Goal: Task Accomplishment & Management: Manage account settings

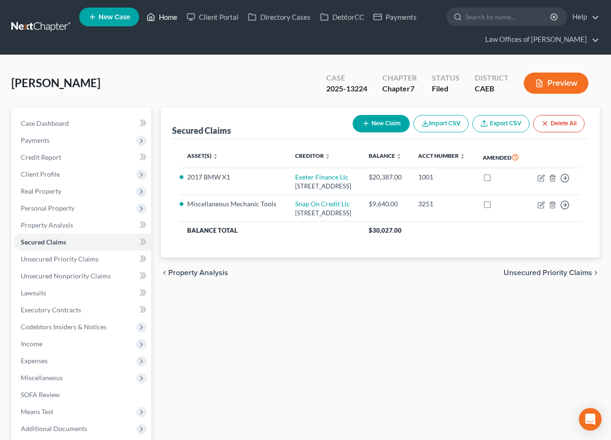
click at [169, 22] on link "Home" at bounding box center [162, 16] width 40 height 17
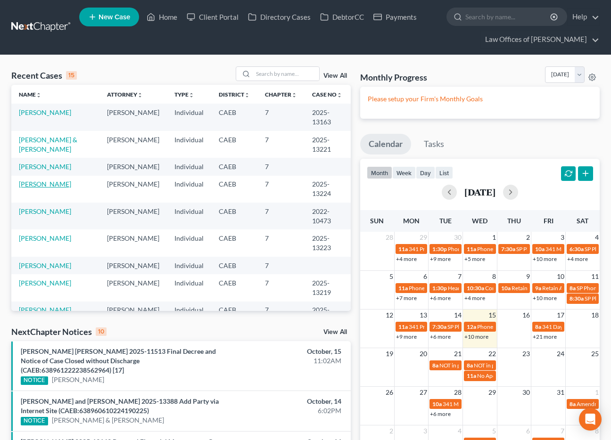
click at [44, 185] on link "Padilla, Gabriel" at bounding box center [45, 184] width 52 height 8
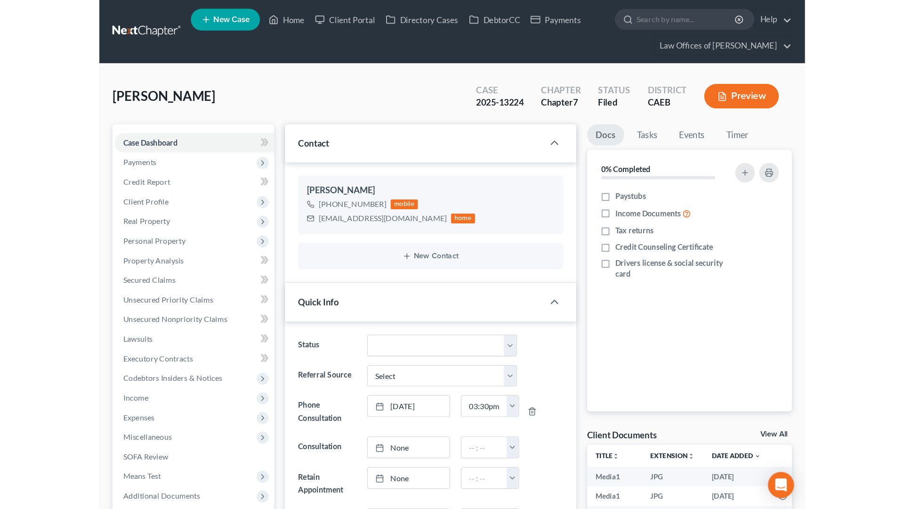
scroll to position [3320, 0]
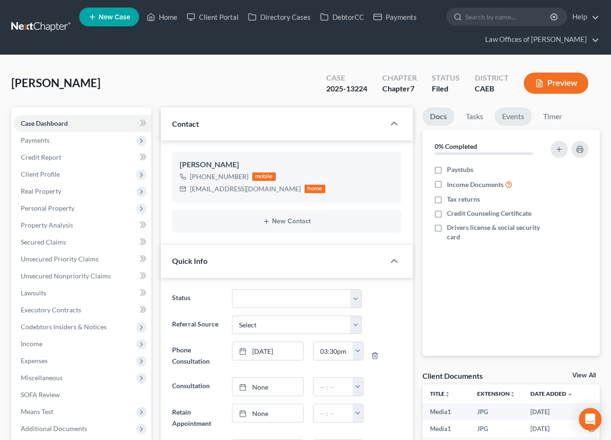
drag, startPoint x: 512, startPoint y: 118, endPoint x: 21, endPoint y: 114, distance: 490.9
click at [512, 118] on link "Events" at bounding box center [512, 116] width 37 height 18
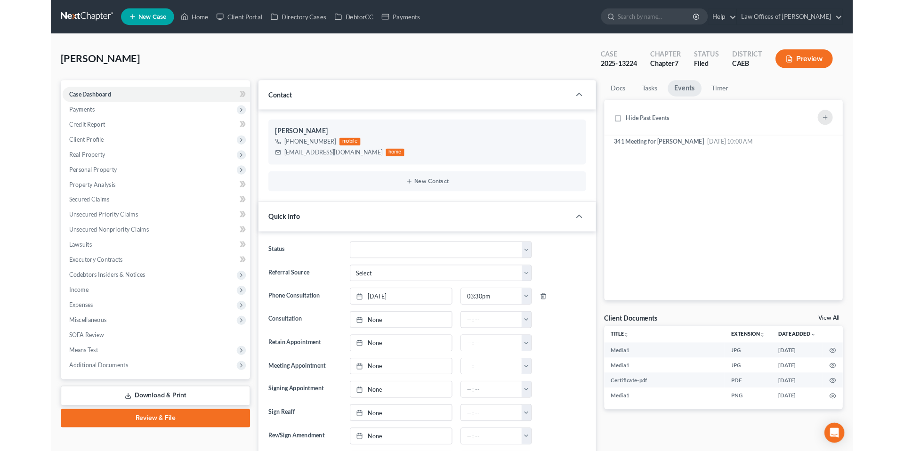
scroll to position [3113, 0]
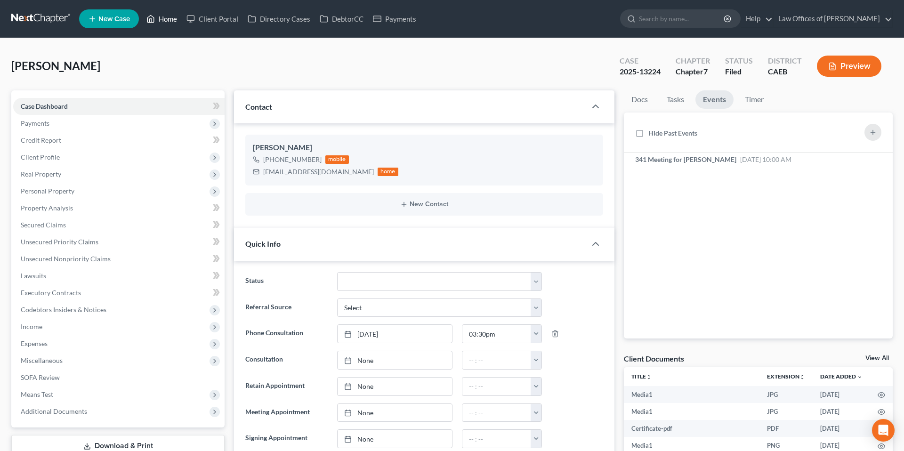
click at [175, 20] on link "Home" at bounding box center [162, 18] width 40 height 17
click at [165, 18] on link "Home" at bounding box center [162, 18] width 40 height 17
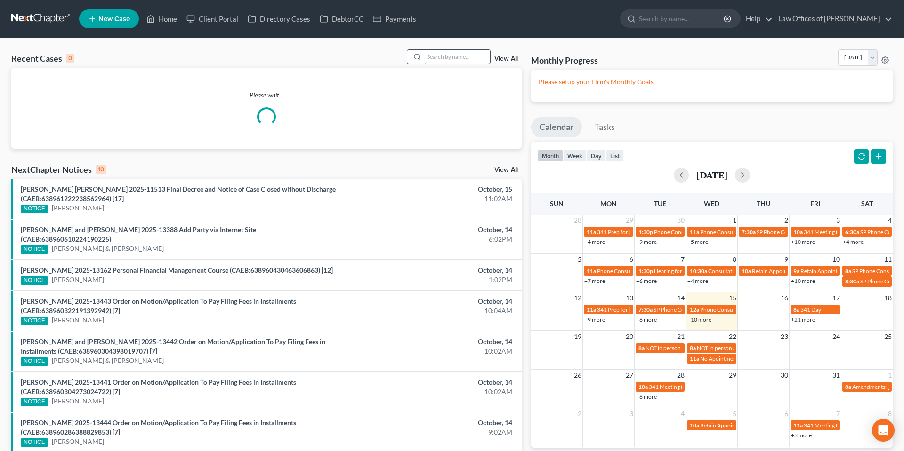
click at [435, 60] on input "search" at bounding box center [457, 57] width 66 height 14
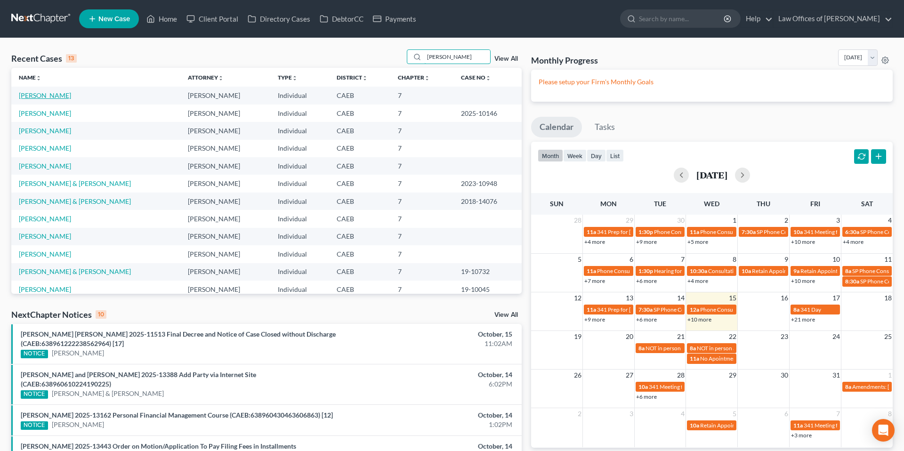
type input "[PERSON_NAME]"
click at [46, 95] on link "[PERSON_NAME]" at bounding box center [45, 95] width 52 height 8
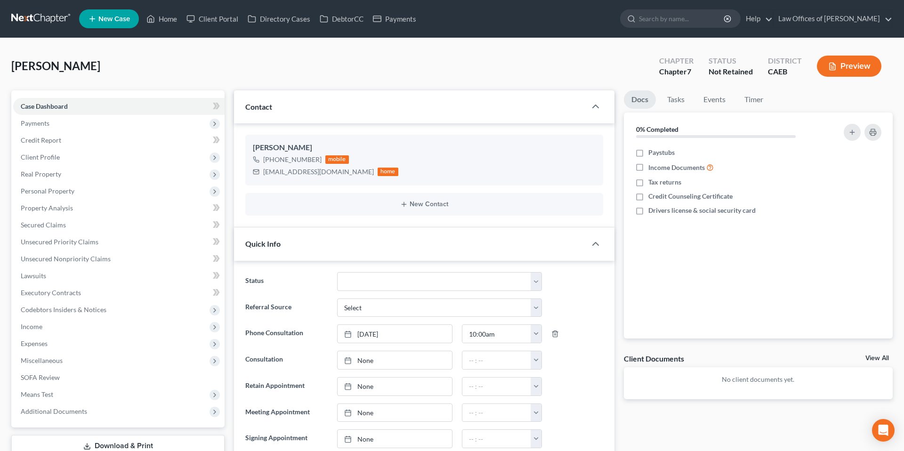
scroll to position [75, 0]
click at [168, 22] on link "Home" at bounding box center [162, 18] width 40 height 17
click at [160, 19] on link "Home" at bounding box center [162, 18] width 40 height 17
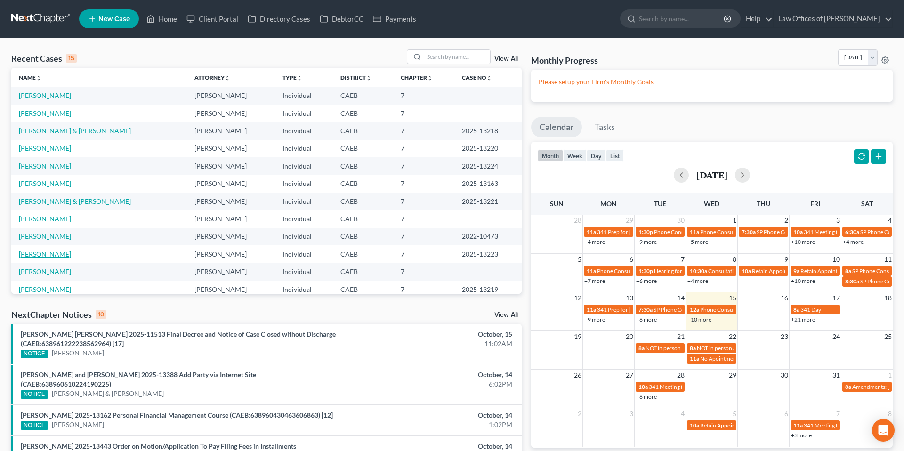
click at [49, 256] on link "[PERSON_NAME]" at bounding box center [45, 254] width 52 height 8
select select "5"
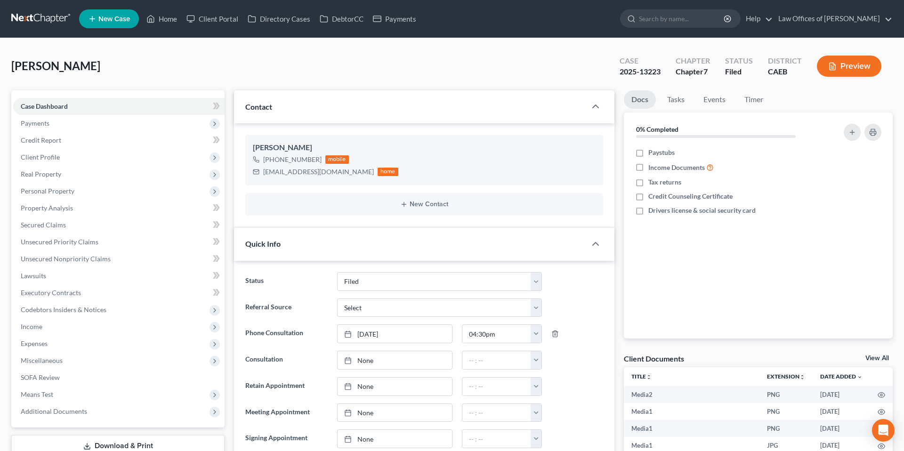
scroll to position [2207, 0]
drag, startPoint x: 156, startPoint y: 17, endPoint x: 320, endPoint y: 67, distance: 170.9
click at [156, 17] on link "Home" at bounding box center [162, 18] width 40 height 17
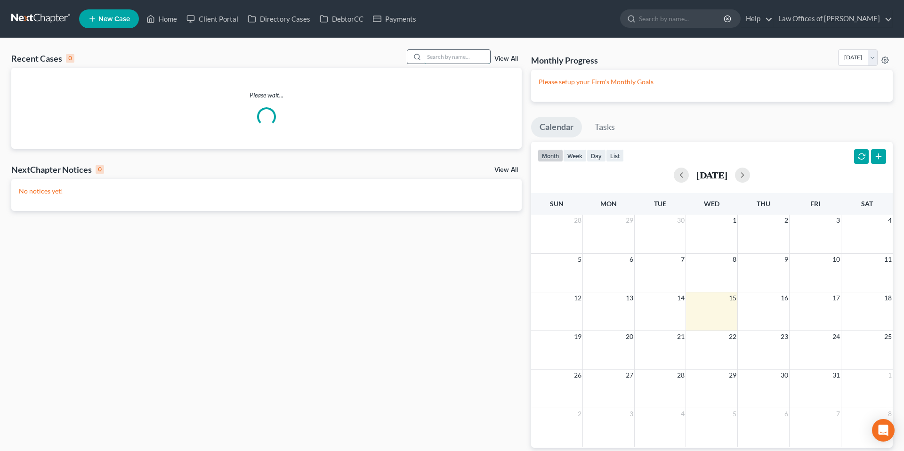
click at [442, 59] on input "search" at bounding box center [457, 57] width 66 height 14
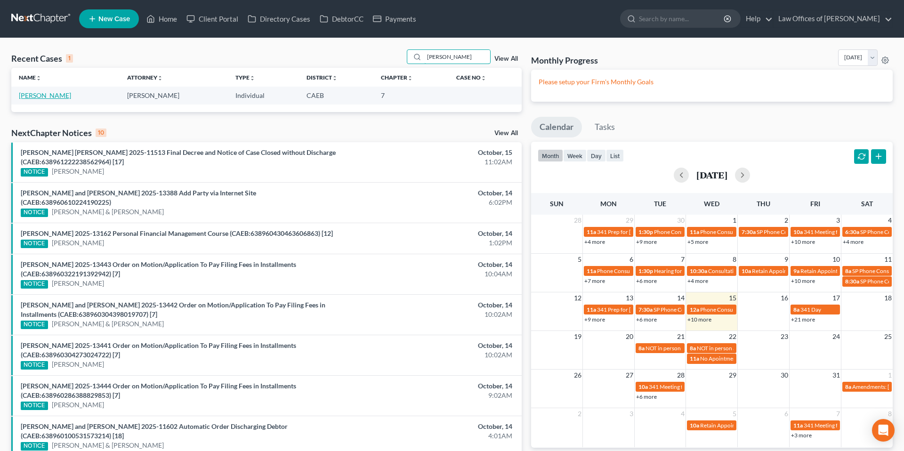
type input "burris"
click at [29, 94] on link "[PERSON_NAME]" at bounding box center [45, 95] width 52 height 8
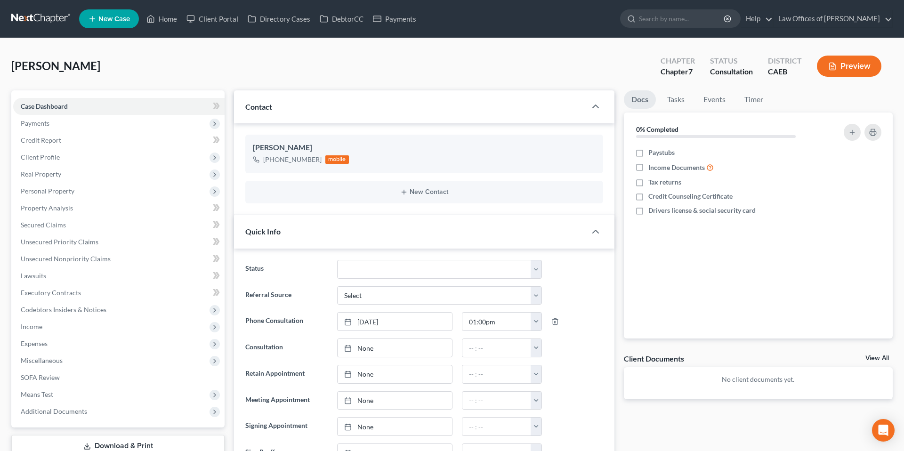
scroll to position [285, 0]
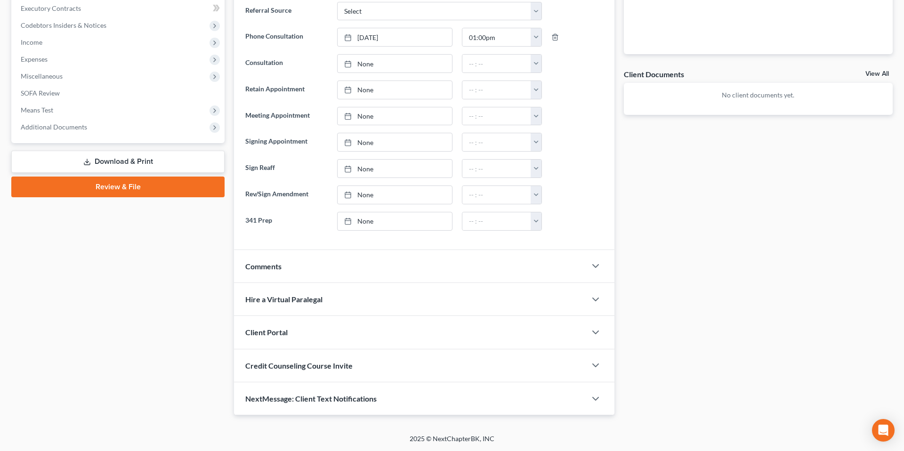
click at [325, 400] on span "NextMessage: Client Text Notifications" at bounding box center [310, 398] width 131 height 9
click at [331, 399] on span "NextMessage: Client Text Notifications" at bounding box center [310, 398] width 131 height 9
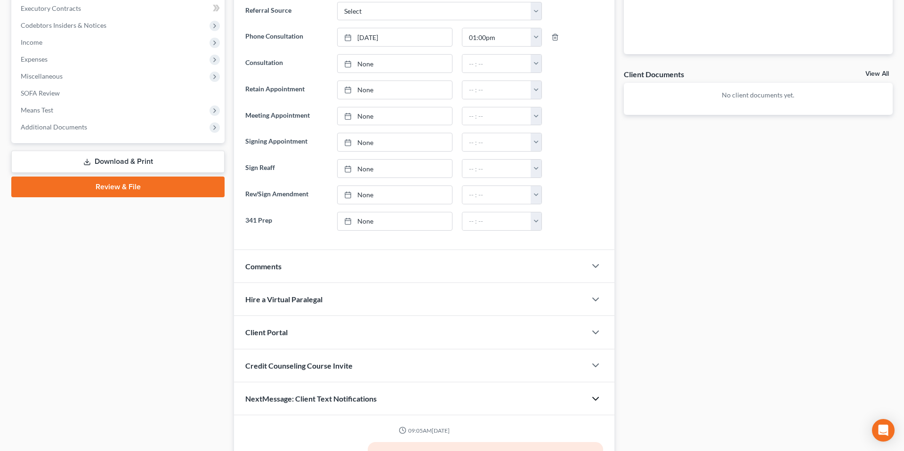
drag, startPoint x: 331, startPoint y: 399, endPoint x: 613, endPoint y: 406, distance: 281.8
click at [596, 397] on icon "button" at bounding box center [595, 398] width 11 height 11
click at [350, 405] on div "NextMessage: Client Text Notifications" at bounding box center [410, 399] width 352 height 33
click at [348, 402] on span "NextMessage: Client Text Notifications" at bounding box center [310, 398] width 131 height 9
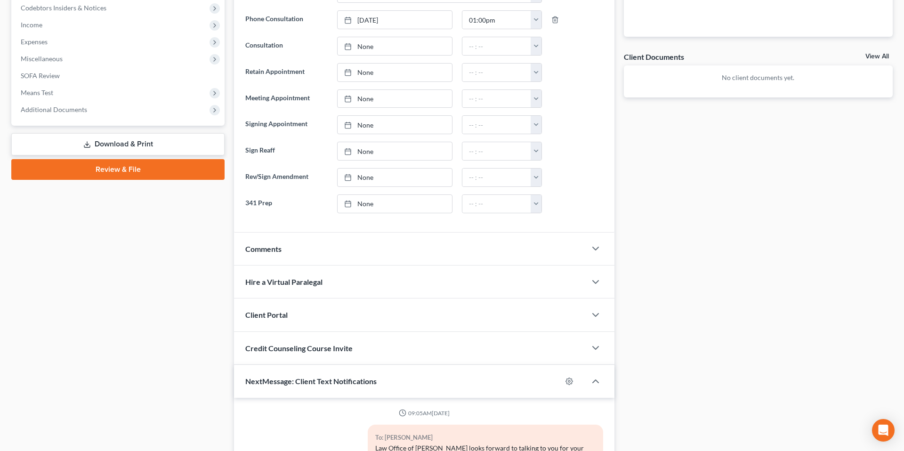
scroll to position [450, 0]
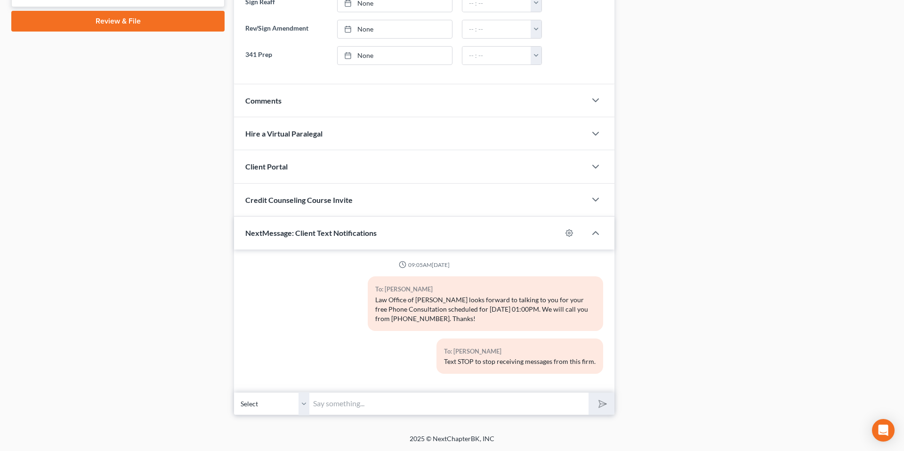
click at [396, 410] on input "text" at bounding box center [449, 403] width 279 height 23
type input "Attorney Scott Bell will be contacting you as soon as possible."
drag, startPoint x: 597, startPoint y: 407, endPoint x: 189, endPoint y: 75, distance: 526.0
click at [597, 407] on icon "submit" at bounding box center [600, 403] width 13 height 13
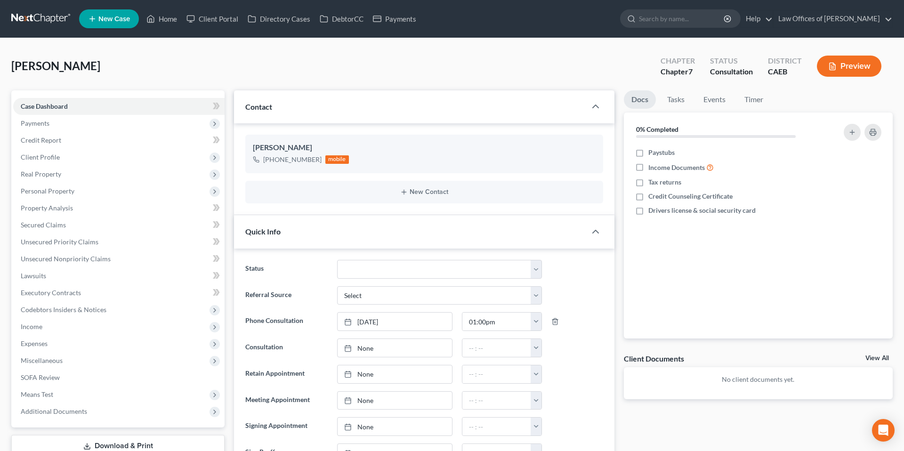
scroll to position [13, 0]
click at [174, 20] on link "Home" at bounding box center [162, 18] width 40 height 17
click at [172, 20] on link "Home" at bounding box center [162, 18] width 40 height 17
drag, startPoint x: 166, startPoint y: 22, endPoint x: 302, endPoint y: 75, distance: 145.7
click at [166, 22] on link "Home" at bounding box center [162, 18] width 40 height 17
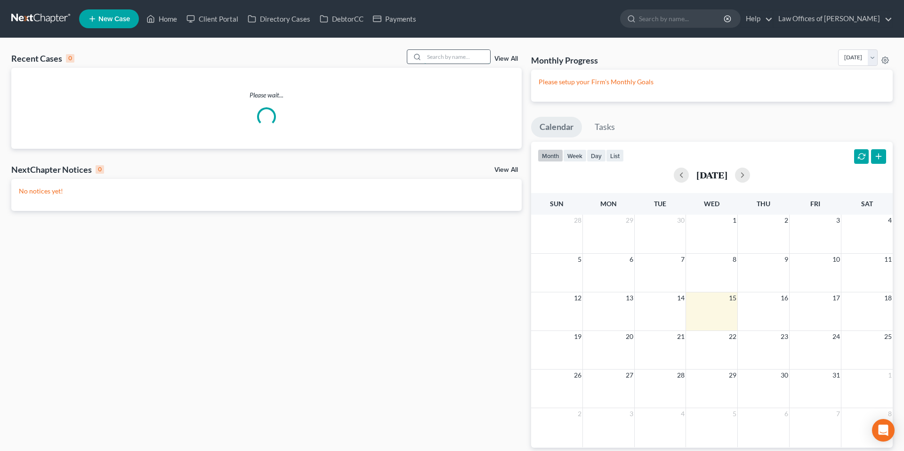
click at [452, 57] on input "search" at bounding box center [457, 57] width 66 height 14
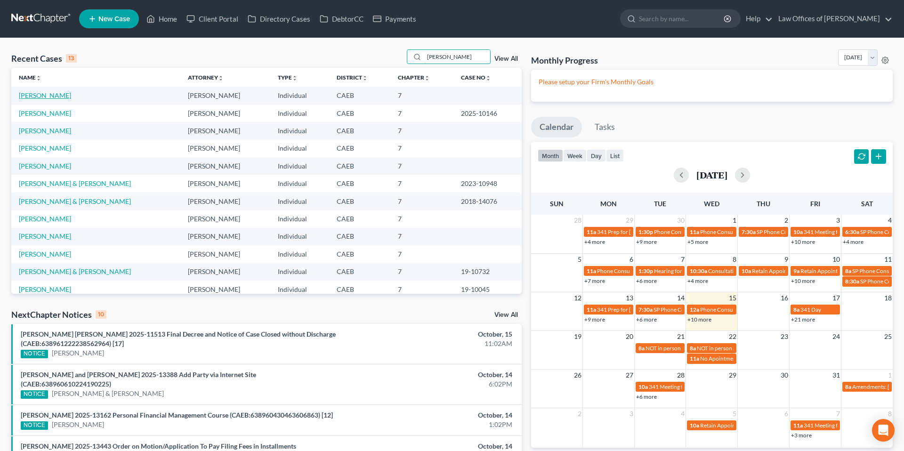
type input "[PERSON_NAME]"
click at [41, 96] on link "[PERSON_NAME]" at bounding box center [45, 95] width 52 height 8
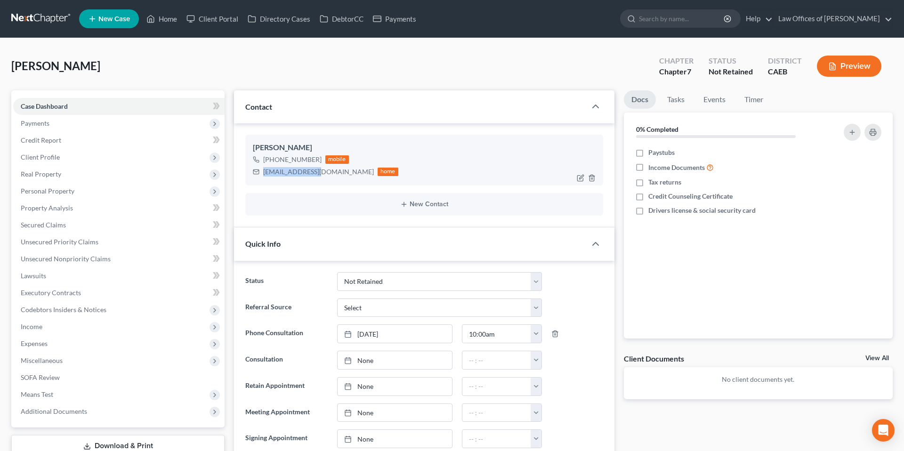
drag, startPoint x: 265, startPoint y: 172, endPoint x: 308, endPoint y: 172, distance: 42.4
click at [327, 173] on div "chrclk25@yahoo.com home" at bounding box center [326, 172] width 146 height 12
drag, startPoint x: 308, startPoint y: 172, endPoint x: 320, endPoint y: 172, distance: 12.7
click at [380, 286] on select "Cancelled/Refund Closed Consultation Declined Discharged Filed Income Check In …" at bounding box center [439, 281] width 205 height 19
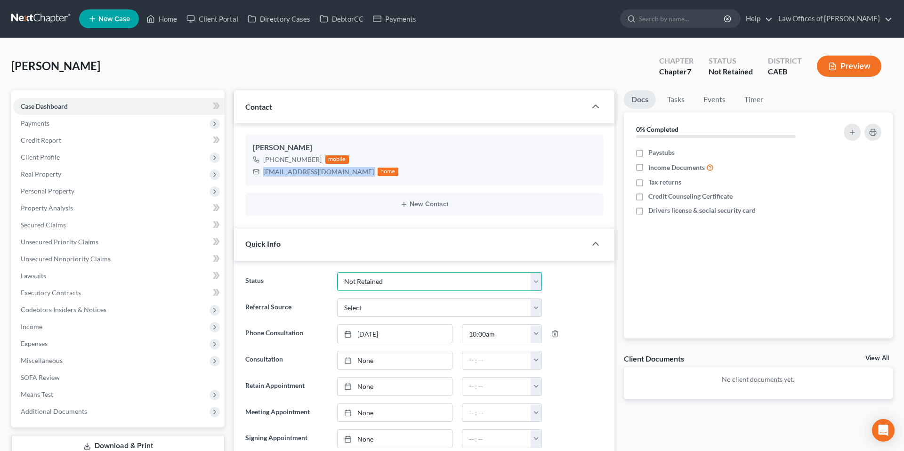
select select "11"
click at [337, 272] on select "Cancelled/Refund Closed Consultation Declined Discharged Filed Income Check In …" at bounding box center [439, 281] width 205 height 19
click at [589, 294] on ng-include "Status Cancelled/Refund Closed Consultation Declined Discharged Filed Income Ch…" at bounding box center [424, 399] width 358 height 255
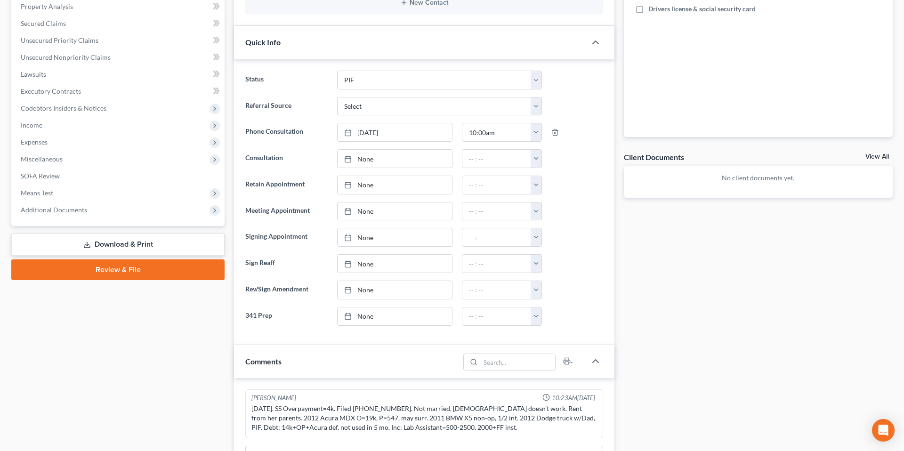
scroll to position [0, 0]
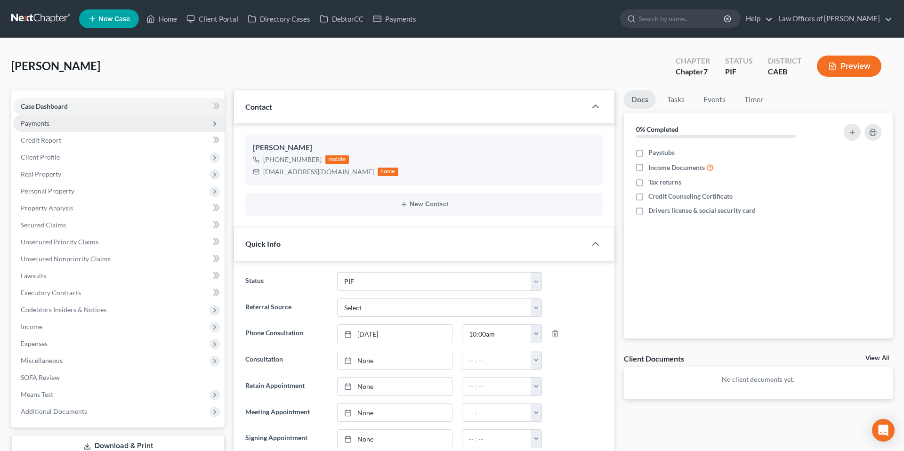
click at [34, 122] on span "Payments" at bounding box center [35, 123] width 29 height 8
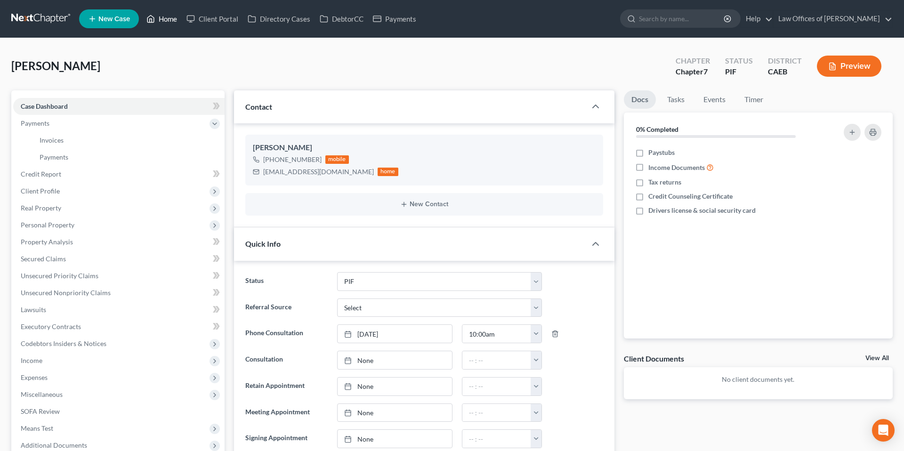
click at [148, 16] on icon at bounding box center [151, 18] width 8 height 11
click at [158, 17] on link "Home" at bounding box center [162, 18] width 40 height 17
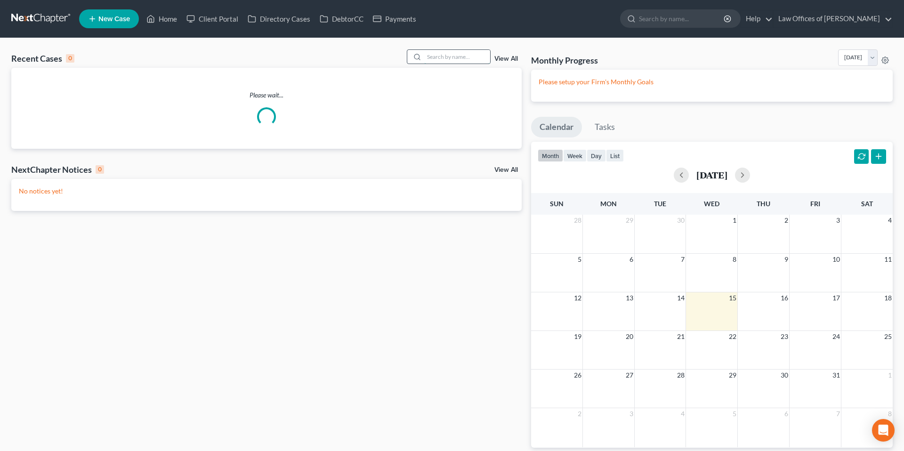
click at [462, 62] on input "search" at bounding box center [457, 57] width 66 height 14
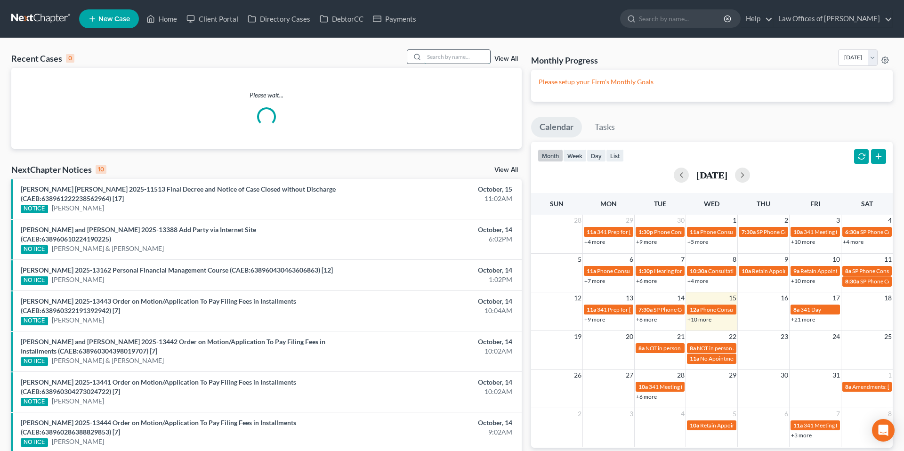
click at [460, 59] on input "search" at bounding box center [457, 57] width 66 height 14
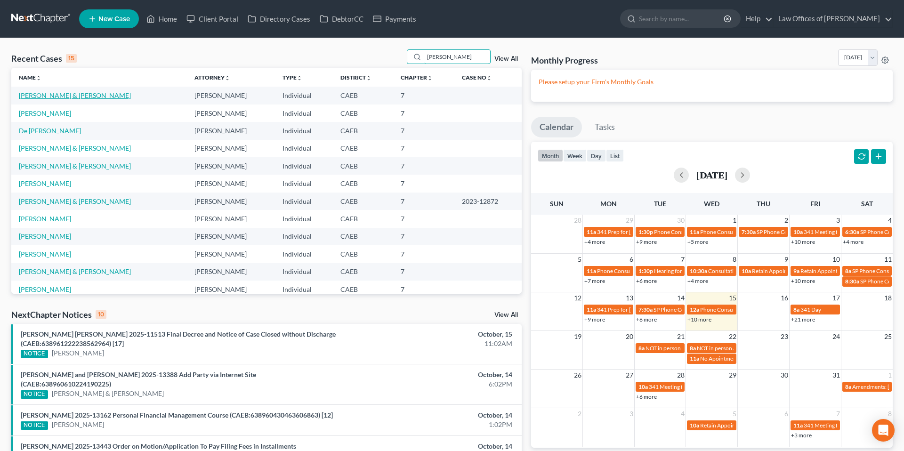
type input "mora"
click at [61, 97] on link "[PERSON_NAME] & [PERSON_NAME]" at bounding box center [75, 95] width 112 height 8
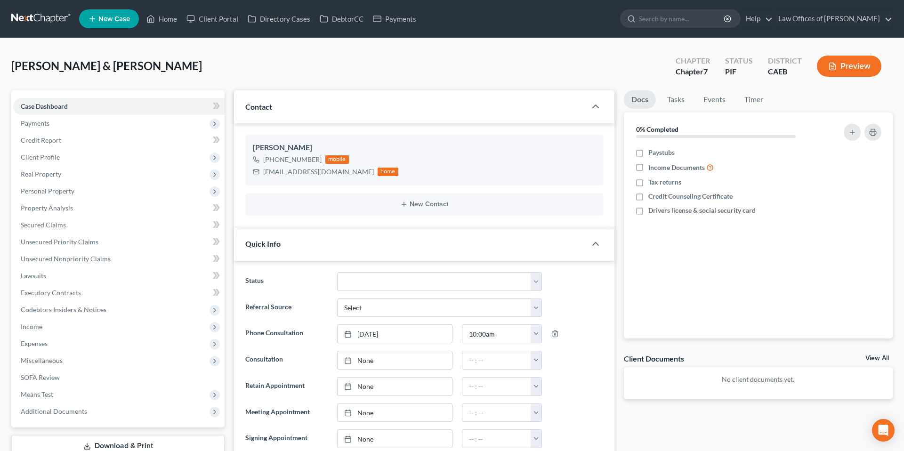
click at [239, 57] on div "Mora, Luis & Sally Upgraded Chapter Chapter 7 Status PIF District CAEB Preview" at bounding box center [452, 69] width 882 height 41
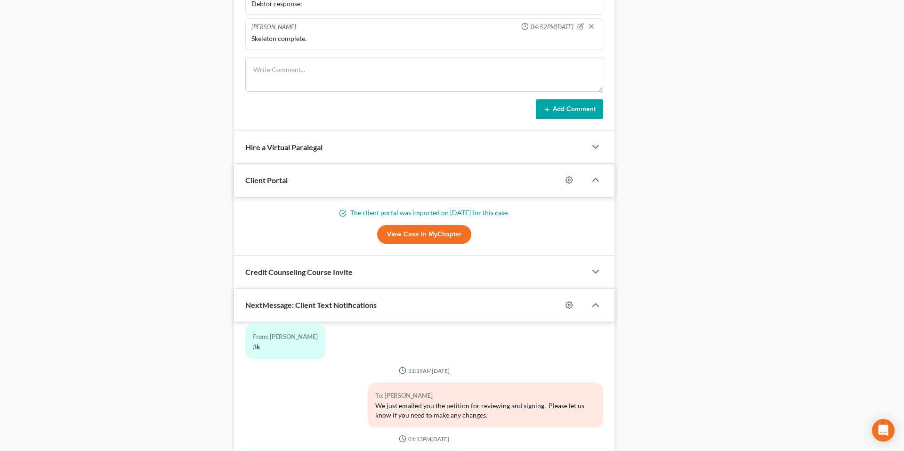
scroll to position [810, 0]
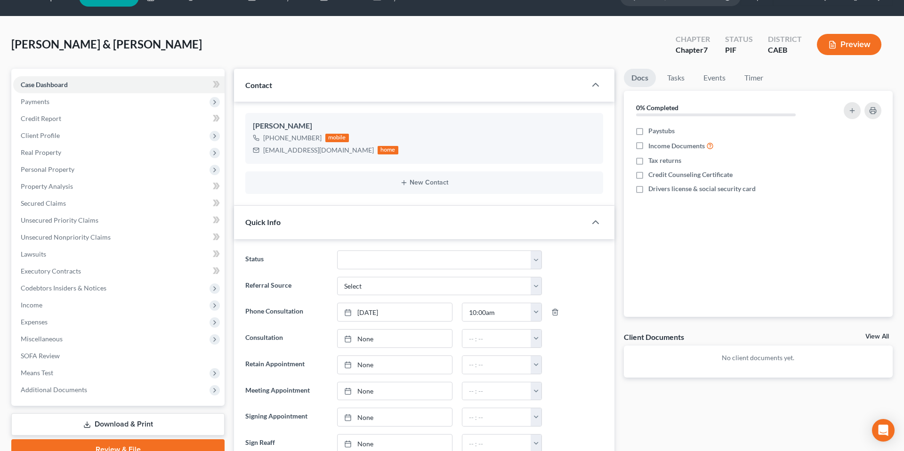
scroll to position [0, 0]
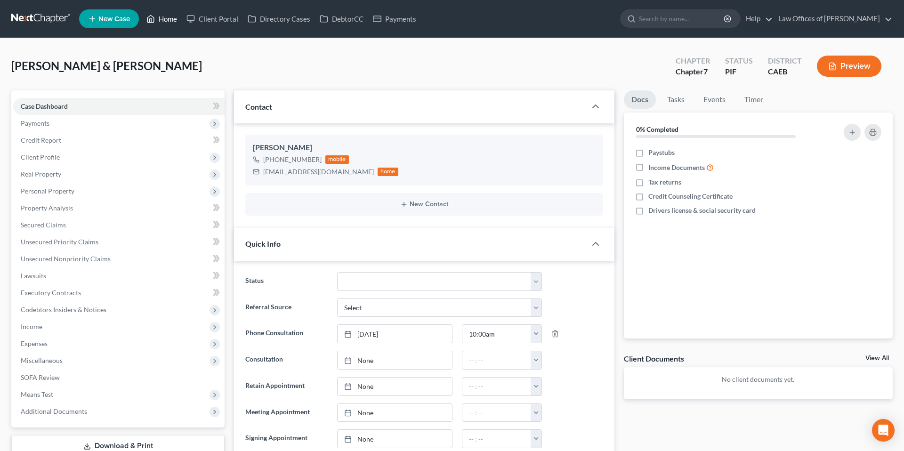
click at [164, 20] on link "Home" at bounding box center [162, 18] width 40 height 17
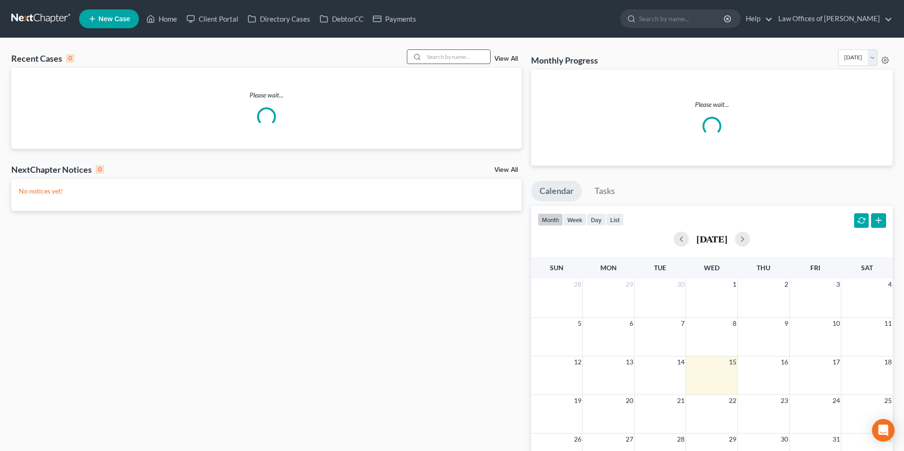
click at [437, 56] on input "search" at bounding box center [457, 57] width 66 height 14
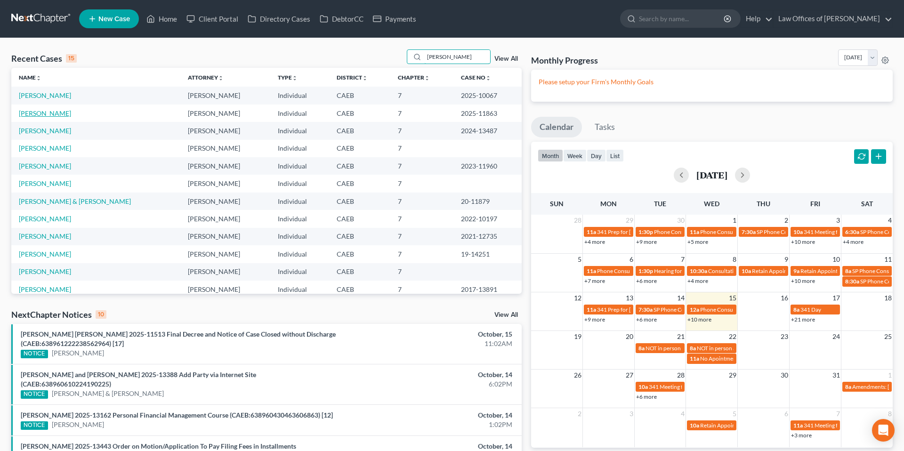
type input "[PERSON_NAME]"
click at [71, 114] on link "[PERSON_NAME]" at bounding box center [45, 113] width 52 height 8
select select "5"
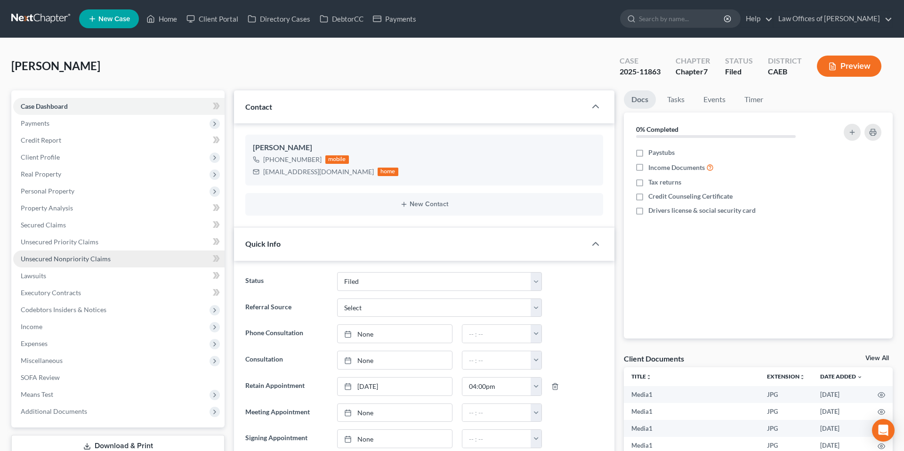
click at [81, 258] on span "Unsecured Nonpriority Claims" at bounding box center [66, 259] width 90 height 8
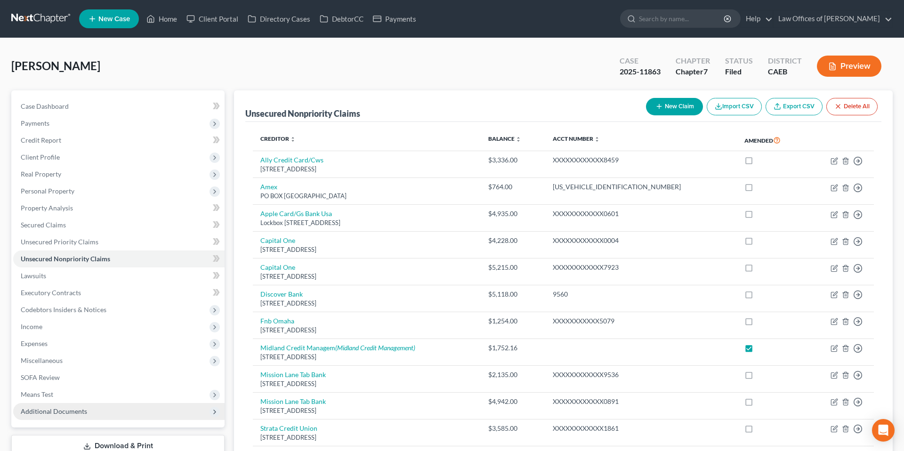
click at [78, 408] on span "Additional Documents" at bounding box center [54, 411] width 66 height 8
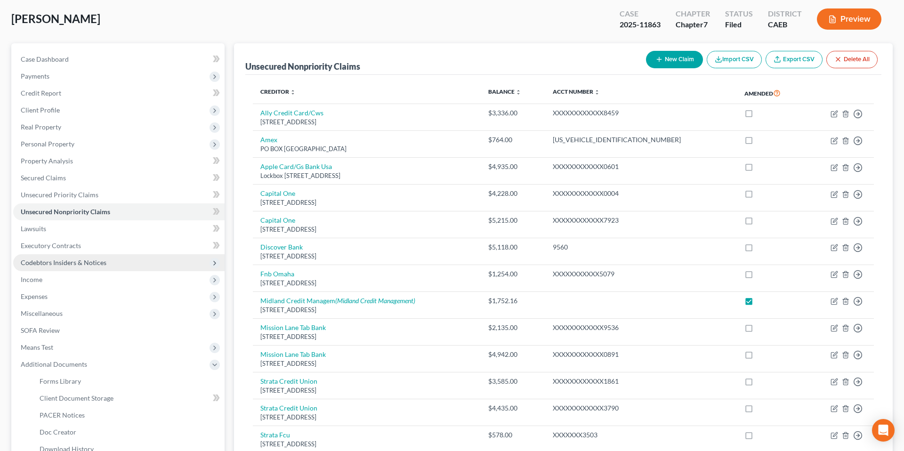
scroll to position [75, 0]
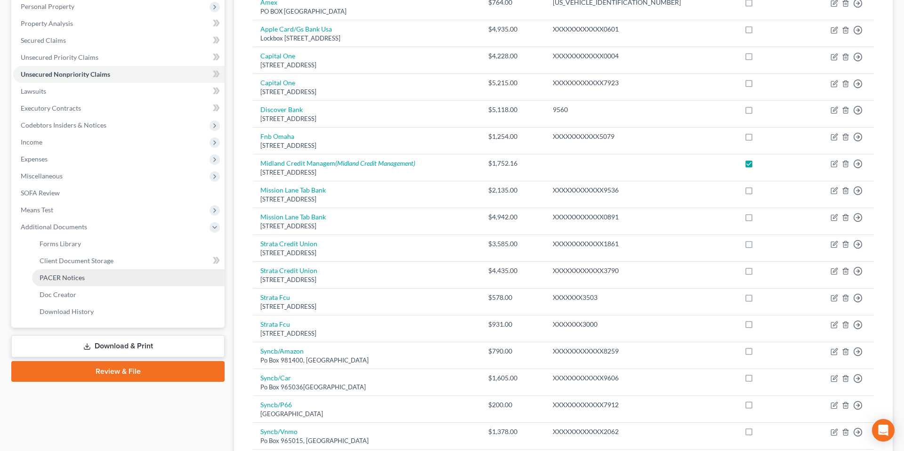
click at [64, 277] on span "PACER Notices" at bounding box center [62, 278] width 45 height 8
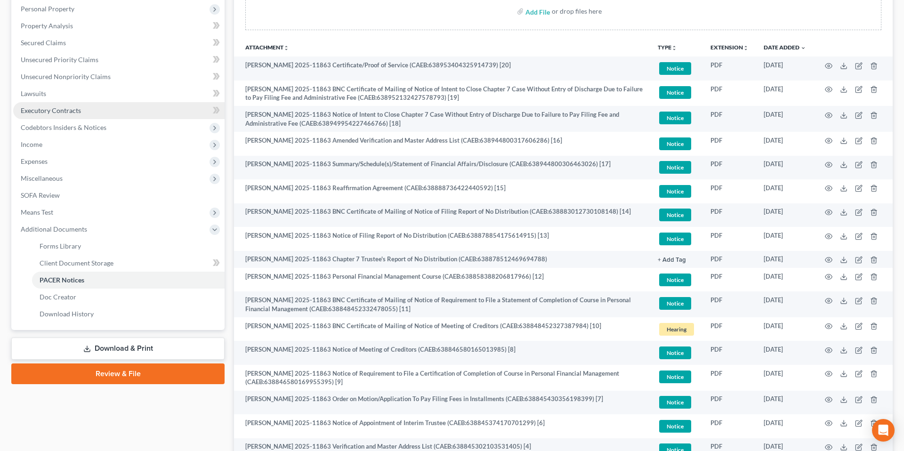
scroll to position [179, 0]
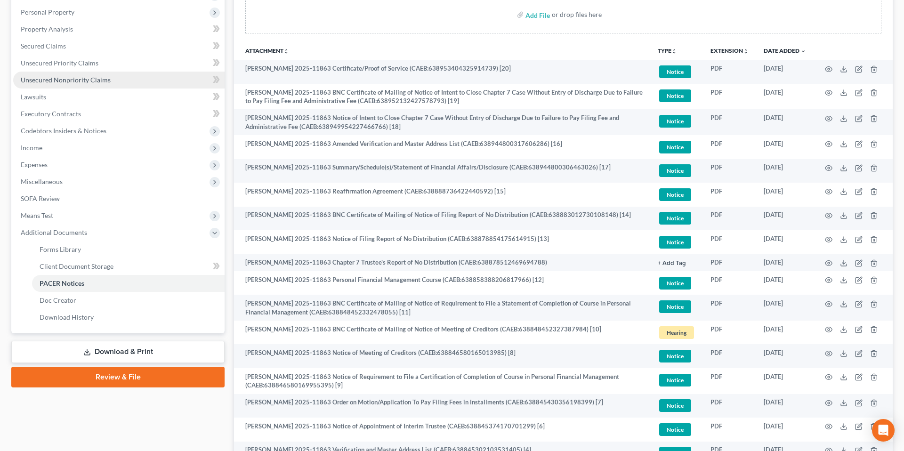
click at [73, 79] on span "Unsecured Nonpriority Claims" at bounding box center [66, 80] width 90 height 8
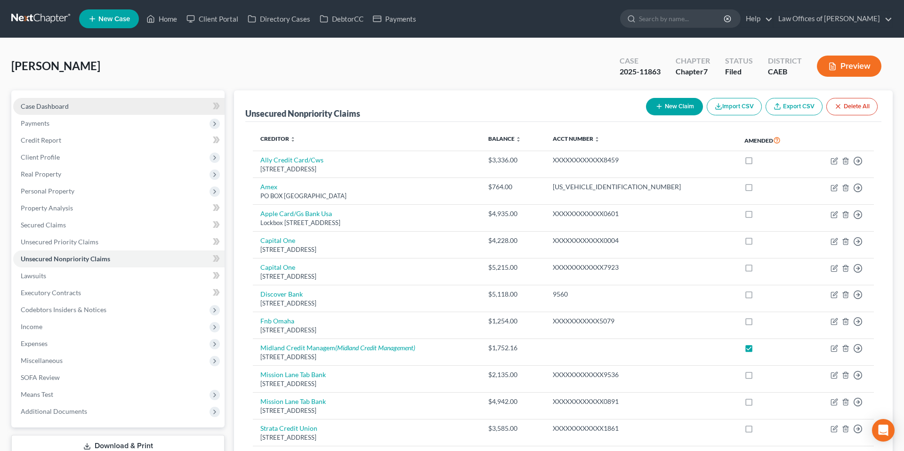
click at [32, 109] on span "Case Dashboard" at bounding box center [45, 106] width 48 height 8
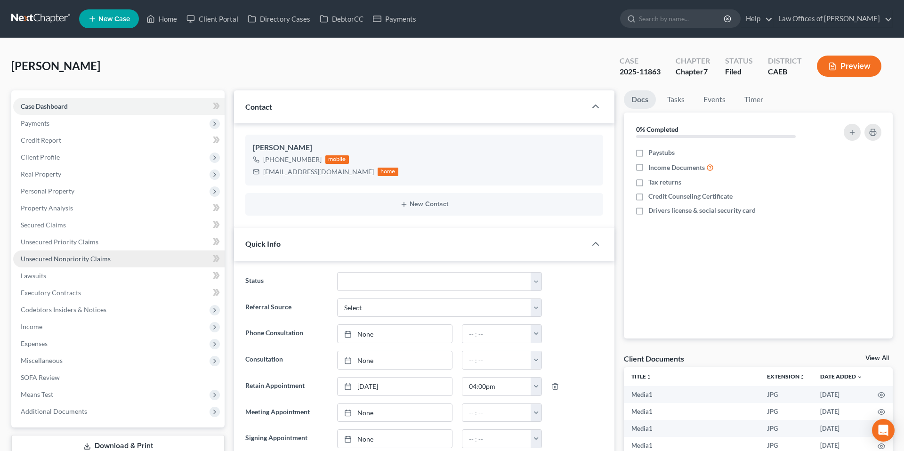
scroll to position [521, 0]
click at [72, 259] on span "Unsecured Nonpriority Claims" at bounding box center [66, 259] width 90 height 8
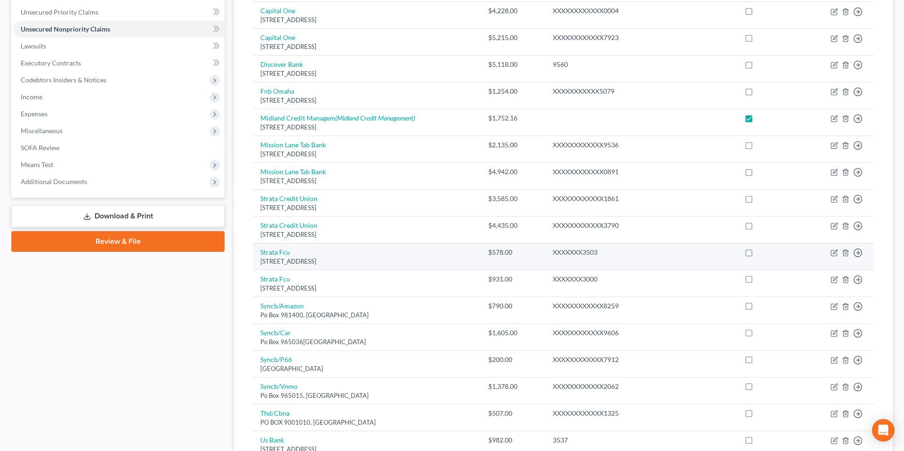
scroll to position [230, 0]
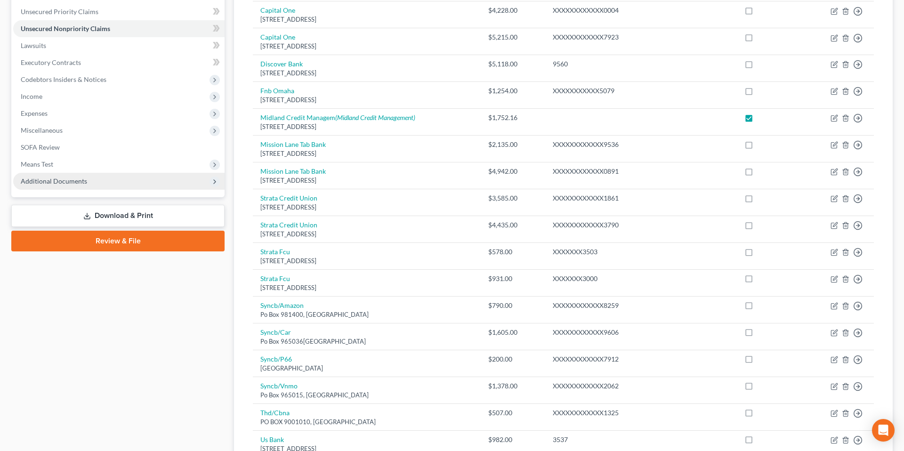
click at [81, 184] on span "Additional Documents" at bounding box center [54, 181] width 66 height 8
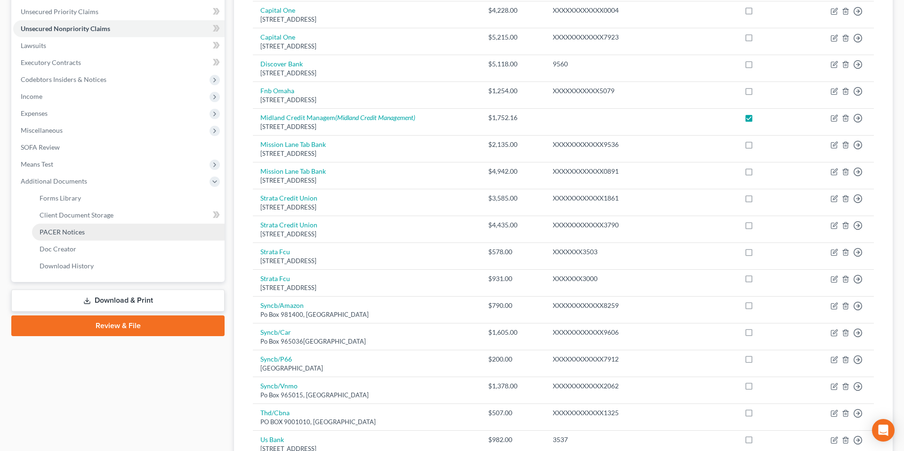
click at [80, 231] on span "PACER Notices" at bounding box center [62, 232] width 45 height 8
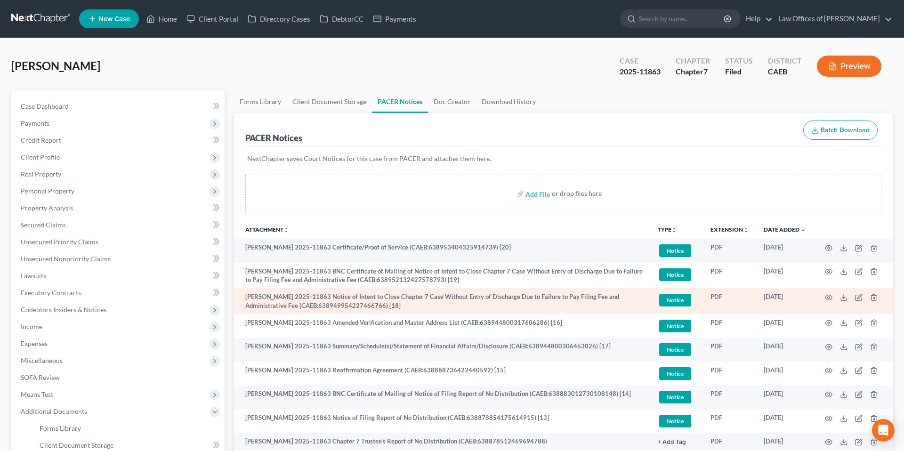
scroll to position [96, 0]
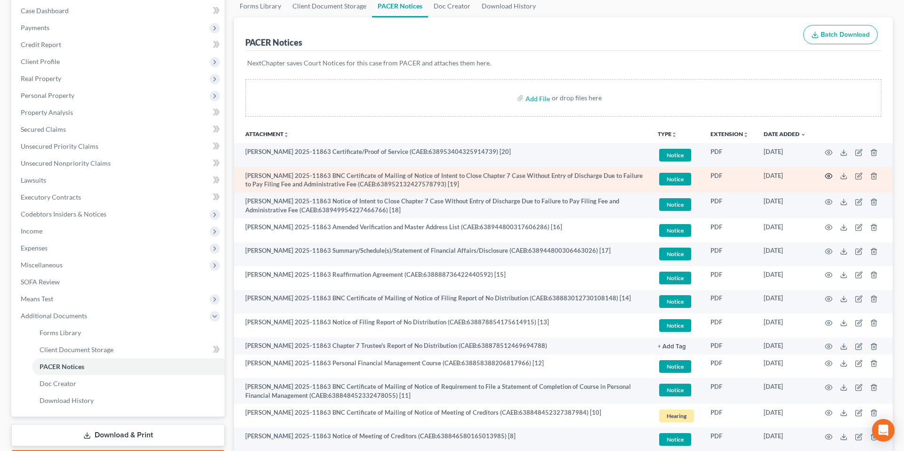
click at [829, 176] on icon "button" at bounding box center [829, 176] width 8 height 8
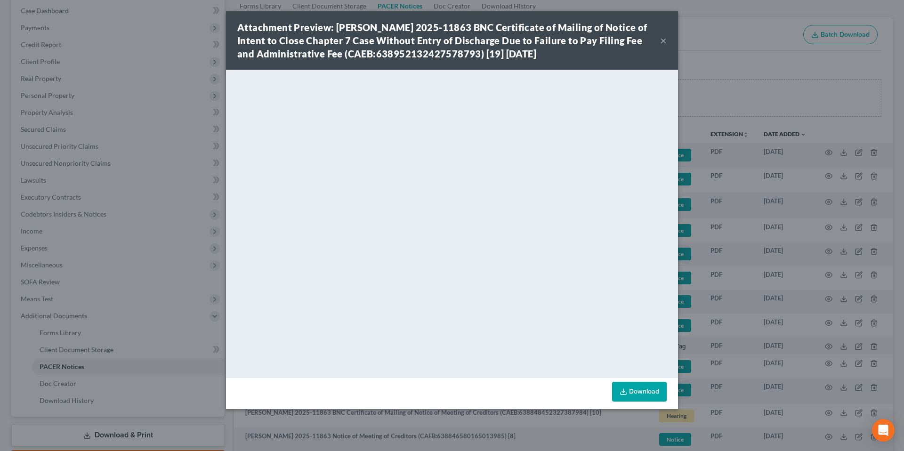
click at [661, 41] on button "×" at bounding box center [663, 40] width 7 height 11
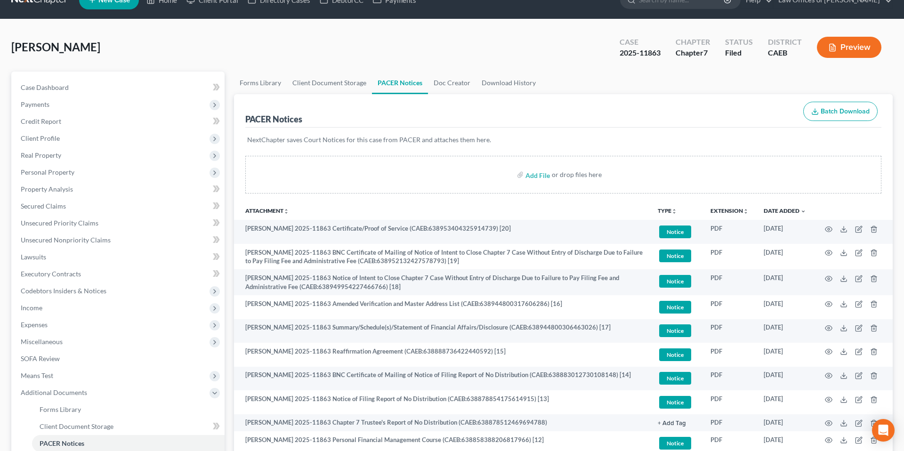
scroll to position [0, 0]
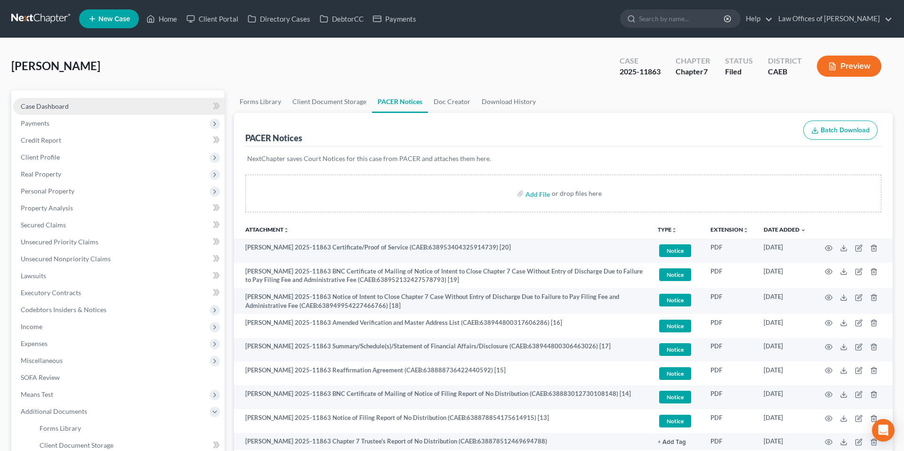
click at [73, 106] on link "Case Dashboard" at bounding box center [119, 106] width 212 height 17
select select "5"
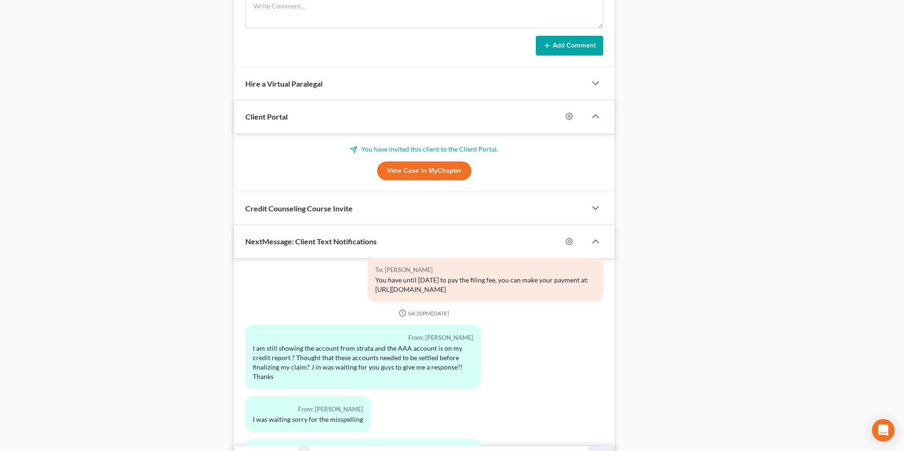
scroll to position [810, 0]
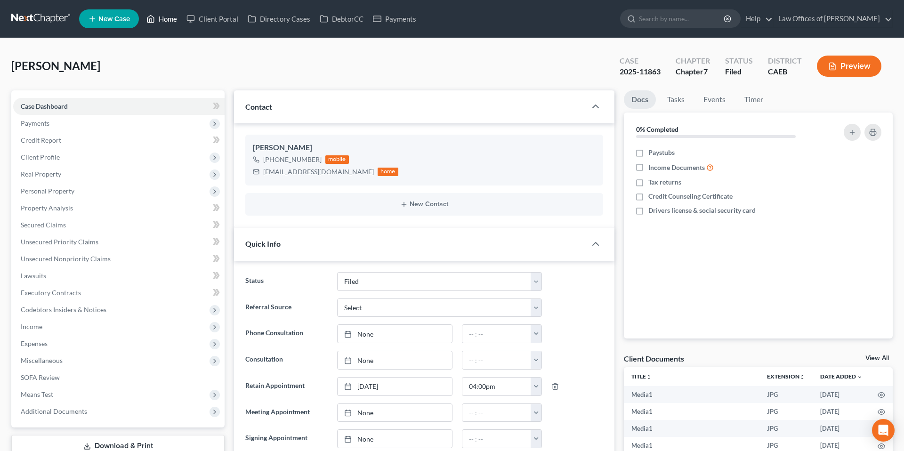
drag, startPoint x: 164, startPoint y: 21, endPoint x: 198, endPoint y: 41, distance: 39.1
click at [165, 21] on link "Home" at bounding box center [162, 18] width 40 height 17
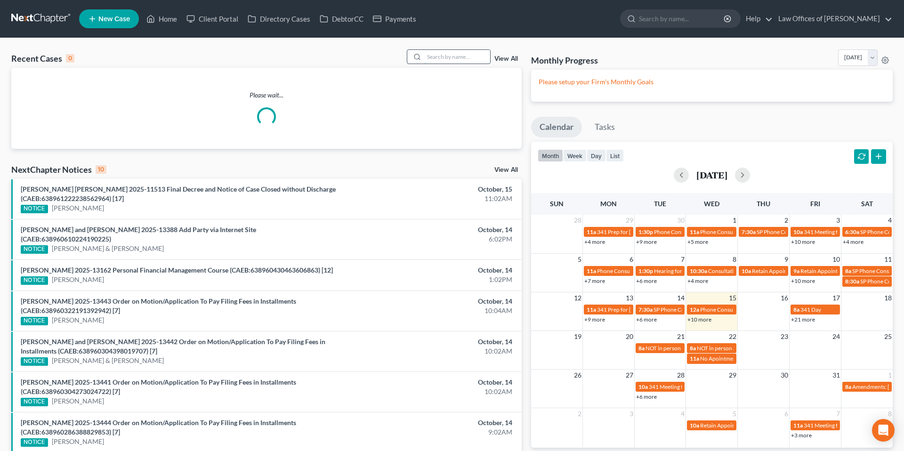
click at [434, 59] on input "search" at bounding box center [457, 57] width 66 height 14
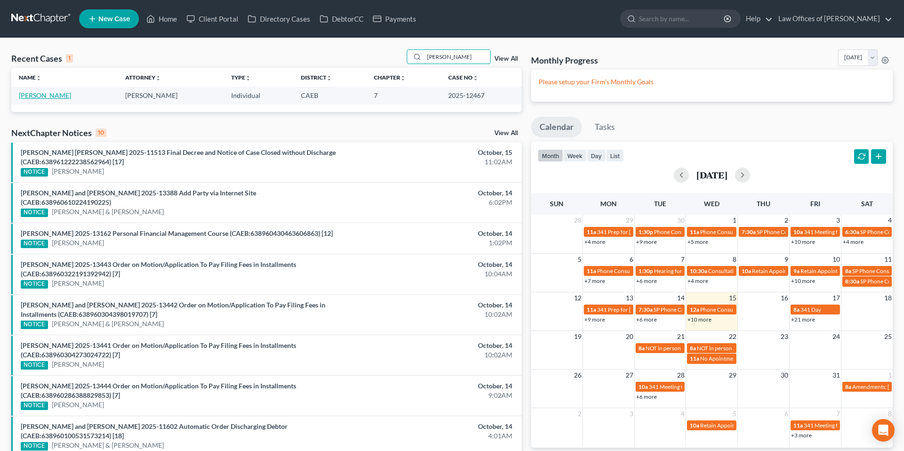
type input "[PERSON_NAME]"
click at [26, 98] on link "[PERSON_NAME]" at bounding box center [45, 95] width 52 height 8
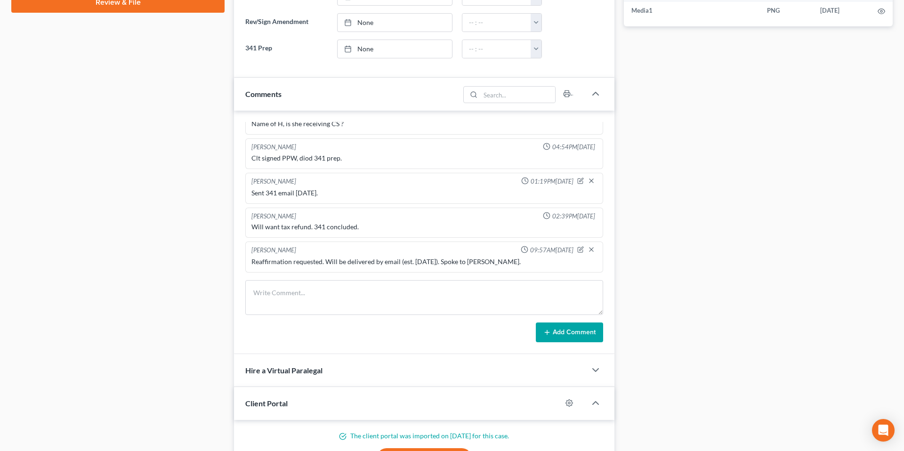
scroll to position [810, 0]
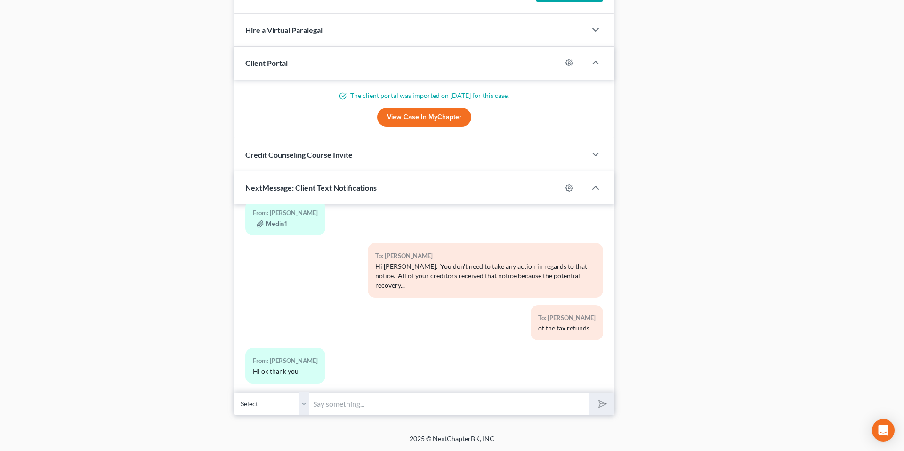
click at [334, 398] on input "text" at bounding box center [449, 403] width 279 height 23
type input "Hello, our address is: [STREET_ADDRESS]"
click at [589, 393] on button "submit" at bounding box center [602, 404] width 26 height 22
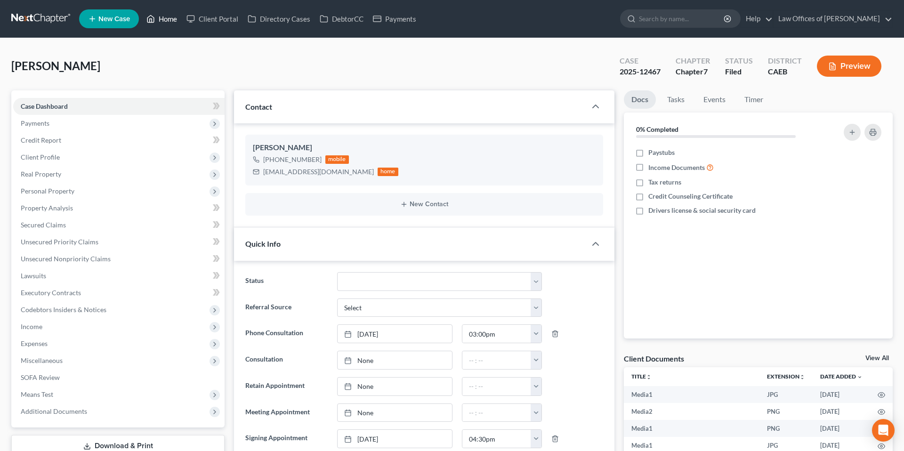
click at [164, 21] on link "Home" at bounding box center [162, 18] width 40 height 17
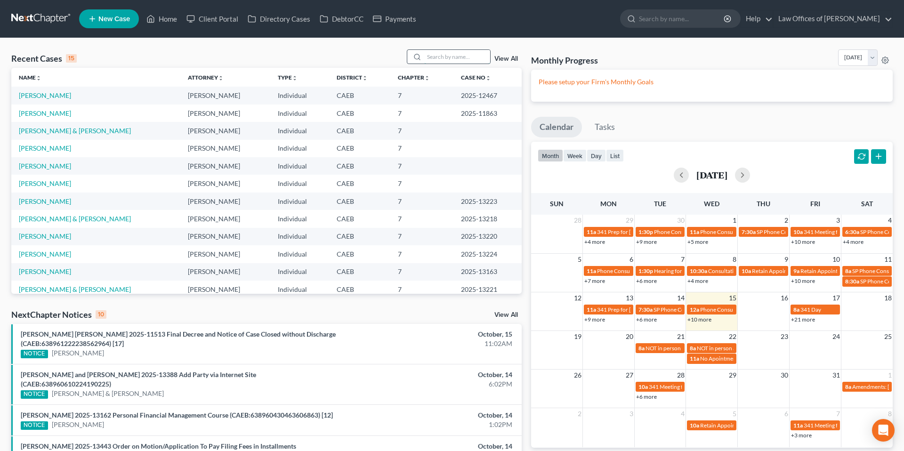
click at [467, 60] on input "search" at bounding box center [457, 57] width 66 height 14
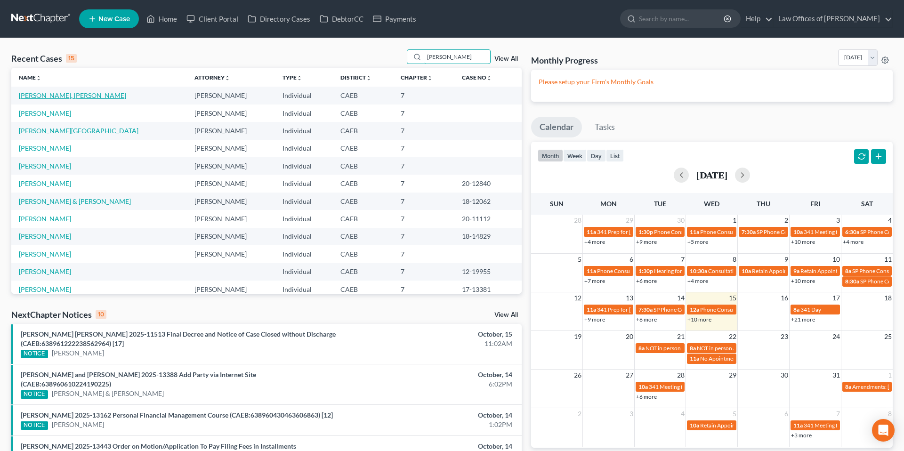
type input "[PERSON_NAME]"
click at [75, 95] on link "[PERSON_NAME], [PERSON_NAME]" at bounding box center [72, 95] width 107 height 8
select select "11"
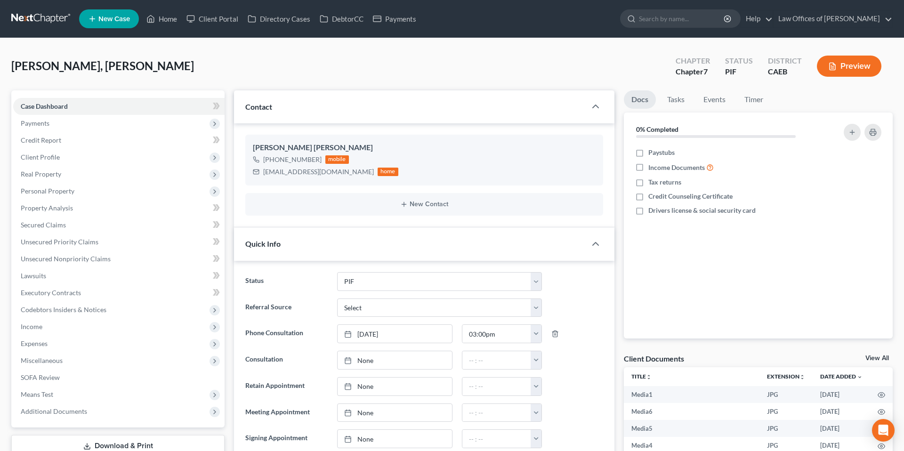
scroll to position [2632, 0]
click at [81, 261] on span "Unsecured Nonpriority Claims" at bounding box center [66, 259] width 90 height 8
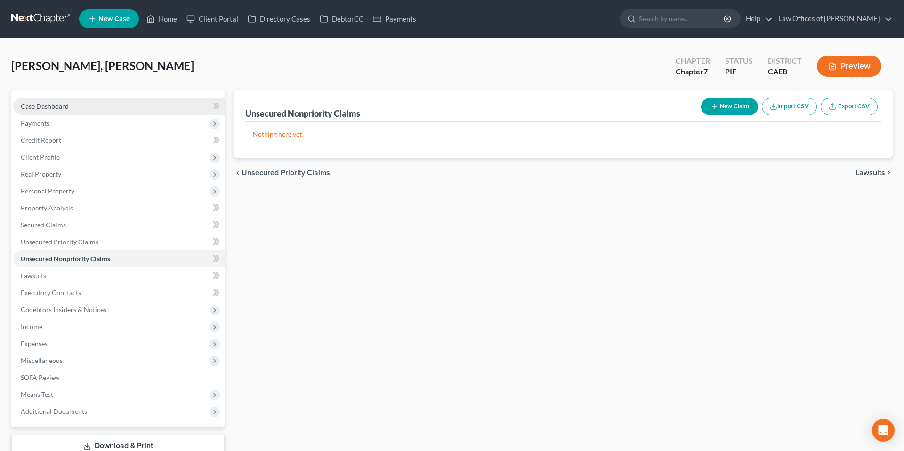
click at [55, 106] on span "Case Dashboard" at bounding box center [45, 106] width 48 height 8
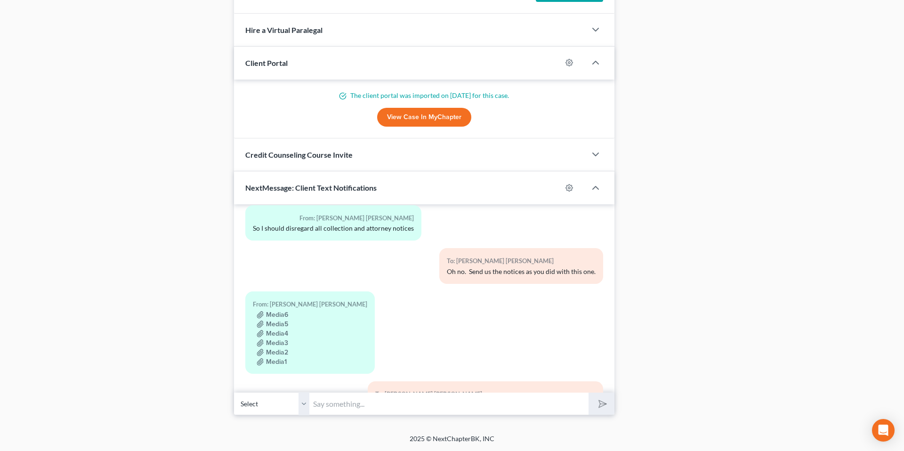
scroll to position [2451, 0]
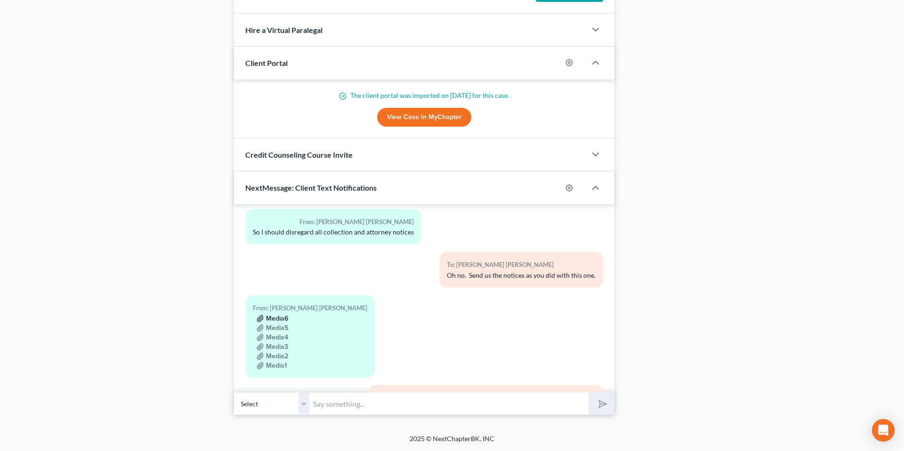
click at [271, 315] on button "Media6" at bounding box center [273, 319] width 32 height 8
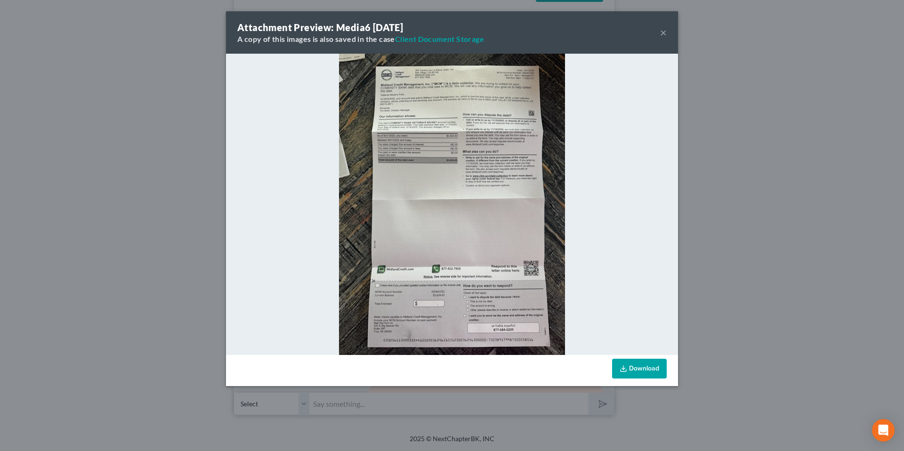
click at [664, 38] on button "×" at bounding box center [663, 32] width 7 height 11
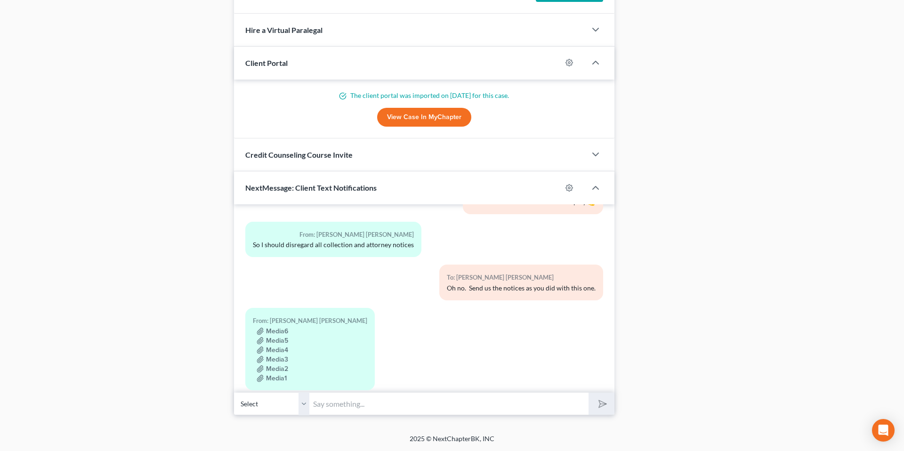
scroll to position [2447, 0]
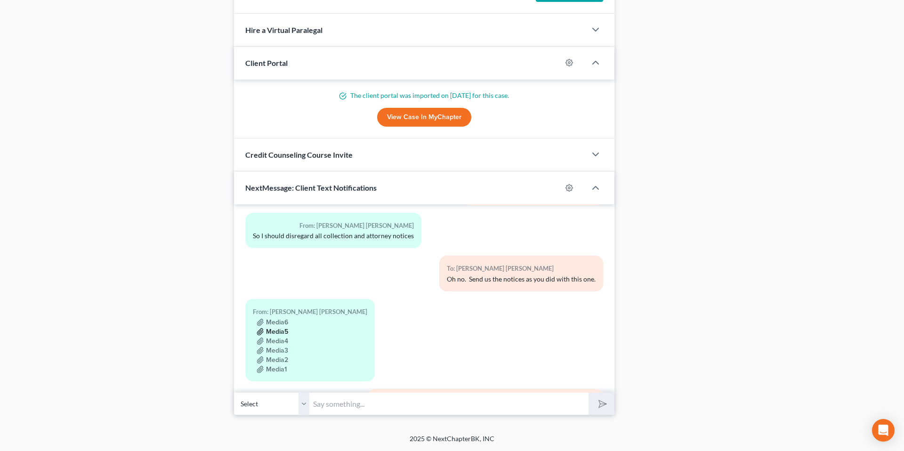
click at [282, 328] on button "Media5" at bounding box center [273, 332] width 32 height 8
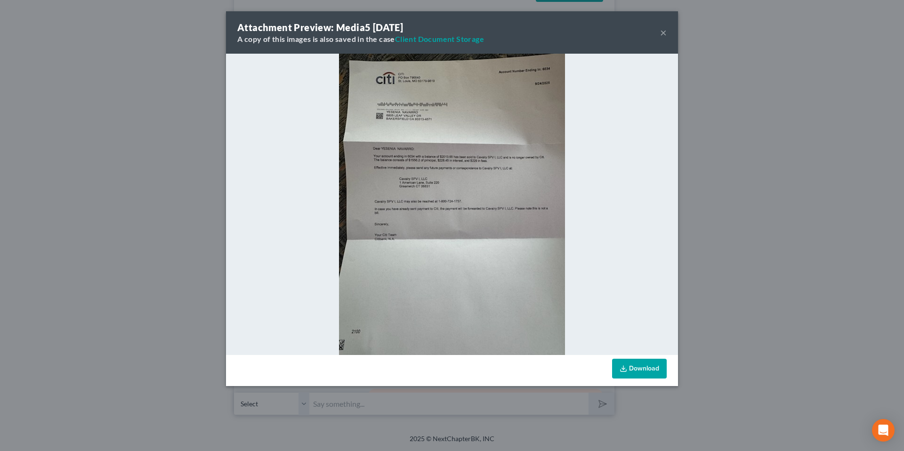
click at [665, 30] on button "×" at bounding box center [663, 32] width 7 height 11
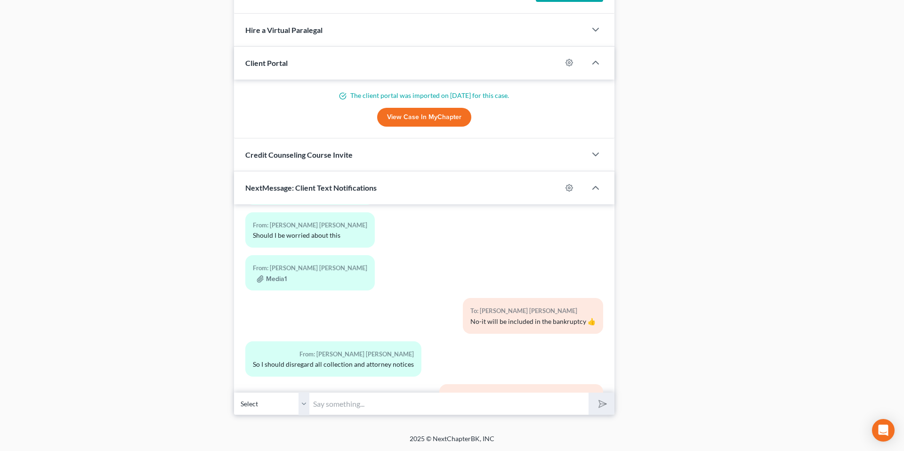
scroll to position [2632, 0]
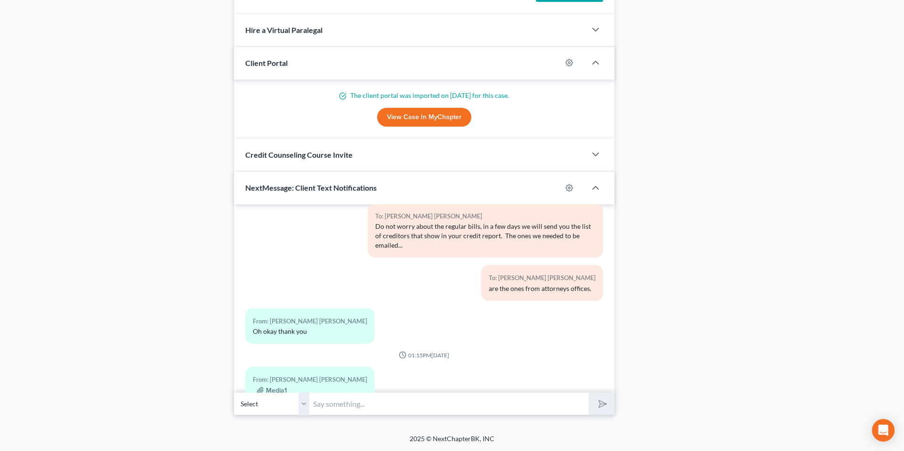
click at [354, 407] on input "text" at bounding box center [449, 403] width 279 height 23
click at [520, 406] on input "We'll make sure it's included, please remember to send you r" at bounding box center [449, 403] width 279 height 23
type input "We'll make sure it's included, please remember to send a copy or picture of you…"
click at [589, 393] on button "submit" at bounding box center [602, 404] width 26 height 22
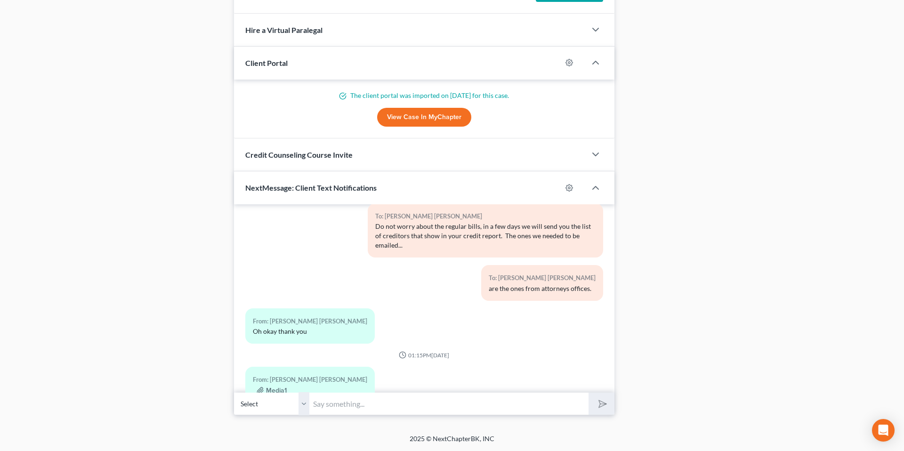
scroll to position [2701, 0]
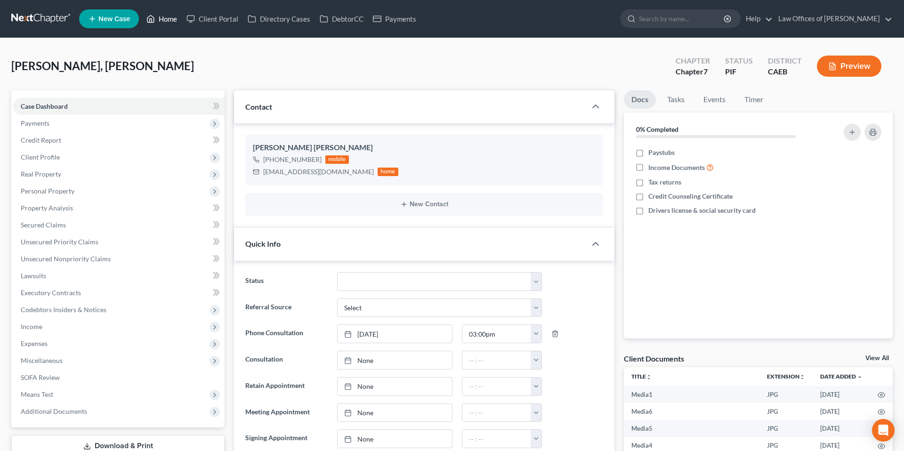
click at [171, 16] on link "Home" at bounding box center [162, 18] width 40 height 17
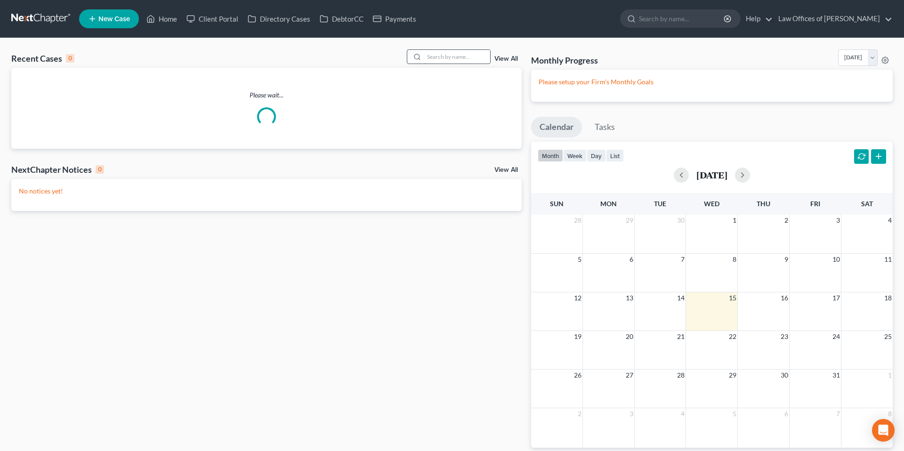
click at [451, 61] on input "search" at bounding box center [457, 57] width 66 height 14
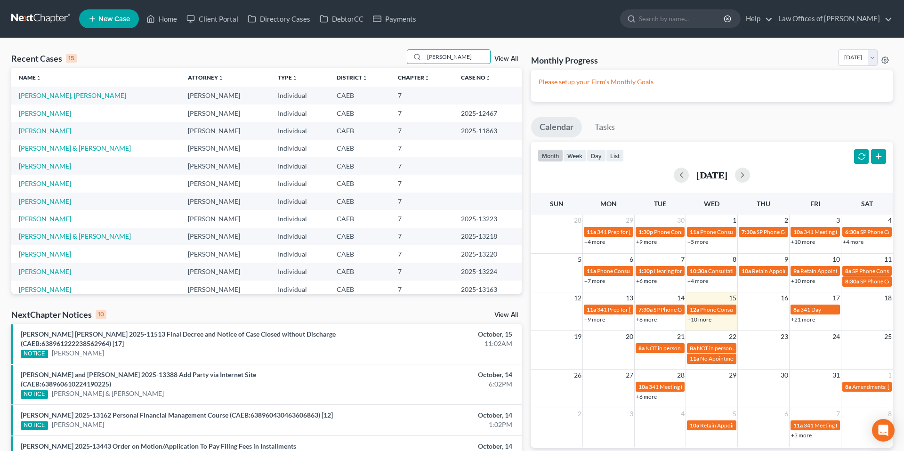
scroll to position [5, 0]
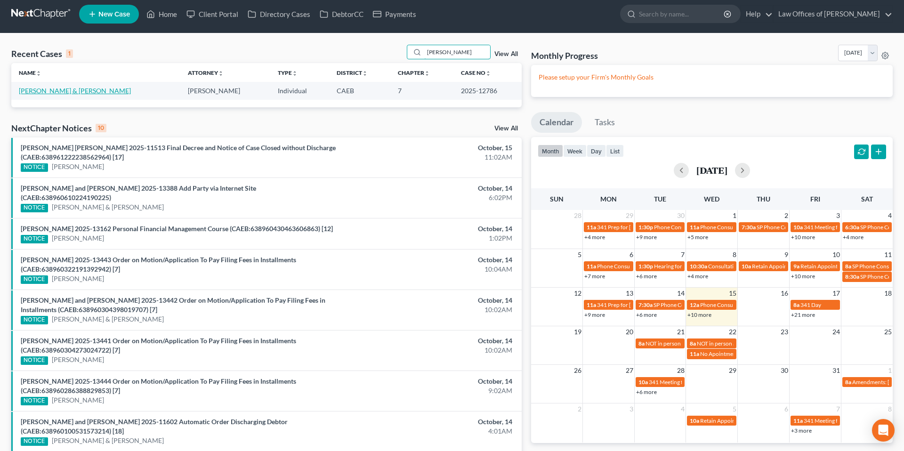
type input "[PERSON_NAME]"
click at [55, 90] on link "[PERSON_NAME] & [PERSON_NAME]" at bounding box center [75, 91] width 112 height 8
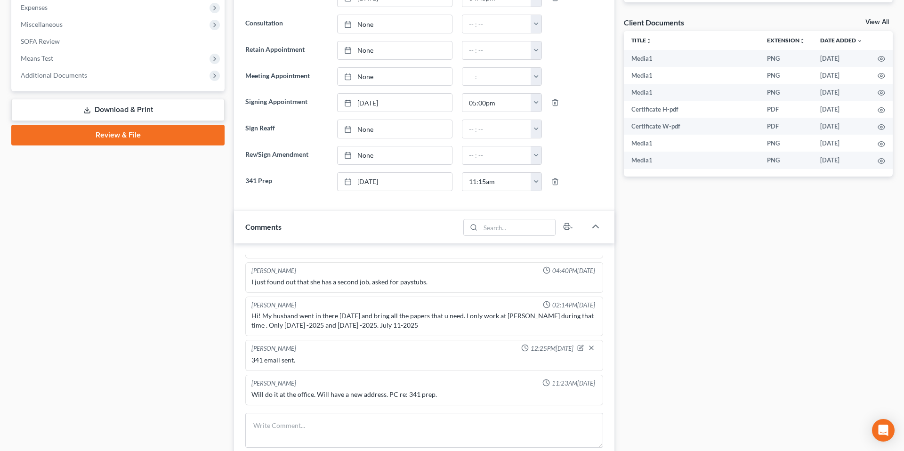
scroll to position [321, 0]
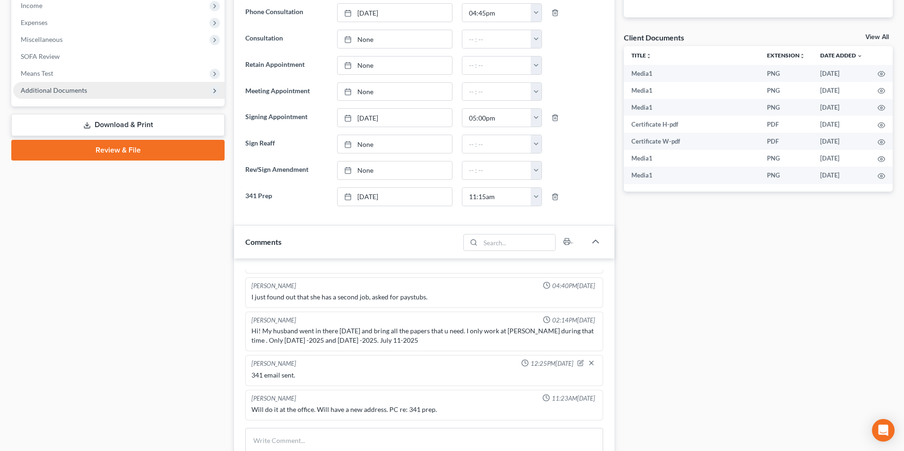
click at [73, 94] on span "Additional Documents" at bounding box center [54, 90] width 66 height 8
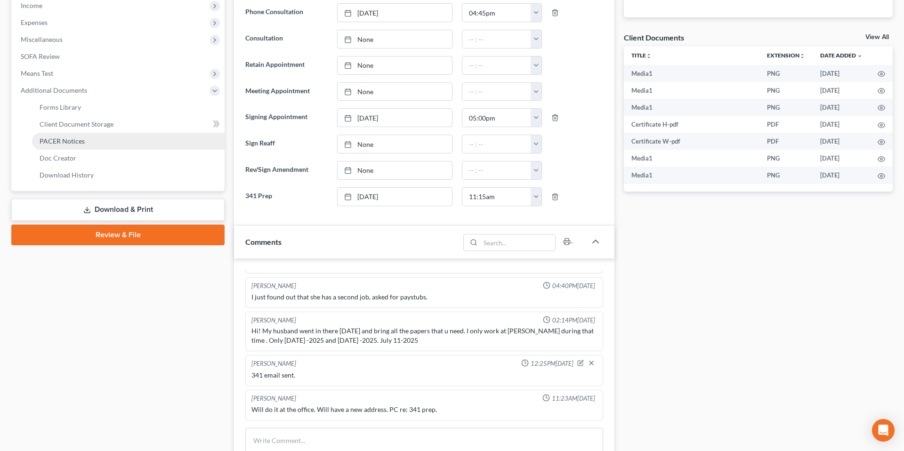
click at [84, 147] on link "PACER Notices" at bounding box center [128, 141] width 193 height 17
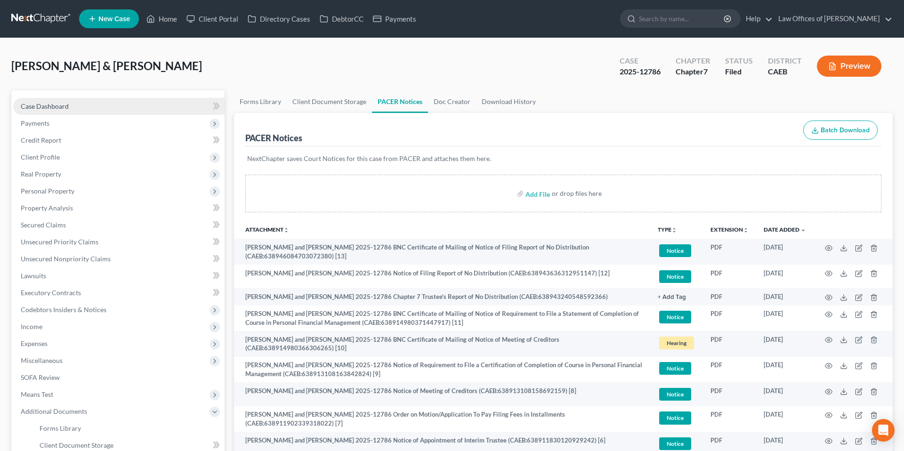
click at [64, 107] on span "Case Dashboard" at bounding box center [45, 106] width 48 height 8
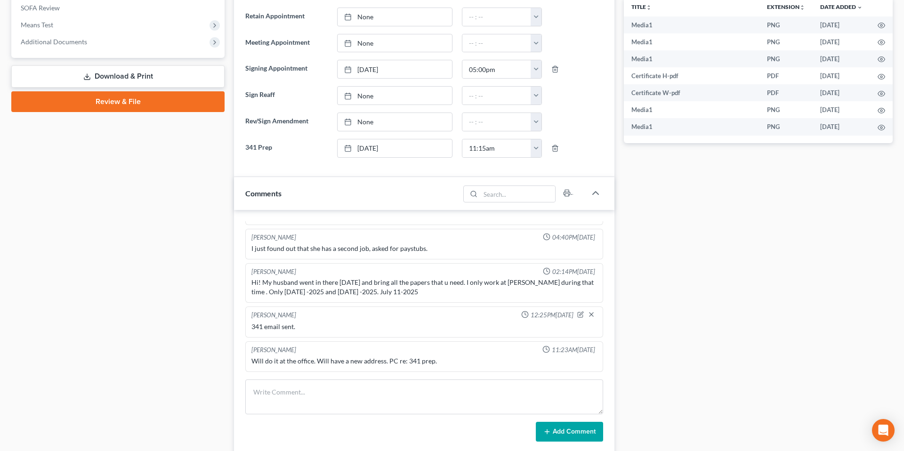
scroll to position [810, 0]
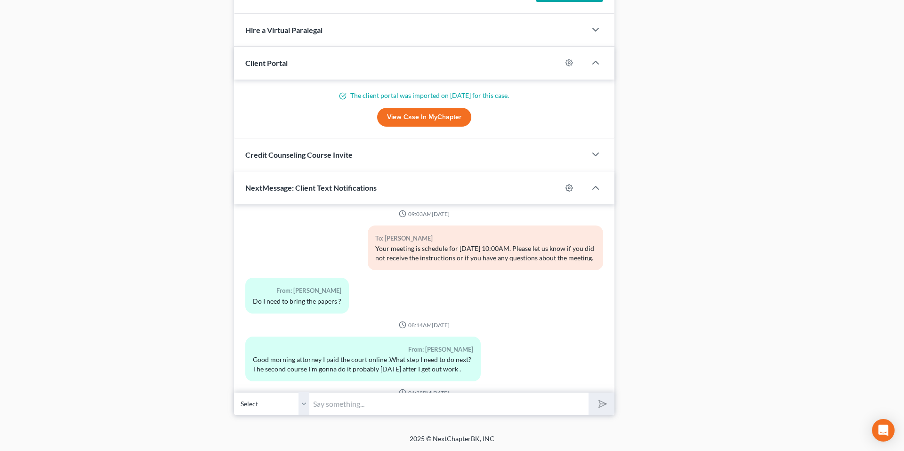
click at [354, 407] on input "text" at bounding box center [449, 403] width 279 height 23
click at [342, 404] on input "text" at bounding box center [449, 403] width 279 height 23
type input "No further action is needed, next document the court will send will the the Let…"
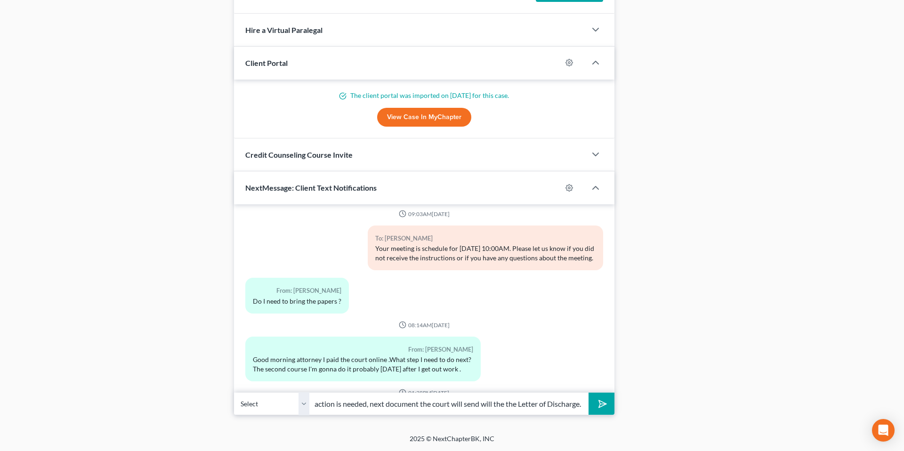
drag, startPoint x: 609, startPoint y: 403, endPoint x: 230, endPoint y: 238, distance: 412.8
click at [609, 403] on button "submit" at bounding box center [602, 404] width 26 height 22
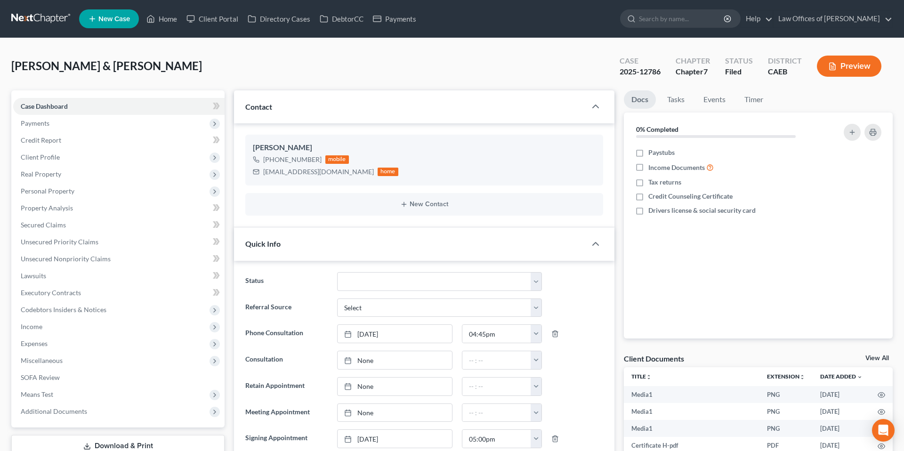
scroll to position [13244, 0]
click at [161, 17] on link "Home" at bounding box center [162, 18] width 40 height 17
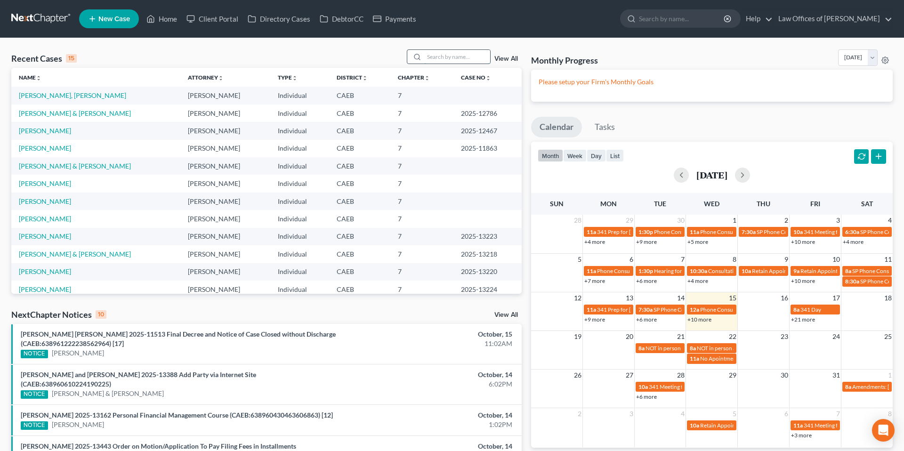
click at [477, 56] on input "search" at bounding box center [457, 57] width 66 height 14
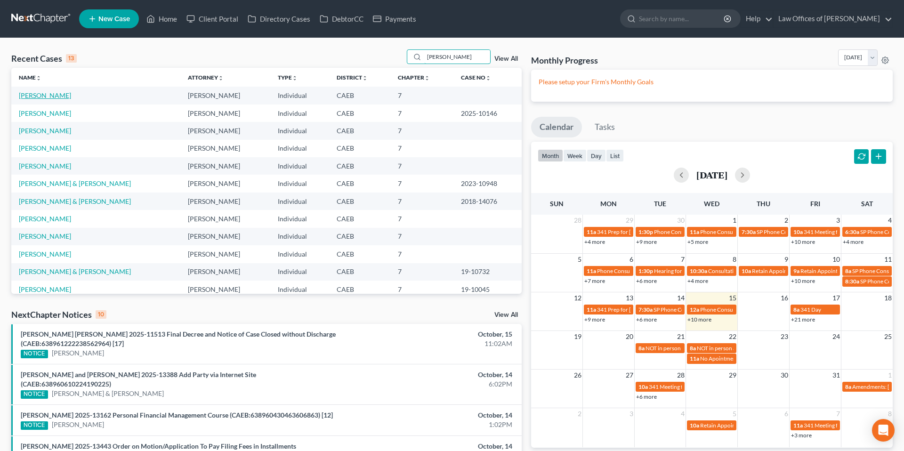
type input "[PERSON_NAME]"
click at [56, 95] on link "[PERSON_NAME]" at bounding box center [45, 95] width 52 height 8
select select "11"
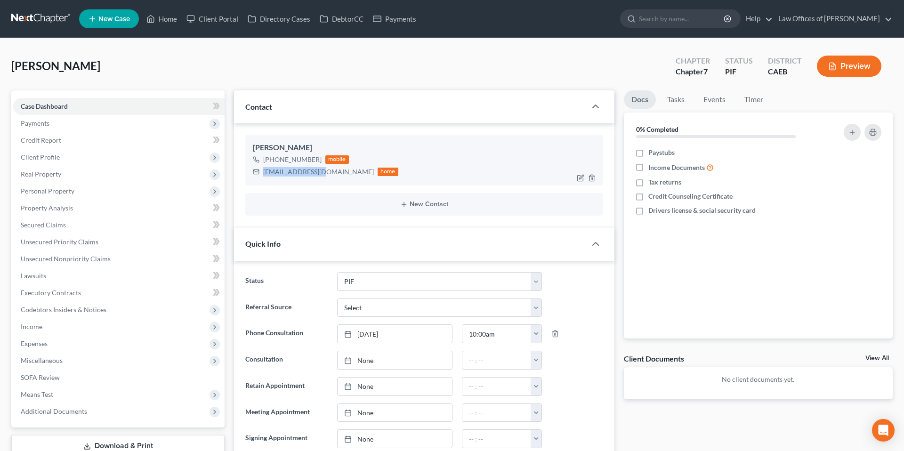
scroll to position [75, 0]
drag, startPoint x: 269, startPoint y: 173, endPoint x: 321, endPoint y: 171, distance: 52.3
click at [324, 173] on div "[EMAIL_ADDRESS][DOMAIN_NAME]" at bounding box center [318, 171] width 111 height 9
copy div "[EMAIL_ADDRESS][DOMAIN_NAME]"
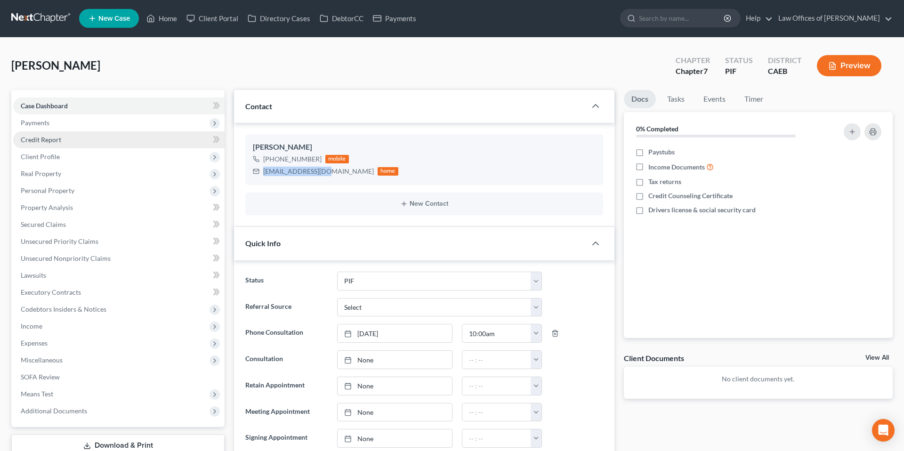
drag, startPoint x: 31, startPoint y: 120, endPoint x: 56, endPoint y: 138, distance: 31.1
click at [31, 121] on span "Payments" at bounding box center [35, 123] width 29 height 8
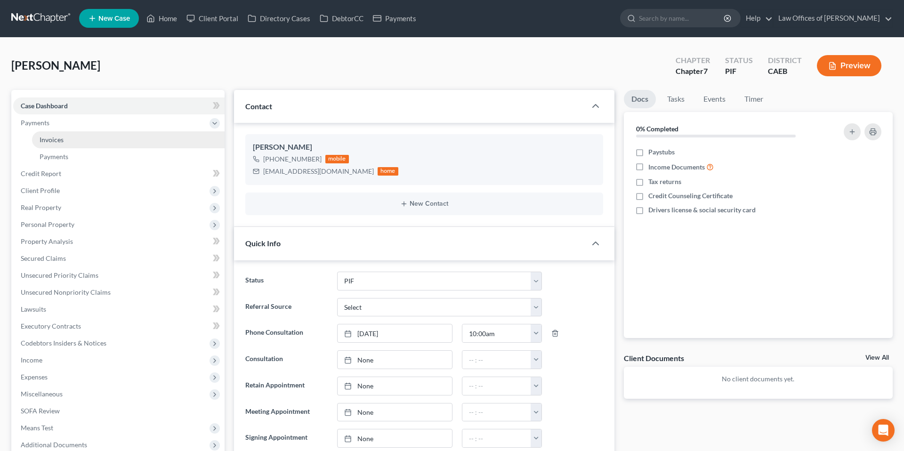
click at [57, 141] on span "Invoices" at bounding box center [52, 140] width 24 height 8
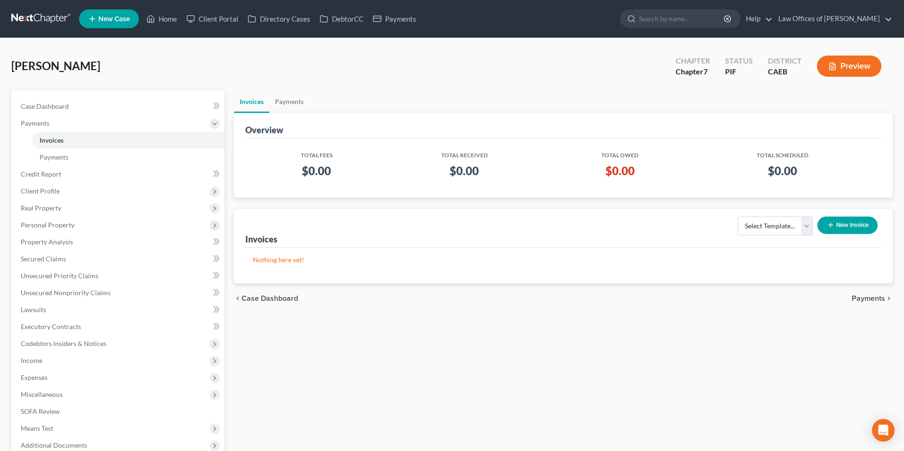
click at [855, 221] on button "New Invoice" at bounding box center [848, 225] width 60 height 17
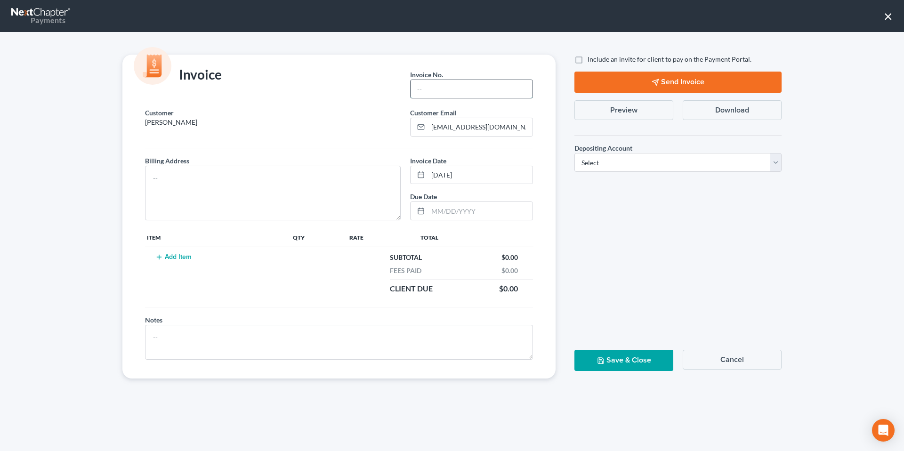
click at [485, 92] on input "text" at bounding box center [472, 89] width 122 height 18
type input "10152501"
click at [293, 194] on textarea at bounding box center [273, 193] width 256 height 55
type textarea "[STREET_ADDRESS]"
click at [187, 256] on button "Add Item" at bounding box center [173, 257] width 41 height 8
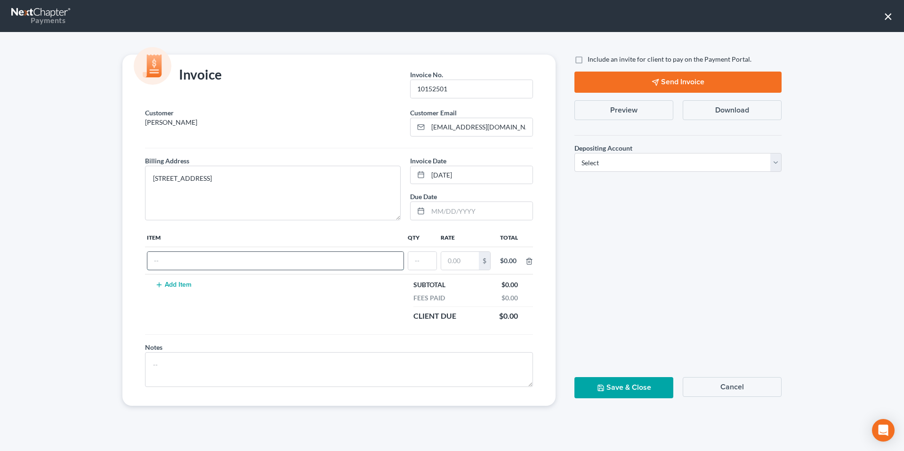
click at [187, 256] on input "text" at bounding box center [275, 261] width 256 height 18
type input "Attorneys Fee"
type input "1"
type input "2,000"
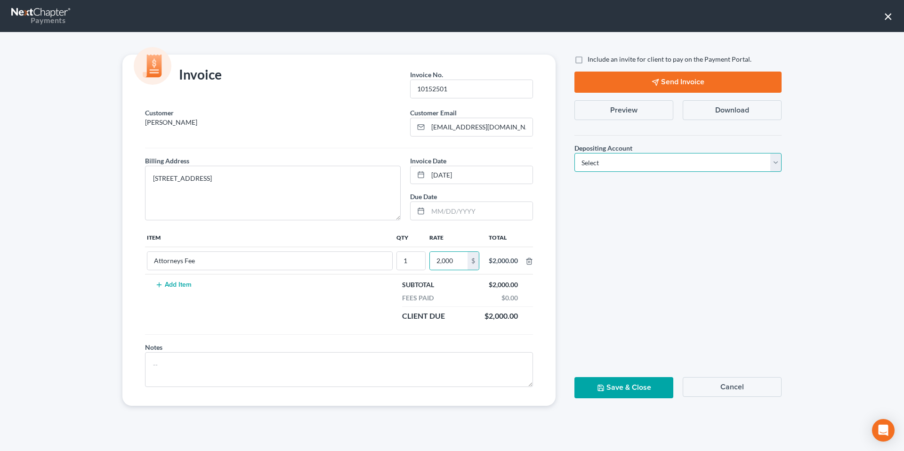
click at [599, 166] on select "Select Operation Trust" at bounding box center [678, 162] width 207 height 19
select select "0"
click at [575, 153] on select "Select Operation Trust" at bounding box center [678, 162] width 207 height 19
click at [642, 384] on button "Save & Close" at bounding box center [624, 387] width 99 height 21
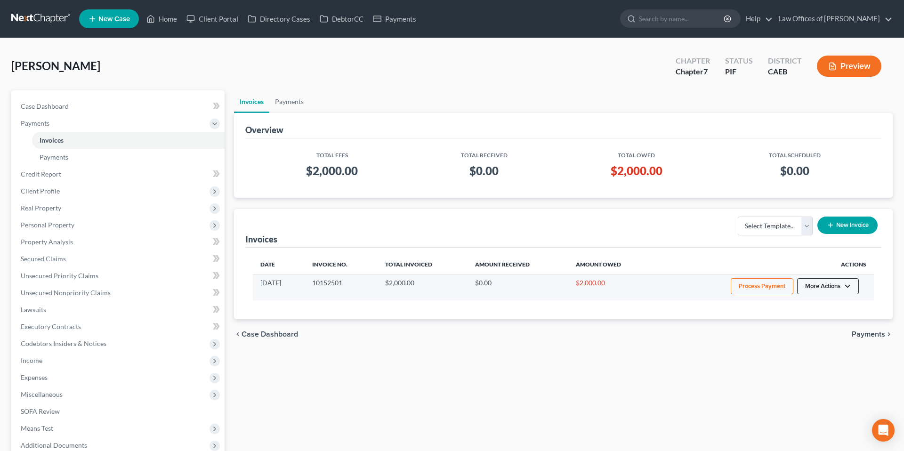
click at [814, 286] on button "More Actions" at bounding box center [829, 286] width 62 height 16
click at [814, 322] on link "Record Cash or Check Payment" at bounding box center [841, 322] width 110 height 16
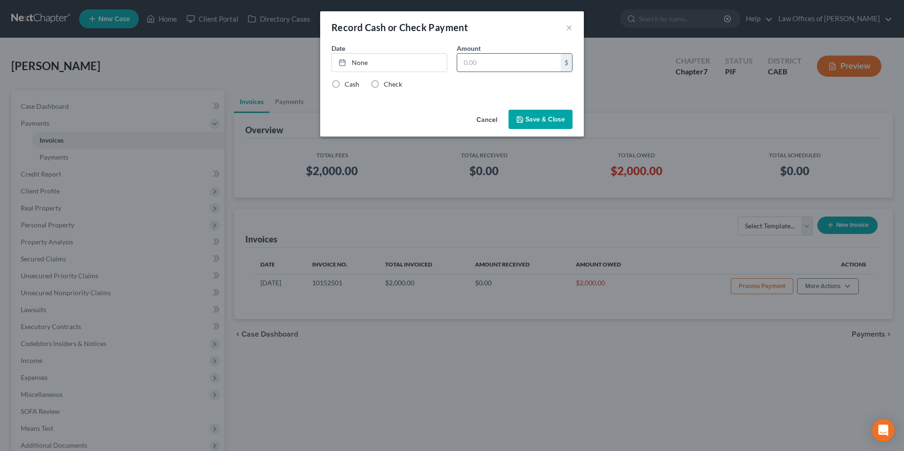
click at [542, 66] on input "text" at bounding box center [509, 63] width 104 height 18
type input "2,000"
click at [434, 64] on link "None" at bounding box center [389, 63] width 115 height 18
type input "[DATE]"
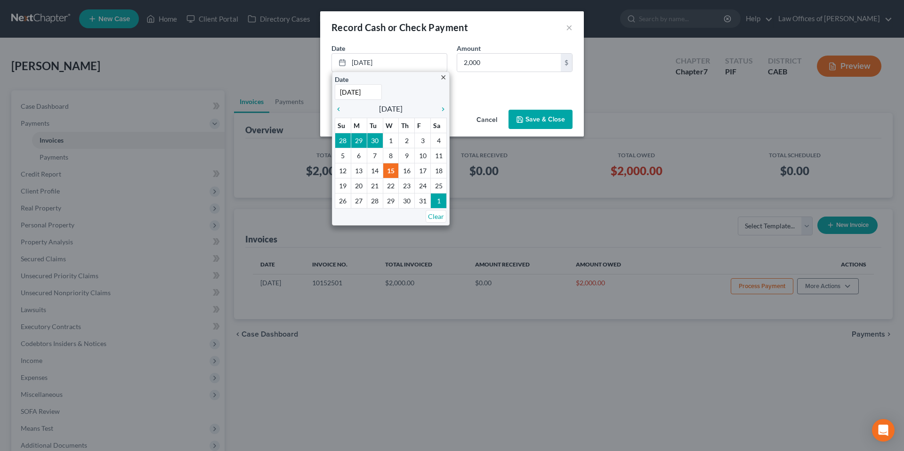
click at [481, 76] on div "Date [DATE] close Date [DATE] Time 12:00 AM chevron_left [DATE] chevron_right S…" at bounding box center [452, 61] width 251 height 36
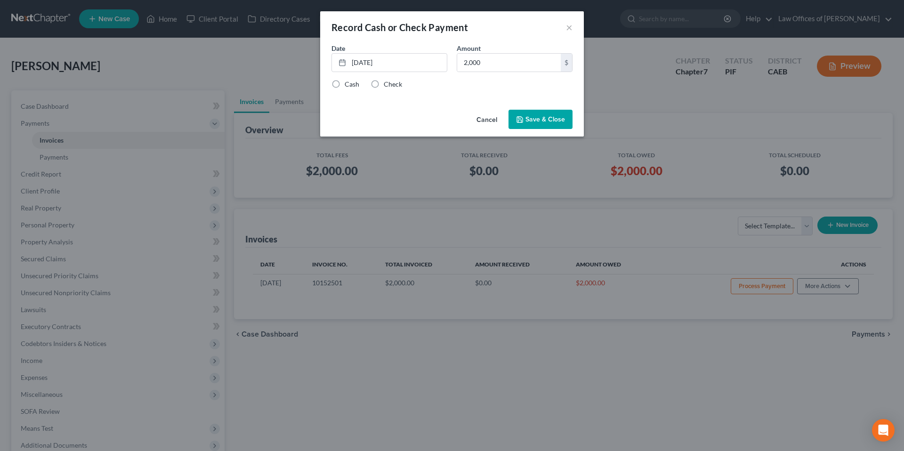
click at [400, 90] on div "Date [DATE] close Date [DATE] Time 12:00 AM chevron_left [DATE] chevron_right S…" at bounding box center [452, 74] width 264 height 63
click at [399, 85] on label "Check" at bounding box center [393, 84] width 18 height 9
click at [394, 85] on input "Check" at bounding box center [391, 83] width 6 height 6
radio input "true"
click at [528, 119] on button "Save & Close" at bounding box center [541, 120] width 64 height 20
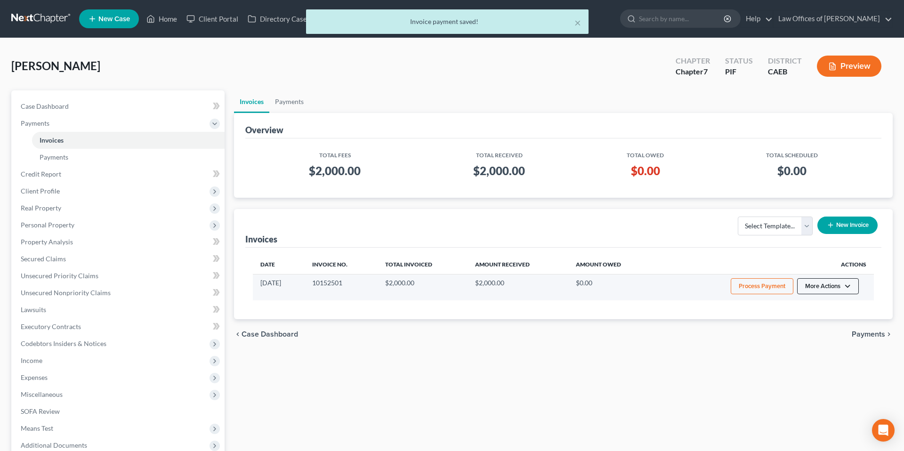
click at [833, 284] on button "More Actions" at bounding box center [829, 286] width 62 height 16
click at [804, 322] on link "Record Cash or Check Payment" at bounding box center [841, 322] width 110 height 16
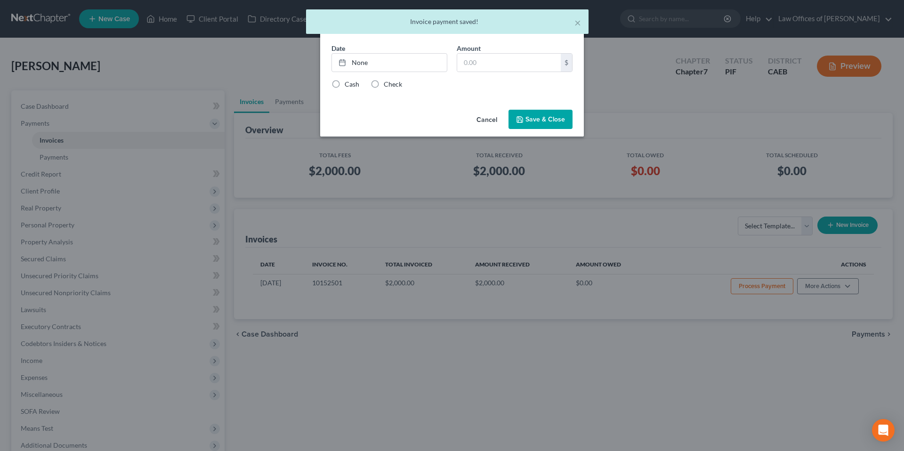
click at [487, 124] on button "Cancel" at bounding box center [487, 120] width 36 height 19
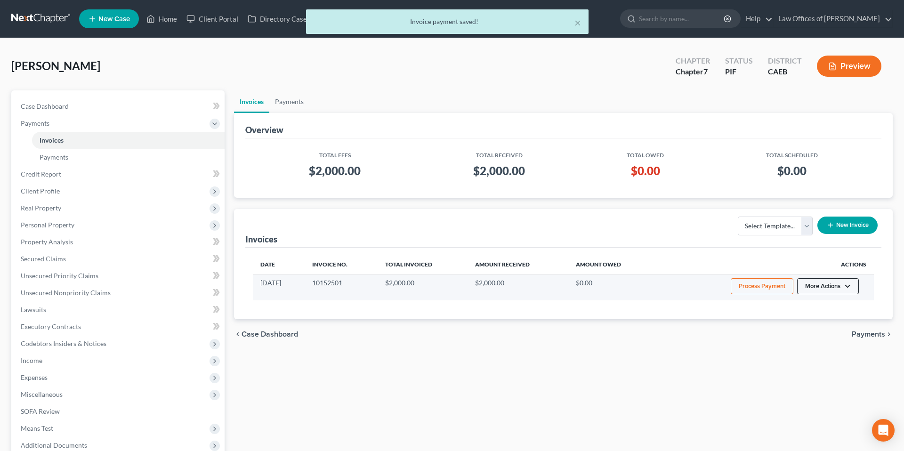
click at [835, 290] on button "More Actions" at bounding box center [829, 286] width 62 height 16
click at [810, 304] on link "View/Edit" at bounding box center [841, 306] width 110 height 16
select select "0"
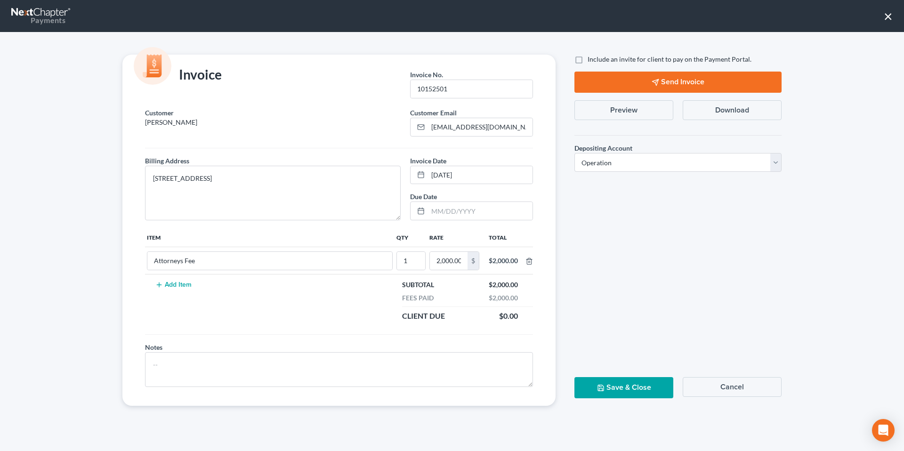
click at [676, 87] on button "Send Invoice" at bounding box center [678, 82] width 207 height 21
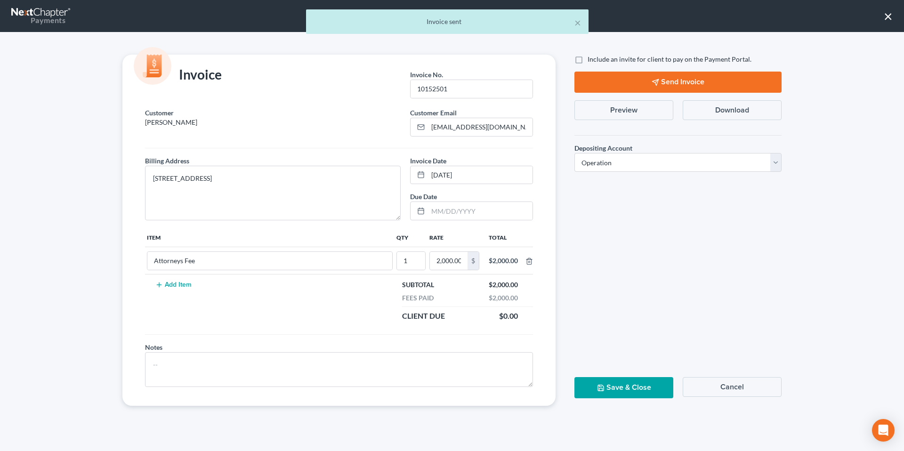
click at [888, 16] on div "× Invoice sent" at bounding box center [447, 23] width 904 height 29
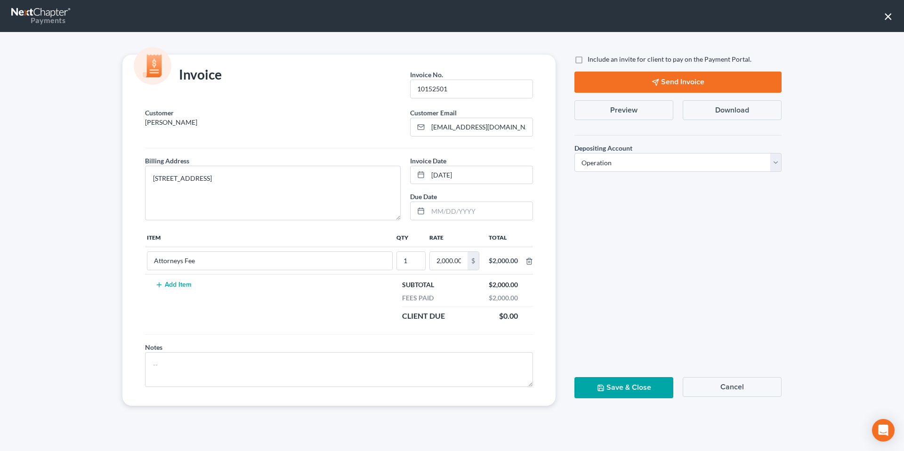
click at [888, 16] on button "×" at bounding box center [888, 15] width 9 height 15
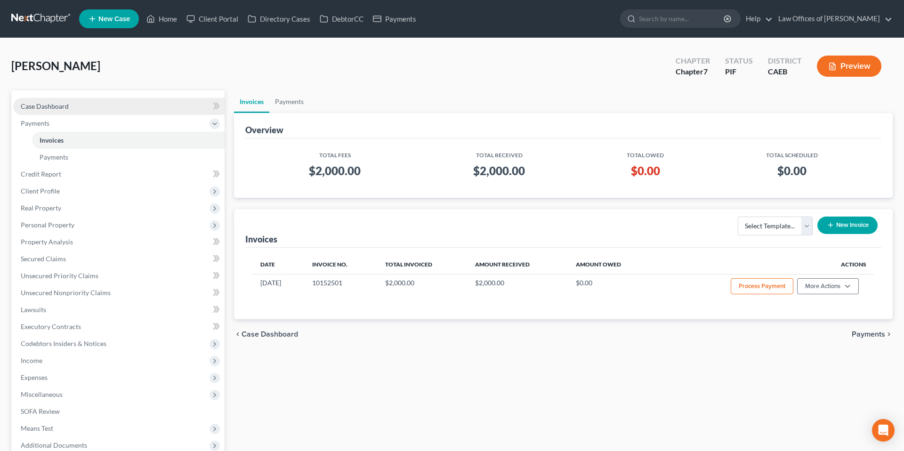
click at [45, 104] on span "Case Dashboard" at bounding box center [45, 106] width 48 height 8
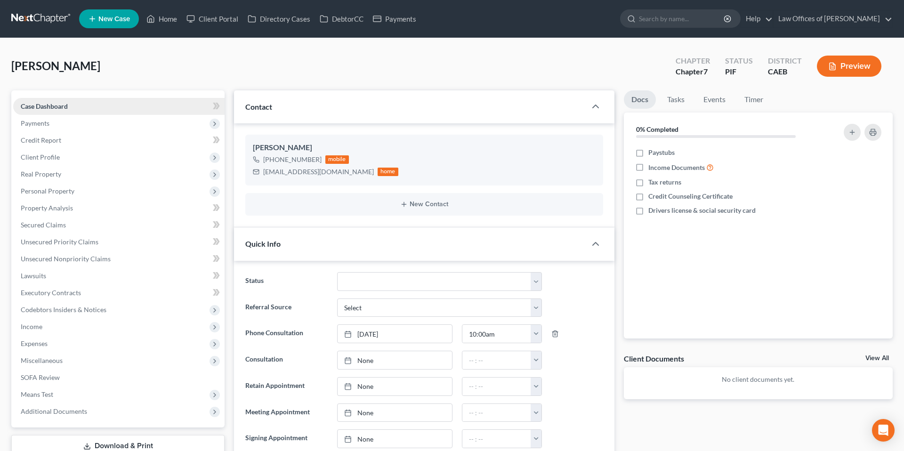
scroll to position [75, 0]
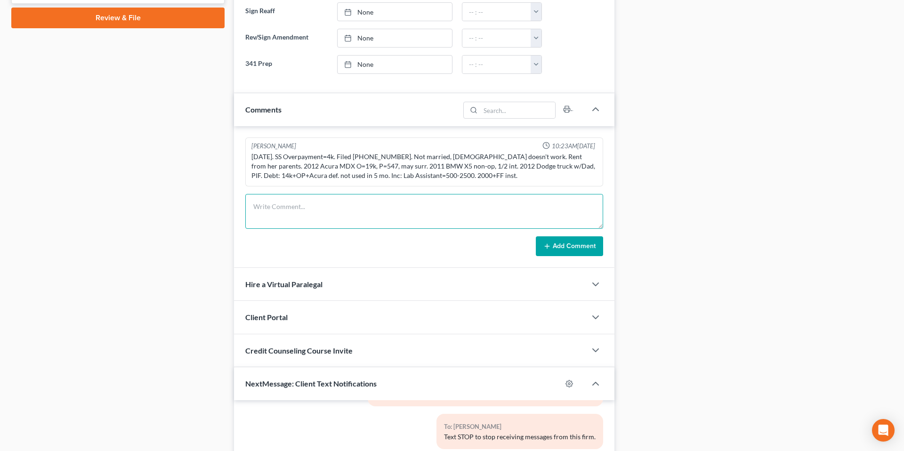
click at [287, 215] on textarea at bounding box center [424, 211] width 358 height 35
type textarea "RP sent."
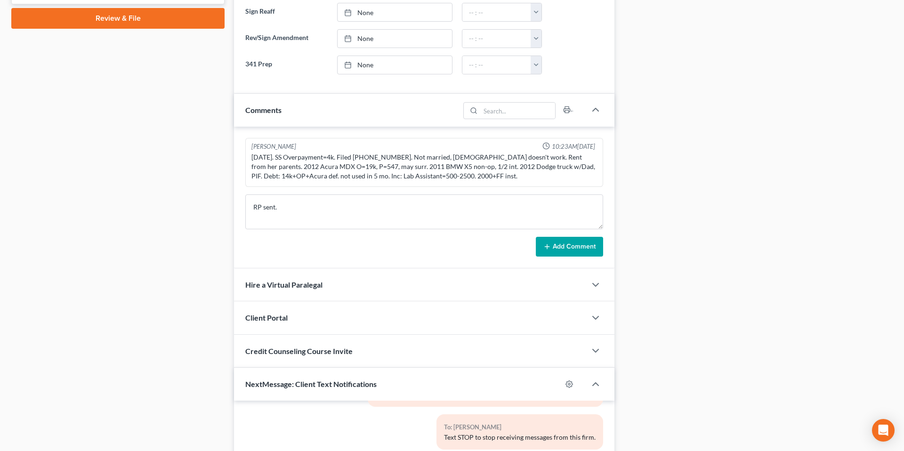
drag, startPoint x: 564, startPoint y: 248, endPoint x: 4, endPoint y: 138, distance: 571.3
click at [564, 248] on button "Add Comment" at bounding box center [569, 247] width 67 height 20
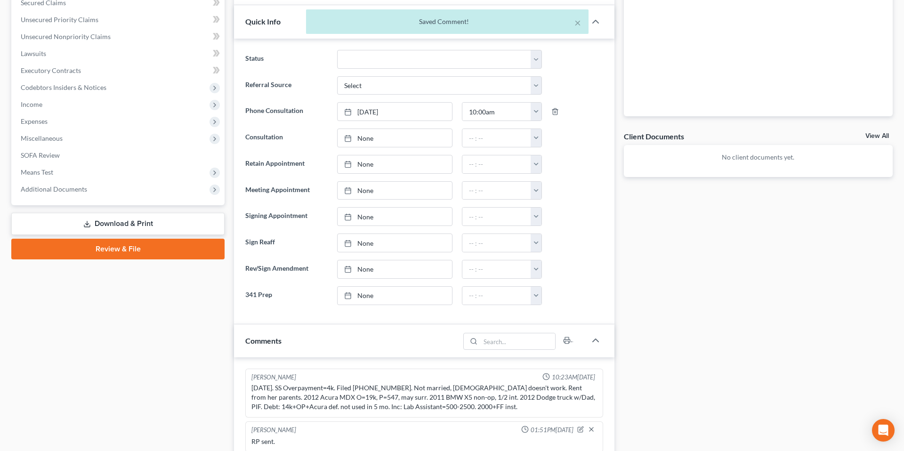
scroll to position [0, 0]
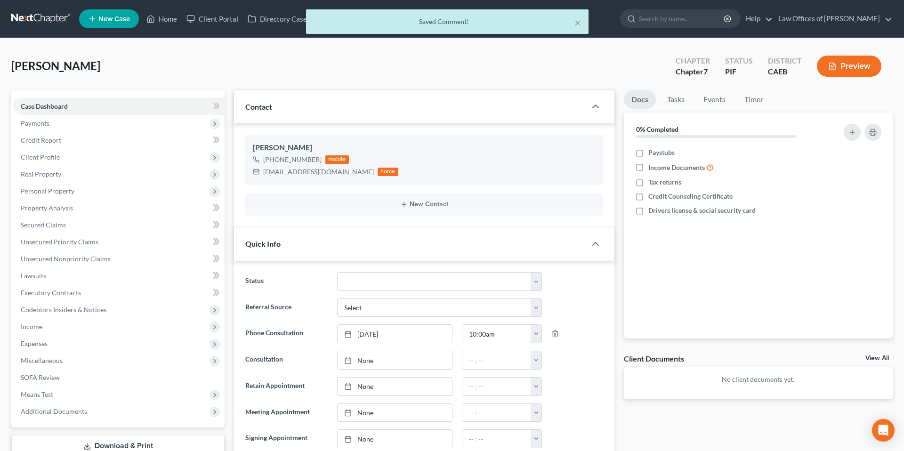
click at [151, 19] on div "× Saved Comment!" at bounding box center [447, 23] width 904 height 29
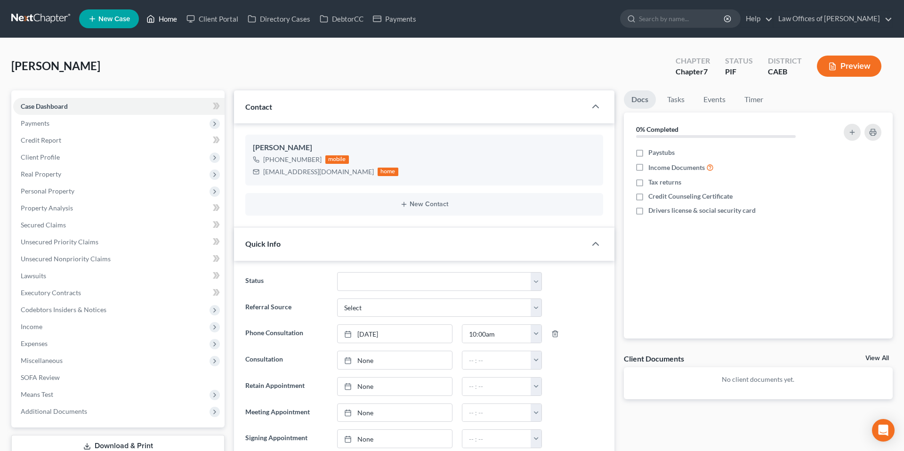
click at [174, 20] on link "Home" at bounding box center [162, 18] width 40 height 17
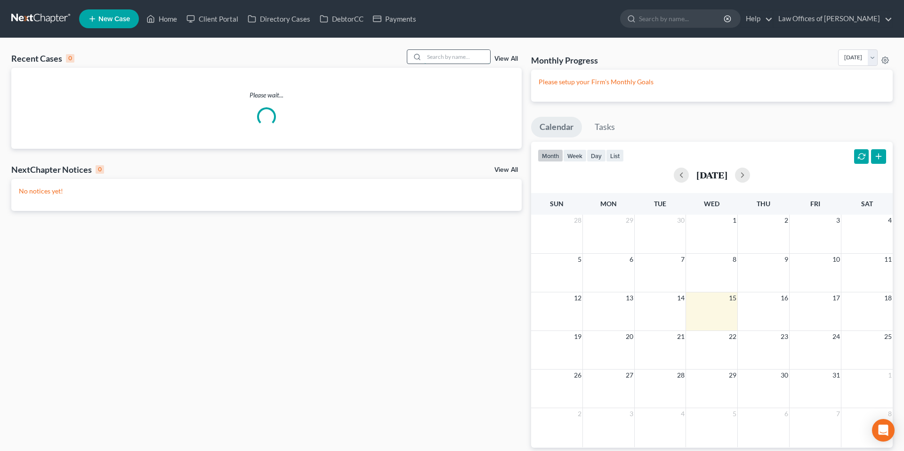
click at [433, 58] on input "search" at bounding box center [457, 57] width 66 height 14
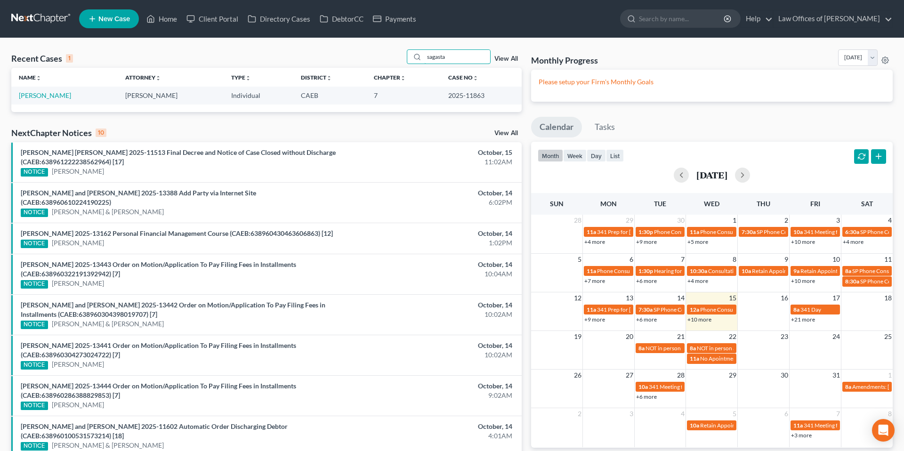
type input "sagasta"
click at [70, 91] on td "[PERSON_NAME]" at bounding box center [64, 95] width 106 height 17
click at [71, 94] on link "[PERSON_NAME]" at bounding box center [45, 95] width 52 height 8
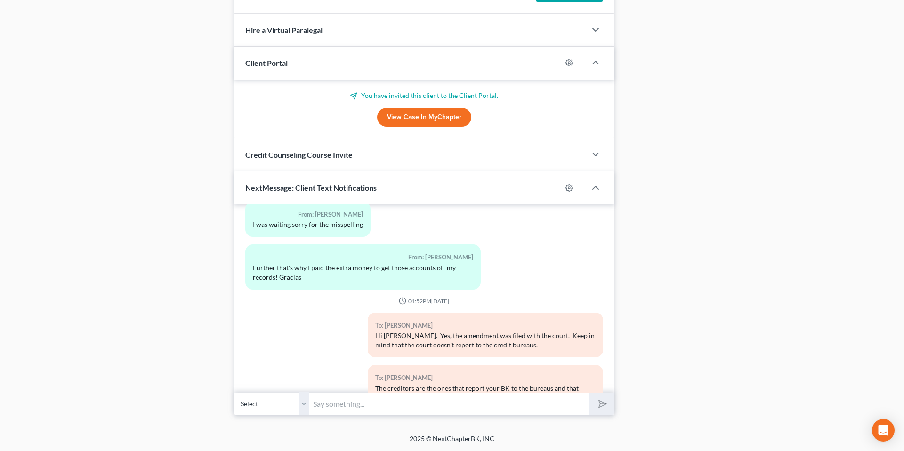
scroll to position [6871, 0]
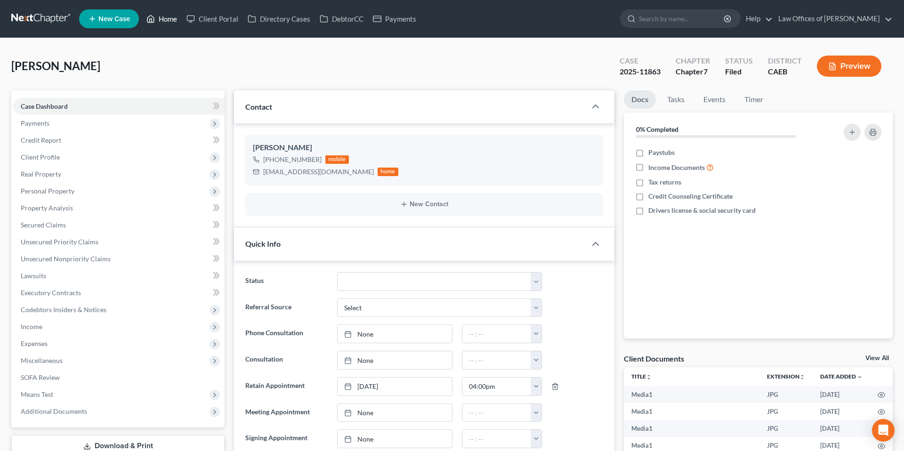
drag, startPoint x: 168, startPoint y: 17, endPoint x: 396, endPoint y: 60, distance: 231.6
click at [168, 17] on link "Home" at bounding box center [162, 18] width 40 height 17
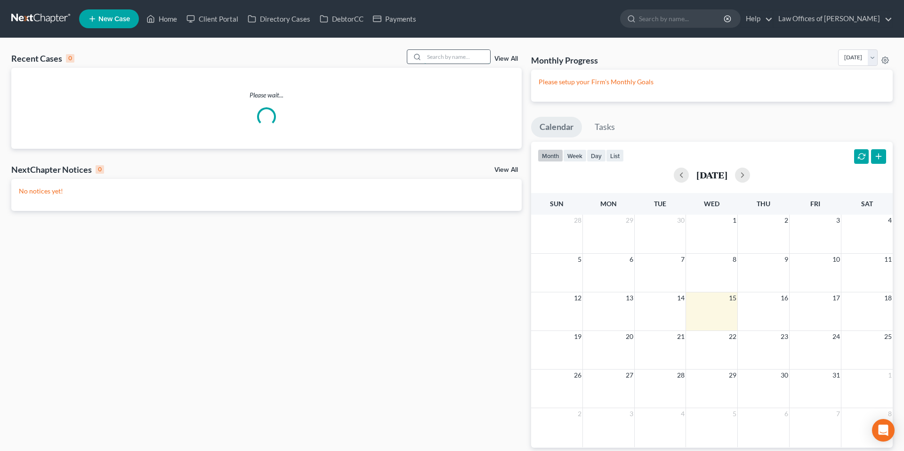
click at [447, 60] on input "search" at bounding box center [457, 57] width 66 height 14
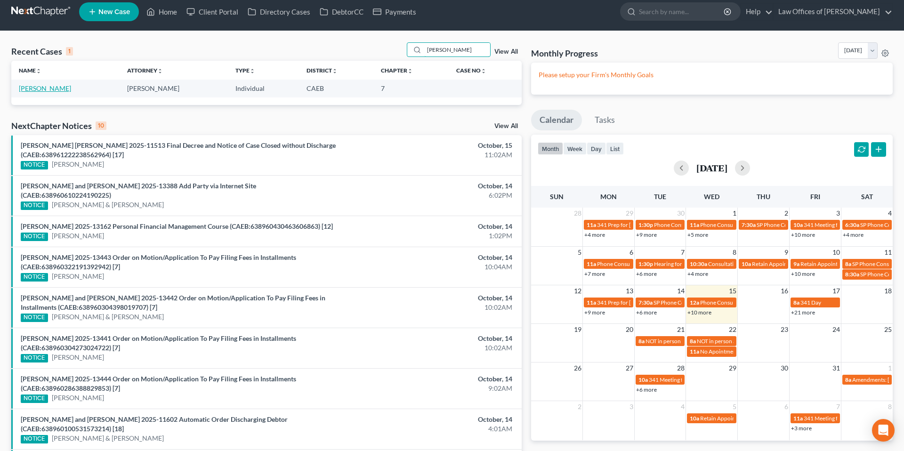
type input "[PERSON_NAME]"
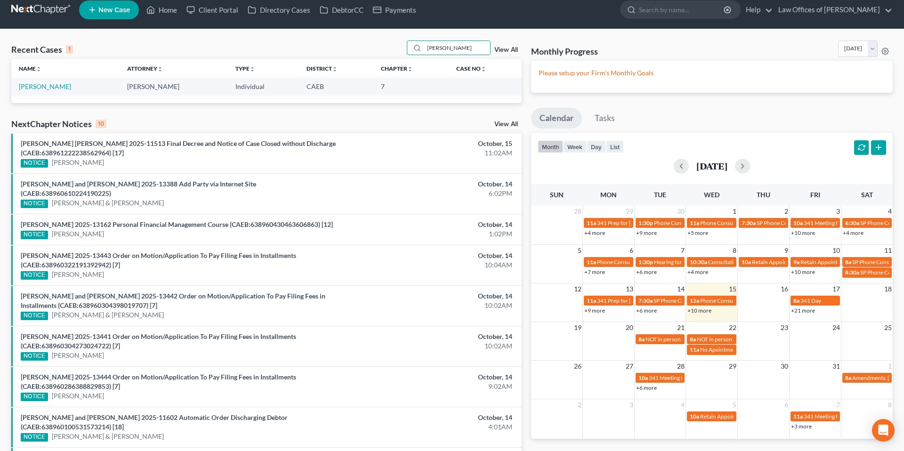
click at [28, 92] on td "[PERSON_NAME]" at bounding box center [65, 86] width 108 height 17
click at [30, 86] on link "[PERSON_NAME]" at bounding box center [45, 87] width 52 height 8
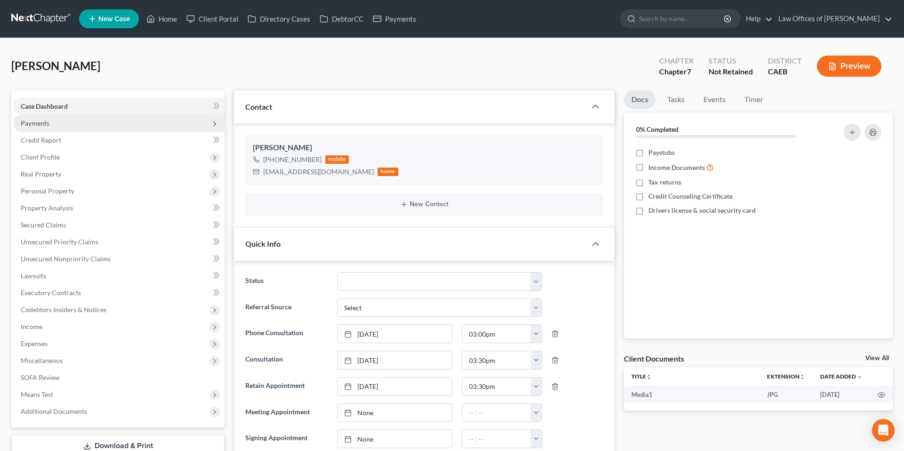
click at [39, 124] on span "Payments" at bounding box center [35, 123] width 29 height 8
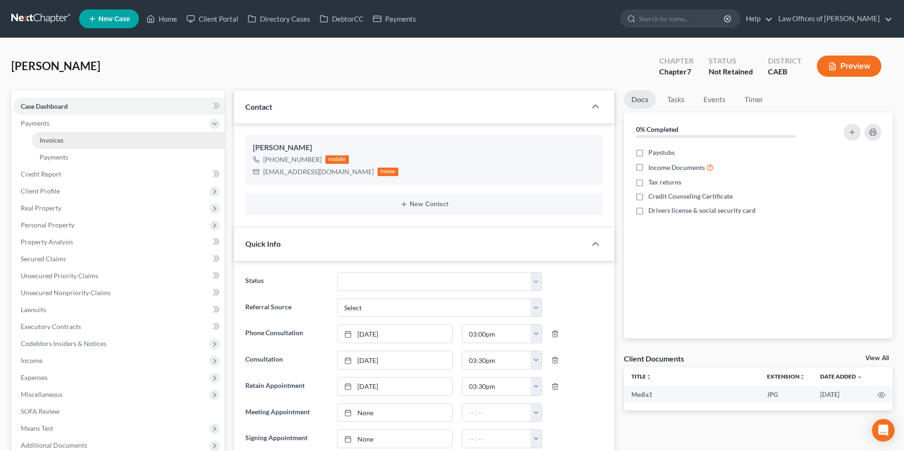
click at [70, 146] on link "Invoices" at bounding box center [128, 140] width 193 height 17
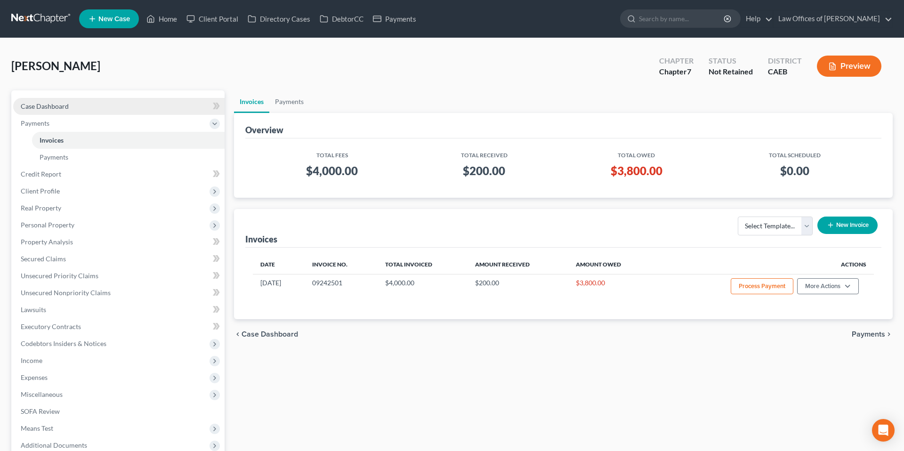
click at [64, 106] on span "Case Dashboard" at bounding box center [45, 106] width 48 height 8
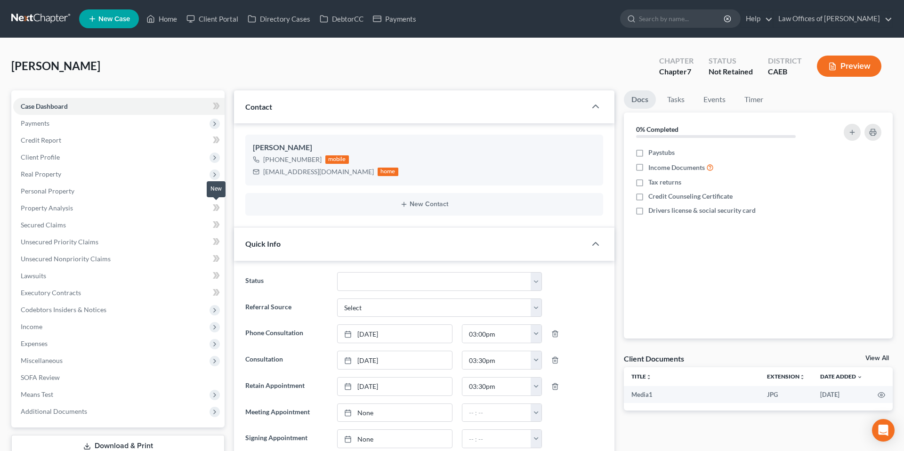
scroll to position [619, 0]
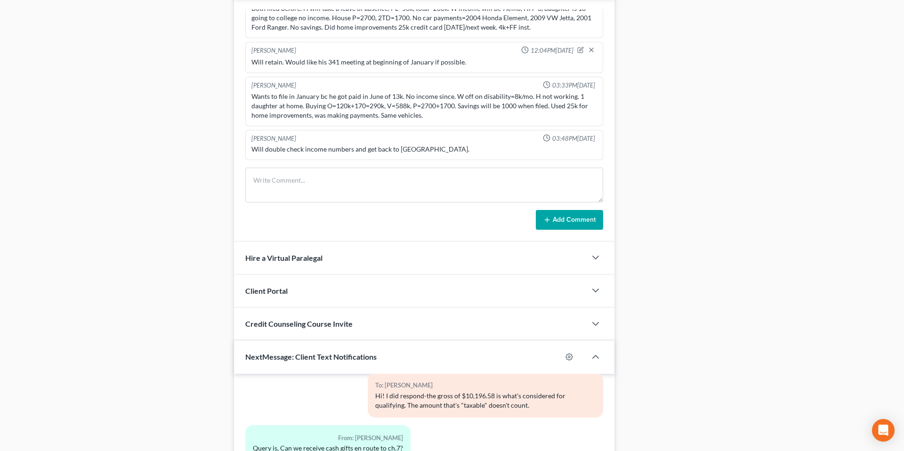
scroll to position [0, 0]
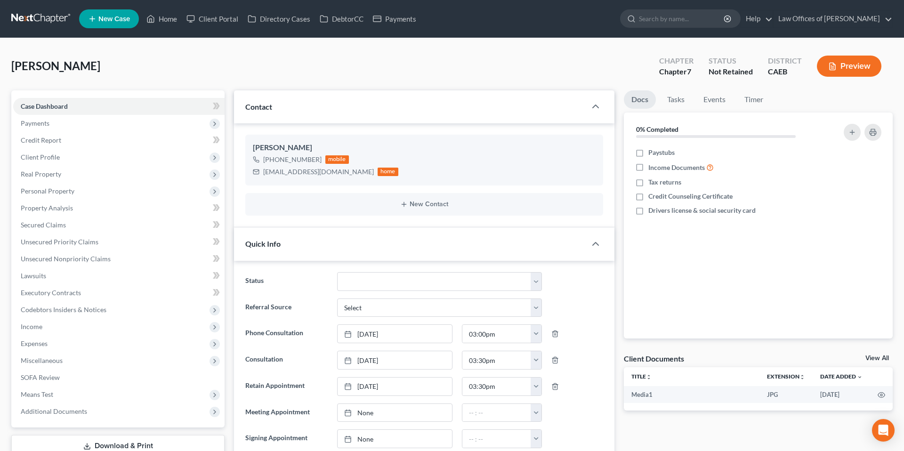
click at [162, 17] on link "Home" at bounding box center [162, 18] width 40 height 17
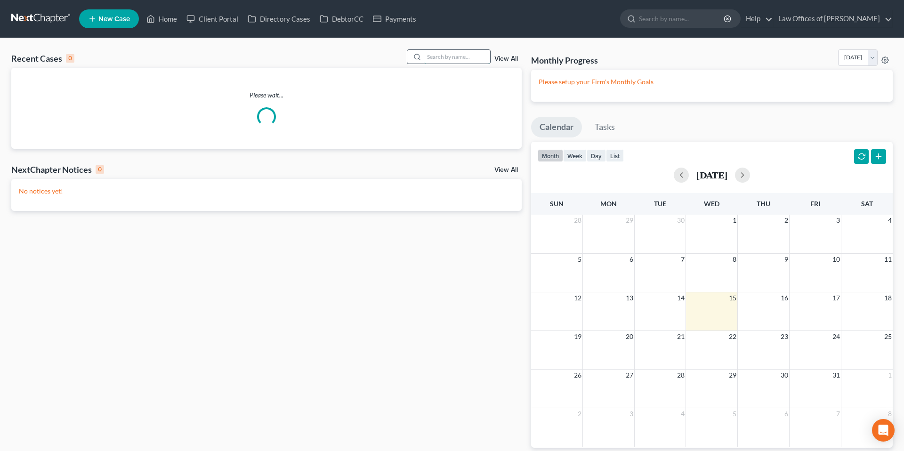
click at [433, 59] on input "search" at bounding box center [457, 57] width 66 height 14
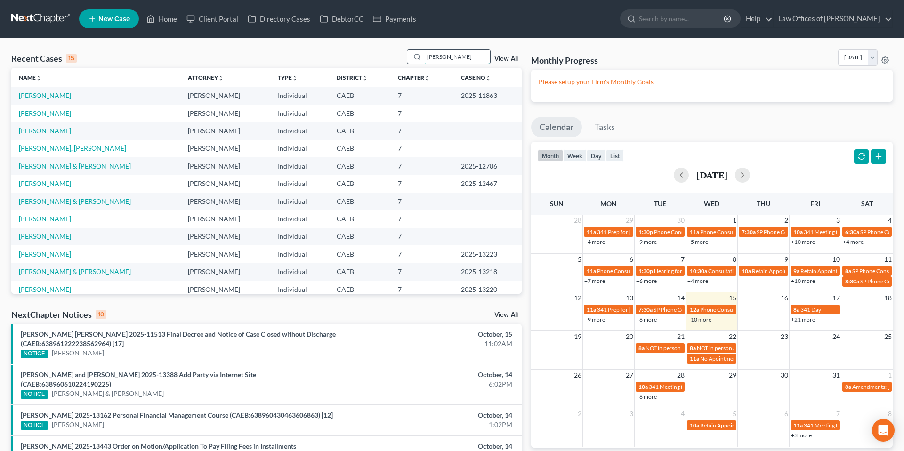
click at [457, 54] on input "[PERSON_NAME]" at bounding box center [457, 57] width 66 height 14
click at [457, 56] on input "[PERSON_NAME]" at bounding box center [457, 57] width 66 height 14
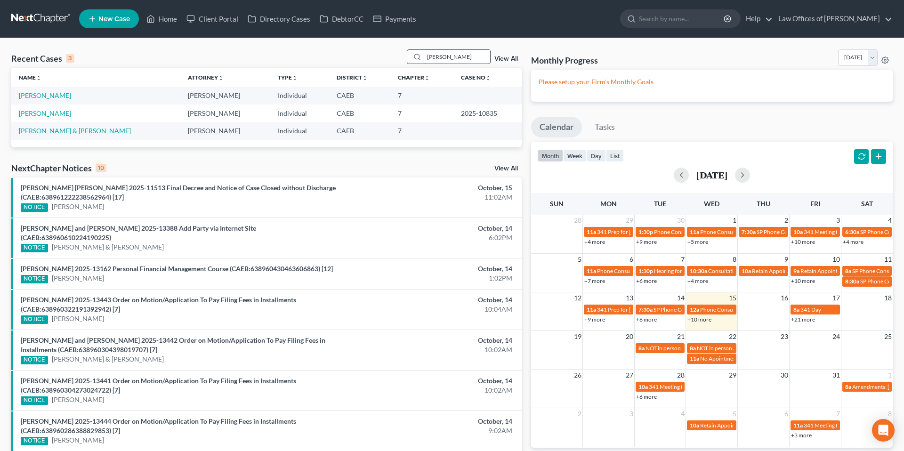
click at [465, 54] on input "[PERSON_NAME]" at bounding box center [457, 57] width 66 height 14
type input "sagasta"
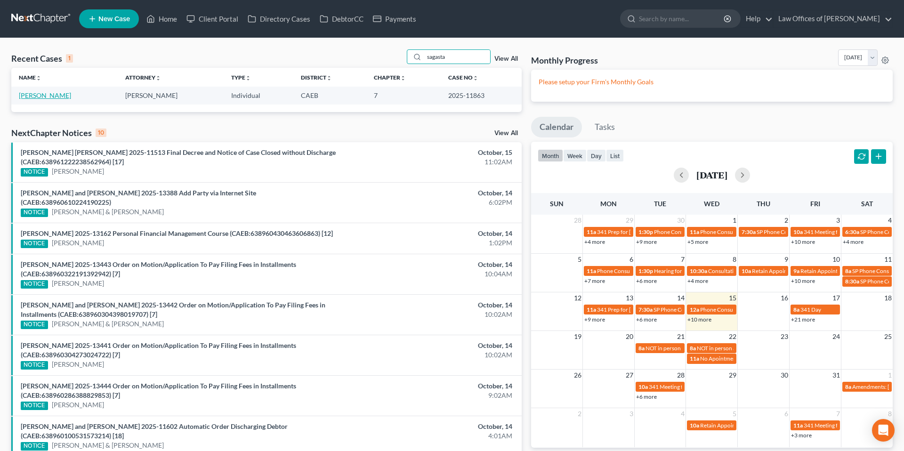
click at [71, 98] on link "[PERSON_NAME]" at bounding box center [45, 95] width 52 height 8
select select "5"
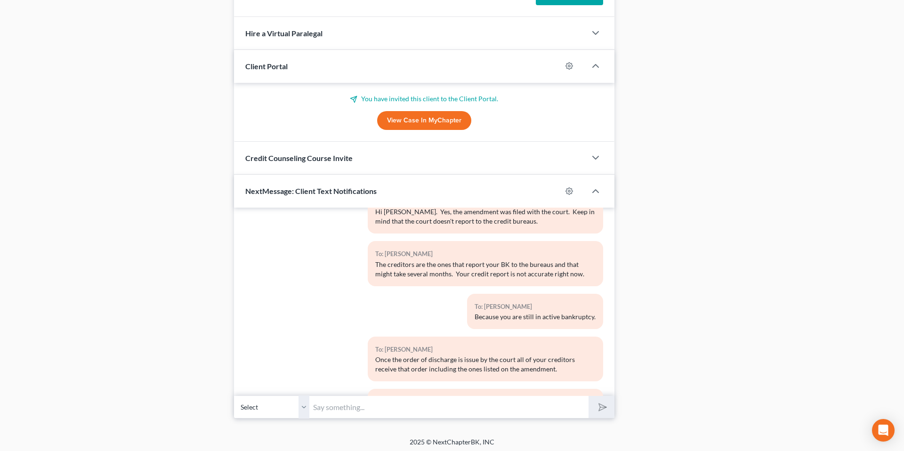
scroll to position [810, 0]
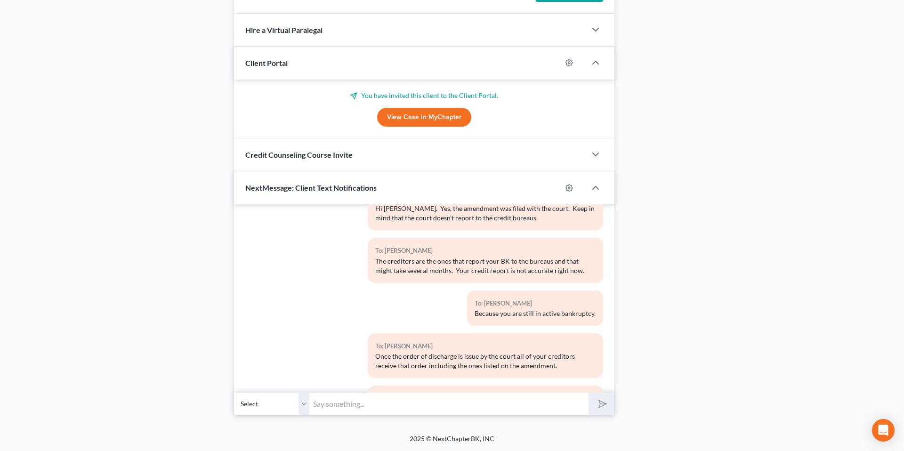
drag, startPoint x: 169, startPoint y: 23, endPoint x: 164, endPoint y: 18, distance: 6.7
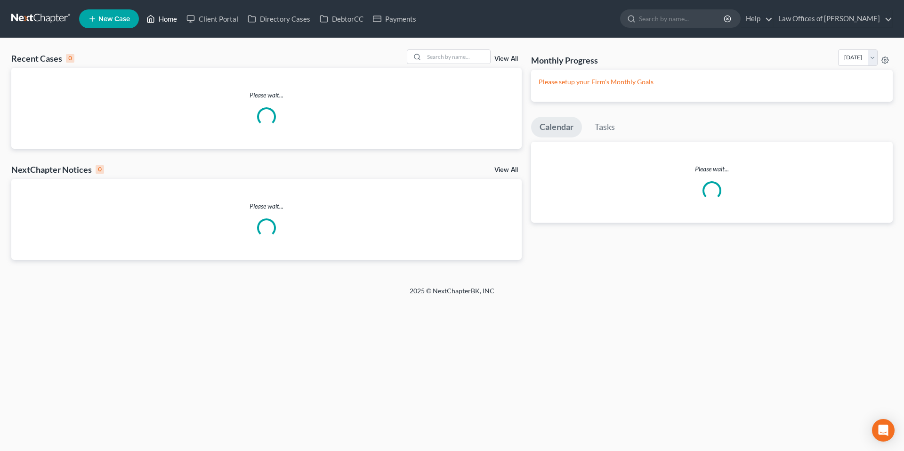
click at [164, 18] on link "Home" at bounding box center [162, 18] width 40 height 17
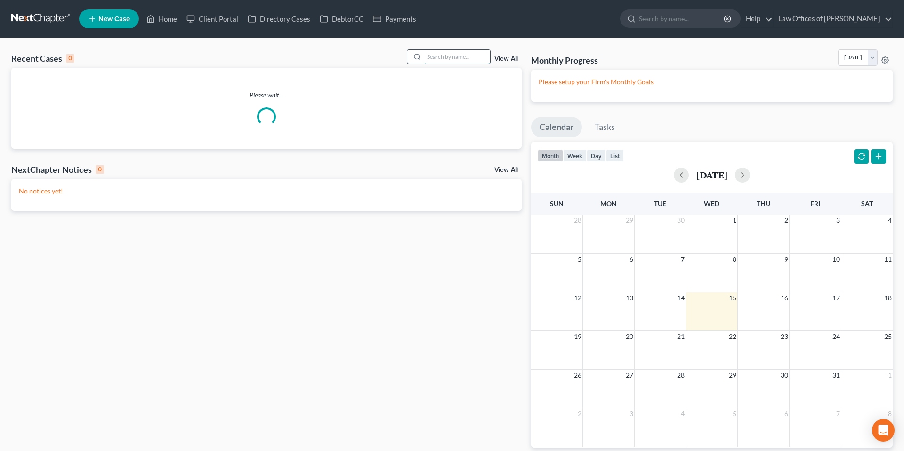
click at [454, 60] on input "search" at bounding box center [457, 57] width 66 height 14
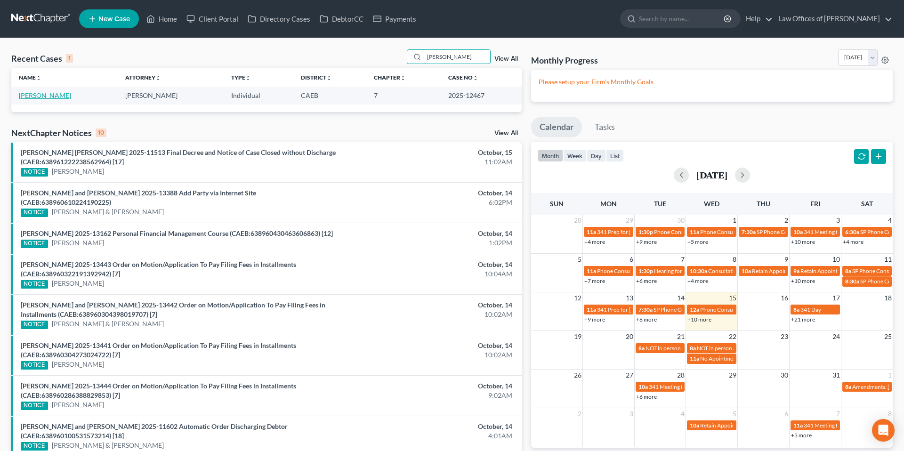
type input "[PERSON_NAME]"
click at [45, 94] on link "[PERSON_NAME]" at bounding box center [45, 95] width 52 height 8
select select "5"
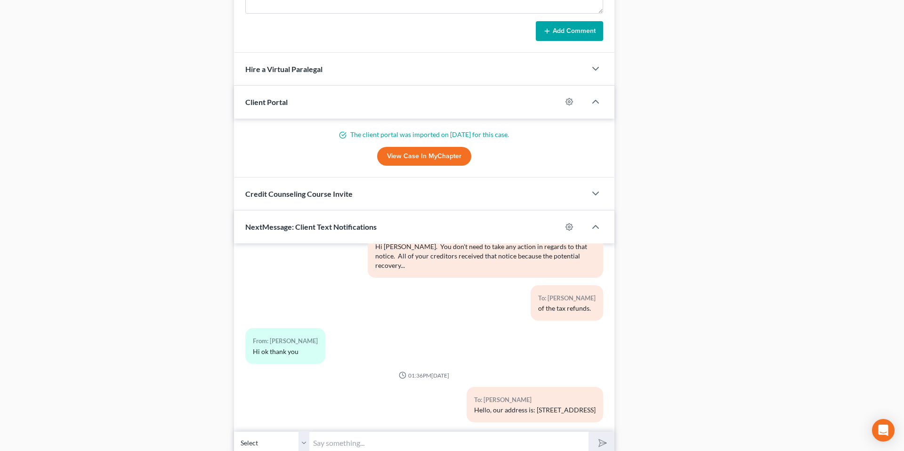
scroll to position [810, 0]
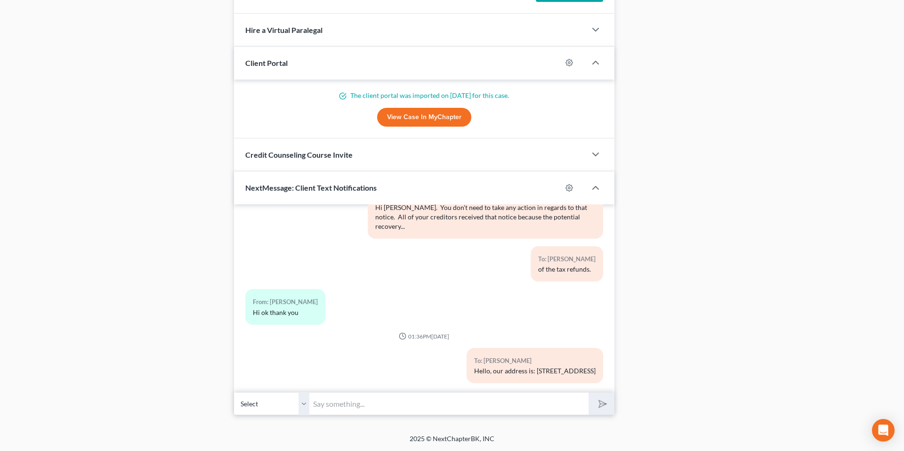
click at [371, 405] on input "text" at bounding box center [449, 403] width 279 height 23
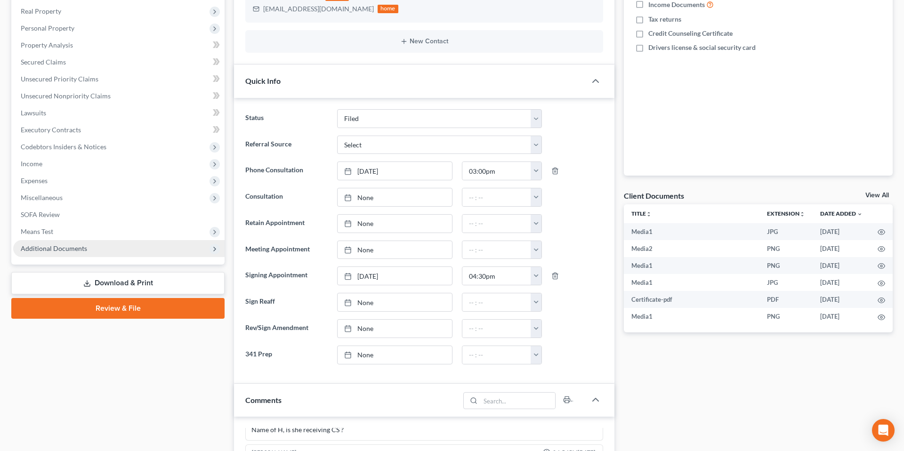
scroll to position [170, 0]
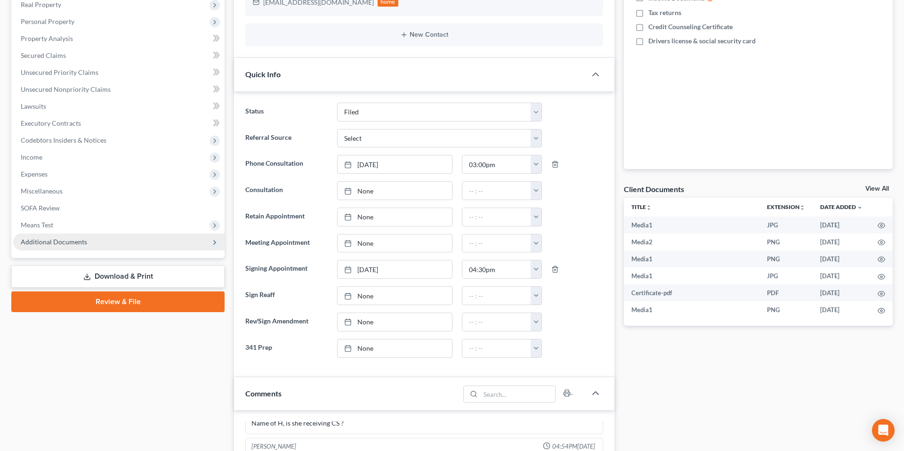
drag, startPoint x: 41, startPoint y: 235, endPoint x: 108, endPoint y: 247, distance: 67.9
click at [41, 235] on span "Additional Documents" at bounding box center [119, 242] width 212 height 17
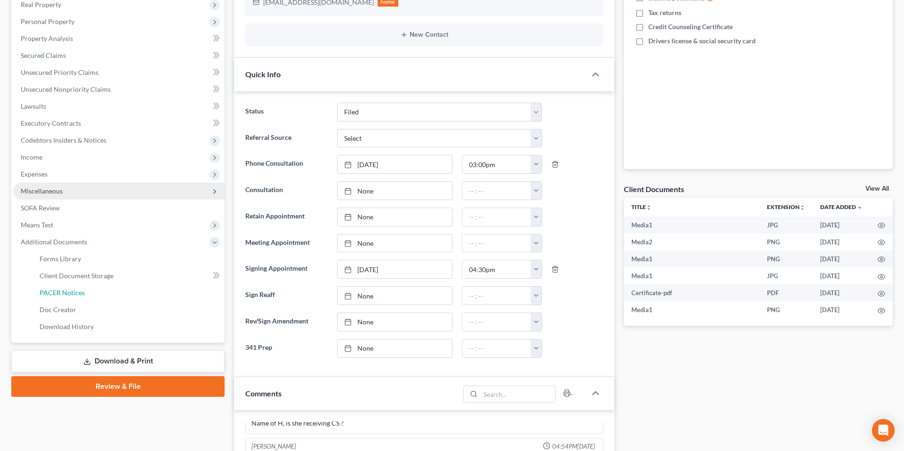
click at [65, 291] on span "PACER Notices" at bounding box center [62, 293] width 45 height 8
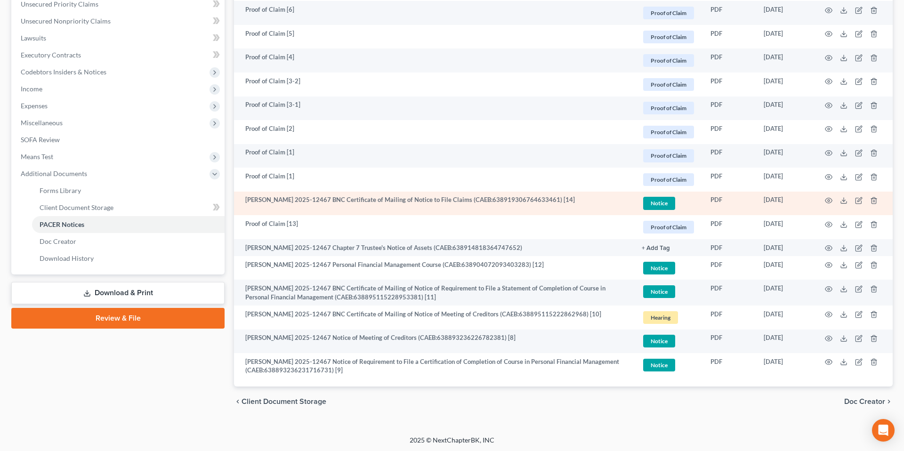
scroll to position [239, 0]
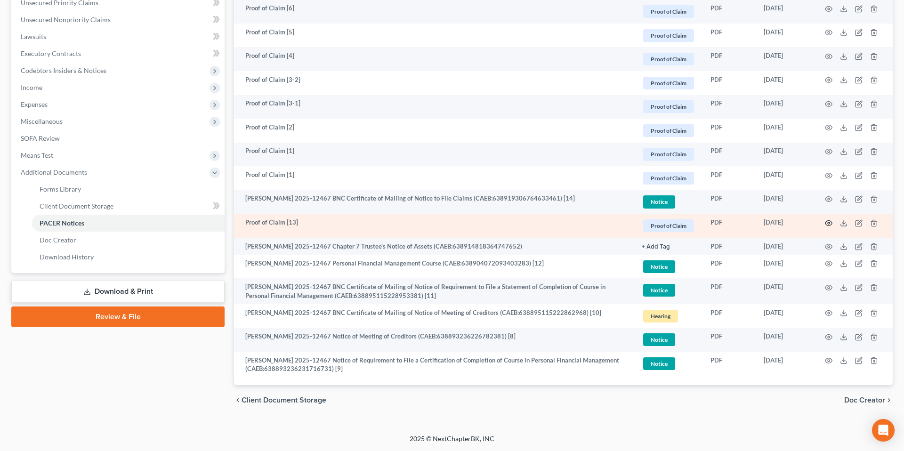
click at [829, 225] on icon "button" at bounding box center [829, 224] width 8 height 8
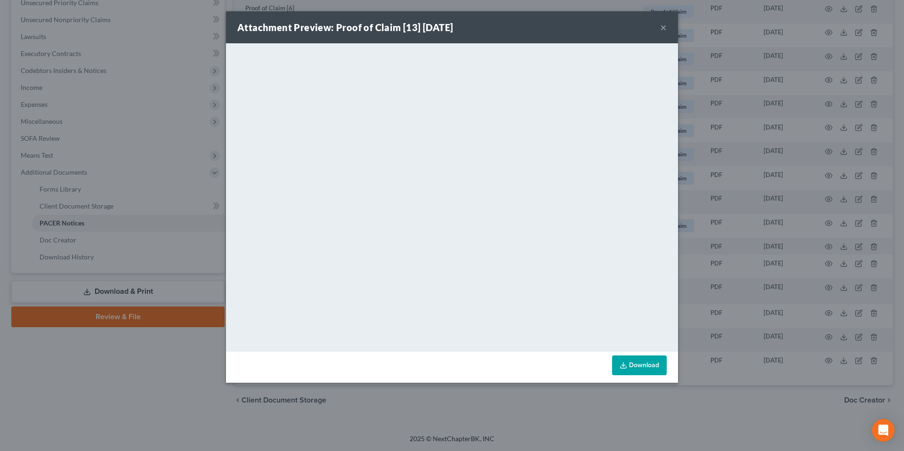
click at [664, 26] on button "×" at bounding box center [663, 27] width 7 height 11
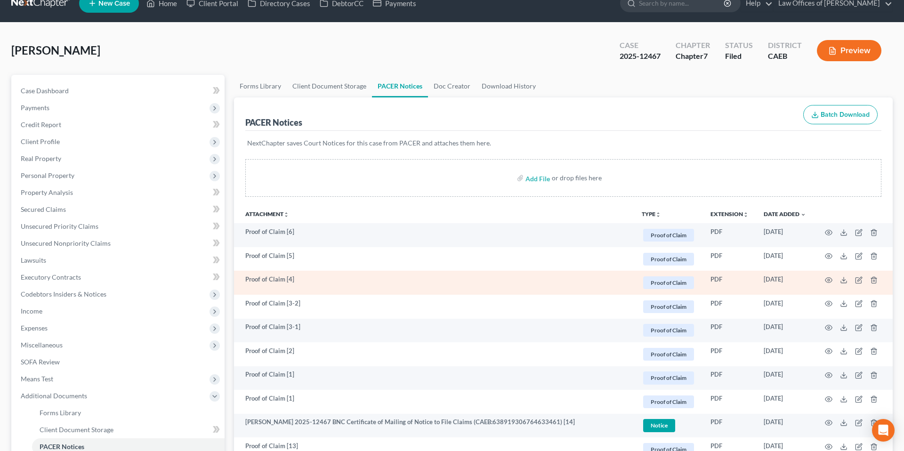
scroll to position [0, 0]
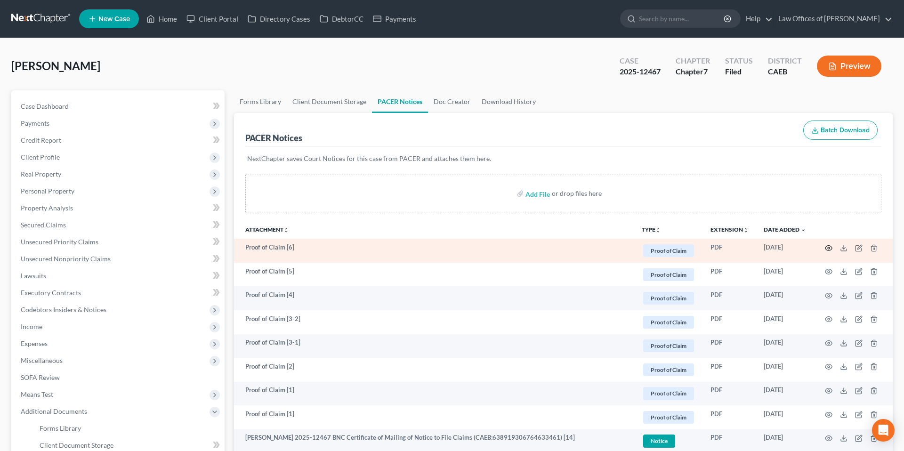
click at [827, 246] on icon "button" at bounding box center [829, 247] width 7 height 5
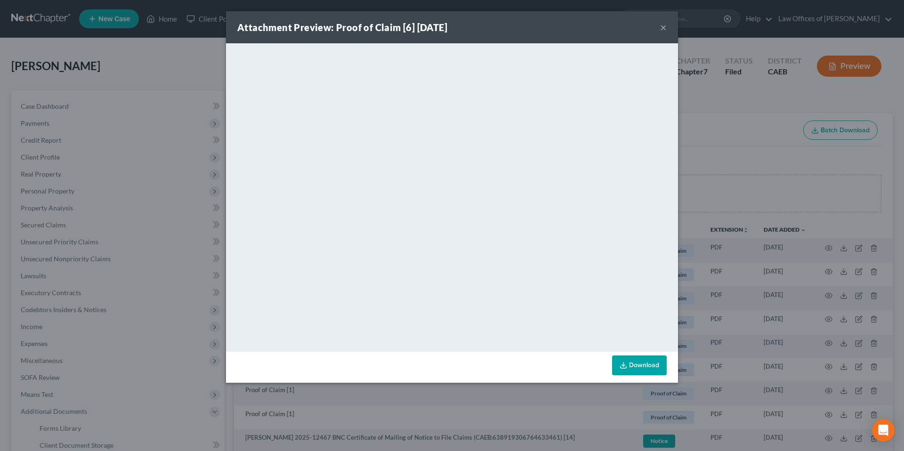
click at [665, 29] on button "×" at bounding box center [663, 27] width 7 height 11
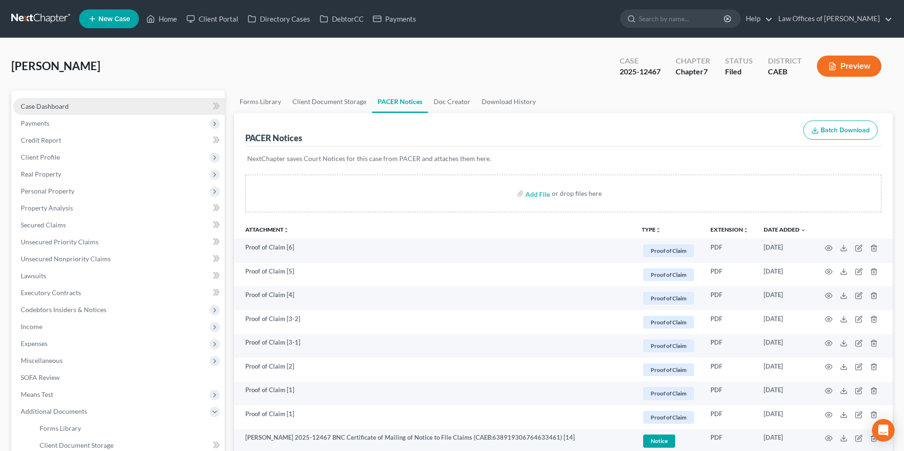
click at [72, 106] on link "Case Dashboard" at bounding box center [119, 106] width 212 height 17
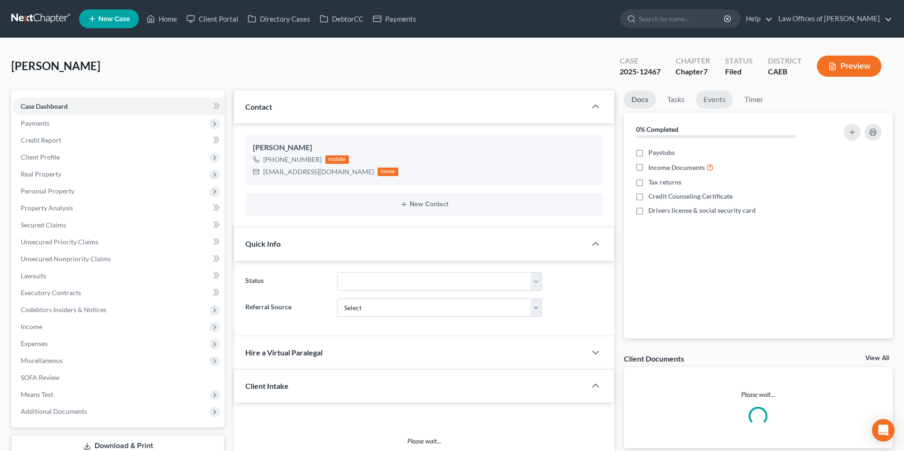
click at [721, 99] on link "Events" at bounding box center [714, 99] width 37 height 18
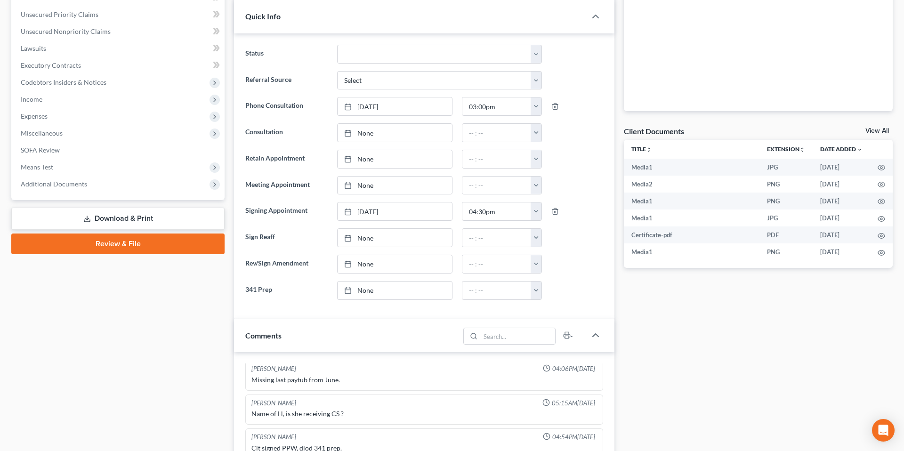
scroll to position [247, 0]
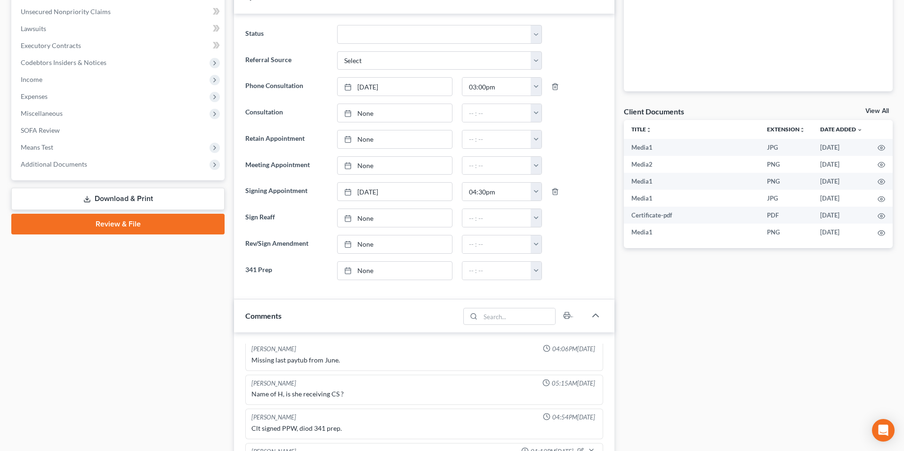
click at [67, 164] on span "Additional Documents" at bounding box center [54, 164] width 66 height 8
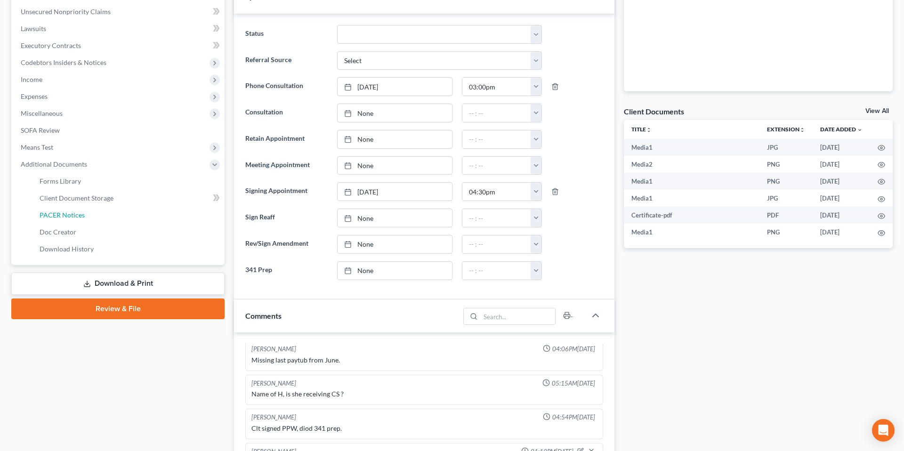
drag, startPoint x: 86, startPoint y: 211, endPoint x: 539, endPoint y: 194, distance: 453.5
click at [86, 211] on link "PACER Notices" at bounding box center [128, 215] width 193 height 17
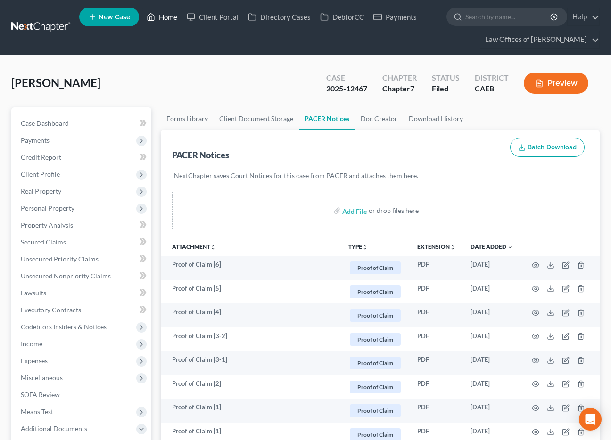
click at [166, 22] on link "Home" at bounding box center [162, 16] width 40 height 17
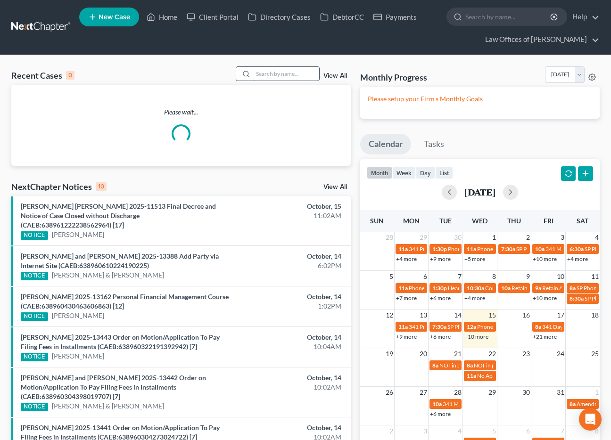
click at [265, 71] on input "search" at bounding box center [286, 74] width 66 height 14
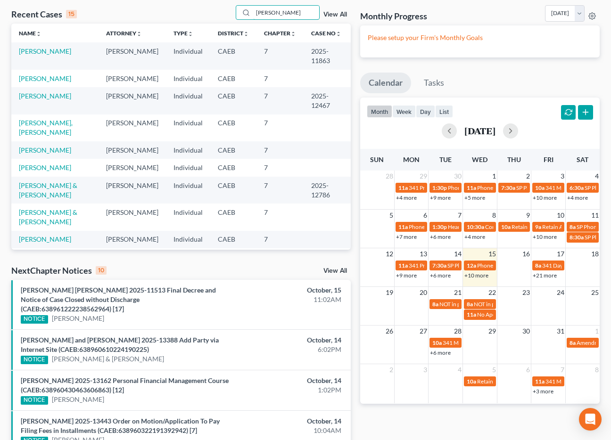
scroll to position [63, 0]
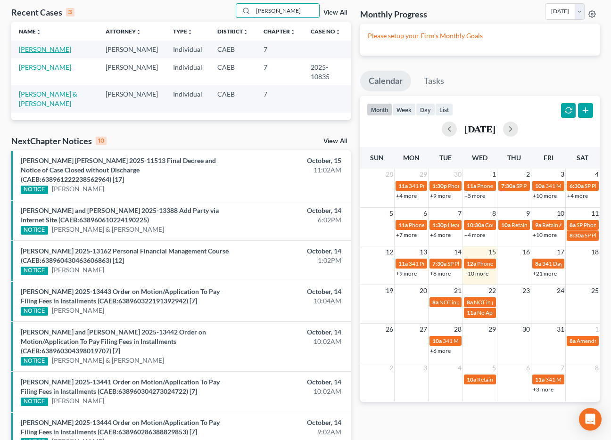
type input "[PERSON_NAME]"
click at [66, 49] on link "[PERSON_NAME]" at bounding box center [45, 49] width 52 height 8
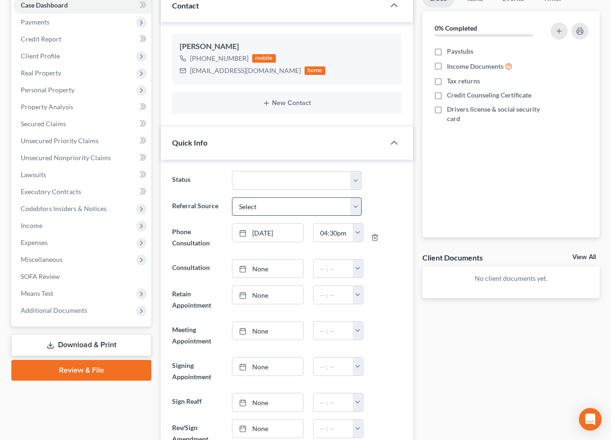
scroll to position [137, 0]
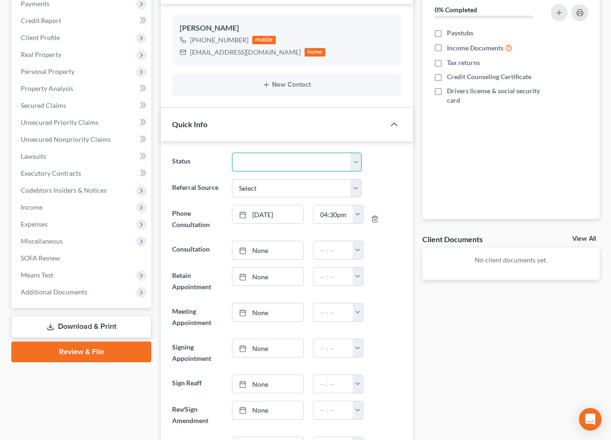
drag, startPoint x: 268, startPoint y: 161, endPoint x: 219, endPoint y: 138, distance: 54.0
click at [268, 161] on select "Cancelled/Refund Closed Consultation Declined Discharged Filed Income Check In …" at bounding box center [297, 162] width 130 height 19
select select "11"
click at [232, 153] on select "Cancelled/Refund Closed Consultation Declined Discharged Filed Income Check In …" at bounding box center [297, 162] width 130 height 19
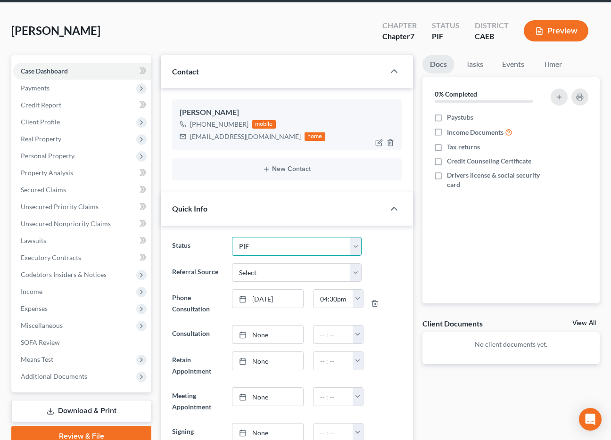
scroll to position [57, 0]
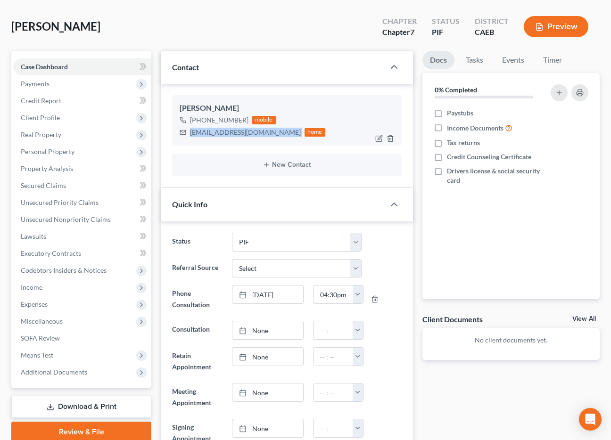
drag, startPoint x: 191, startPoint y: 133, endPoint x: 285, endPoint y: 133, distance: 93.7
click at [285, 133] on div "[EMAIL_ADDRESS][DOMAIN_NAME] home" at bounding box center [252, 132] width 146 height 12
copy div "[EMAIL_ADDRESS][DOMAIN_NAME]"
click at [215, 134] on div "[EMAIL_ADDRESS][DOMAIN_NAME]" at bounding box center [245, 132] width 111 height 9
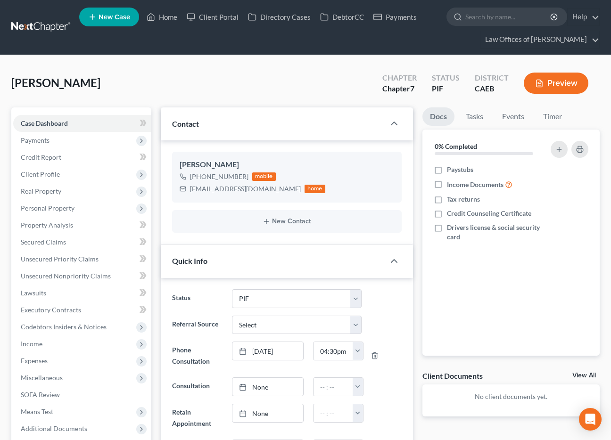
click at [111, 18] on span "New Case" at bounding box center [114, 17] width 32 height 7
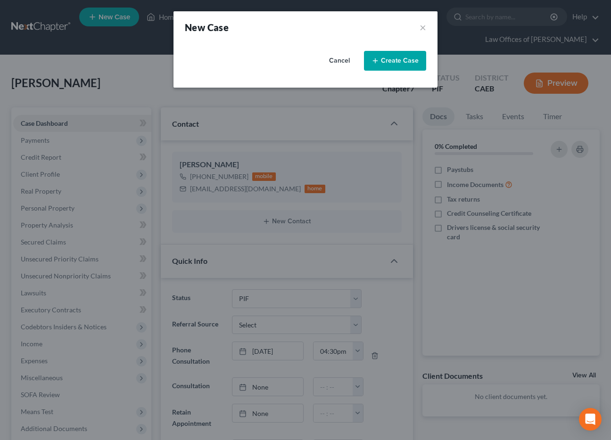
select select "8"
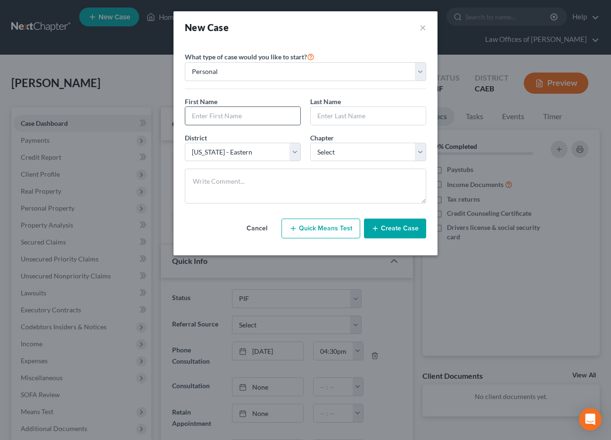
click at [218, 122] on input "text" at bounding box center [242, 116] width 115 height 18
type input "[PERSON_NAME]"
click at [345, 121] on input "text" at bounding box center [367, 116] width 115 height 18
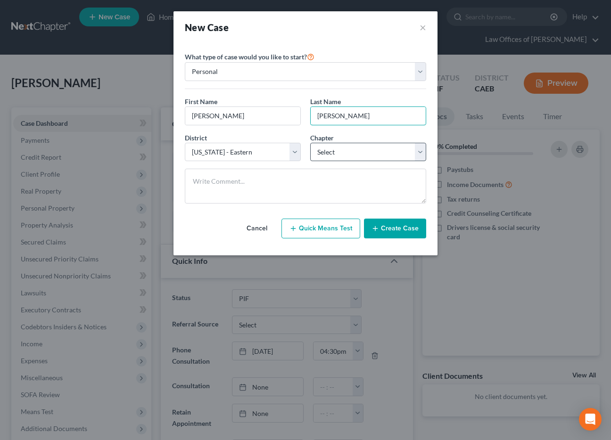
type input "[PERSON_NAME]"
click at [349, 149] on select "Select 7 11 12 13" at bounding box center [368, 152] width 116 height 19
select select "0"
click at [310, 143] on select "Select 7 11 12 13" at bounding box center [368, 152] width 116 height 19
click at [397, 228] on button "Create Case" at bounding box center [395, 229] width 62 height 20
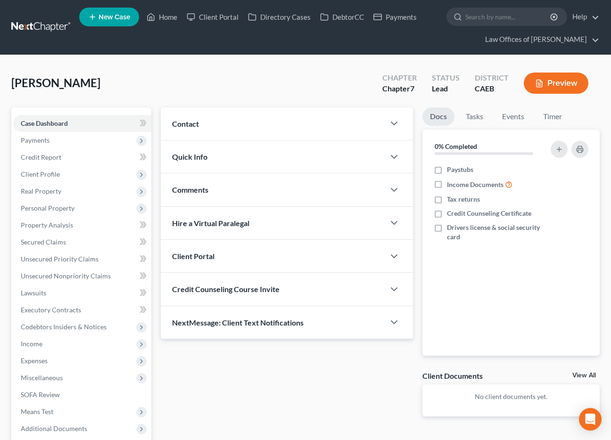
click at [357, 127] on div "Contact" at bounding box center [273, 123] width 224 height 33
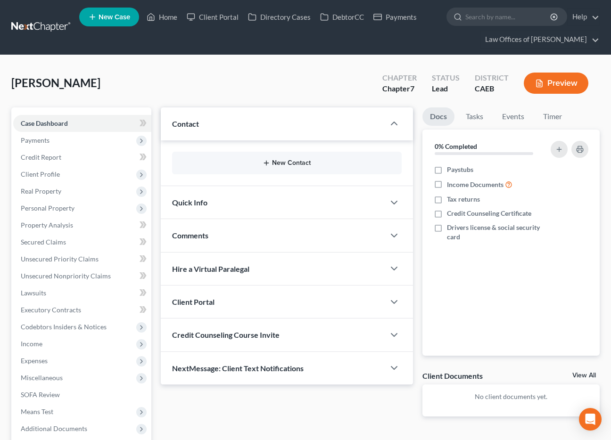
click at [277, 162] on button "New Contact" at bounding box center [286, 163] width 214 height 8
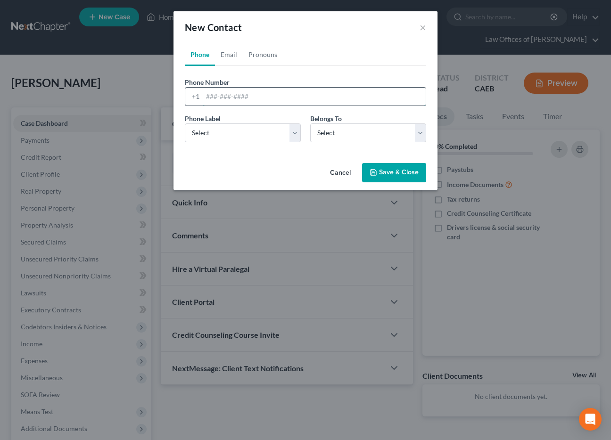
click at [231, 99] on input "tel" at bounding box center [314, 97] width 223 height 18
type input "6619031265"
click at [273, 135] on select "Select Mobile Home Work Other" at bounding box center [243, 132] width 116 height 19
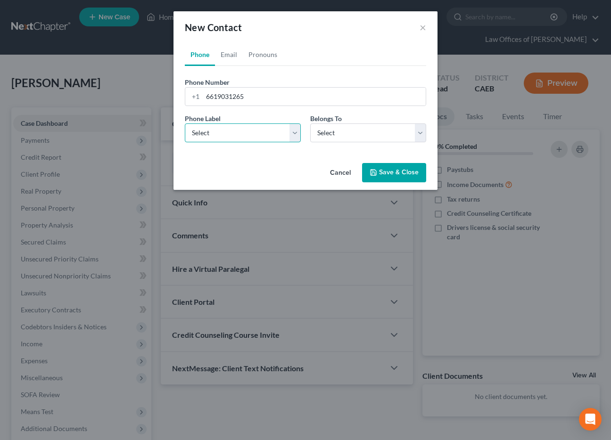
select select "0"
click at [185, 123] on select "Select Mobile Home Work Other" at bounding box center [243, 132] width 116 height 19
click at [332, 138] on select "Select Client Other" at bounding box center [368, 132] width 116 height 19
select select "0"
click at [310, 123] on select "Select Client Other" at bounding box center [368, 132] width 116 height 19
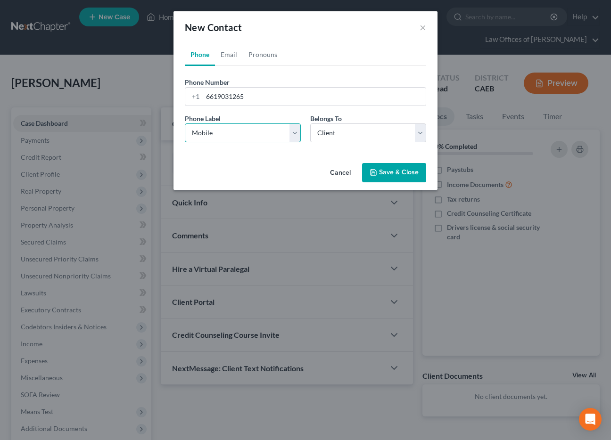
click at [255, 139] on select "Select Mobile Home Work Other" at bounding box center [243, 132] width 116 height 19
click at [185, 123] on select "Select Mobile Home Work Other" at bounding box center [243, 132] width 116 height 19
click at [413, 168] on button "Save & Close" at bounding box center [394, 173] width 64 height 20
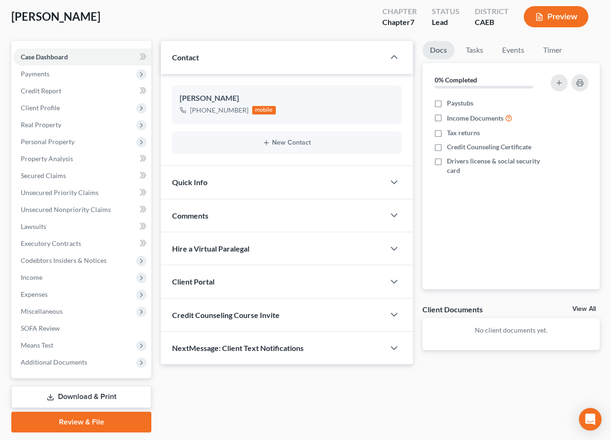
scroll to position [71, 0]
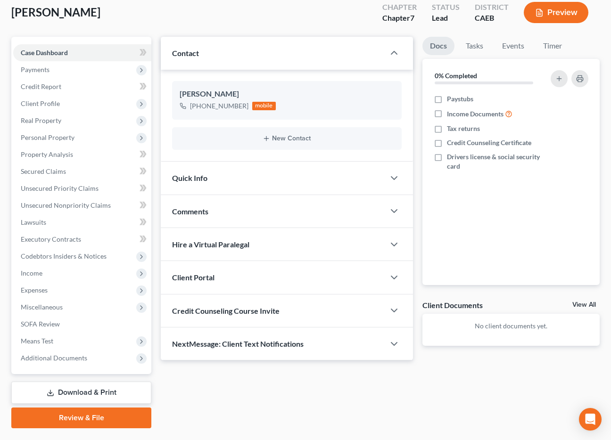
drag, startPoint x: 214, startPoint y: 186, endPoint x: 223, endPoint y: 206, distance: 22.4
click at [214, 186] on div "Quick Info" at bounding box center [273, 178] width 224 height 33
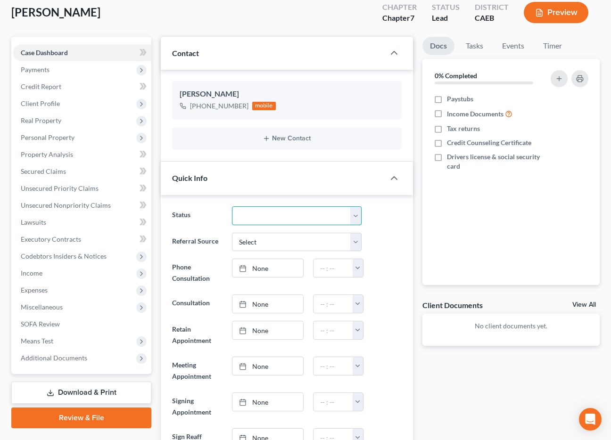
click at [285, 211] on select "Cancelled/Refund Closed Consultation Declined Discharged Filed Income Check In …" at bounding box center [297, 215] width 130 height 19
select select "2"
click at [232, 206] on select "Cancelled/Refund Closed Consultation Declined Discharged Filed Income Check In …" at bounding box center [297, 215] width 130 height 19
click at [406, 258] on div "Status Cancelled/Refund Closed Consultation Declined Discharged Filed Income Ch…" at bounding box center [287, 362] width 252 height 334
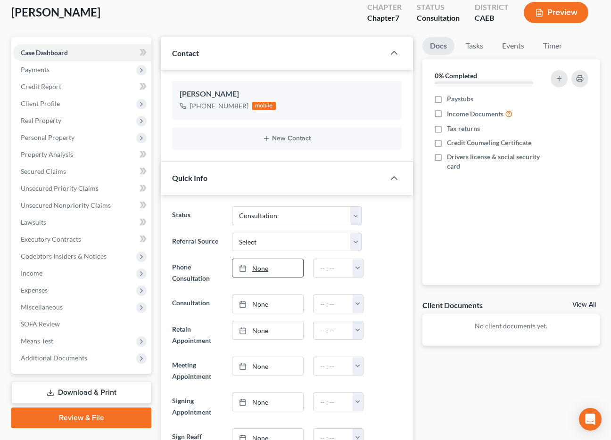
scroll to position [125, 0]
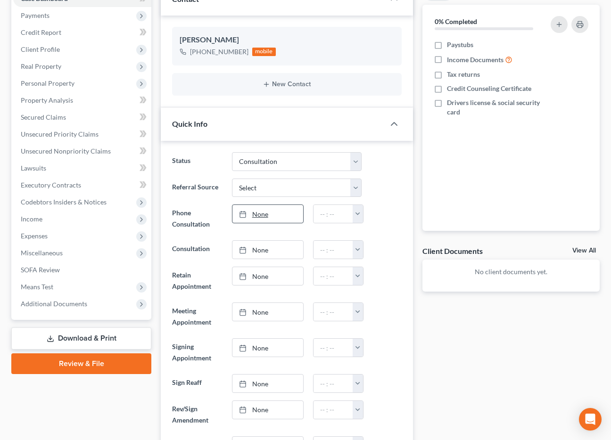
click at [270, 214] on link "None" at bounding box center [267, 214] width 71 height 18
type input "[DATE]"
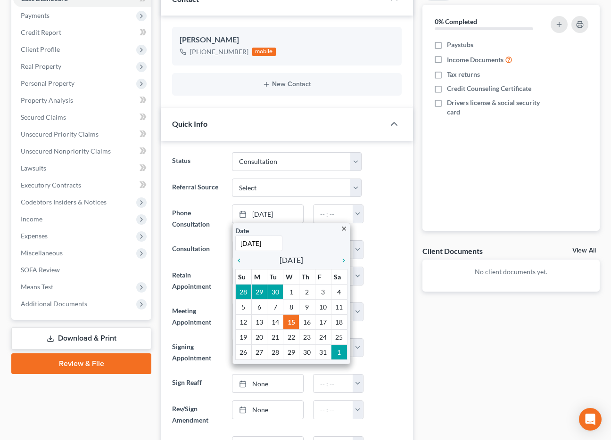
drag, startPoint x: 294, startPoint y: 319, endPoint x: 309, endPoint y: 293, distance: 30.2
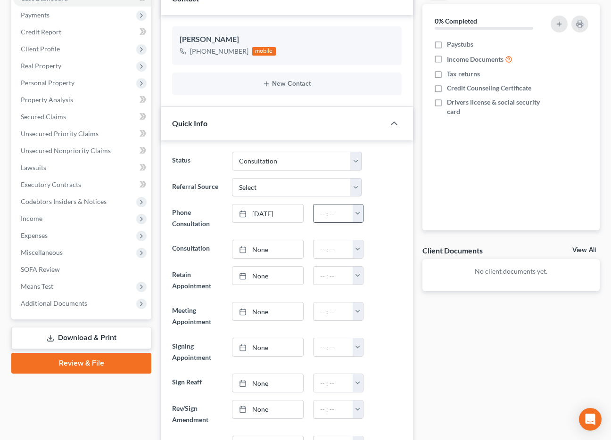
click at [357, 214] on button "button" at bounding box center [357, 213] width 10 height 18
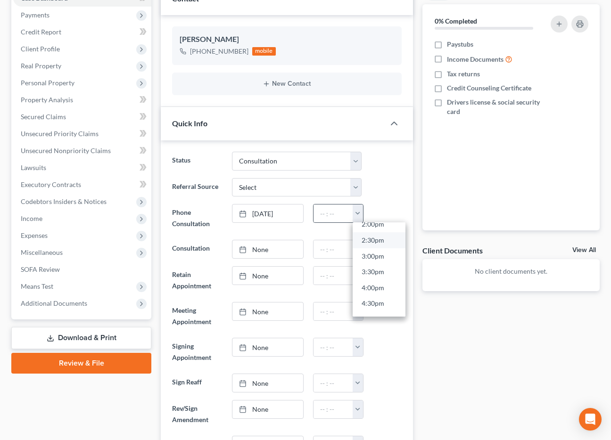
scroll to position [452, 0]
drag, startPoint x: 377, startPoint y: 240, endPoint x: 407, endPoint y: 191, distance: 57.0
click at [377, 240] on link "2:30pm" at bounding box center [378, 242] width 53 height 16
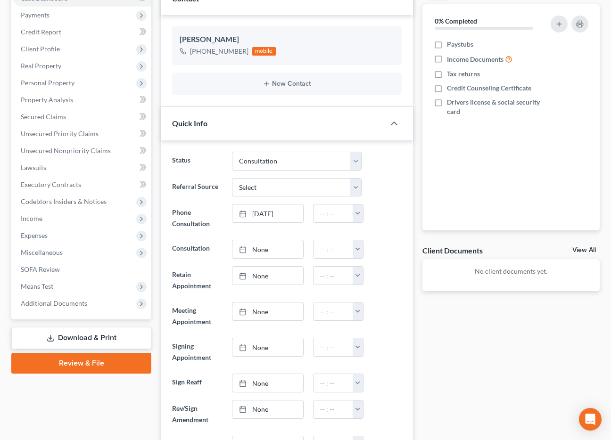
type input "2:30pm"
drag, startPoint x: 394, startPoint y: 196, endPoint x: 106, endPoint y: 36, distance: 329.2
click at [394, 196] on div "Referral Source Select Word Of Mouth Previous Clients Direct Mail Website Googl…" at bounding box center [286, 187] width 239 height 19
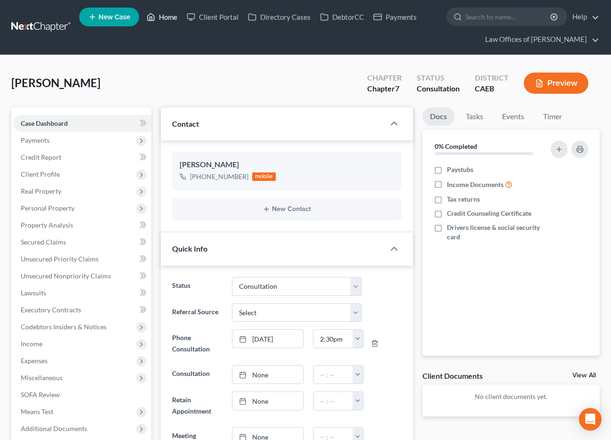
click at [166, 16] on link "Home" at bounding box center [162, 16] width 40 height 17
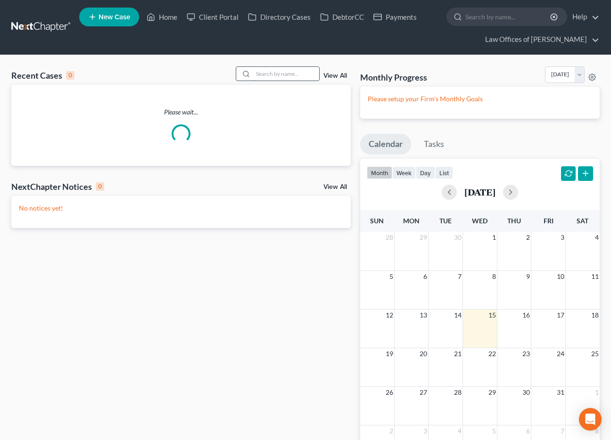
click at [269, 71] on input "search" at bounding box center [286, 74] width 66 height 14
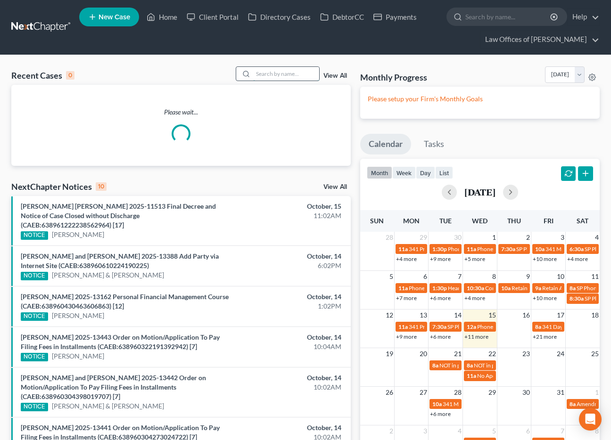
scroll to position [0, 0]
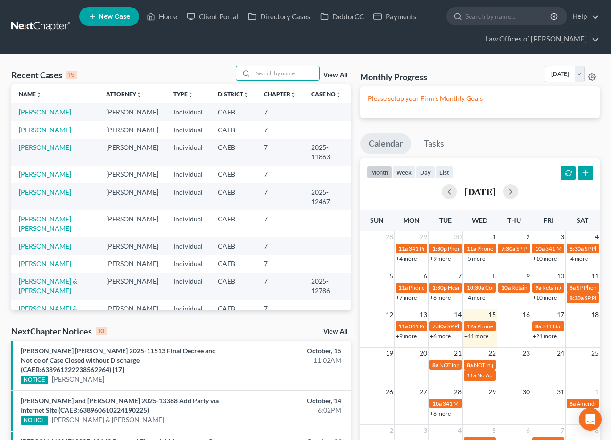
click at [113, 21] on link "New Case" at bounding box center [109, 16] width 60 height 19
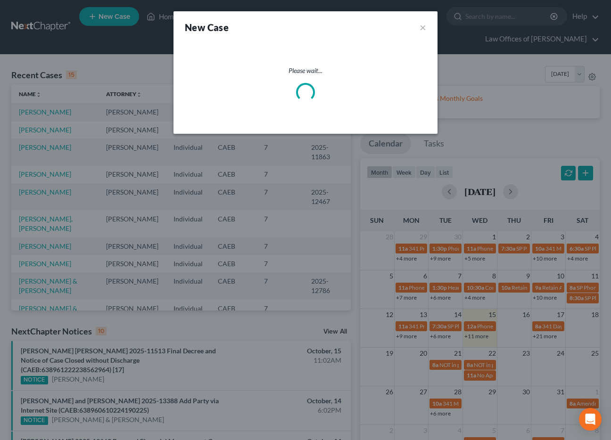
select select "8"
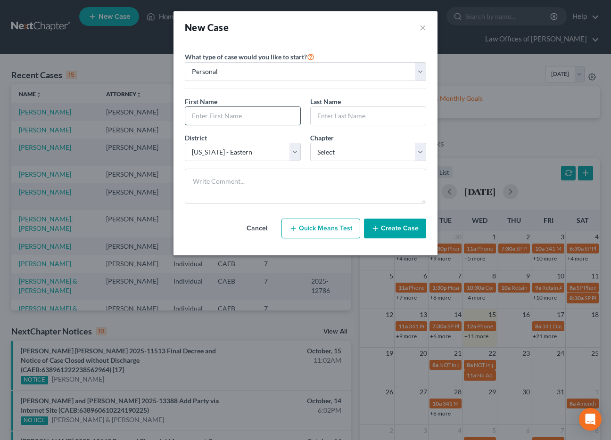
click at [242, 116] on input "text" at bounding box center [242, 116] width 115 height 18
type input "[PERSON_NAME]"
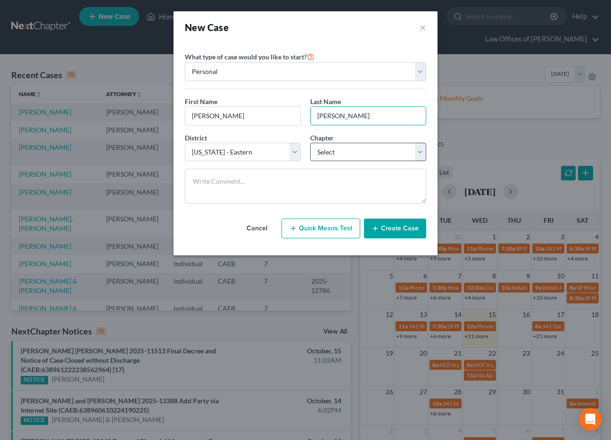
type input "[PERSON_NAME]"
click at [347, 150] on select "Select 7 11 12 13" at bounding box center [368, 152] width 116 height 19
select select "0"
click at [310, 143] on select "Select 7 11 12 13" at bounding box center [368, 152] width 116 height 19
click at [401, 224] on button "Create Case" at bounding box center [395, 229] width 62 height 20
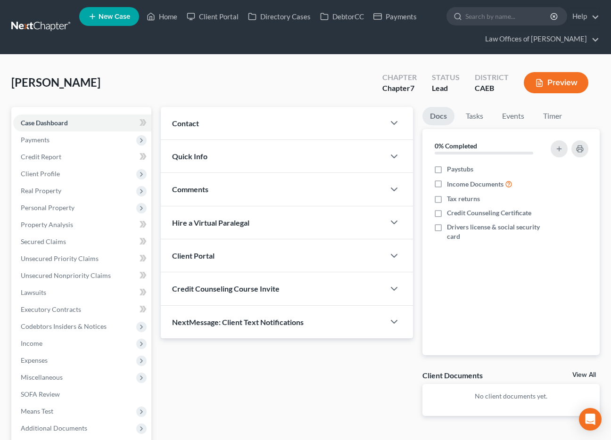
click at [223, 127] on div "Contact" at bounding box center [273, 123] width 224 height 33
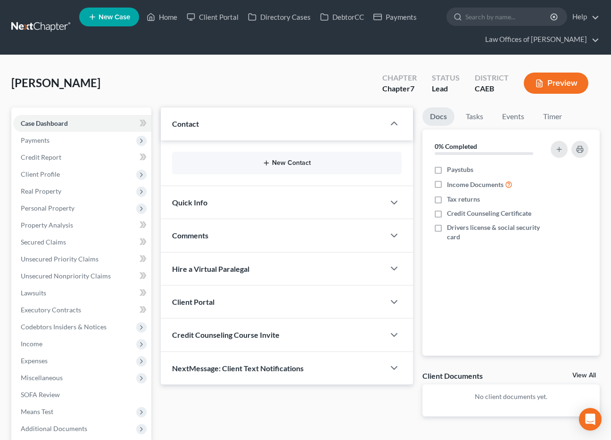
click at [268, 159] on icon "button" at bounding box center [266, 163] width 8 height 8
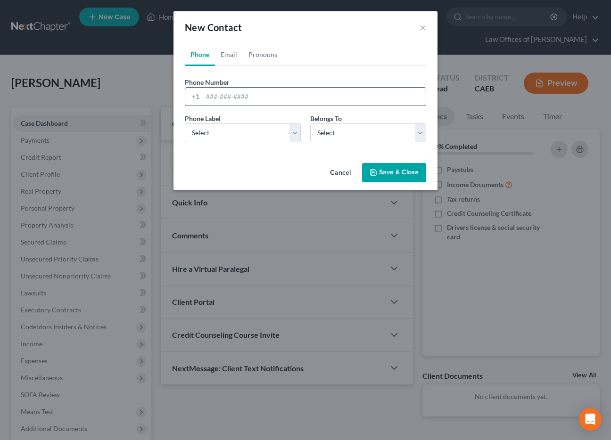
click at [236, 96] on input "tel" at bounding box center [314, 97] width 223 height 18
type input "6612014164"
click at [241, 135] on select "Select Mobile Home Work Other" at bounding box center [243, 132] width 116 height 19
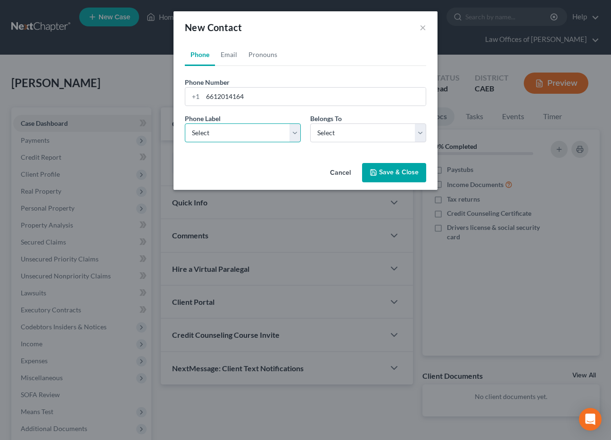
select select "0"
click at [185, 123] on select "Select Mobile Home Work Other" at bounding box center [243, 132] width 116 height 19
click at [358, 133] on select "Select Client Other" at bounding box center [368, 132] width 116 height 19
select select "0"
click at [310, 123] on select "Select Client Other" at bounding box center [368, 132] width 116 height 19
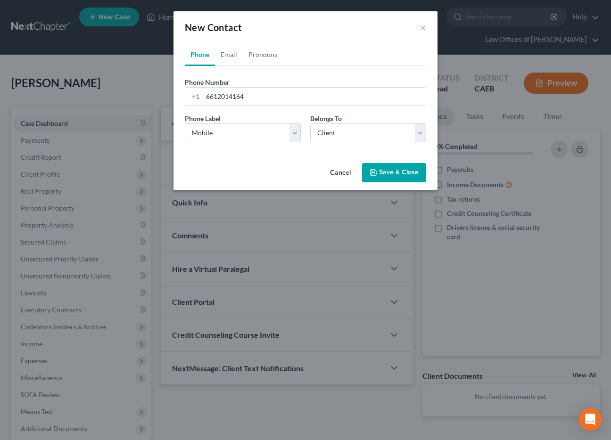
drag, startPoint x: 375, startPoint y: 174, endPoint x: 311, endPoint y: 198, distance: 68.9
click at [375, 174] on polyline "button" at bounding box center [373, 174] width 3 height 2
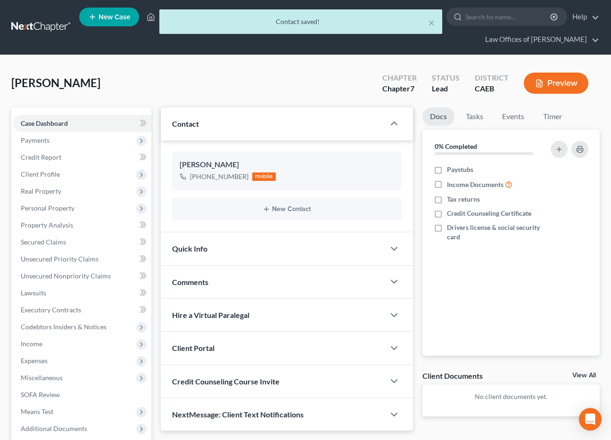
scroll to position [95, 0]
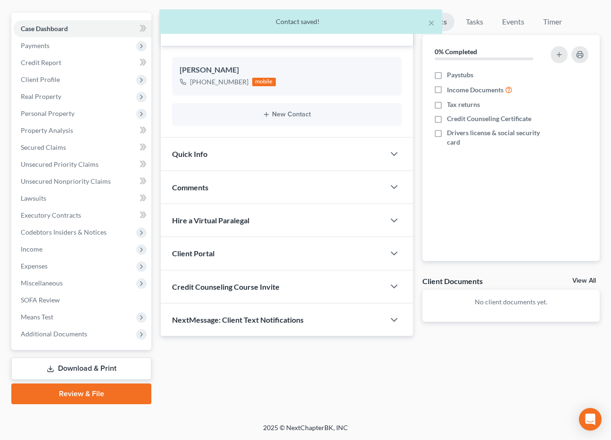
click at [344, 158] on div "Quick Info" at bounding box center [273, 154] width 224 height 33
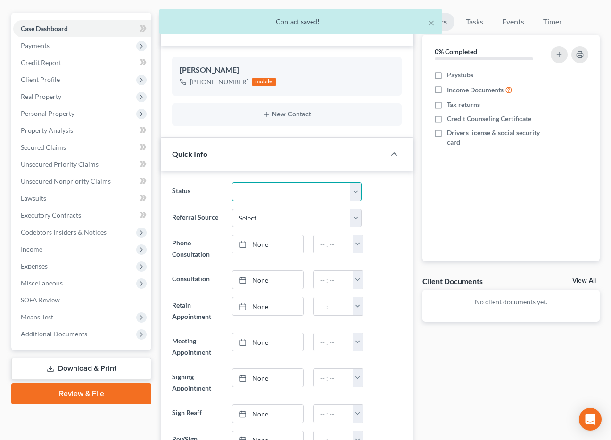
click at [304, 198] on select "Cancelled/Refund Closed Consultation Declined Discharged Filed Income Check In …" at bounding box center [297, 191] width 130 height 19
select select "2"
click at [232, 182] on select "Cancelled/Refund Closed Consultation Declined Discharged Filed Income Check In …" at bounding box center [297, 191] width 130 height 19
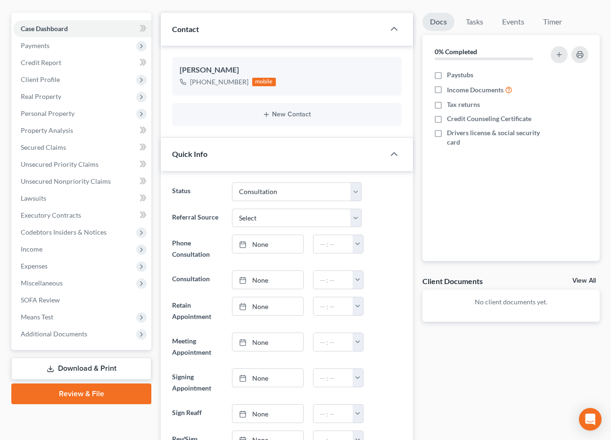
click at [390, 209] on div "Referral Source Select Word Of Mouth Previous Clients Direct Mail Website Googl…" at bounding box center [286, 218] width 239 height 19
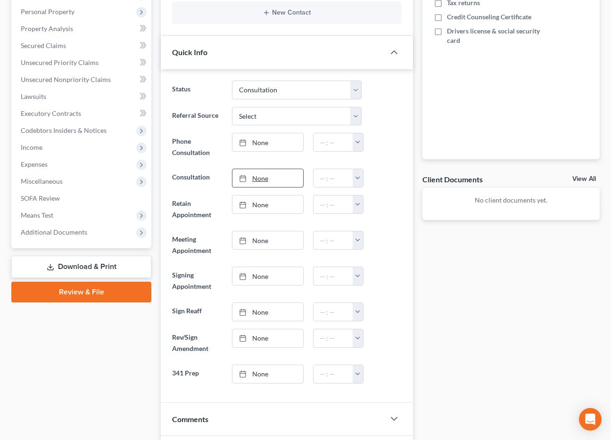
click at [284, 184] on link "None" at bounding box center [267, 178] width 71 height 18
type input "[DATE]"
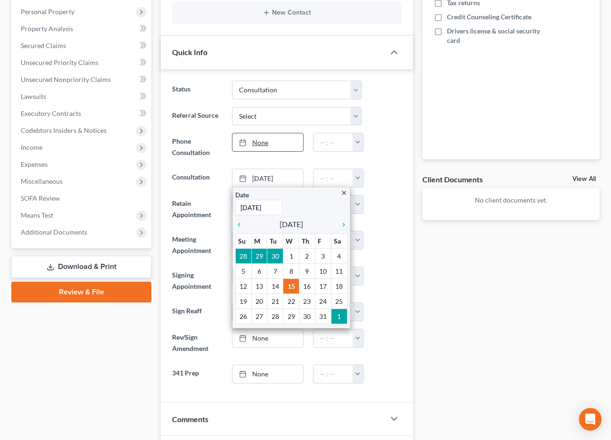
click at [293, 140] on link "None" at bounding box center [267, 142] width 71 height 18
type input "[DATE]"
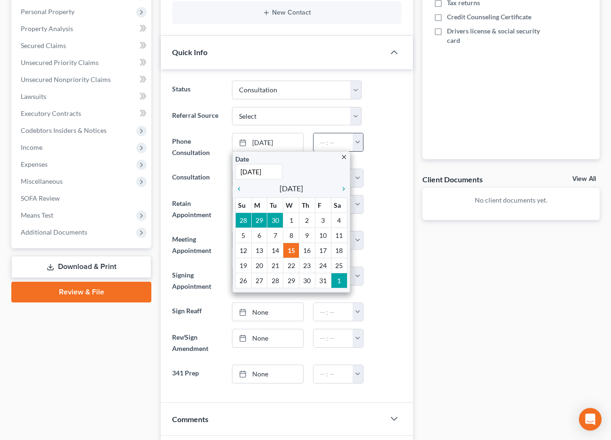
drag, startPoint x: 381, startPoint y: 144, endPoint x: 358, endPoint y: 142, distance: 23.2
click at [381, 144] on div at bounding box center [386, 147] width 40 height 28
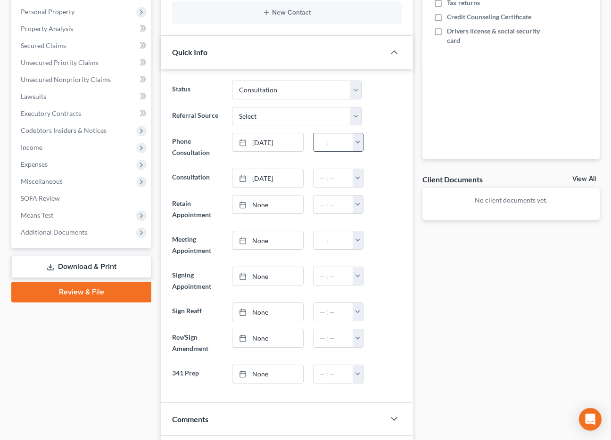
click at [358, 142] on button "button" at bounding box center [357, 142] width 10 height 18
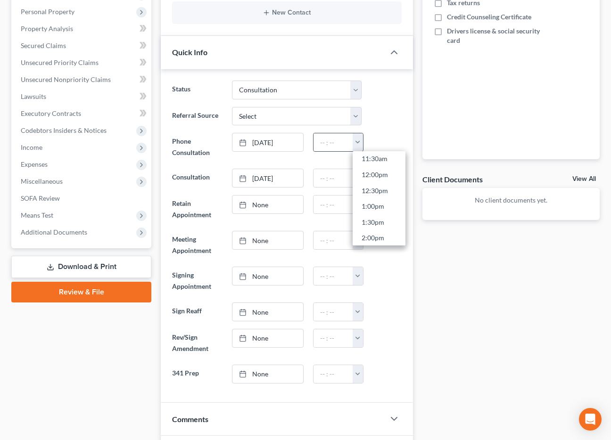
scroll to position [479, 0]
click at [377, 163] on link "3:00pm" at bounding box center [378, 159] width 53 height 16
type input "3:00pm"
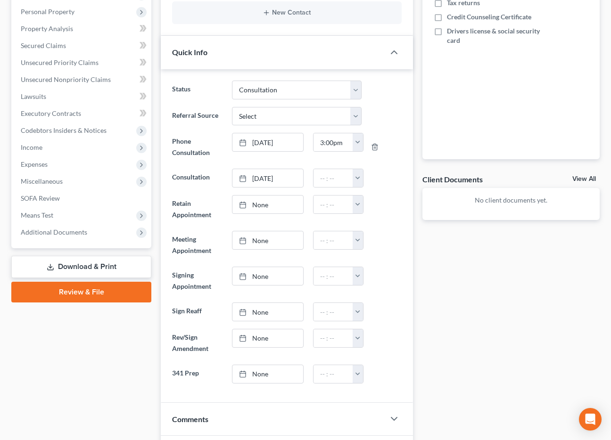
drag, startPoint x: 396, startPoint y: 179, endPoint x: 171, endPoint y: 61, distance: 254.1
click at [396, 179] on div at bounding box center [386, 178] width 40 height 19
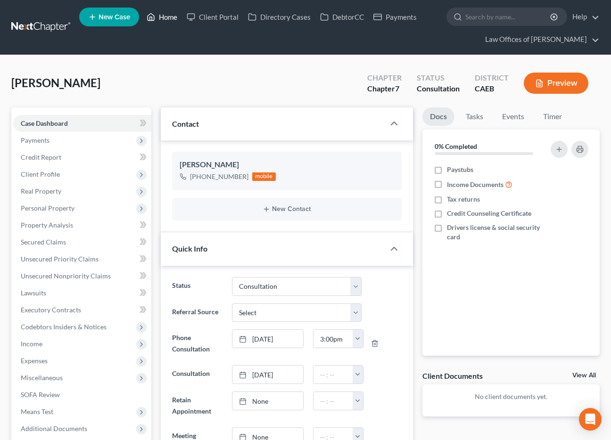
click at [169, 19] on link "Home" at bounding box center [162, 16] width 40 height 17
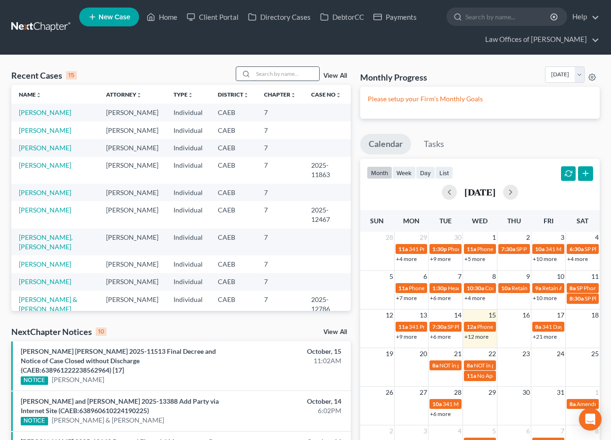
click at [293, 76] on input "search" at bounding box center [286, 74] width 66 height 14
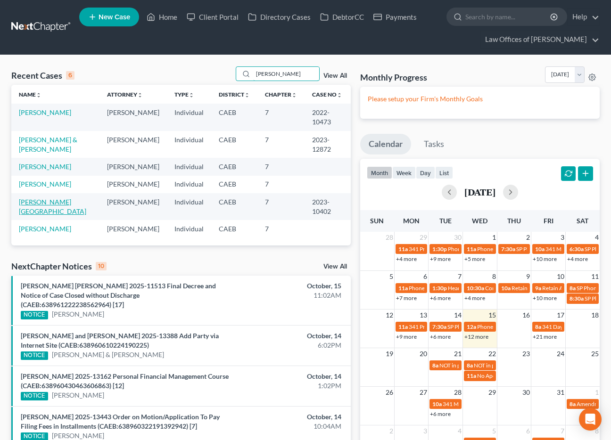
type input "[PERSON_NAME]"
click at [57, 203] on link "[PERSON_NAME][GEOGRAPHIC_DATA]" at bounding box center [52, 206] width 67 height 17
select select "4"
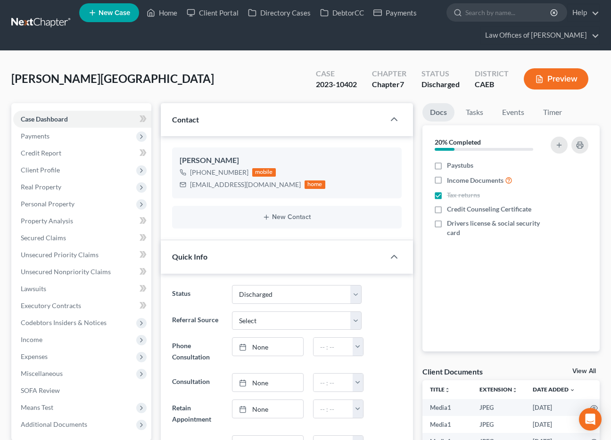
scroll to position [8, 0]
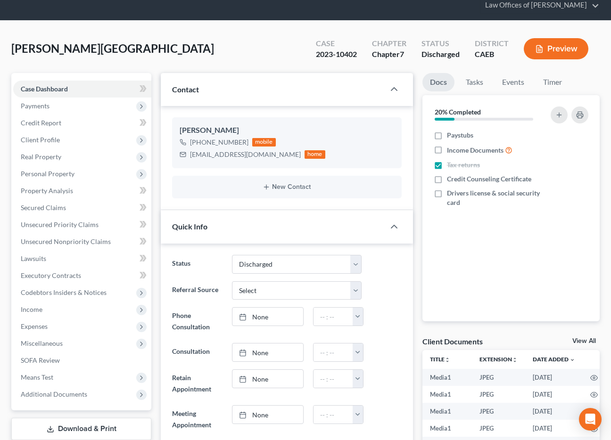
scroll to position [0, 0]
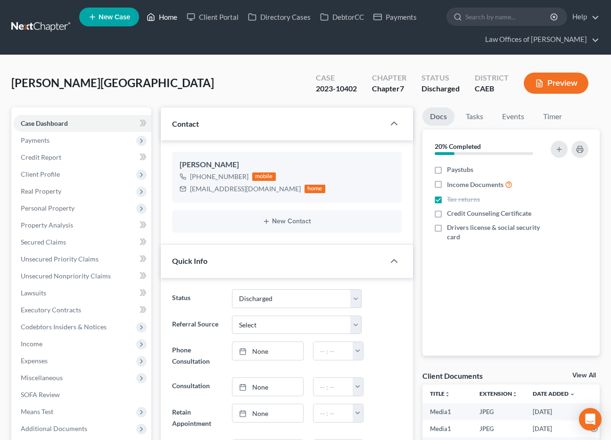
click at [173, 18] on link "Home" at bounding box center [162, 16] width 40 height 17
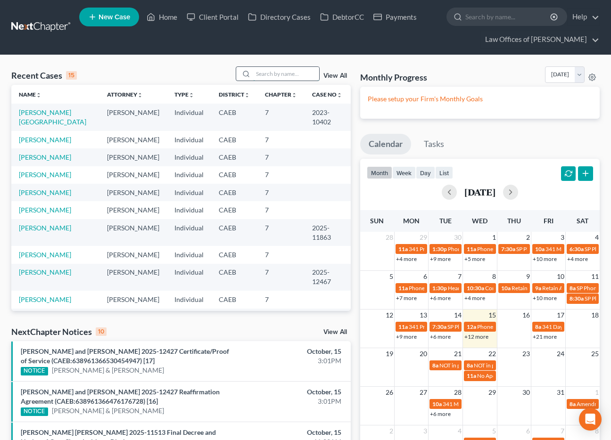
click at [272, 76] on input "search" at bounding box center [286, 74] width 66 height 14
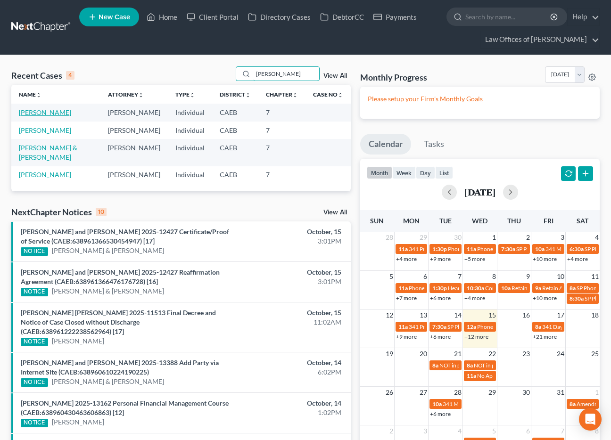
type input "[PERSON_NAME]"
click at [40, 114] on link "[PERSON_NAME]" at bounding box center [45, 112] width 52 height 8
select select "10"
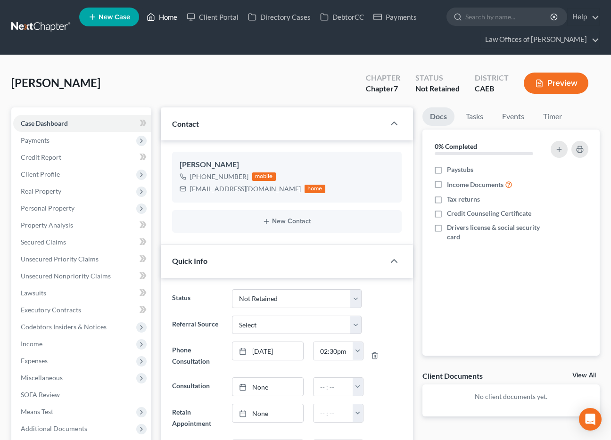
drag, startPoint x: 164, startPoint y: 18, endPoint x: 266, endPoint y: 64, distance: 111.5
click at [164, 18] on link "Home" at bounding box center [162, 16] width 40 height 17
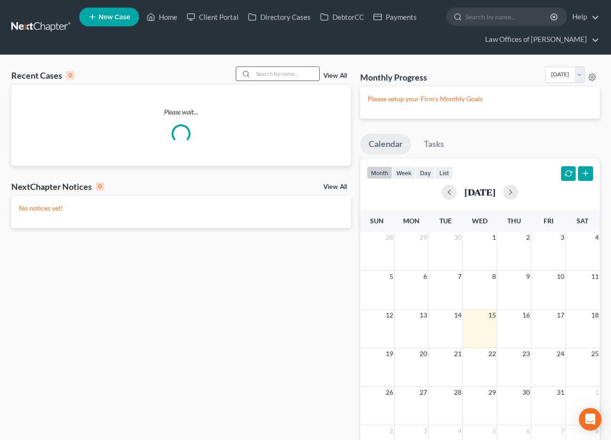
click at [267, 77] on input "search" at bounding box center [286, 74] width 66 height 14
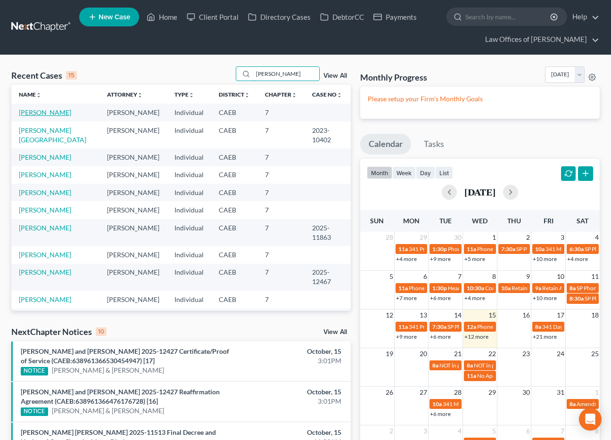
type input "[PERSON_NAME]"
click at [46, 113] on link "[PERSON_NAME]" at bounding box center [45, 112] width 52 height 8
select select "10"
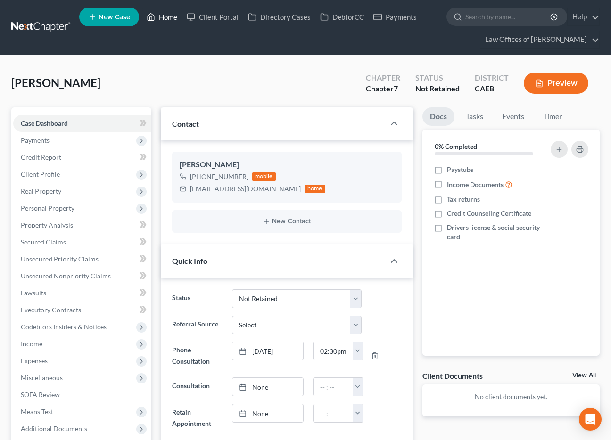
click at [171, 14] on link "Home" at bounding box center [162, 16] width 40 height 17
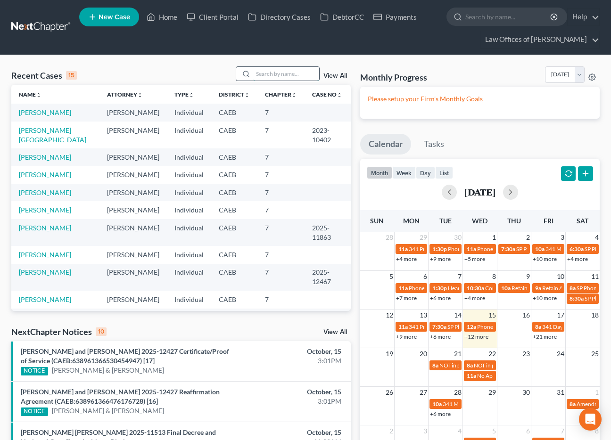
click at [300, 76] on input "search" at bounding box center [286, 74] width 66 height 14
type input "[PERSON_NAME]"
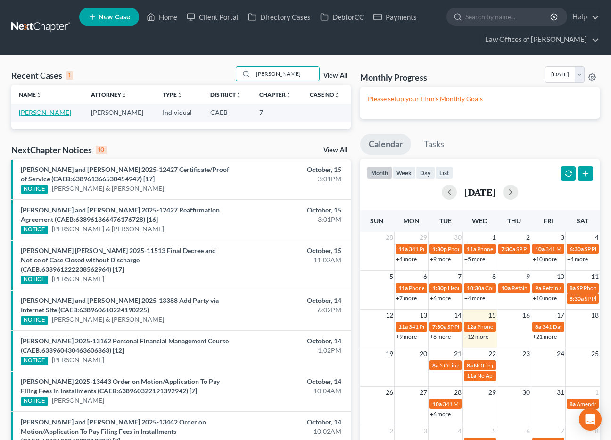
drag, startPoint x: 48, startPoint y: 113, endPoint x: 206, endPoint y: 1, distance: 193.0
click at [48, 113] on link "[PERSON_NAME]" at bounding box center [45, 112] width 52 height 8
select select "11"
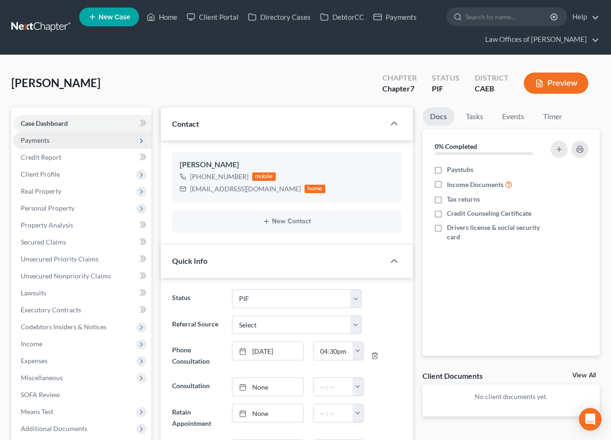
click at [56, 142] on span "Payments" at bounding box center [82, 140] width 138 height 17
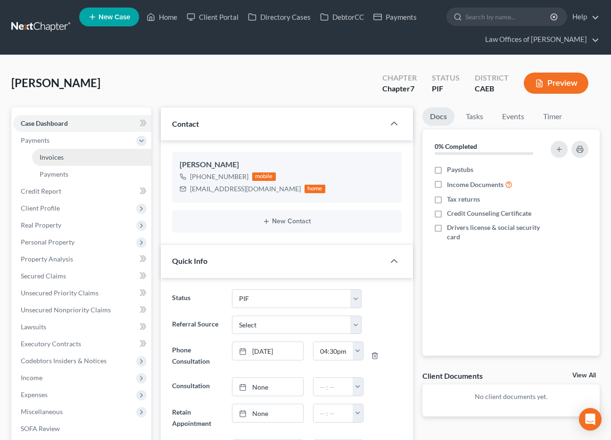
click at [56, 159] on span "Invoices" at bounding box center [52, 157] width 24 height 8
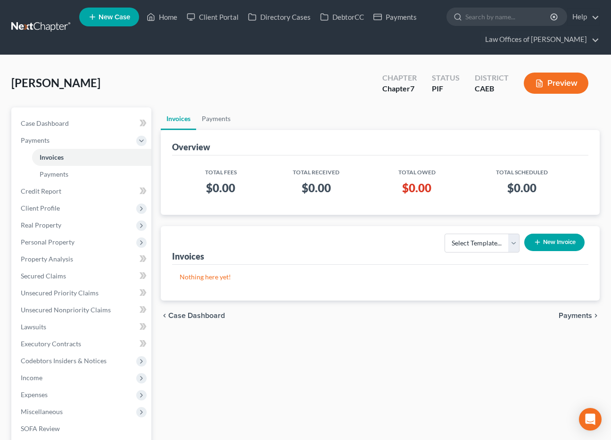
click at [538, 239] on icon "button" at bounding box center [537, 242] width 8 height 8
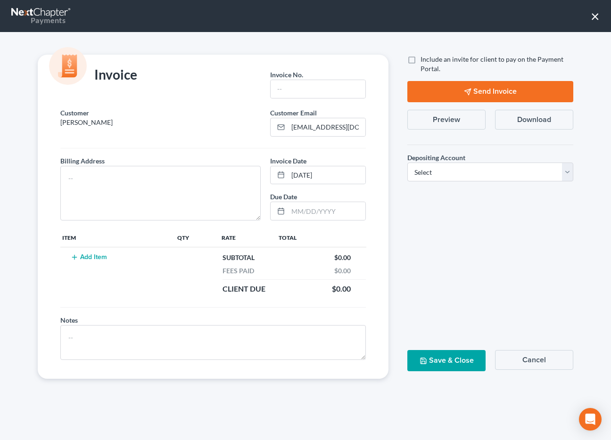
click at [92, 259] on button "Add Item" at bounding box center [88, 257] width 41 height 8
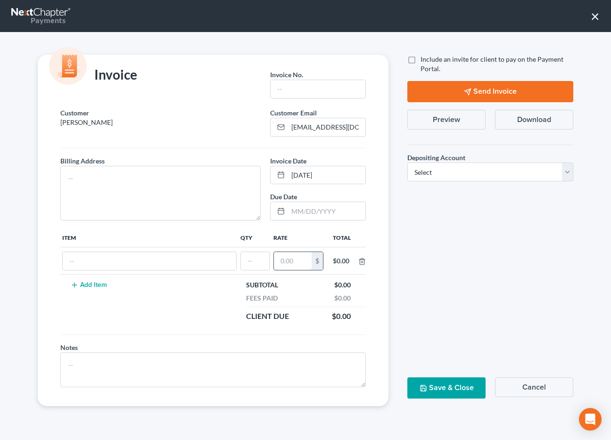
click at [300, 261] on input "text" at bounding box center [293, 261] width 38 height 18
type input "2,000"
click at [251, 263] on input "text" at bounding box center [255, 261] width 28 height 18
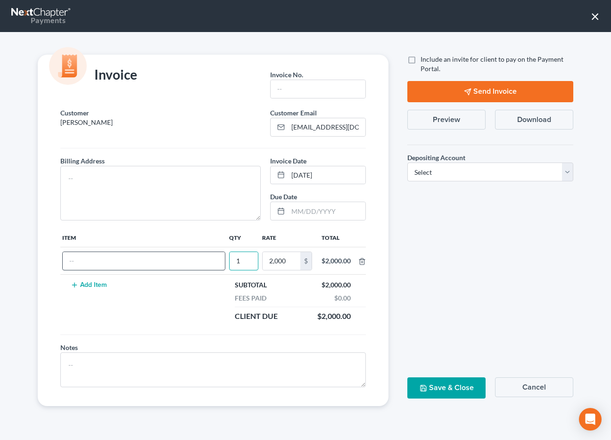
type input "1"
click at [207, 266] on input "text" at bounding box center [144, 261] width 162 height 18
type input "Attorneys Fee"
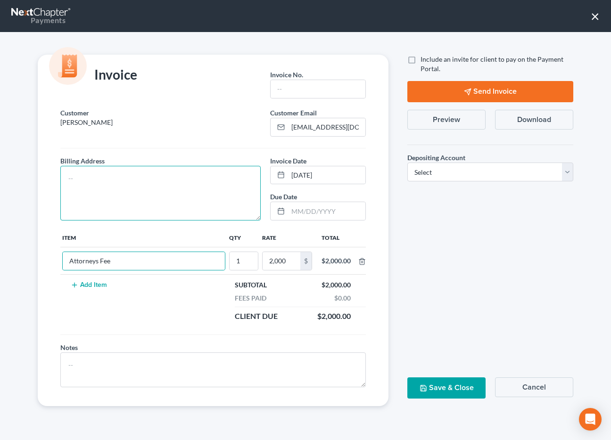
click at [158, 195] on textarea at bounding box center [160, 193] width 200 height 55
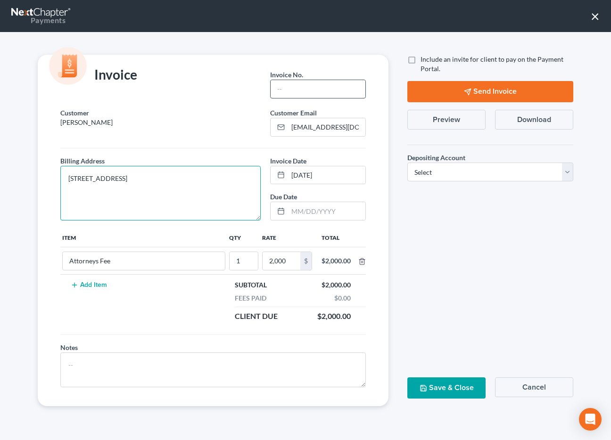
type textarea "[STREET_ADDRESS]"
click at [334, 85] on input "text" at bounding box center [317, 89] width 95 height 18
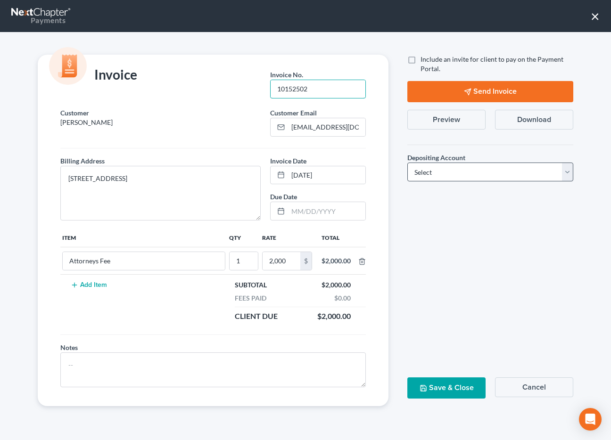
type input "10152502"
click at [425, 172] on select "Select Operation Trust" at bounding box center [490, 172] width 166 height 19
select select "0"
click at [407, 163] on select "Select Operation Trust" at bounding box center [490, 172] width 166 height 19
click at [443, 379] on button "Save & Close" at bounding box center [446, 387] width 78 height 21
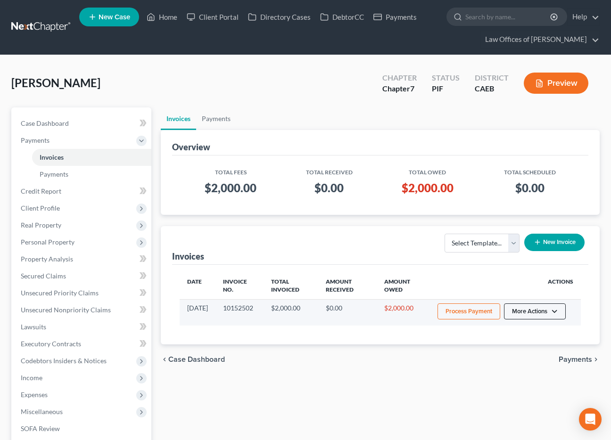
click at [560, 316] on button "More Actions" at bounding box center [535, 311] width 62 height 16
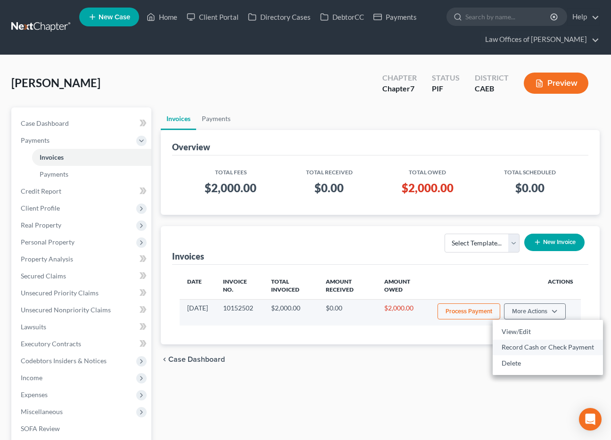
click at [544, 349] on link "Record Cash or Check Payment" at bounding box center [547, 347] width 110 height 16
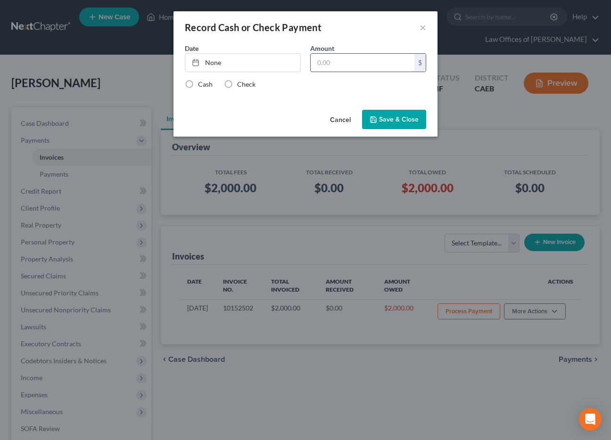
click at [388, 62] on input "text" at bounding box center [362, 63] width 104 height 18
type input "1"
type input "2,000"
drag, startPoint x: 272, startPoint y: 68, endPoint x: 245, endPoint y: 85, distance: 32.0
click at [272, 68] on link "None" at bounding box center [242, 63] width 115 height 18
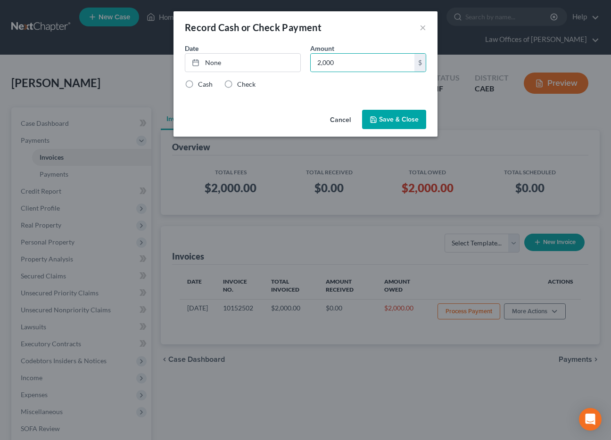
click at [350, 89] on div "Date None close Date Time chevron_left [DATE] chevron_right Su M Tu W Th F Sa 2…" at bounding box center [305, 74] width 264 height 63
drag, startPoint x: 245, startPoint y: 85, endPoint x: 401, endPoint y: 116, distance: 158.4
click at [245, 85] on label "Check" at bounding box center [246, 84] width 18 height 9
click at [245, 85] on input "Check" at bounding box center [244, 83] width 6 height 6
click at [401, 115] on button "Save & Close" at bounding box center [394, 120] width 64 height 20
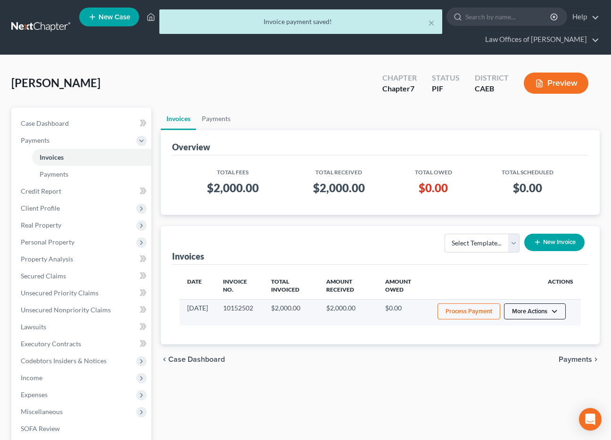
click at [520, 314] on button "More Actions" at bounding box center [535, 311] width 62 height 16
click at [507, 327] on link "View/Edit" at bounding box center [547, 332] width 110 height 16
select select "0"
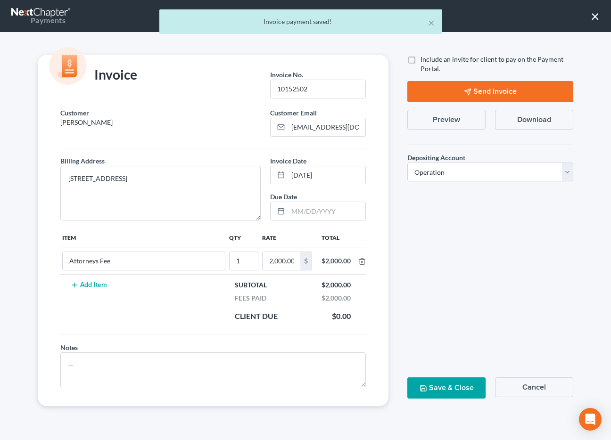
click at [451, 128] on button "Preview" at bounding box center [446, 120] width 78 height 20
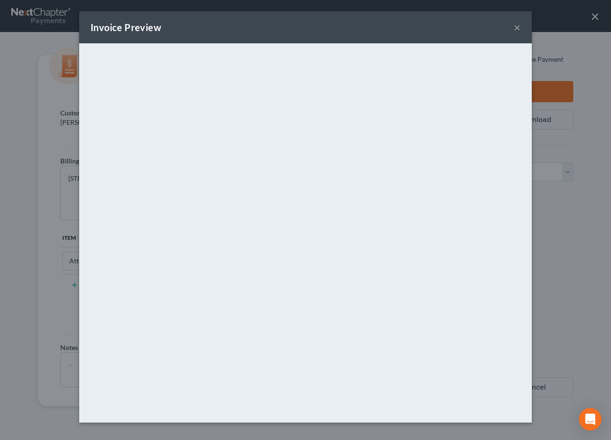
drag, startPoint x: 518, startPoint y: 27, endPoint x: 609, endPoint y: 26, distance: 90.9
click at [518, 27] on button "×" at bounding box center [516, 27] width 7 height 11
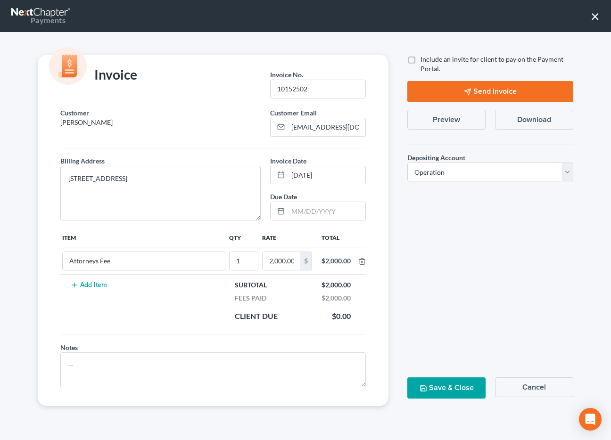
click at [592, 17] on div "Invoice Preview × <object ng-attr-data='[URL][DOMAIN_NAME]' type='application/p…" at bounding box center [305, 220] width 611 height 440
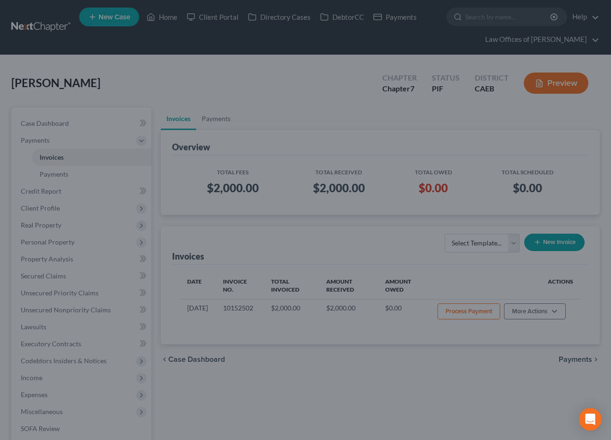
click at [596, 16] on div at bounding box center [305, 220] width 611 height 440
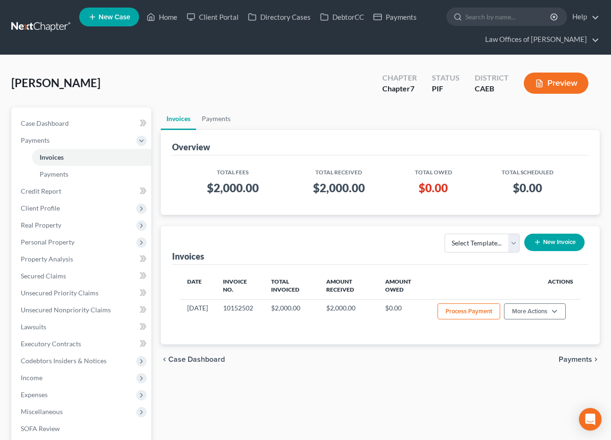
click at [100, 19] on span "New Case" at bounding box center [114, 17] width 32 height 7
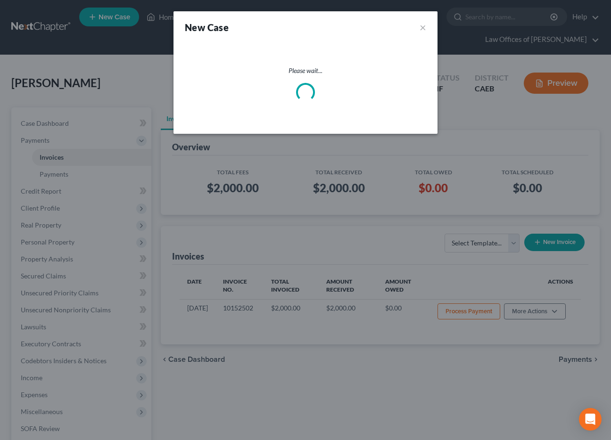
select select "8"
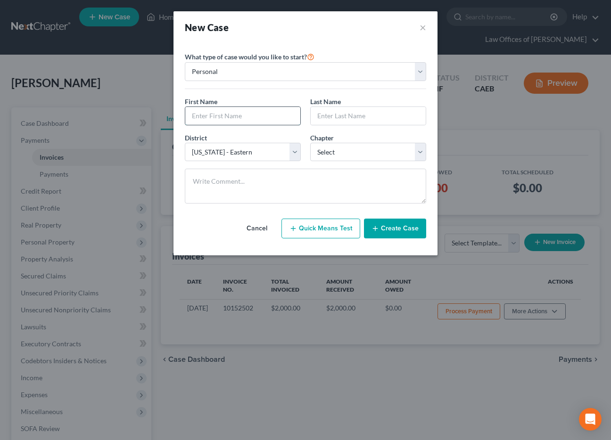
click at [266, 114] on input "text" at bounding box center [242, 116] width 115 height 18
type input "[PERSON_NAME]"
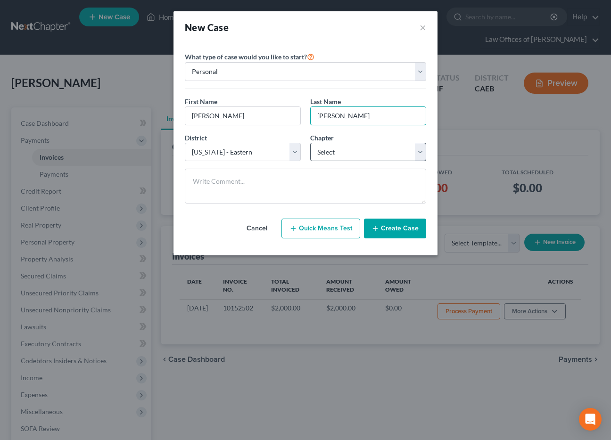
type input "[PERSON_NAME]"
click at [318, 152] on select "Select 7 11 12 13" at bounding box center [368, 152] width 116 height 19
select select "0"
click at [310, 143] on select "Select 7 11 12 13" at bounding box center [368, 152] width 116 height 19
click at [400, 230] on button "Create Case" at bounding box center [395, 229] width 62 height 20
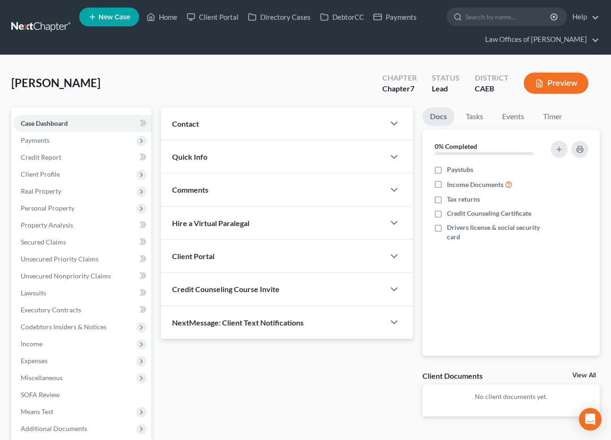
click at [329, 128] on div "Contact" at bounding box center [273, 123] width 224 height 33
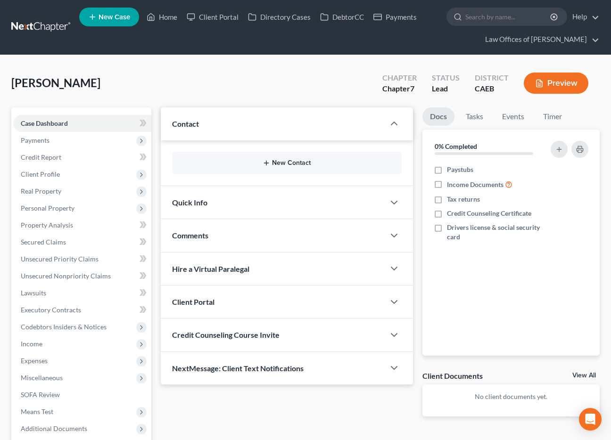
click at [297, 158] on div "New Contact" at bounding box center [286, 163] width 229 height 23
click at [296, 163] on button "New Contact" at bounding box center [286, 163] width 214 height 8
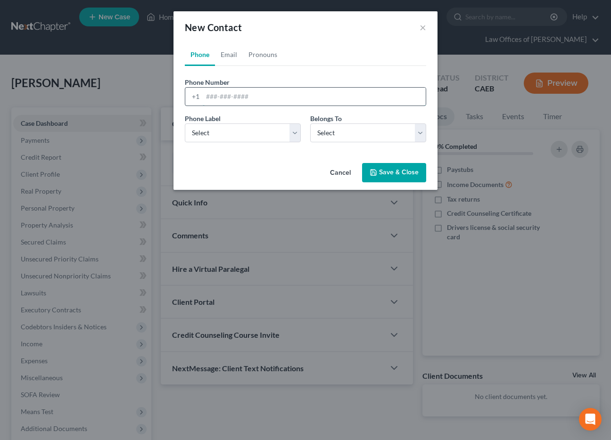
click at [285, 96] on input "tel" at bounding box center [314, 97] width 223 height 18
type input "6"
type input "6266345030"
click at [323, 131] on select "Select Client Other" at bounding box center [368, 132] width 116 height 19
select select "0"
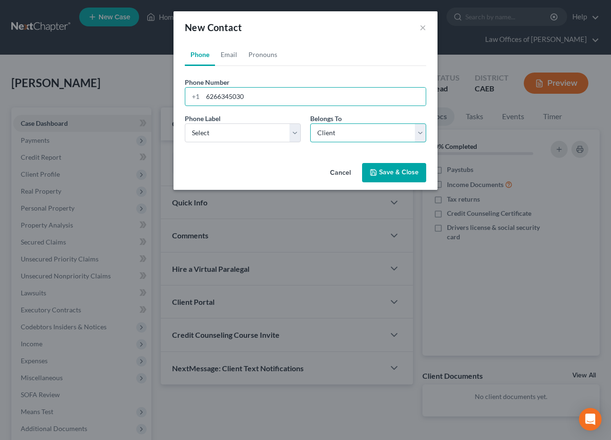
click at [310, 123] on select "Select Client Other" at bounding box center [368, 132] width 116 height 19
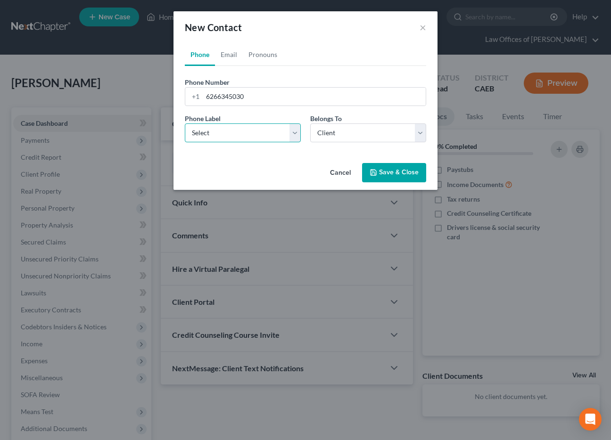
click at [234, 133] on select "Select Mobile Home Work Other" at bounding box center [243, 132] width 116 height 19
select select "0"
click at [185, 123] on select "Select Mobile Home Work Other" at bounding box center [243, 132] width 116 height 19
click at [410, 178] on button "Save & Close" at bounding box center [394, 173] width 64 height 20
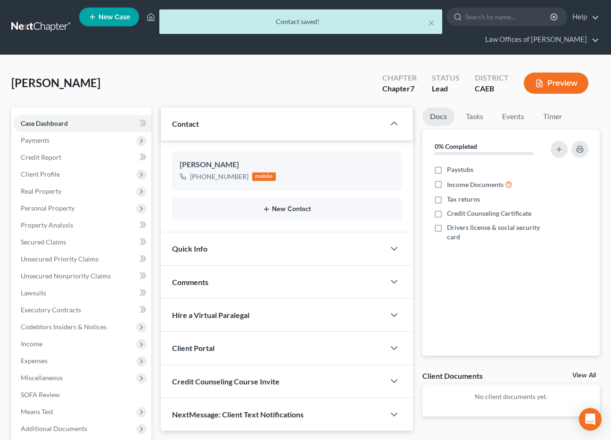
scroll to position [0, 0]
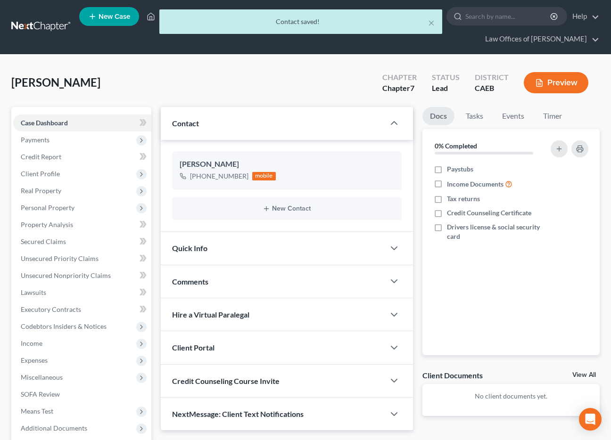
drag, startPoint x: 335, startPoint y: 169, endPoint x: 269, endPoint y: 214, distance: 80.6
click at [335, 232] on div "Quick Info" at bounding box center [273, 248] width 224 height 33
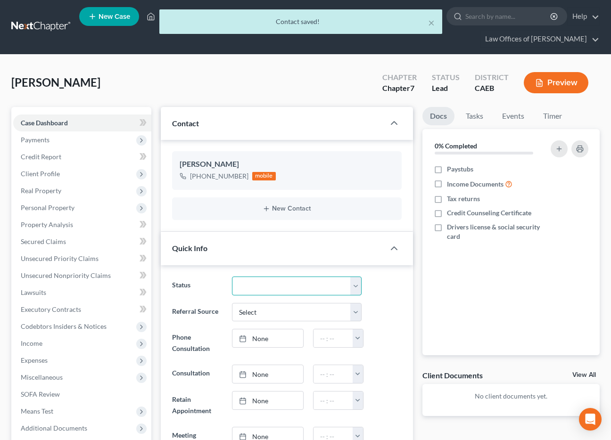
click at [310, 277] on select "Cancelled/Refund Closed Consultation Declined Discharged Filed Income Check In …" at bounding box center [297, 286] width 130 height 19
select select "2"
click at [232, 277] on select "Cancelled/Refund Closed Consultation Declined Discharged Filed Income Check In …" at bounding box center [297, 286] width 130 height 19
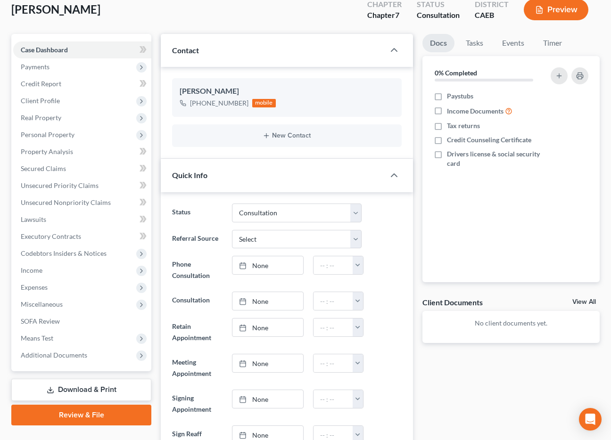
click at [391, 216] on div "Status Cancelled/Refund Closed Consultation Declined Discharged Filed Income Ch…" at bounding box center [286, 213] width 239 height 19
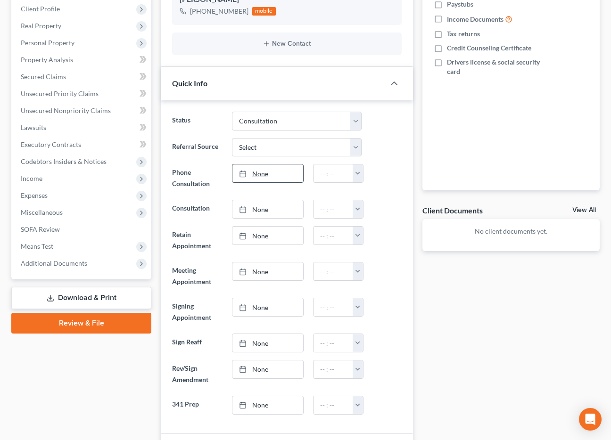
click at [276, 180] on link "None" at bounding box center [267, 173] width 71 height 18
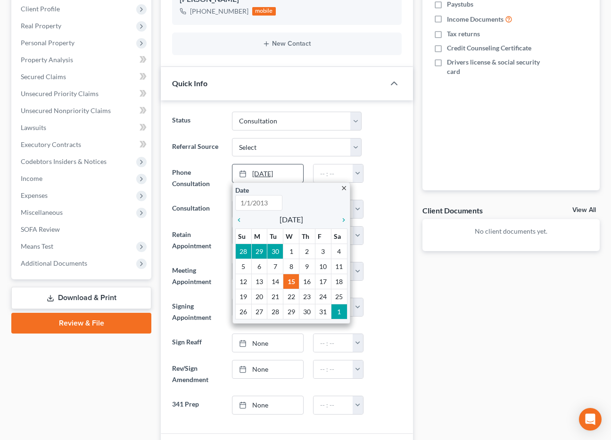
type input "[DATE]"
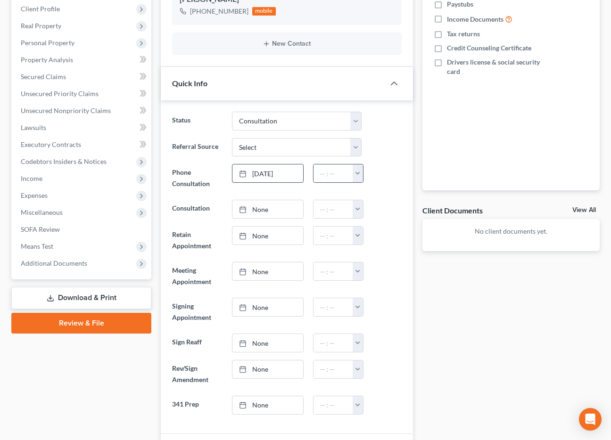
click at [358, 174] on button "button" at bounding box center [357, 173] width 10 height 18
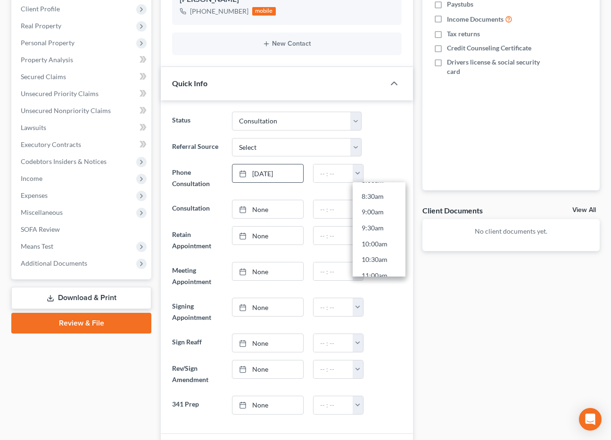
click at [375, 211] on link "9:00am" at bounding box center [378, 212] width 53 height 16
type input "9:00am"
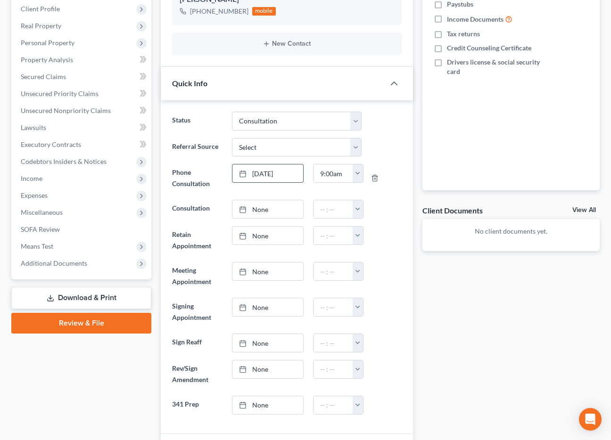
drag, startPoint x: 381, startPoint y: 210, endPoint x: 174, endPoint y: 122, distance: 224.6
click at [381, 210] on div at bounding box center [386, 209] width 40 height 19
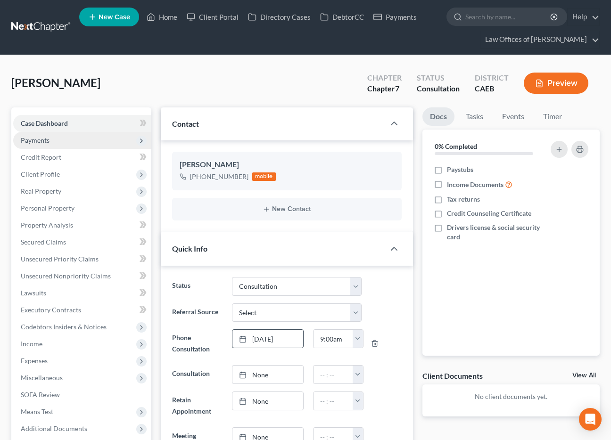
click at [45, 142] on span "Payments" at bounding box center [35, 140] width 29 height 8
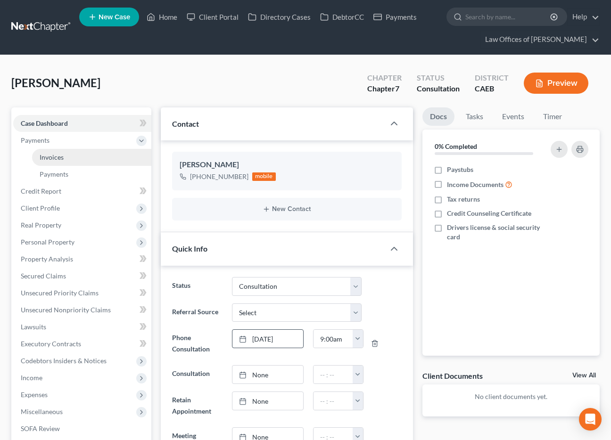
click at [57, 159] on span "Invoices" at bounding box center [52, 157] width 24 height 8
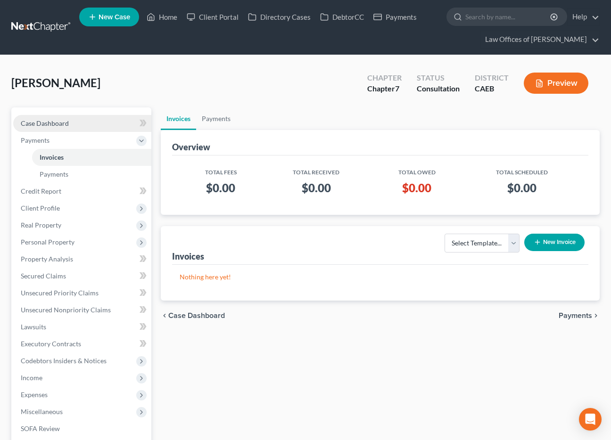
click at [46, 124] on span "Case Dashboard" at bounding box center [45, 123] width 48 height 8
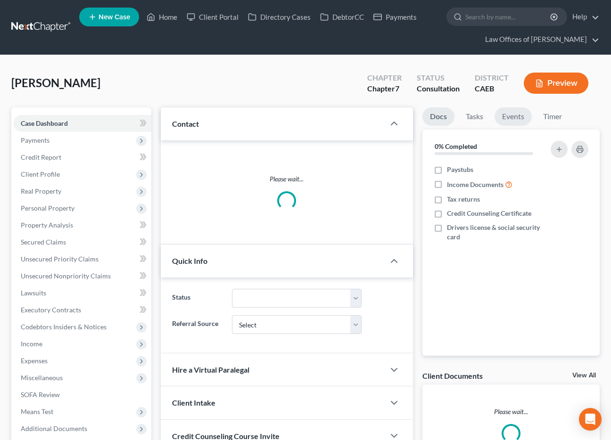
click at [507, 115] on link "Events" at bounding box center [512, 116] width 37 height 18
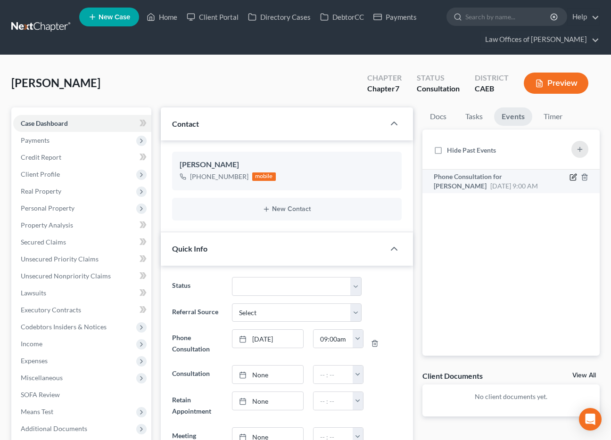
click at [571, 176] on icon "button" at bounding box center [573, 177] width 8 height 8
select select "Days"
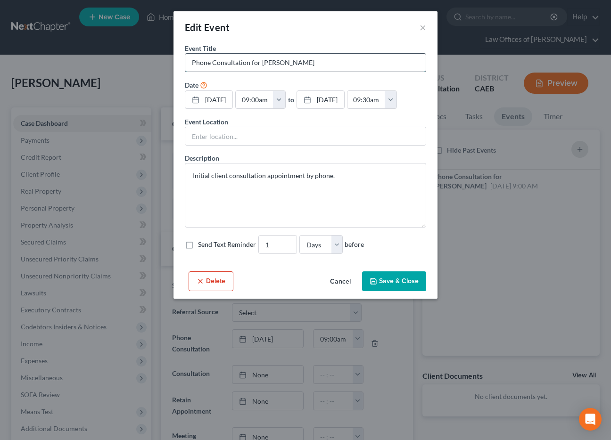
click at [192, 62] on input "Phone Consultation for [PERSON_NAME]" at bounding box center [305, 63] width 240 height 18
type input "SP Phone Consultation for [PERSON_NAME]"
click at [402, 291] on button "Save & Close" at bounding box center [394, 281] width 64 height 20
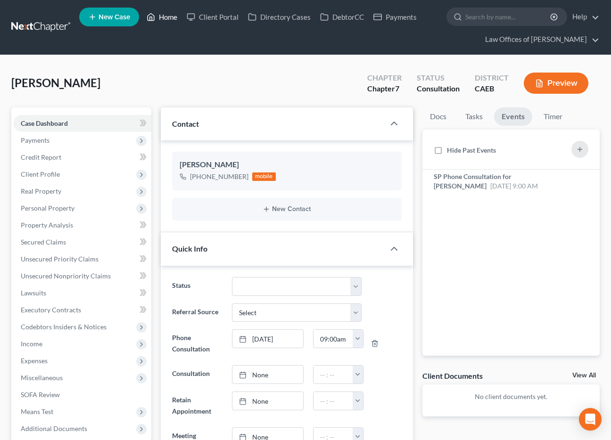
drag, startPoint x: 163, startPoint y: 17, endPoint x: 251, endPoint y: 64, distance: 100.3
click at [163, 17] on link "Home" at bounding box center [162, 16] width 40 height 17
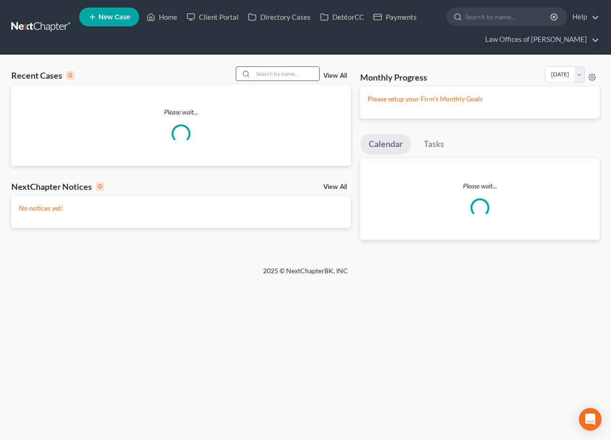
click at [299, 73] on input "search" at bounding box center [286, 74] width 66 height 14
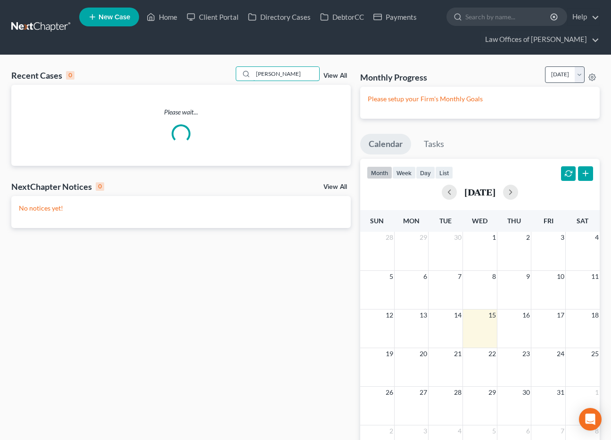
type input "[PERSON_NAME]"
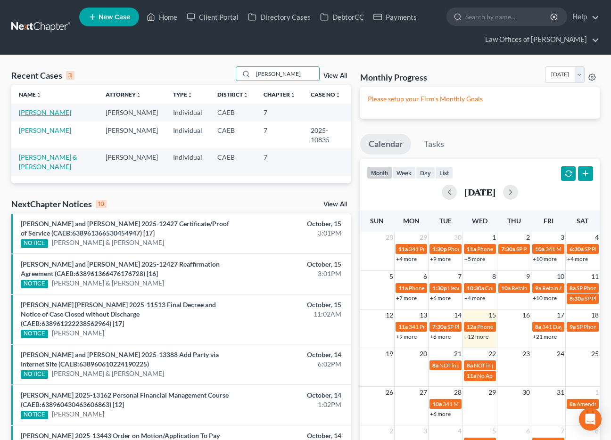
click at [65, 109] on link "[PERSON_NAME]" at bounding box center [45, 112] width 52 height 8
select select "11"
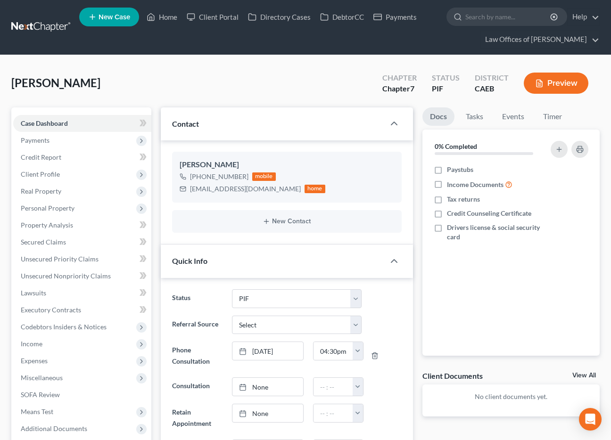
scroll to position [725, 0]
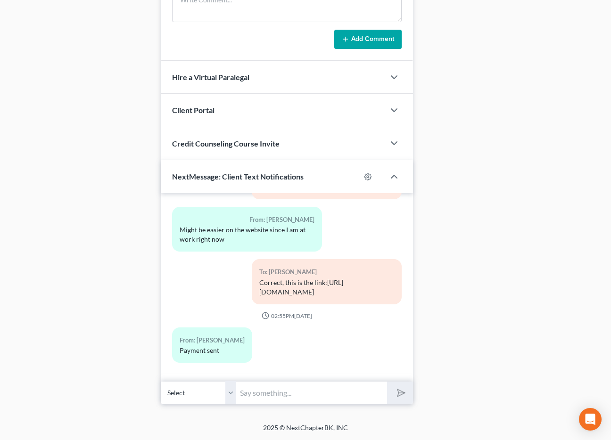
click at [293, 397] on input "text" at bounding box center [311, 392] width 151 height 23
type input "Hello, we've received your payment"
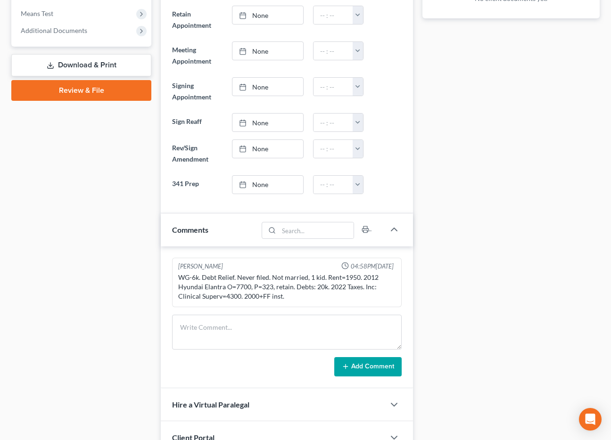
scroll to position [0, 0]
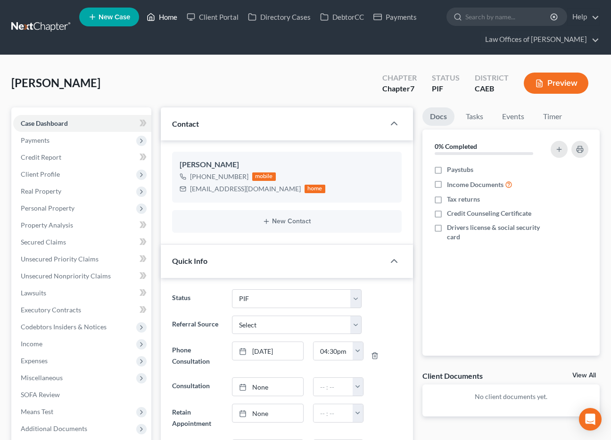
drag, startPoint x: 164, startPoint y: 12, endPoint x: 242, endPoint y: 1, distance: 78.5
click at [164, 13] on link "Home" at bounding box center [162, 16] width 40 height 17
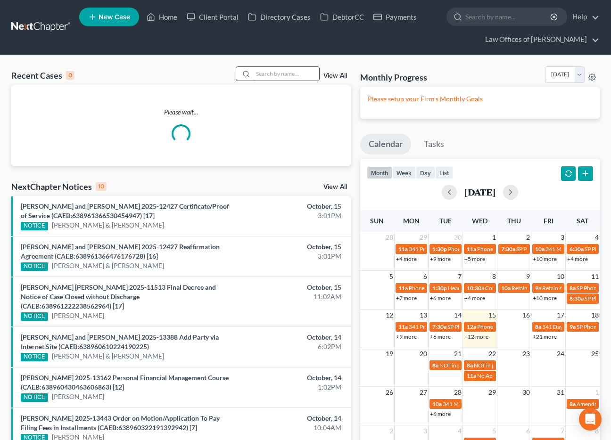
click at [264, 71] on input "search" at bounding box center [286, 74] width 66 height 14
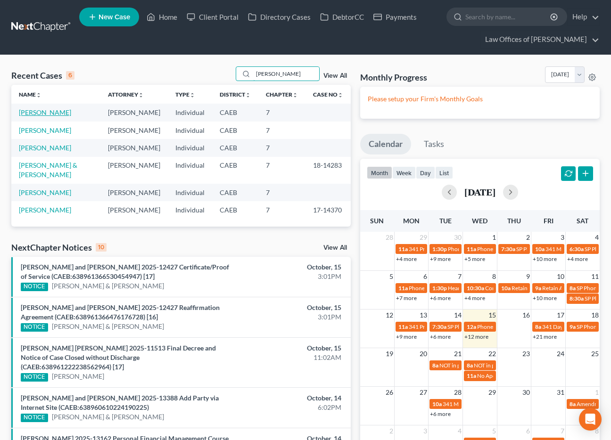
type input "[PERSON_NAME]"
click at [71, 115] on link "[PERSON_NAME]" at bounding box center [45, 112] width 52 height 8
select select "11"
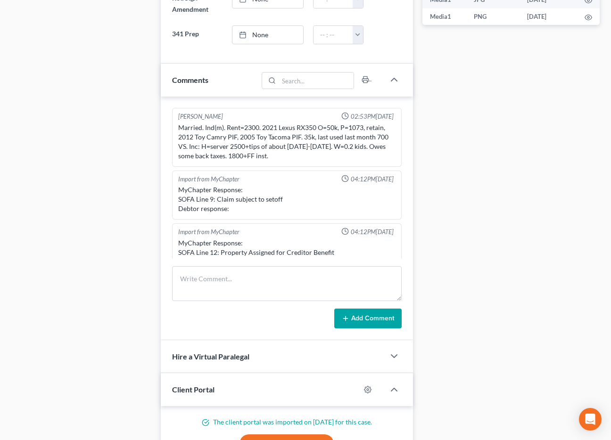
scroll to position [555, 0]
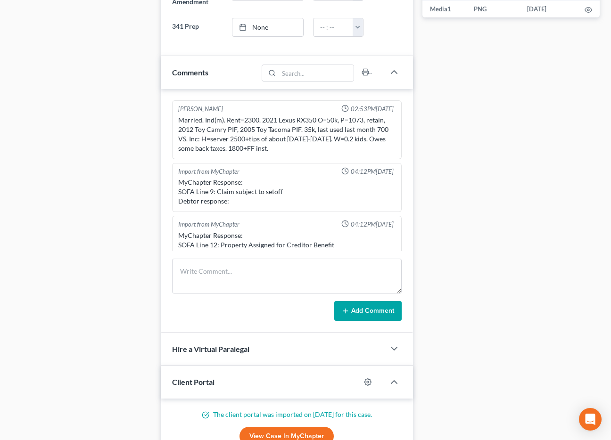
click at [144, 175] on div "Case Dashboard Payments Invoices Payments Payments Credit Report Client Profile" at bounding box center [81, 143] width 149 height 1183
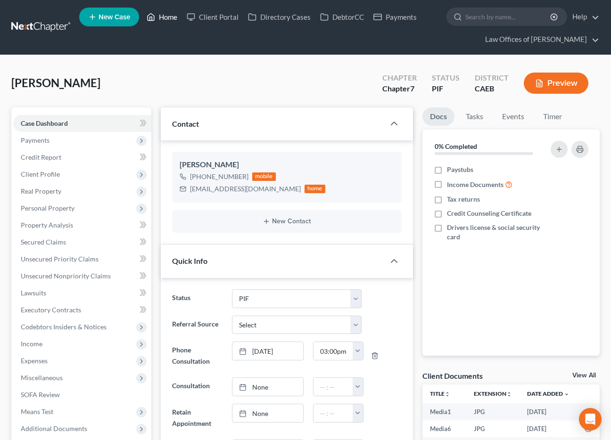
drag, startPoint x: 163, startPoint y: 14, endPoint x: 260, endPoint y: 85, distance: 119.9
click at [163, 14] on link "Home" at bounding box center [162, 16] width 40 height 17
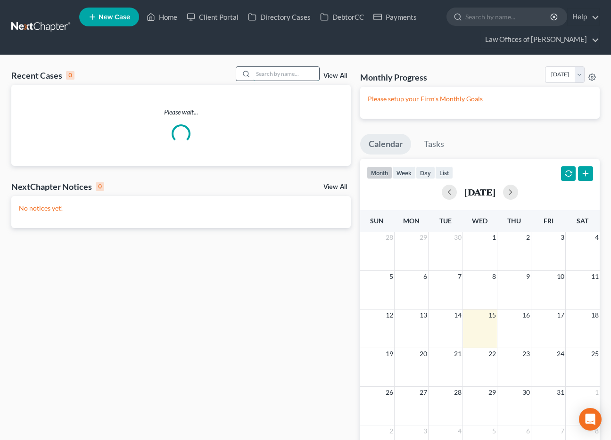
click at [272, 79] on input "search" at bounding box center [286, 74] width 66 height 14
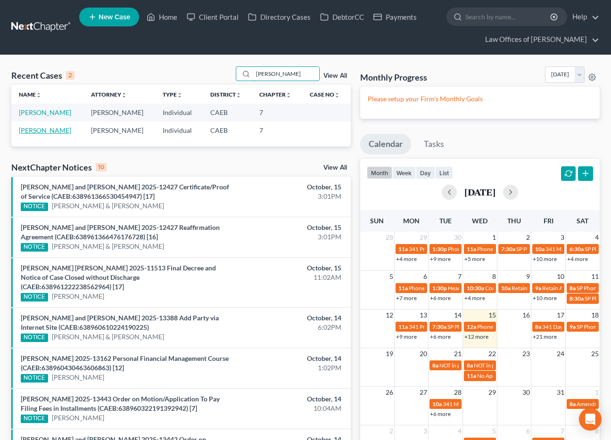
type input "[PERSON_NAME]"
click at [55, 133] on link "[PERSON_NAME]" at bounding box center [45, 130] width 52 height 8
select select "14"
select select "0"
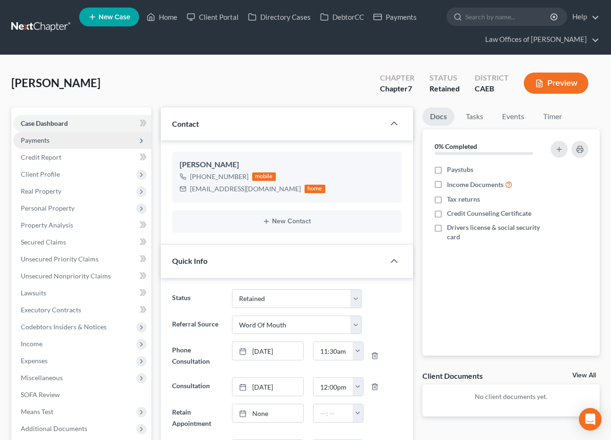
click at [53, 142] on span "Payments" at bounding box center [82, 140] width 138 height 17
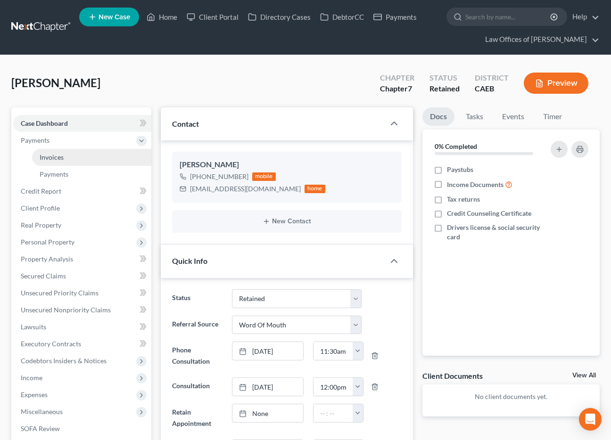
click at [58, 158] on span "Invoices" at bounding box center [52, 157] width 24 height 8
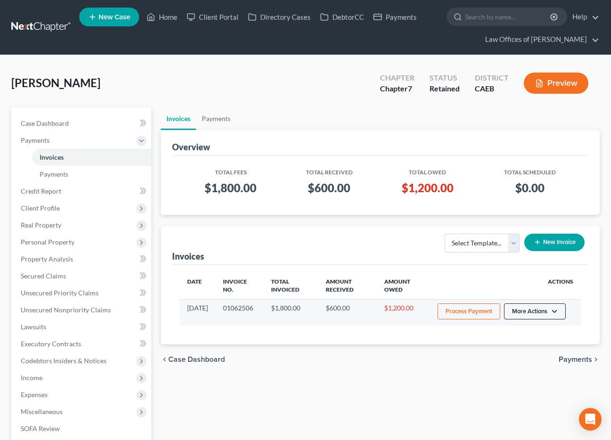
click at [545, 311] on button "More Actions" at bounding box center [535, 311] width 62 height 16
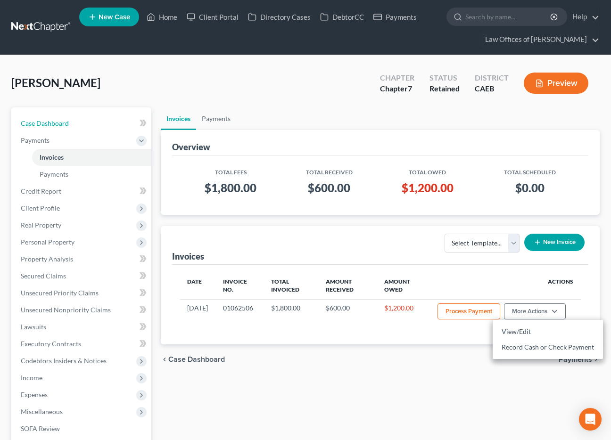
click at [75, 125] on link "Case Dashboard" at bounding box center [82, 123] width 138 height 17
select select "0"
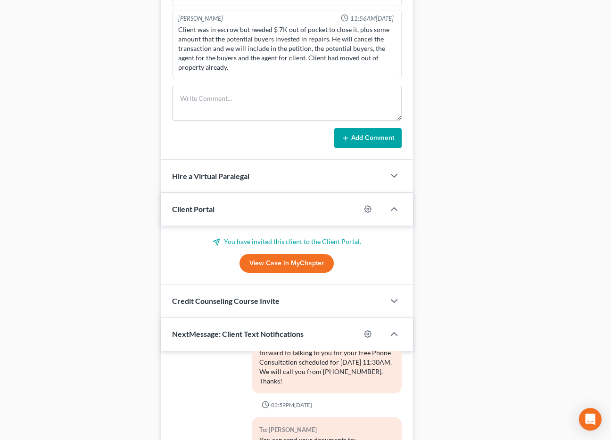
scroll to position [886, 0]
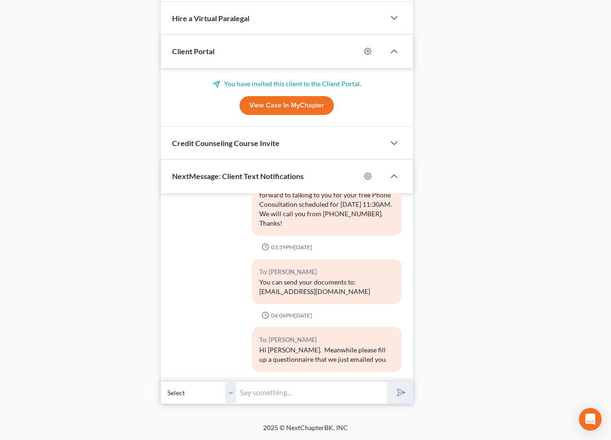
drag, startPoint x: 256, startPoint y: 394, endPoint x: 371, endPoint y: 34, distance: 377.8
click at [256, 394] on input "text" at bounding box center [311, 392] width 151 height 23
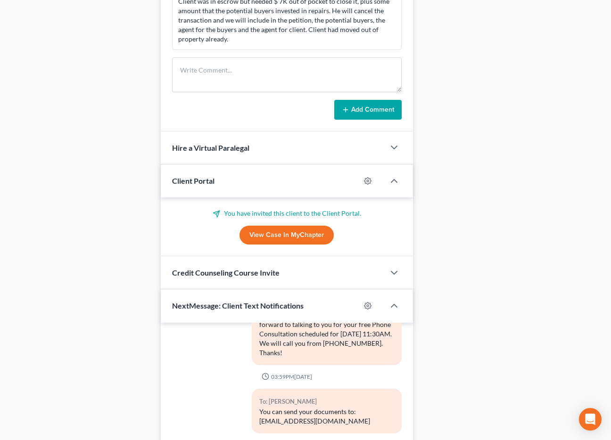
scroll to position [756, 0]
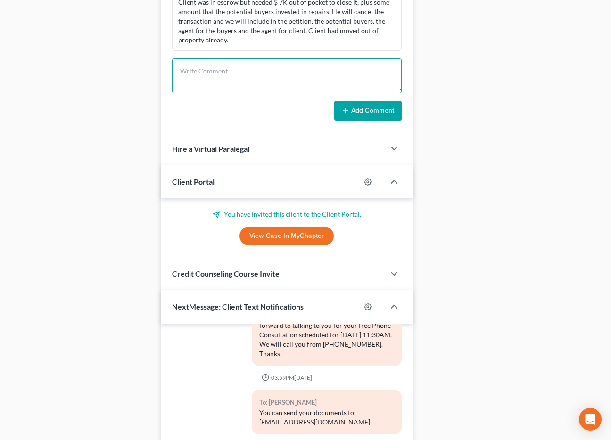
click at [190, 72] on textarea at bounding box center [286, 75] width 229 height 35
type textarea "Moved to: [STREET_ADDRESS] [GEOGRAPHIC_DATA], CA 91331"
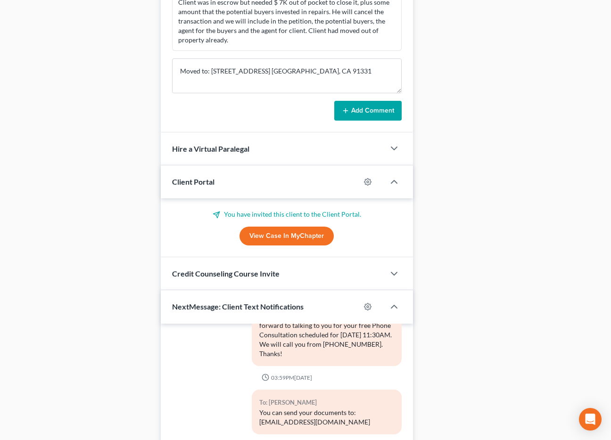
drag, startPoint x: 369, startPoint y: 113, endPoint x: 143, endPoint y: 140, distance: 227.7
click at [369, 113] on button "Add Comment" at bounding box center [367, 111] width 67 height 20
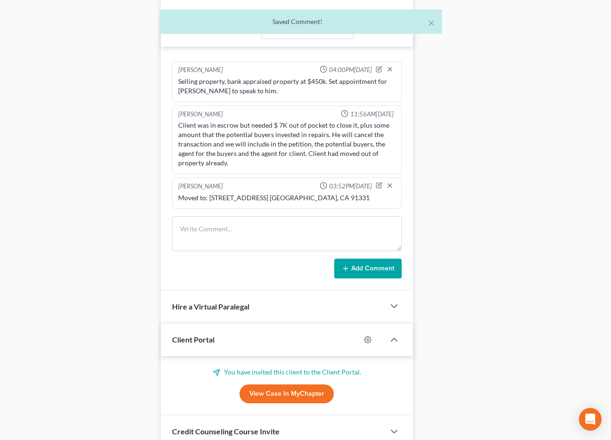
scroll to position [886, 0]
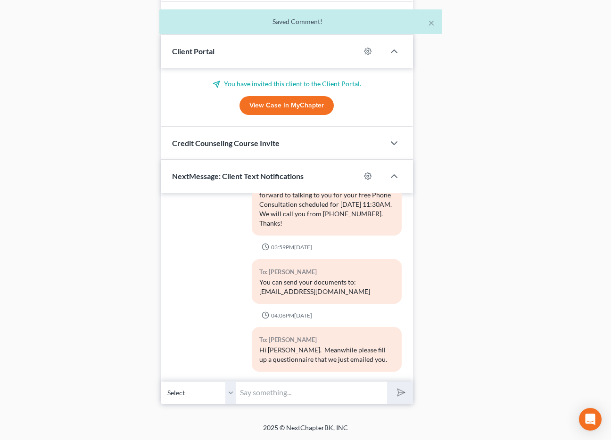
click at [309, 397] on input "text" at bounding box center [311, 392] width 151 height 23
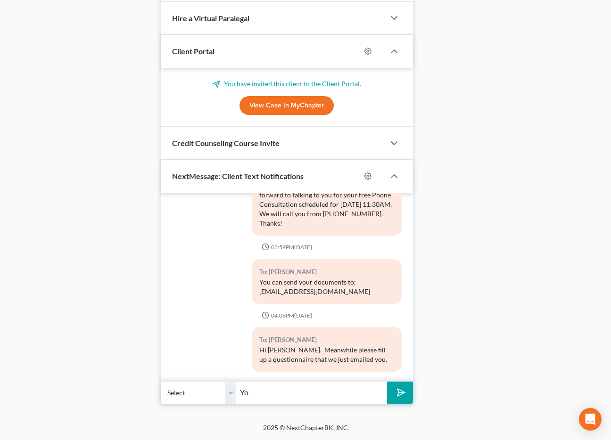
type input "Y"
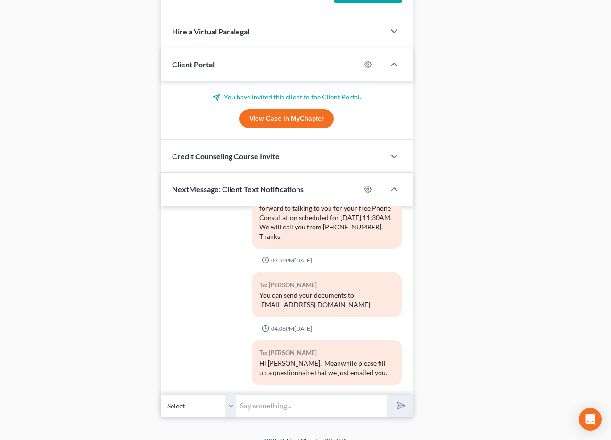
scroll to position [872, 0]
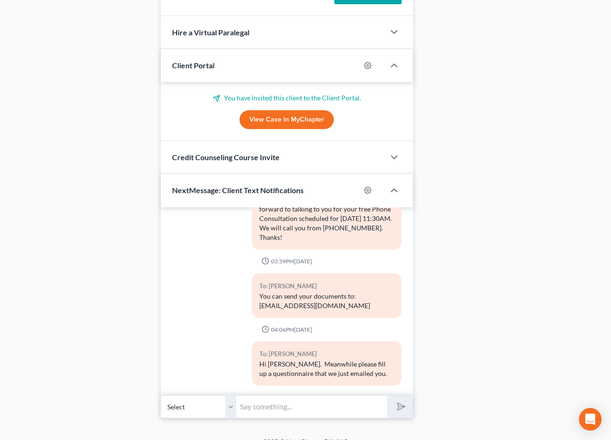
drag, startPoint x: 130, startPoint y: 146, endPoint x: 164, endPoint y: 16, distance: 133.9
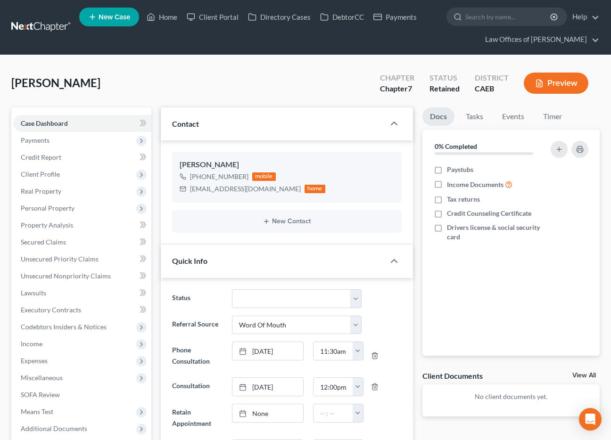
click at [164, 16] on link "Home" at bounding box center [162, 16] width 40 height 17
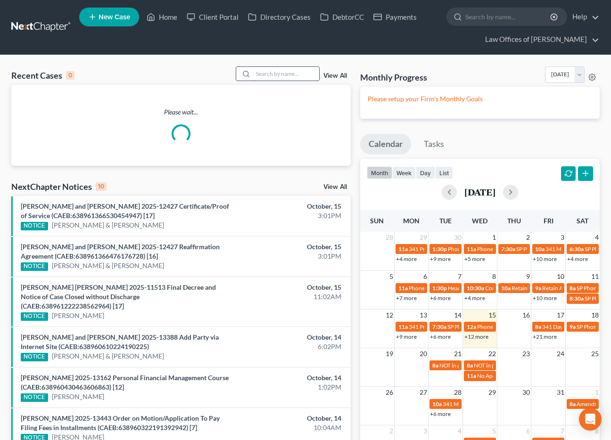
click at [300, 76] on input "search" at bounding box center [286, 74] width 66 height 14
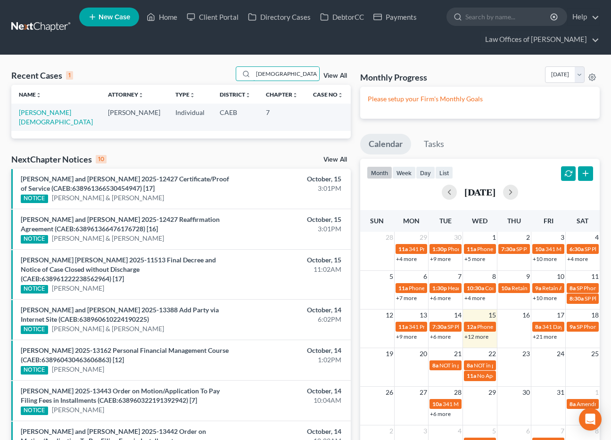
type input "[DEMOGRAPHIC_DATA][PERSON_NAME]"
click at [17, 112] on td "[PERSON_NAME][DEMOGRAPHIC_DATA]" at bounding box center [55, 117] width 89 height 27
click at [30, 111] on link "[PERSON_NAME][DEMOGRAPHIC_DATA]" at bounding box center [56, 116] width 74 height 17
select select "11"
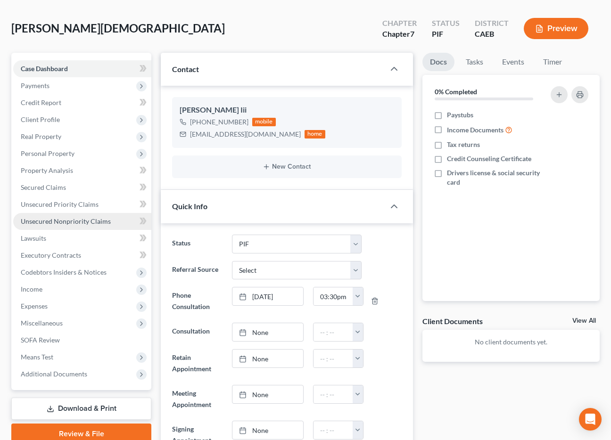
scroll to position [50, 0]
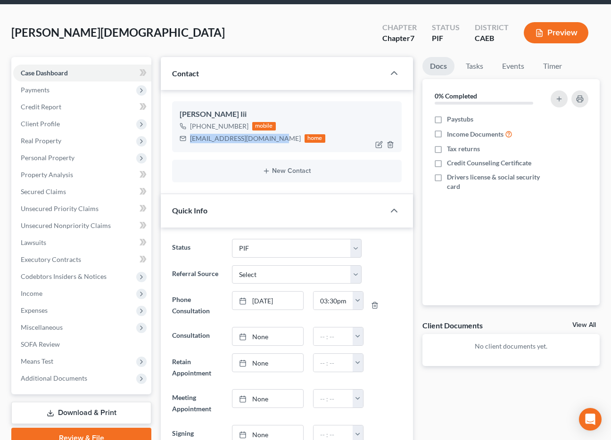
drag, startPoint x: 187, startPoint y: 138, endPoint x: 276, endPoint y: 136, distance: 89.1
click at [276, 137] on div "[EMAIL_ADDRESS][DOMAIN_NAME] home" at bounding box center [252, 138] width 146 height 12
copy div "[EMAIL_ADDRESS][DOMAIN_NAME]"
drag, startPoint x: 189, startPoint y: 139, endPoint x: 270, endPoint y: 140, distance: 81.5
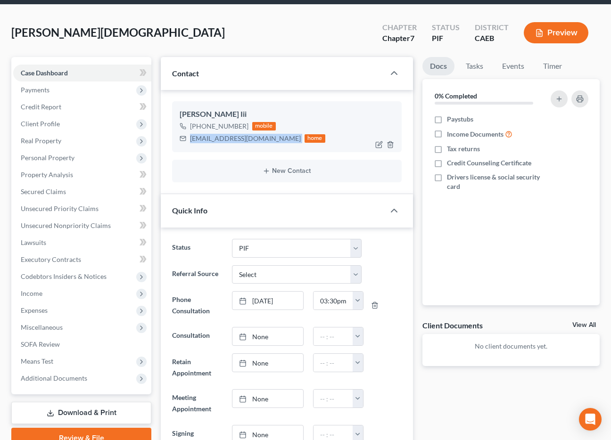
click at [280, 139] on div "[EMAIL_ADDRESS][DOMAIN_NAME] home" at bounding box center [252, 138] width 146 height 12
click at [270, 140] on div "[EMAIL_ADDRESS][DOMAIN_NAME]" at bounding box center [245, 138] width 111 height 9
click at [191, 138] on div "[EMAIL_ADDRESS][DOMAIN_NAME] home" at bounding box center [252, 138] width 146 height 12
click at [223, 148] on div "[PERSON_NAME] Iii [PHONE_NUMBER] mobile [EMAIL_ADDRESS][DOMAIN_NAME] home" at bounding box center [286, 126] width 229 height 51
drag, startPoint x: 276, startPoint y: 140, endPoint x: 200, endPoint y: 138, distance: 75.9
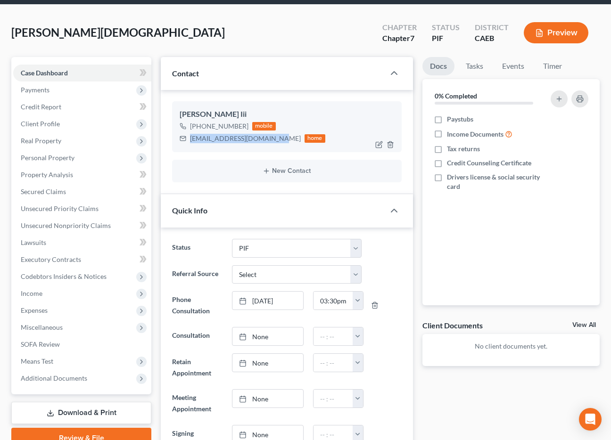
click at [189, 138] on div "[EMAIL_ADDRESS][DOMAIN_NAME] home" at bounding box center [252, 138] width 146 height 12
copy div "[EMAIL_ADDRESS][DOMAIN_NAME]"
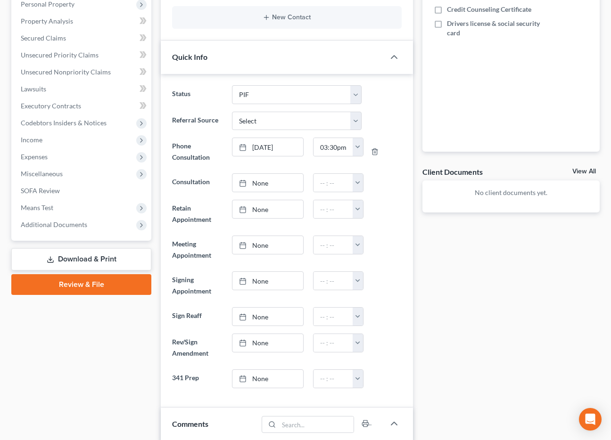
scroll to position [0, 0]
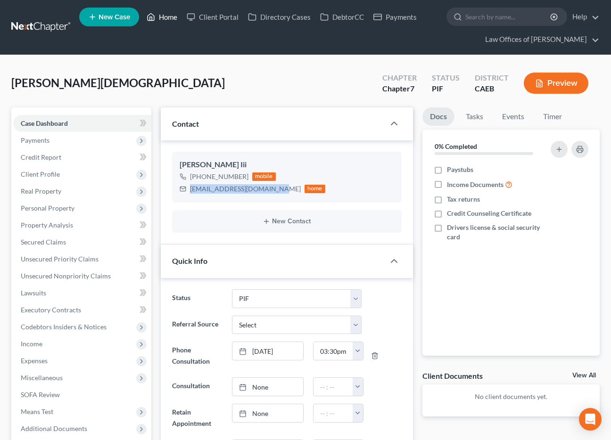
drag, startPoint x: 167, startPoint y: 16, endPoint x: 225, endPoint y: 51, distance: 67.7
click at [167, 16] on link "Home" at bounding box center [162, 16] width 40 height 17
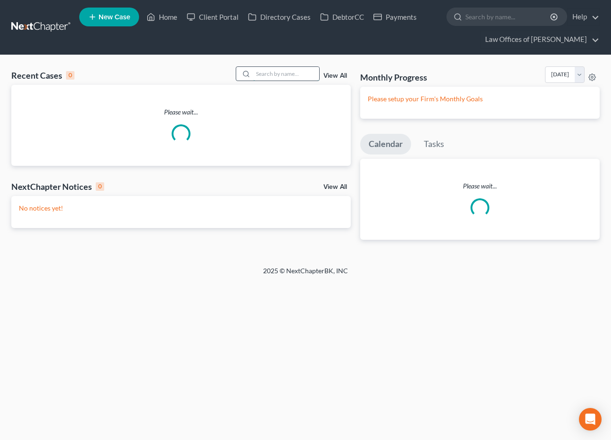
click at [263, 73] on input "search" at bounding box center [286, 74] width 66 height 14
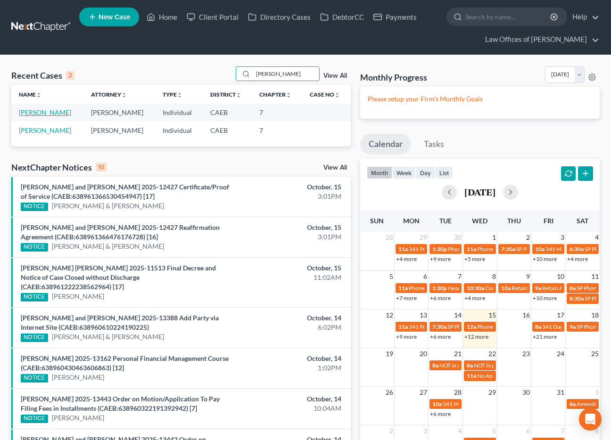
type input "[PERSON_NAME]"
click at [39, 112] on link "[PERSON_NAME]" at bounding box center [45, 112] width 52 height 8
select select "0"
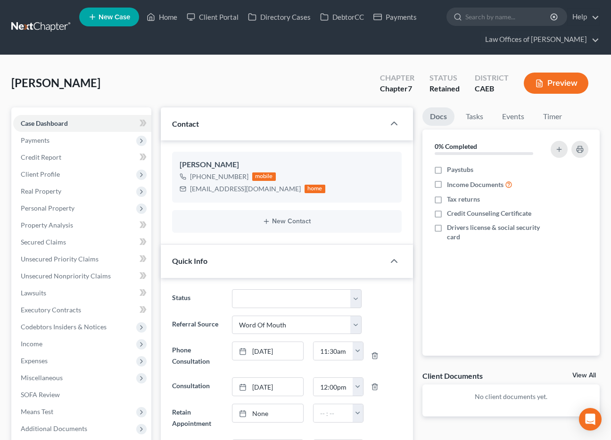
scroll to position [1059, 0]
select select "14"
select select "0"
drag, startPoint x: 39, startPoint y: 142, endPoint x: 59, endPoint y: 148, distance: 21.2
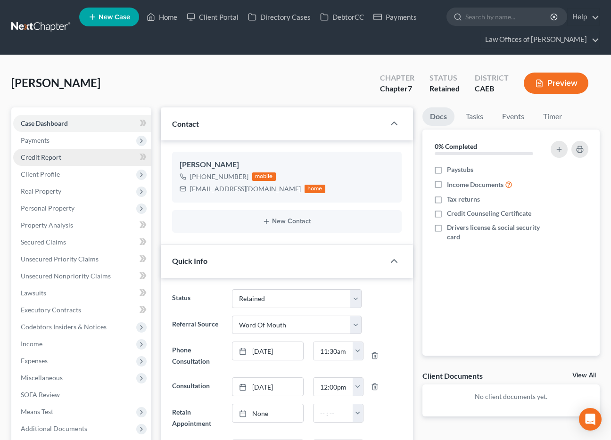
click at [39, 142] on span "Payments" at bounding box center [35, 140] width 29 height 8
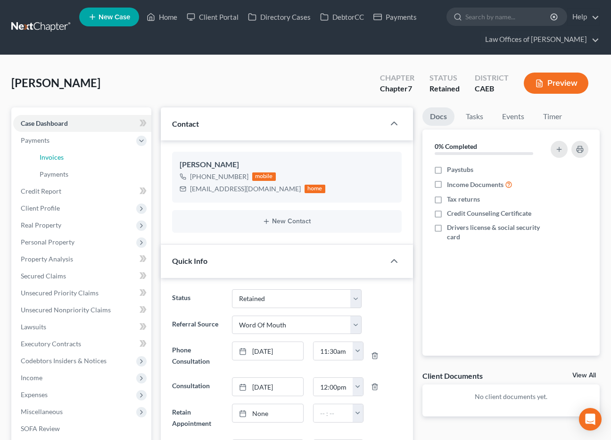
drag, startPoint x: 59, startPoint y: 160, endPoint x: 404, endPoint y: 240, distance: 353.9
click at [59, 160] on span "Invoices" at bounding box center [52, 157] width 24 height 8
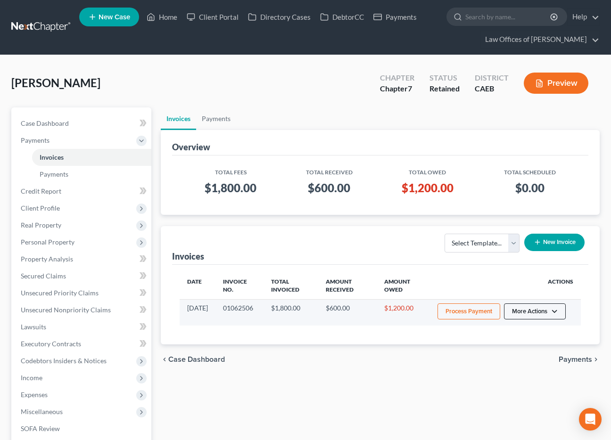
click at [547, 314] on button "More Actions" at bounding box center [535, 311] width 62 height 16
click at [534, 349] on link "Record Cash or Check Payment" at bounding box center [547, 347] width 110 height 16
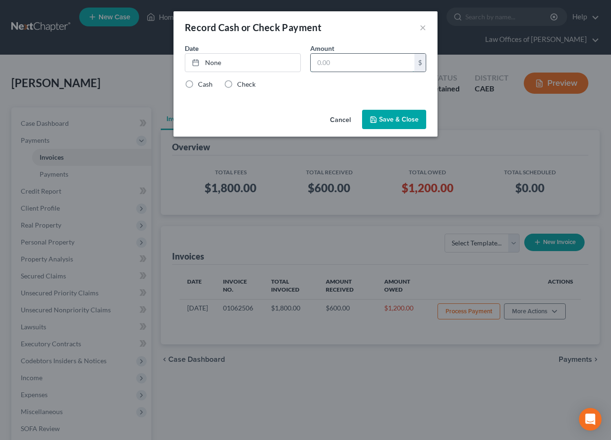
click at [346, 63] on input "text" at bounding box center [362, 63] width 104 height 18
type input "1,200"
drag, startPoint x: 246, startPoint y: 71, endPoint x: 249, endPoint y: 83, distance: 12.9
click at [246, 71] on link "None" at bounding box center [242, 63] width 115 height 18
click at [360, 83] on div "Cash Check" at bounding box center [305, 84] width 241 height 9
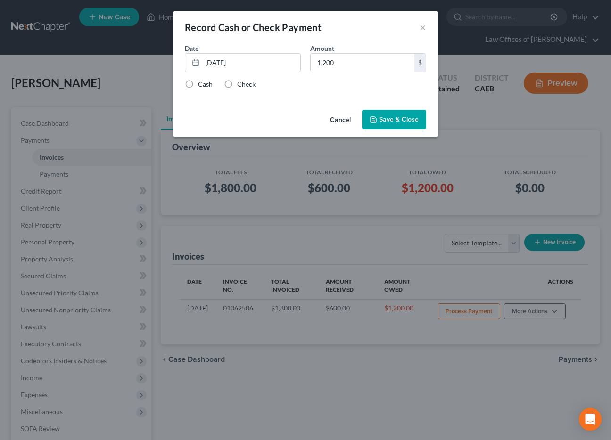
drag, startPoint x: 247, startPoint y: 83, endPoint x: 535, endPoint y: 310, distance: 366.5
click at [247, 83] on label "Check" at bounding box center [246, 84] width 18 height 9
click at [247, 83] on input "Check" at bounding box center [244, 83] width 6 height 6
click at [397, 117] on button "Save & Close" at bounding box center [394, 120] width 64 height 20
drag, startPoint x: 535, startPoint y: 310, endPoint x: 535, endPoint y: 316, distance: 5.7
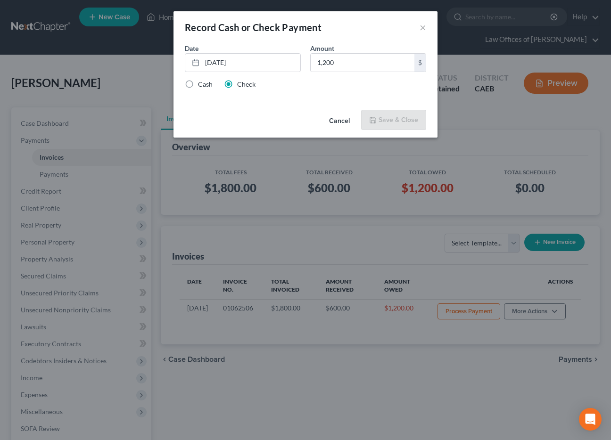
click at [535, 310] on div "Record Cash or Check Payment × Date 10/15/2025 close Date 10/15/2025 Time 12:00…" at bounding box center [305, 220] width 611 height 440
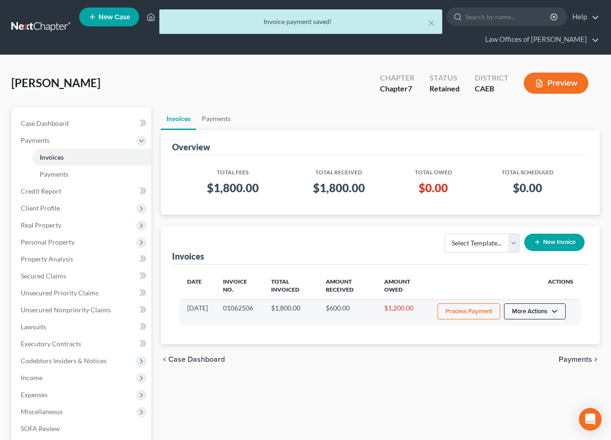
click at [525, 315] on button "More Actions" at bounding box center [535, 311] width 62 height 16
click at [516, 332] on link "View/Edit" at bounding box center [547, 332] width 110 height 16
select select "0"
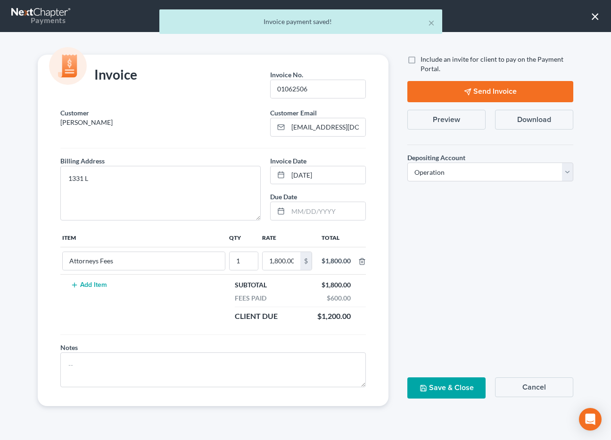
drag, startPoint x: 490, startPoint y: 93, endPoint x: 588, endPoint y: 15, distance: 125.4
click at [490, 93] on button "Send Invoice" at bounding box center [490, 91] width 166 height 21
drag, startPoint x: 591, startPoint y: 14, endPoint x: 90, endPoint y: 78, distance: 505.3
click at [591, 14] on div "× Invoice sent" at bounding box center [300, 23] width 611 height 29
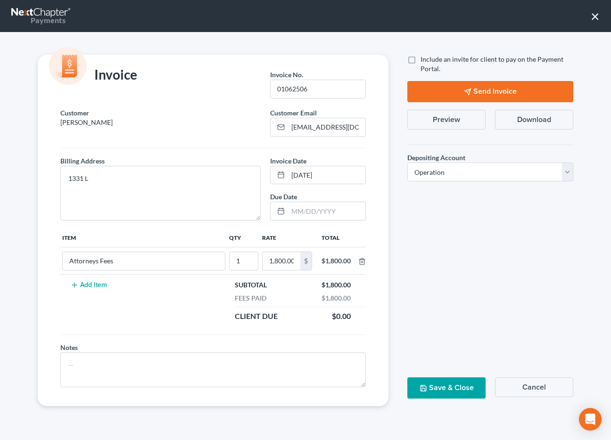
click at [592, 16] on button "×" at bounding box center [594, 15] width 9 height 15
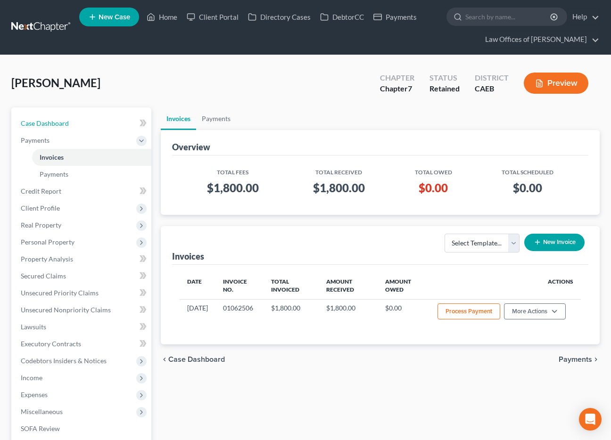
drag, startPoint x: 64, startPoint y: 122, endPoint x: 338, endPoint y: 115, distance: 274.7
click at [64, 122] on span "Case Dashboard" at bounding box center [45, 123] width 48 height 8
select select "0"
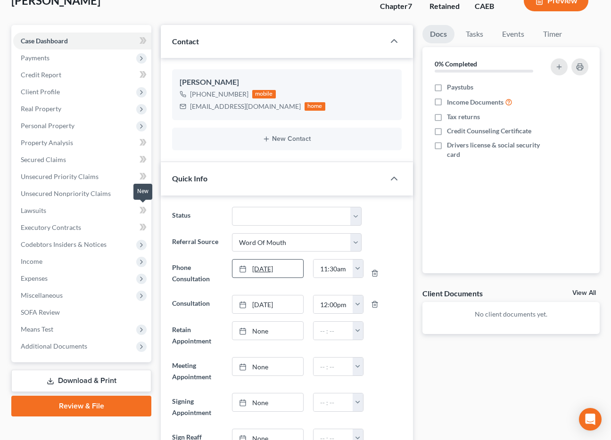
scroll to position [242, 0]
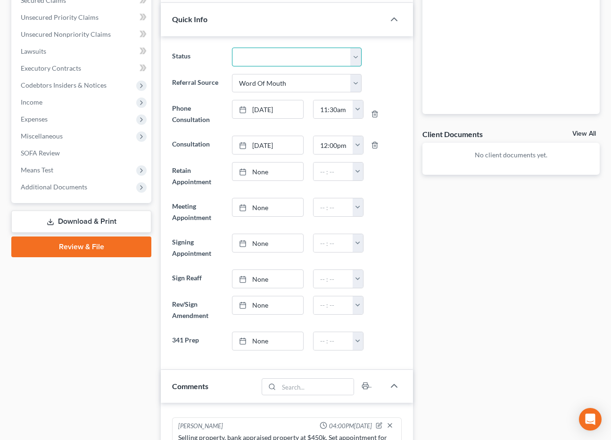
click at [270, 62] on select "Cancelled/Refund Closed Consultation Declined Discharged Filed Income Check In …" at bounding box center [297, 57] width 130 height 19
select select "11"
click at [232, 48] on select "Cancelled/Refund Closed Consultation Declined Discharged Filed Income Check In …" at bounding box center [297, 57] width 130 height 19
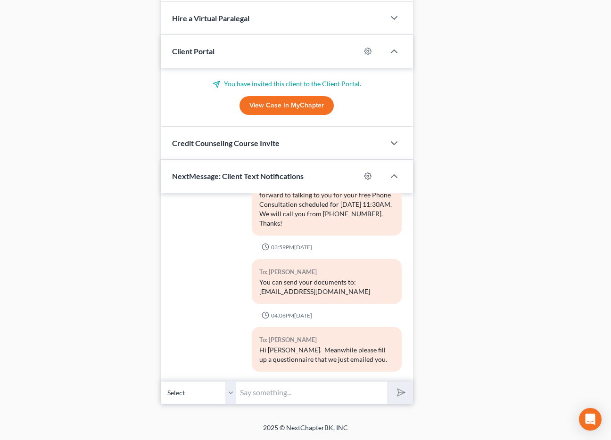
click at [303, 392] on input "text" at bounding box center [311, 392] width 151 height 23
click at [328, 395] on input "We've received your final payment" at bounding box center [311, 392] width 151 height 23
drag, startPoint x: 381, startPoint y: 393, endPoint x: 357, endPoint y: 393, distance: 24.0
click at [357, 393] on input "We've received your final payment, and we'll be looking out for that email on M…" at bounding box center [311, 392] width 151 height 23
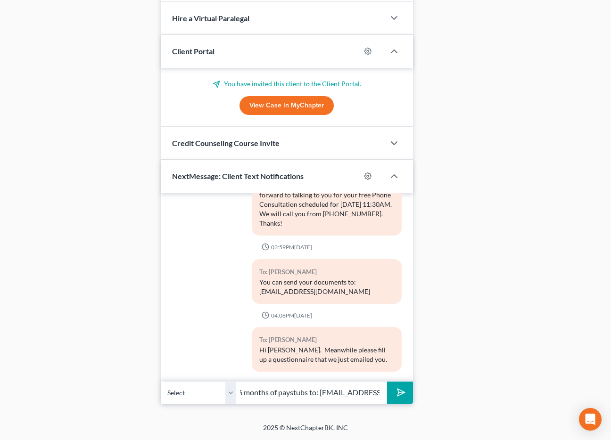
scroll to position [0, 291]
type input "We've received your final payment, please send your social security card, 2024 …"
click at [387, 382] on button "submit" at bounding box center [400, 393] width 26 height 22
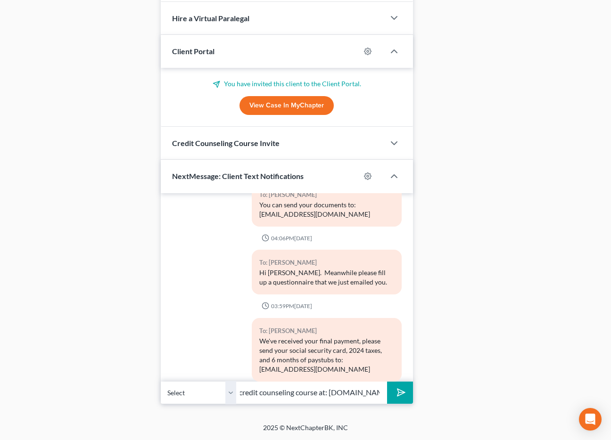
scroll to position [0, 78]
type input "You can take your first credit counseling course at: cc.summitfe.org"
click at [387, 382] on button "submit" at bounding box center [400, 393] width 26 height 22
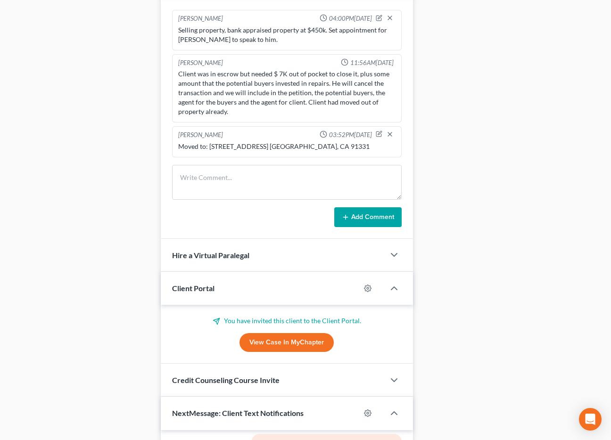
scroll to position [0, 0]
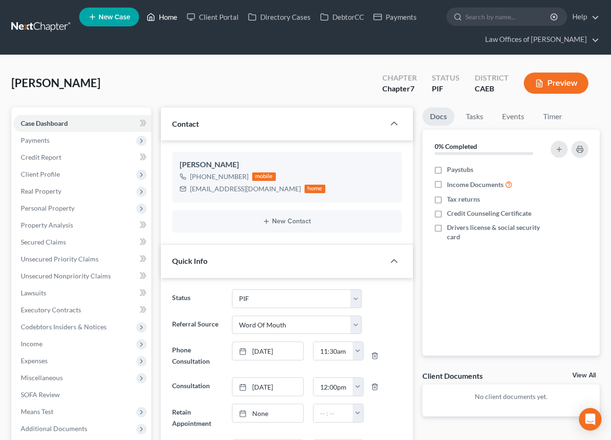
click at [171, 17] on link "Home" at bounding box center [162, 16] width 40 height 17
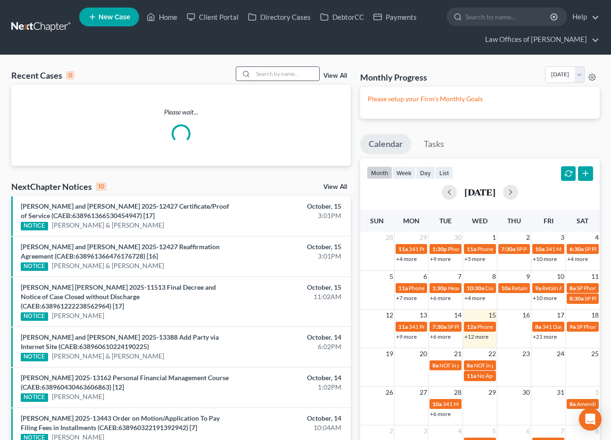
click at [280, 78] on input "search" at bounding box center [286, 74] width 66 height 14
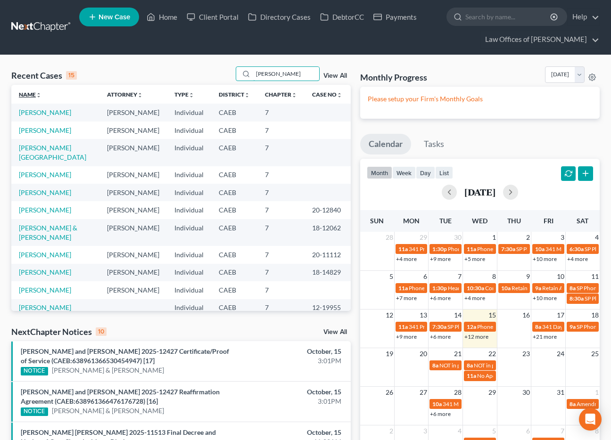
type input "[PERSON_NAME]"
drag, startPoint x: 68, startPoint y: 114, endPoint x: 157, endPoint y: 50, distance: 109.8
click at [68, 114] on link "[PERSON_NAME]" at bounding box center [45, 112] width 52 height 8
select select "11"
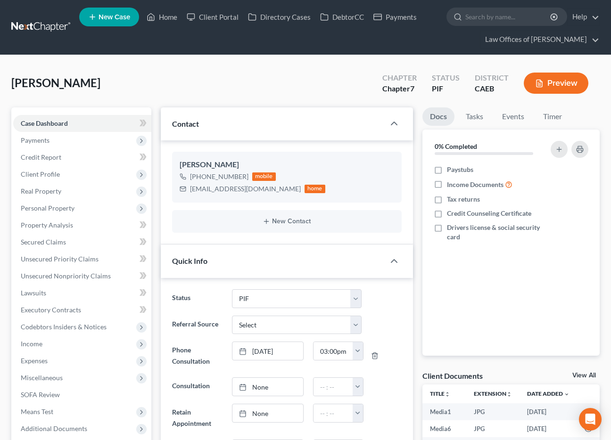
scroll to position [3070, 0]
drag, startPoint x: 25, startPoint y: 141, endPoint x: 53, endPoint y: 156, distance: 32.0
click at [25, 141] on span "Payments" at bounding box center [35, 140] width 29 height 8
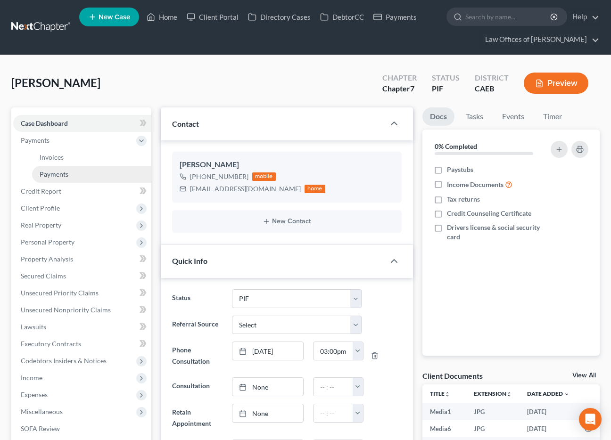
click at [55, 178] on span "Payments" at bounding box center [54, 174] width 29 height 8
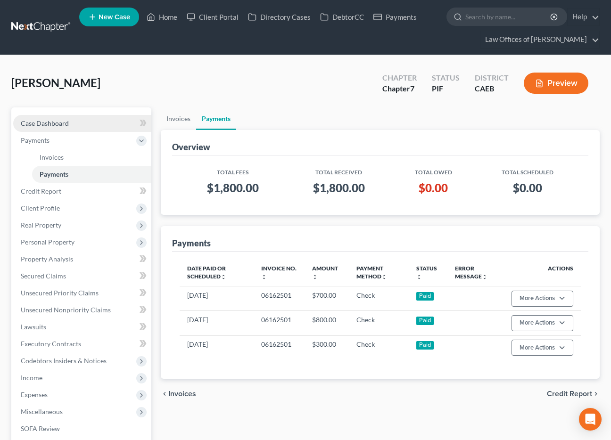
click at [74, 119] on link "Case Dashboard" at bounding box center [82, 123] width 138 height 17
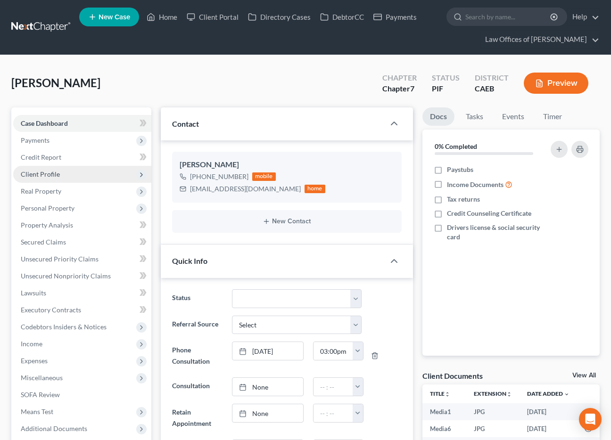
click at [39, 175] on span "Client Profile" at bounding box center [40, 174] width 39 height 8
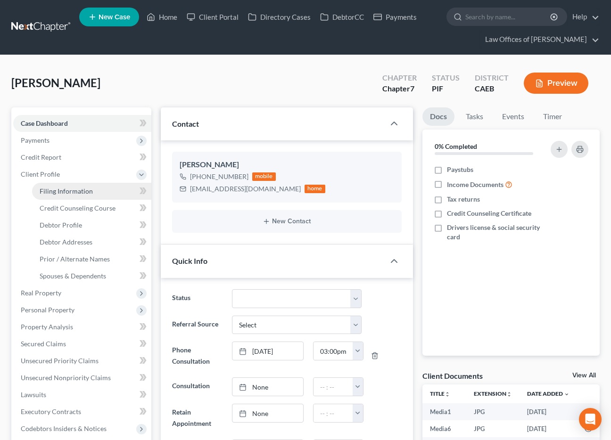
click at [68, 193] on span "Filing Information" at bounding box center [66, 191] width 53 height 8
select select "1"
select select "0"
select select "8"
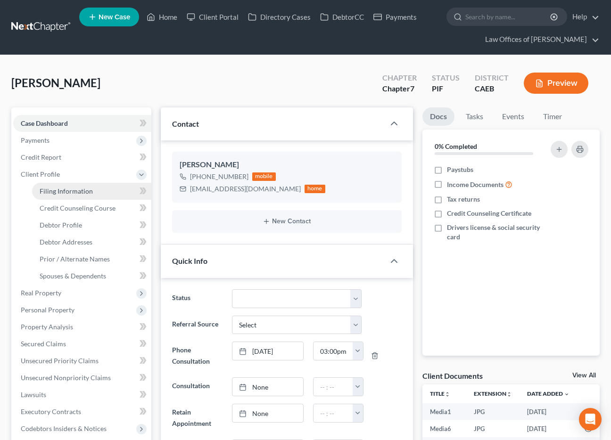
select select "4"
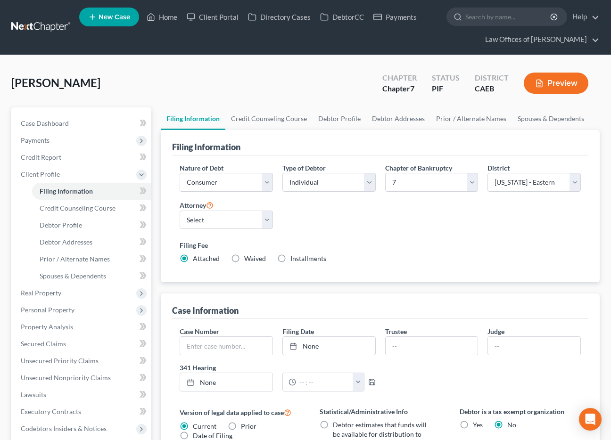
click at [293, 259] on span "Installments" at bounding box center [308, 258] width 36 height 8
click at [294, 259] on input "Installments Installments" at bounding box center [297, 257] width 6 height 6
radio input "true"
radio input "false"
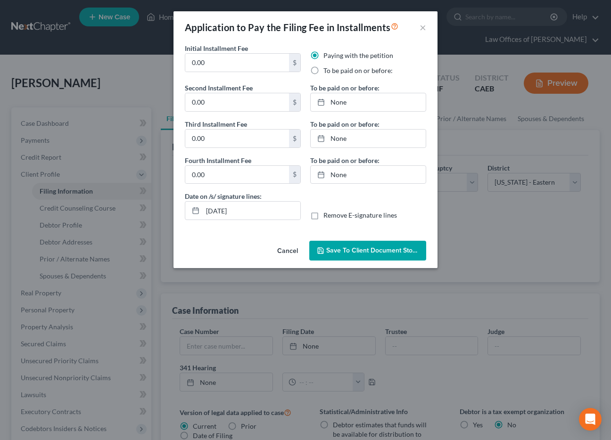
click at [489, 321] on div "Application to Pay the Filing Fee in Installments × Initial Installment Fee 0.0…" at bounding box center [305, 220] width 611 height 440
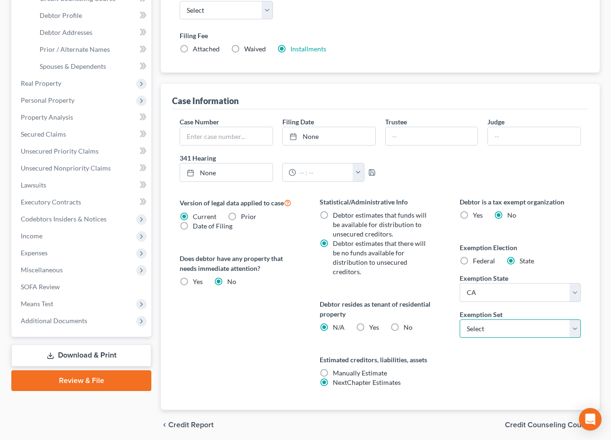
click at [503, 325] on select "Select 703 704" at bounding box center [519, 328] width 121 height 19
select select "0"
click at [459, 319] on select "Select 703 704" at bounding box center [519, 328] width 121 height 19
click at [369, 326] on label "Yes Yes" at bounding box center [374, 327] width 10 height 9
click at [373, 326] on input "Yes Yes" at bounding box center [376, 326] width 6 height 6
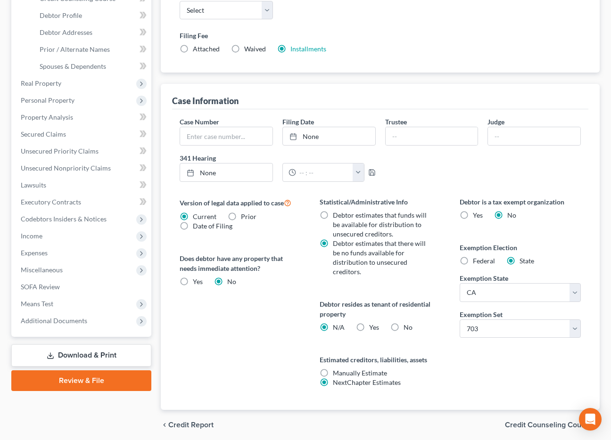
radio input "true"
radio input "false"
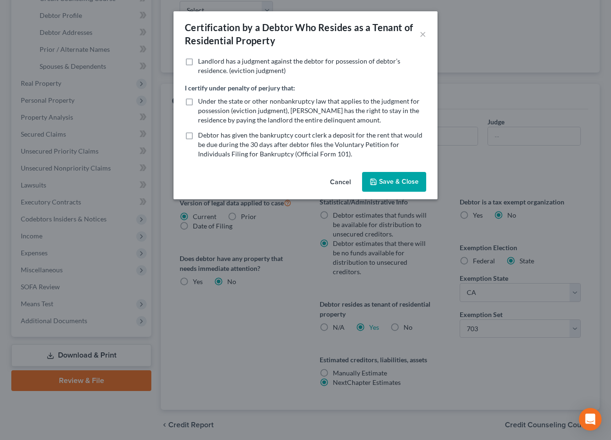
click at [340, 180] on button "Cancel" at bounding box center [340, 182] width 36 height 19
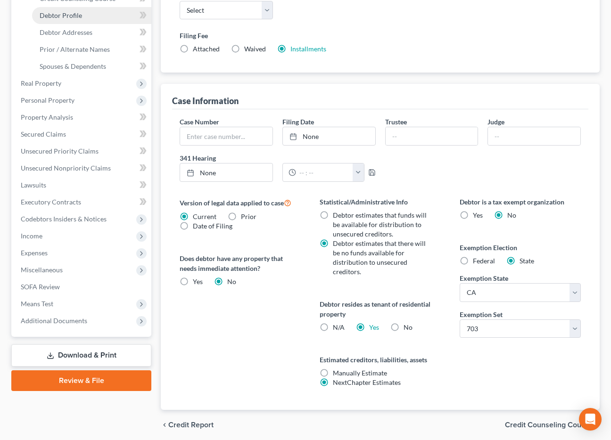
click at [69, 18] on span "Debtor Profile" at bounding box center [61, 15] width 42 height 8
select select "1"
select select "3"
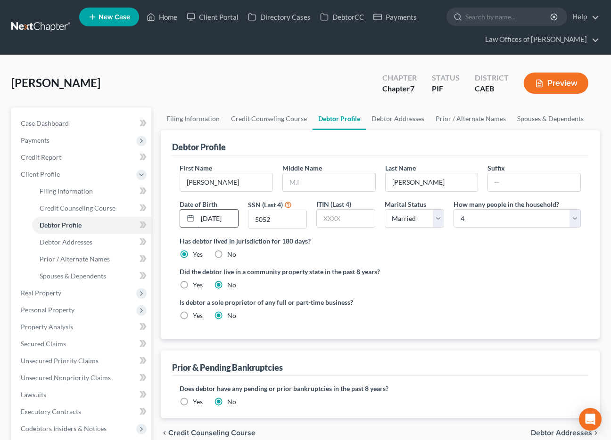
scroll to position [26, 0]
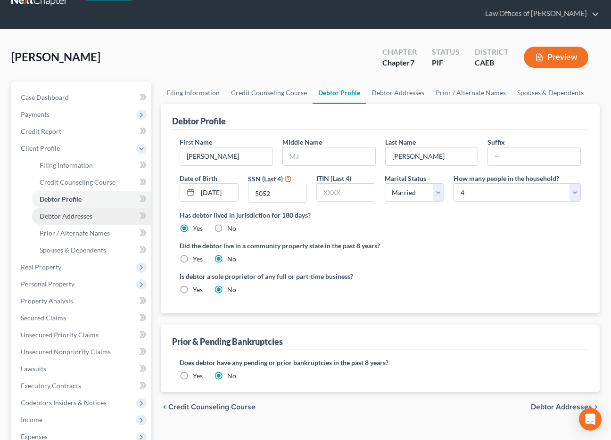
click at [81, 220] on span "Debtor Addresses" at bounding box center [66, 216] width 53 height 8
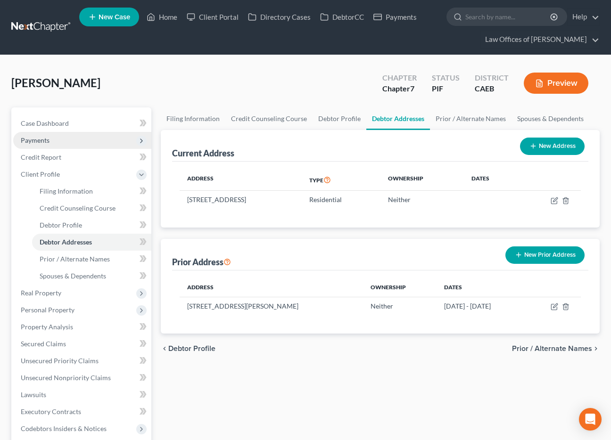
click at [49, 140] on span "Payments" at bounding box center [82, 140] width 138 height 17
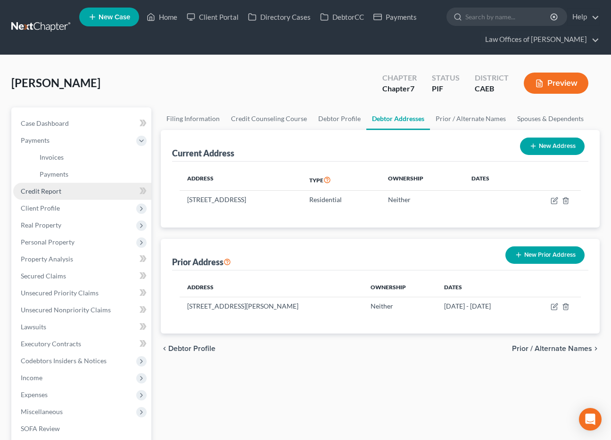
click at [57, 192] on span "Credit Report" at bounding box center [41, 191] width 41 height 8
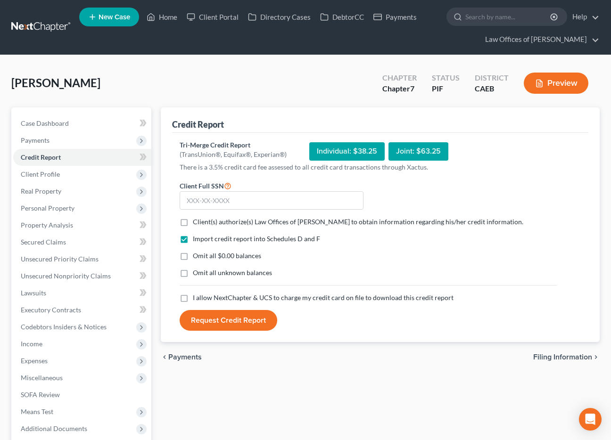
drag, startPoint x: 186, startPoint y: 220, endPoint x: 187, endPoint y: 298, distance: 77.8
click at [193, 220] on label "Client(s) authorize(s) Law Offices of Scott Bell to obtain information regardin…" at bounding box center [358, 221] width 330 height 9
click at [196, 220] on input "Client(s) authorize(s) Law Offices of Scott Bell to obtain information regardin…" at bounding box center [199, 220] width 6 height 6
checkbox input "true"
click at [193, 255] on label "Omit all $0.00 balances" at bounding box center [227, 255] width 68 height 9
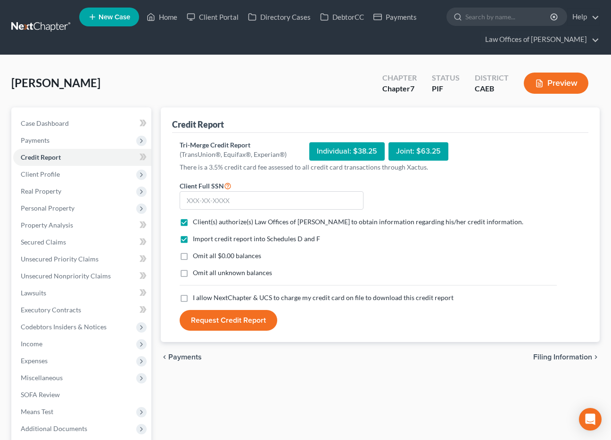
click at [196, 255] on input "Omit all $0.00 balances" at bounding box center [199, 254] width 6 height 6
checkbox input "true"
click at [193, 298] on label "I allow NextChapter & UCS to charge my credit card on file to download this cre…" at bounding box center [323, 297] width 261 height 9
click at [196, 298] on input "I allow NextChapter & UCS to charge my credit card on file to download this cre…" at bounding box center [199, 296] width 6 height 6
click at [209, 196] on input "text" at bounding box center [271, 200] width 184 height 19
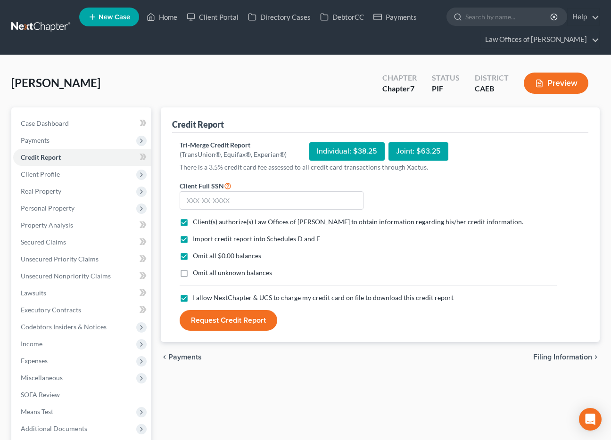
click at [193, 300] on label "I allow NextChapter & UCS to charge my credit card on file to download this cre…" at bounding box center [323, 297] width 261 height 9
click at [196, 299] on input "I allow NextChapter & UCS to charge my credit card on file to download this cre…" at bounding box center [199, 296] width 6 height 6
click at [205, 199] on input "text" at bounding box center [271, 200] width 184 height 19
click at [193, 298] on label "I allow NextChapter & UCS to charge my credit card on file to download this cre…" at bounding box center [323, 297] width 261 height 9
click at [196, 298] on input "I allow NextChapter & UCS to charge my credit card on file to download this cre…" at bounding box center [199, 296] width 6 height 6
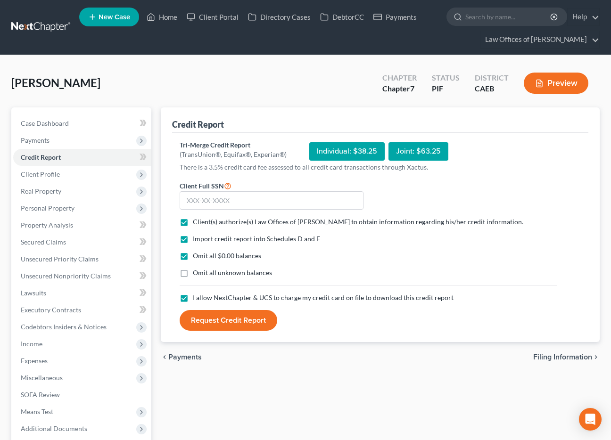
click at [193, 298] on label "I allow NextChapter & UCS to charge my credit card on file to download this cre…" at bounding box center [323, 297] width 261 height 9
click at [196, 298] on input "I allow NextChapter & UCS to charge my credit card on file to download this cre…" at bounding box center [199, 296] width 6 height 6
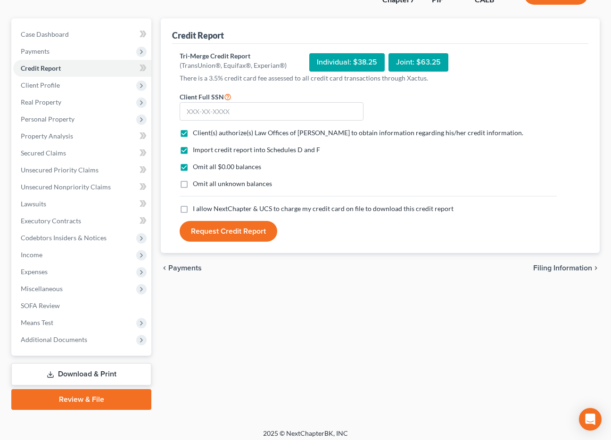
scroll to position [95, 0]
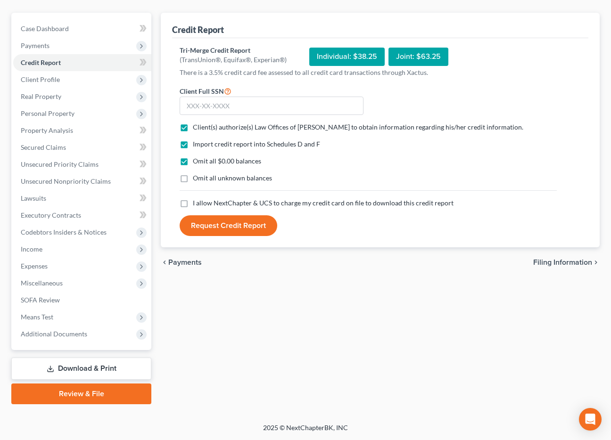
drag, startPoint x: 183, startPoint y: 204, endPoint x: 202, endPoint y: 122, distance: 83.8
click at [193, 204] on label "I allow NextChapter & UCS to charge my credit card on file to download this cre…" at bounding box center [323, 202] width 261 height 9
click at [196, 204] on input "I allow NextChapter & UCS to charge my credit card on file to download this cre…" at bounding box center [199, 201] width 6 height 6
checkbox input "true"
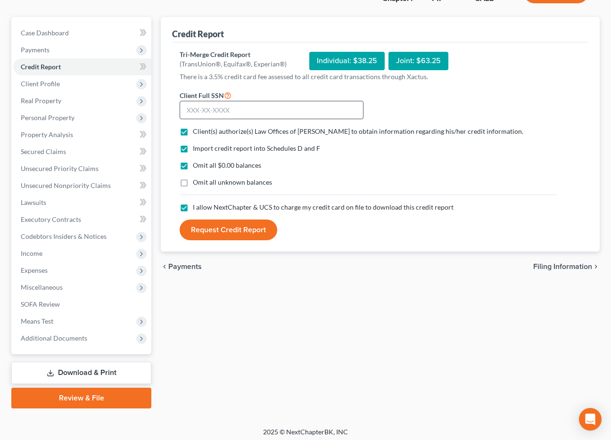
scroll to position [92, 0]
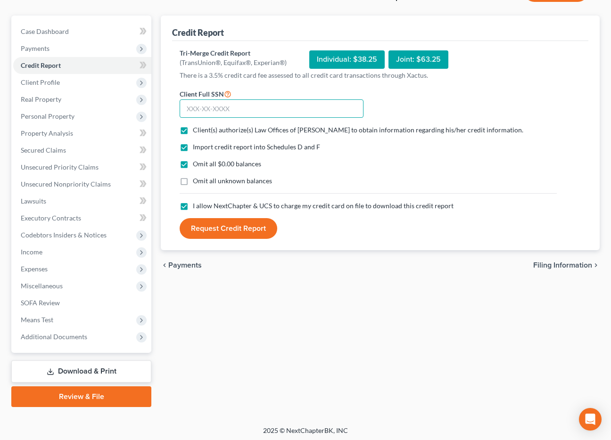
click at [206, 117] on input "text" at bounding box center [271, 108] width 184 height 19
type input "561-97-5052"
click at [263, 236] on button "Request Credit Report" at bounding box center [228, 228] width 98 height 21
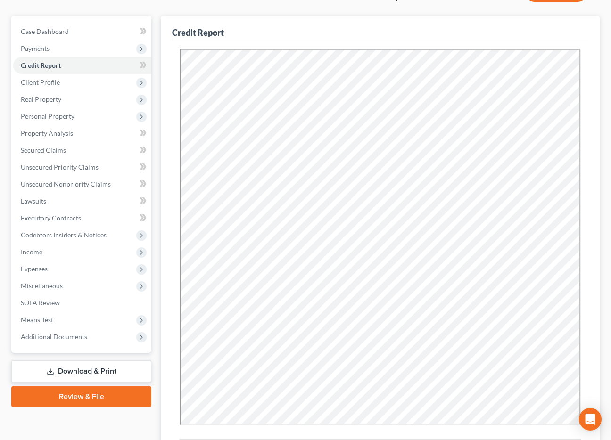
scroll to position [0, 0]
click at [70, 181] on span "Unsecured Nonpriority Claims" at bounding box center [66, 184] width 90 height 8
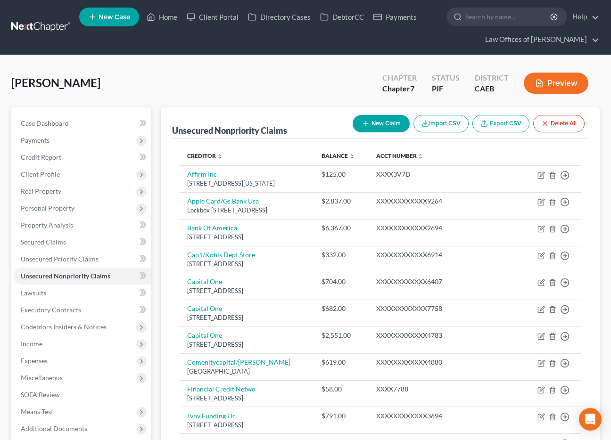
click at [561, 83] on button "Preview" at bounding box center [555, 83] width 65 height 21
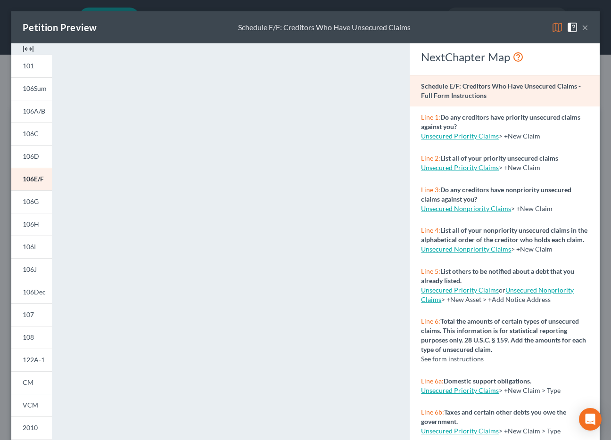
click at [586, 27] on button "×" at bounding box center [584, 27] width 7 height 11
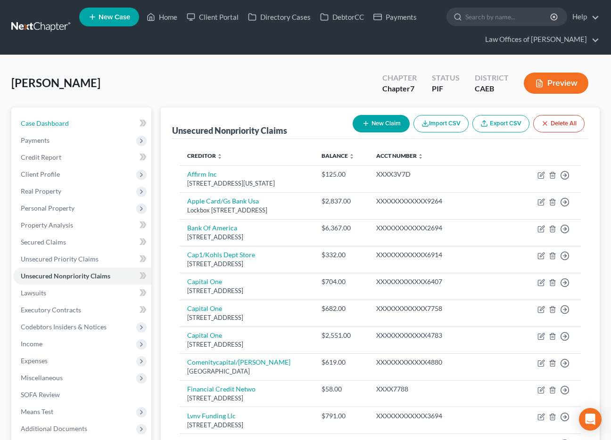
click at [39, 124] on span "Case Dashboard" at bounding box center [45, 123] width 48 height 8
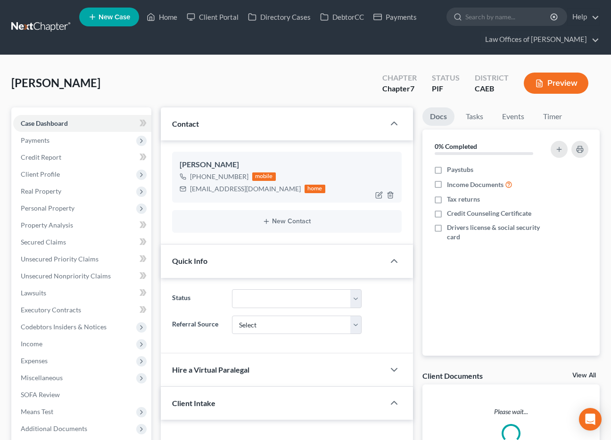
click at [232, 188] on div "[EMAIL_ADDRESS][DOMAIN_NAME]" at bounding box center [245, 188] width 111 height 9
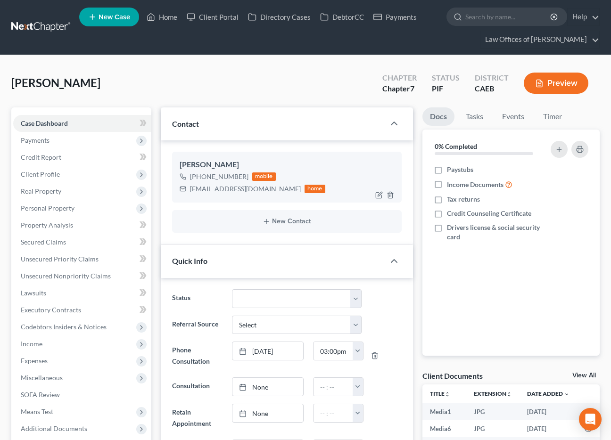
scroll to position [3070, 0]
drag, startPoint x: 259, startPoint y: 190, endPoint x: 209, endPoint y: 188, distance: 50.4
click at [187, 192] on div "yesynava13@gmail.com home" at bounding box center [252, 189] width 146 height 12
copy div "[EMAIL_ADDRESS][DOMAIN_NAME]"
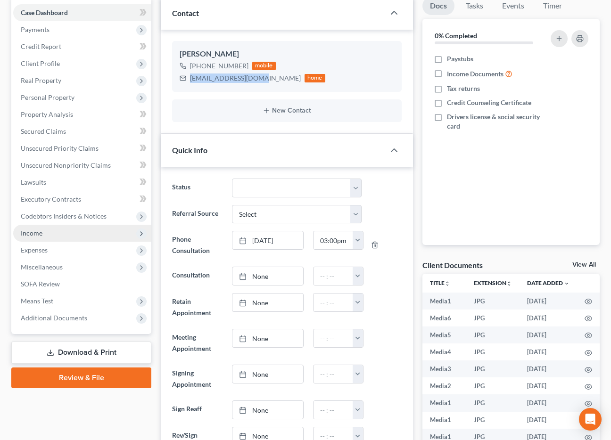
scroll to position [114, 0]
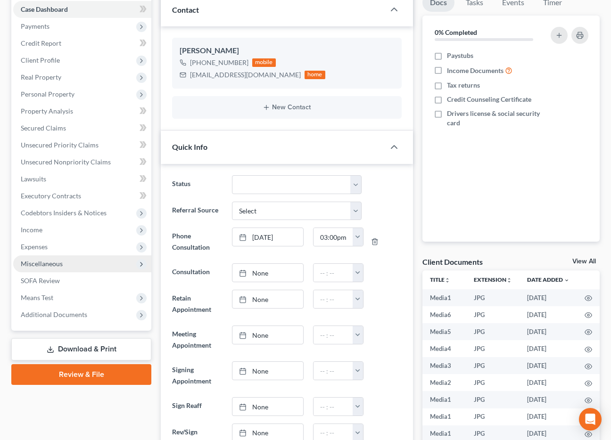
drag, startPoint x: 58, startPoint y: 264, endPoint x: 76, endPoint y: 266, distance: 18.1
click at [58, 264] on span "Miscellaneous" at bounding box center [42, 264] width 42 height 8
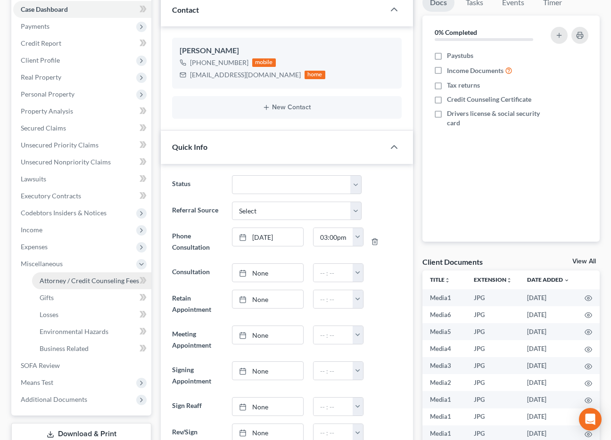
drag, startPoint x: 72, startPoint y: 281, endPoint x: 60, endPoint y: 283, distance: 11.5
click at [72, 280] on span "Attorney / Credit Counseling Fees" at bounding box center [89, 281] width 99 height 8
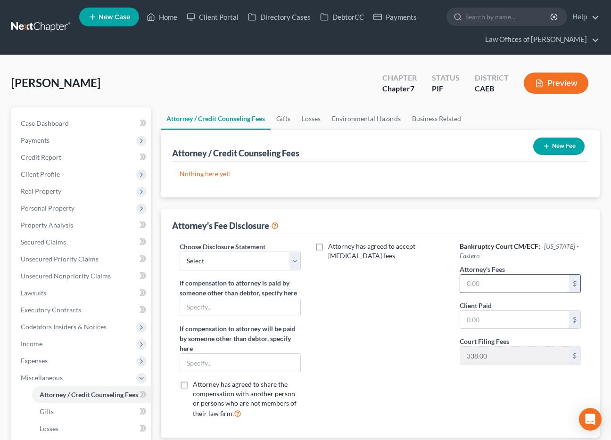
click at [490, 286] on input "text" at bounding box center [514, 284] width 109 height 18
type input "1,800"
click at [484, 319] on input "text" at bounding box center [514, 320] width 109 height 18
type input "1,800"
click at [211, 262] on select "Select Disclosure" at bounding box center [239, 261] width 121 height 19
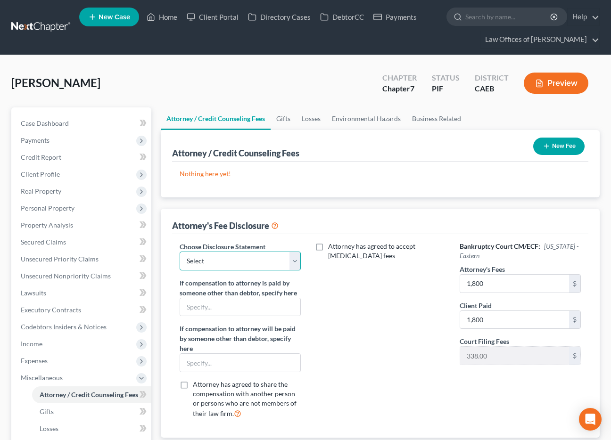
select select "0"
click at [179, 252] on select "Select Disclosure" at bounding box center [239, 261] width 121 height 19
click at [553, 141] on button "New Fee" at bounding box center [558, 146] width 51 height 17
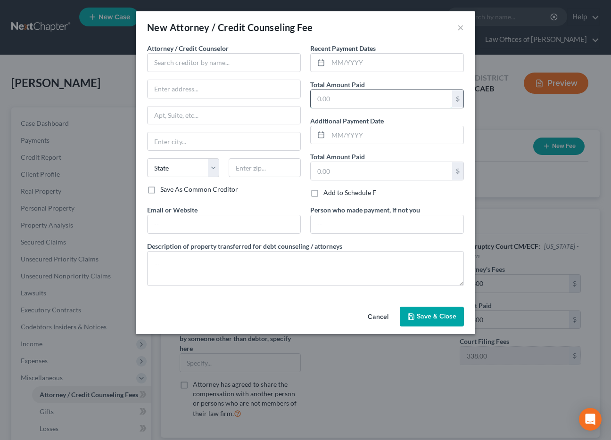
click at [362, 95] on input "text" at bounding box center [380, 99] width 141 height 18
type input "1,800"
click at [348, 66] on input "text" at bounding box center [395, 63] width 135 height 18
type input "08/2025"
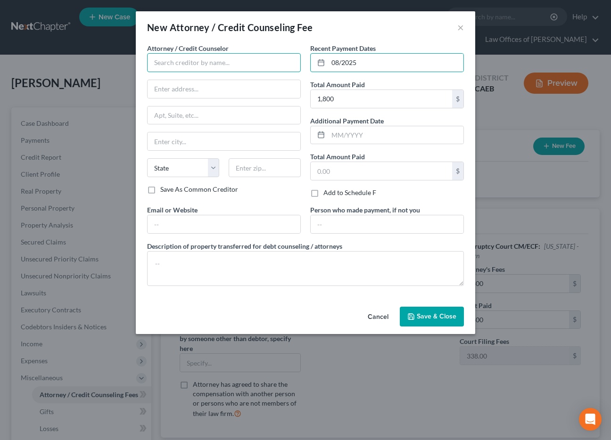
click at [296, 61] on input "text" at bounding box center [224, 62] width 154 height 19
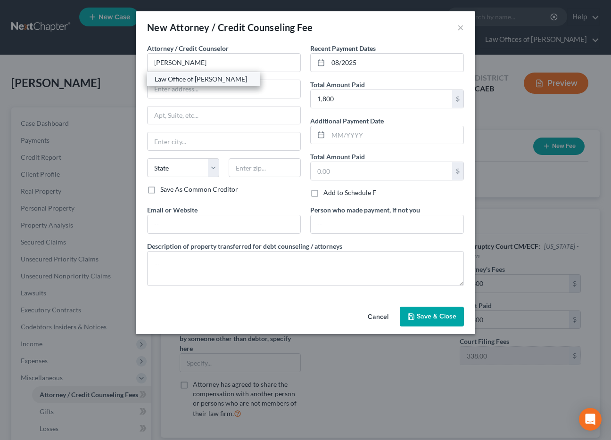
click at [190, 76] on div "Law Office of Scott Bell" at bounding box center [204, 78] width 98 height 9
type input "Law Office of Scott Bell"
type input "[STREET_ADDRESS]"
type input "Bakersfield"
select select "4"
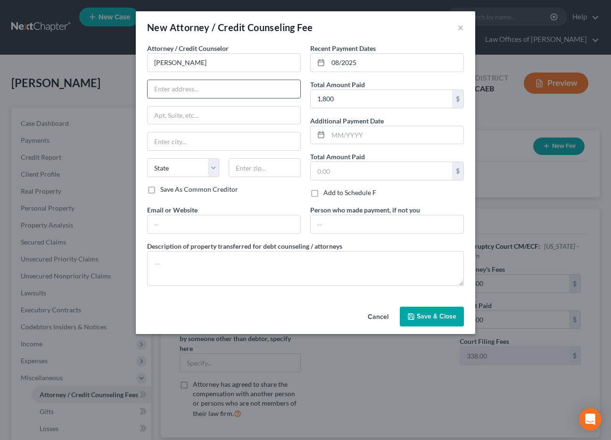
type input "93301"
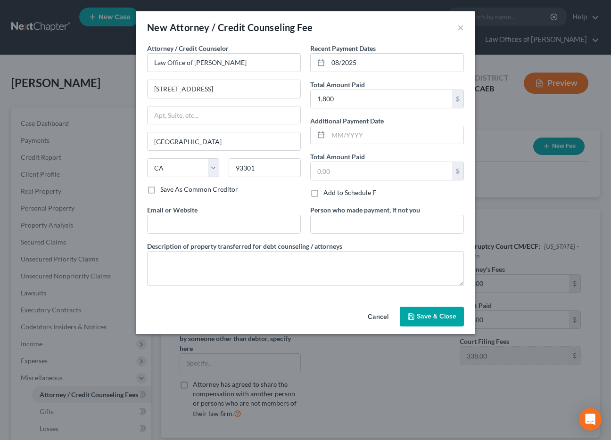
click at [412, 314] on icon "button" at bounding box center [411, 317] width 6 height 6
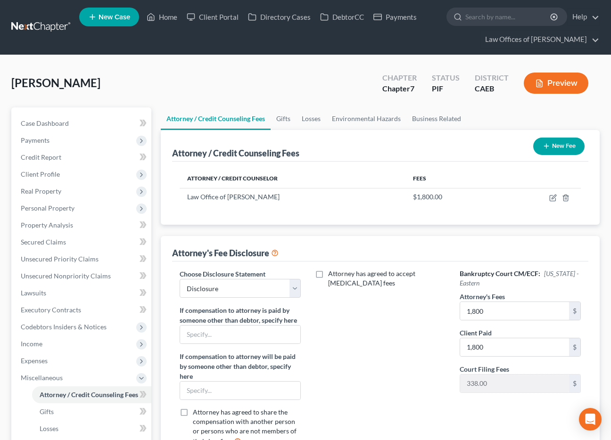
click at [306, 233] on div "Attorney / Credit Counseling Fees New Fee Attorney / Credit Counselor Fees Law …" at bounding box center [380, 297] width 439 height 335
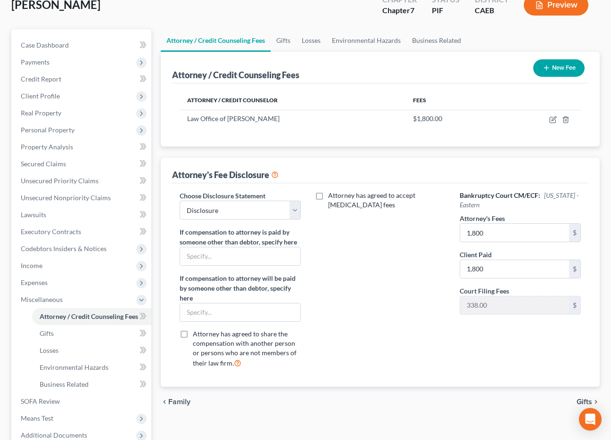
scroll to position [86, 0]
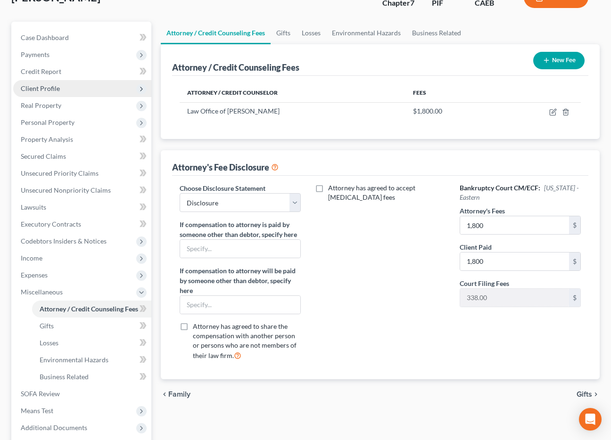
click at [58, 90] on span "Client Profile" at bounding box center [40, 88] width 39 height 8
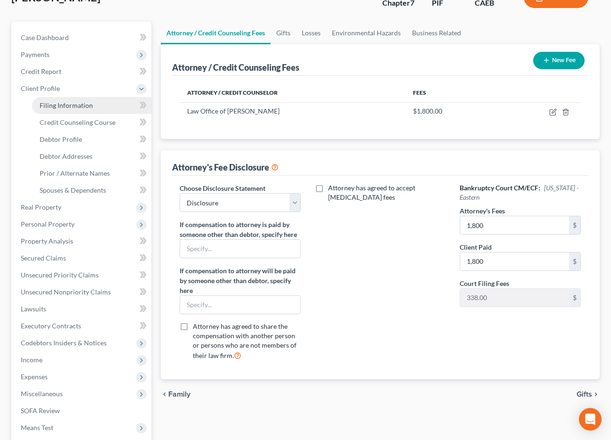
click at [68, 106] on span "Filing Information" at bounding box center [66, 105] width 53 height 8
select select "1"
select select "0"
select select "8"
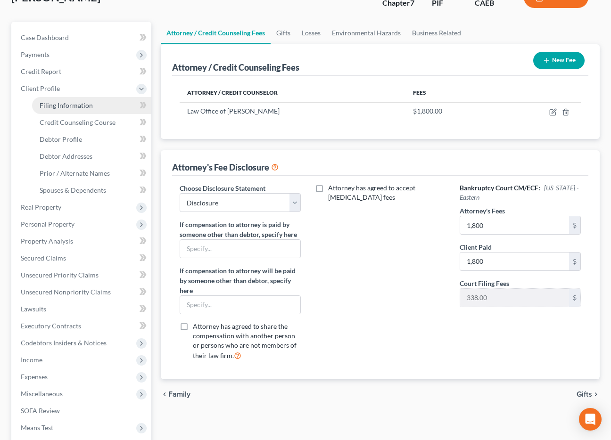
select select "0"
select select "4"
select select "0"
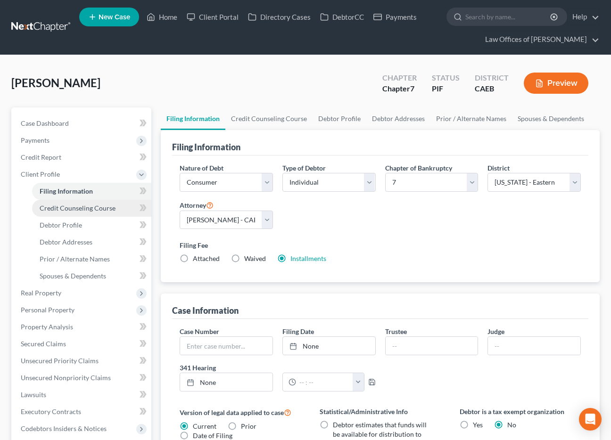
click at [79, 210] on span "Credit Counseling Course" at bounding box center [78, 208] width 76 height 8
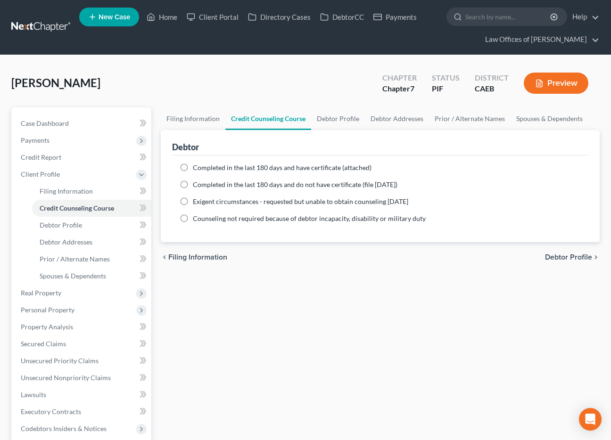
click at [193, 168] on label "Completed in the last 180 days and have certificate (attached)" at bounding box center [282, 167] width 179 height 9
click at [196, 168] on input "Completed in the last 180 days and have certificate (attached)" at bounding box center [199, 166] width 6 height 6
radio input "true"
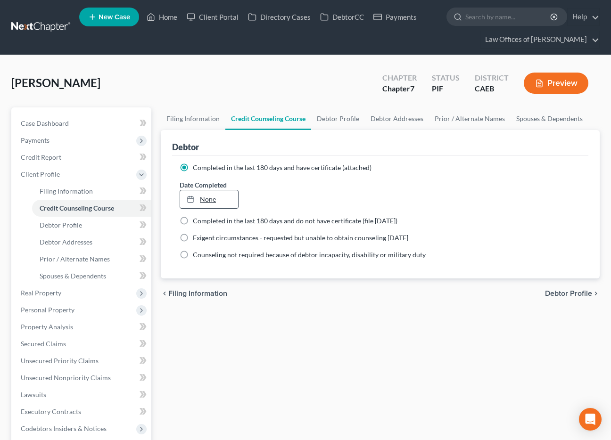
click at [204, 199] on link "None" at bounding box center [209, 199] width 58 height 18
type input "[DATE]"
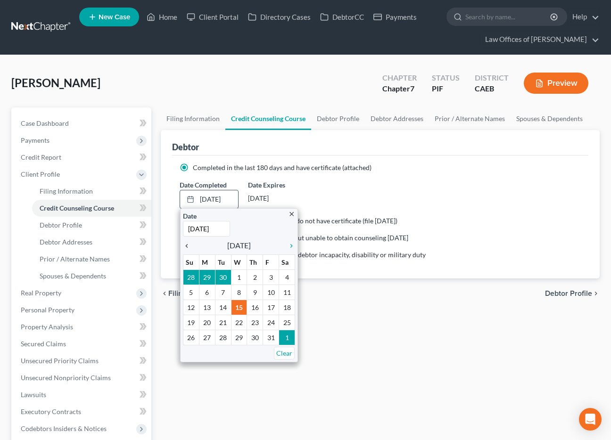
click at [187, 247] on icon "chevron_left" at bounding box center [189, 246] width 12 height 8
click at [186, 247] on icon "chevron_left" at bounding box center [189, 246] width 12 height 8
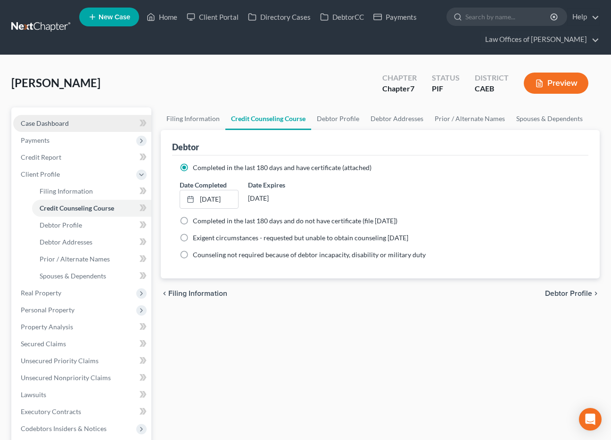
click at [73, 122] on link "Case Dashboard" at bounding box center [82, 123] width 138 height 17
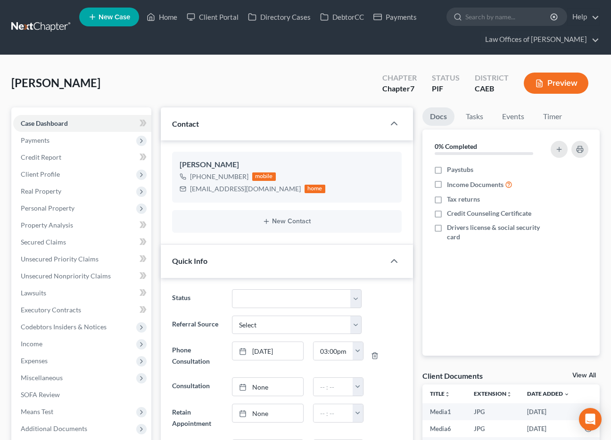
click at [153, 95] on div "Navarro-Felix, Yesenia Upgraded Chapter Chapter 7 Status PIF District CAEB Prev…" at bounding box center [305, 86] width 588 height 41
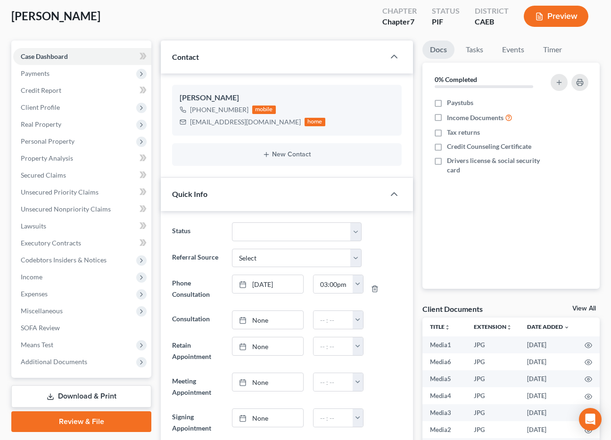
scroll to position [72, 0]
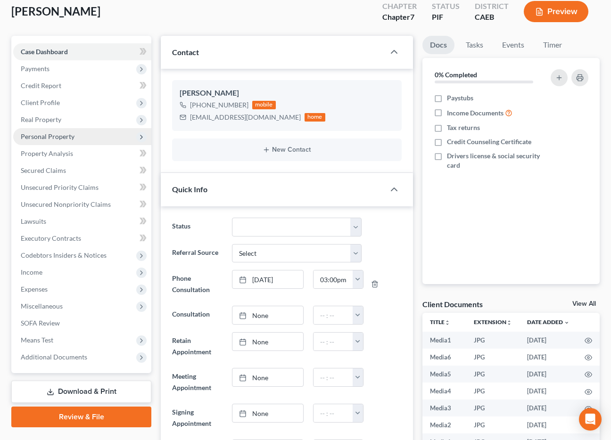
click at [49, 136] on span "Personal Property" at bounding box center [48, 136] width 54 height 8
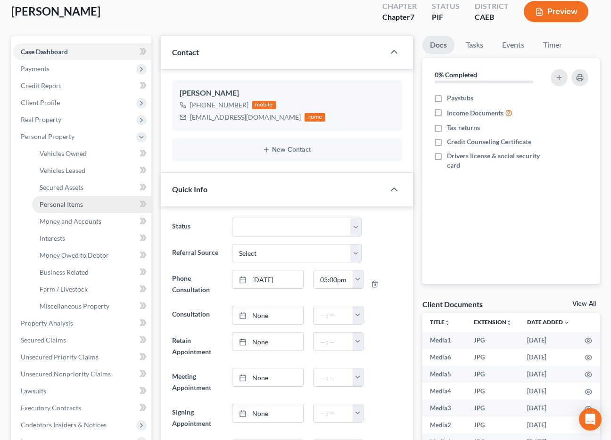
click at [69, 204] on span "Personal Items" at bounding box center [61, 204] width 43 height 8
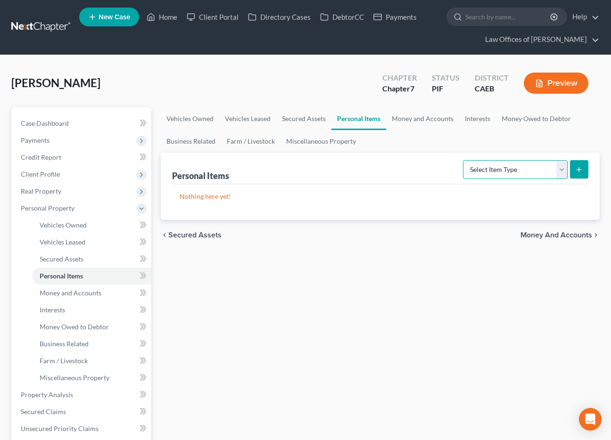
click at [526, 171] on select "Select Item Type Clothing Collectibles Of Value Electronics Firearms Household …" at bounding box center [515, 169] width 105 height 19
select select "clothing"
click at [464, 160] on select "Select Item Type Clothing Collectibles Of Value Electronics Firearms Household …" at bounding box center [515, 169] width 105 height 19
click at [574, 166] on button "submit" at bounding box center [579, 169] width 18 height 18
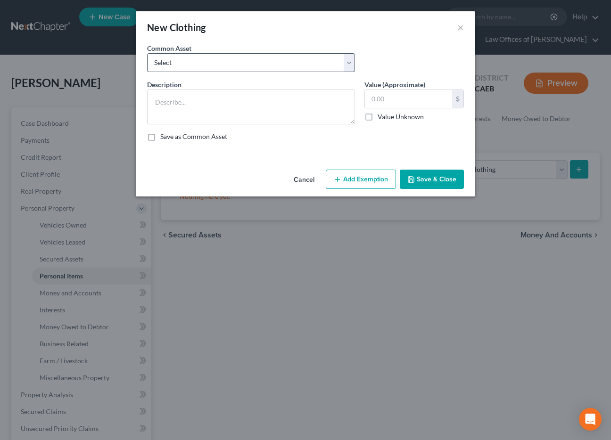
drag, startPoint x: 286, startPoint y: 72, endPoint x: 281, endPoint y: 64, distance: 9.4
click at [286, 72] on div "Common Asset Select Wardrobe" at bounding box center [305, 61] width 326 height 36
click at [281, 64] on select "Select Wardrobe" at bounding box center [251, 62] width 208 height 19
select select "0"
click at [147, 53] on select "Select Wardrobe" at bounding box center [251, 62] width 208 height 19
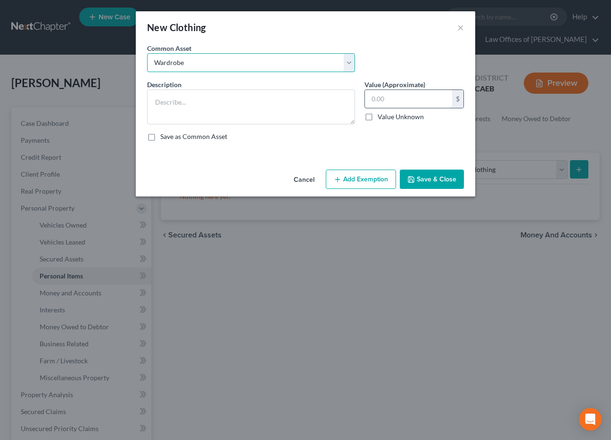
type textarea "Wardrobe"
type input "600.00"
click at [381, 101] on input "600.00" at bounding box center [408, 99] width 87 height 18
drag, startPoint x: 346, startPoint y: 178, endPoint x: 243, endPoint y: 314, distance: 170.2
click at [346, 179] on button "Add Exemption" at bounding box center [361, 180] width 70 height 20
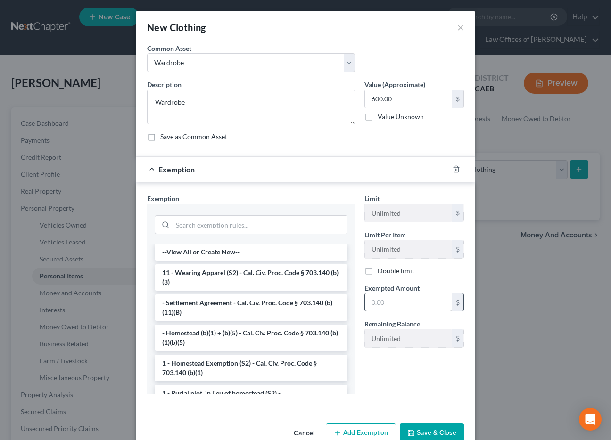
click at [227, 276] on li "11 - Wearing Apparel (S2) - Cal. Civ. Proc. Code § 703.140 (b)(3)" at bounding box center [251, 277] width 193 height 26
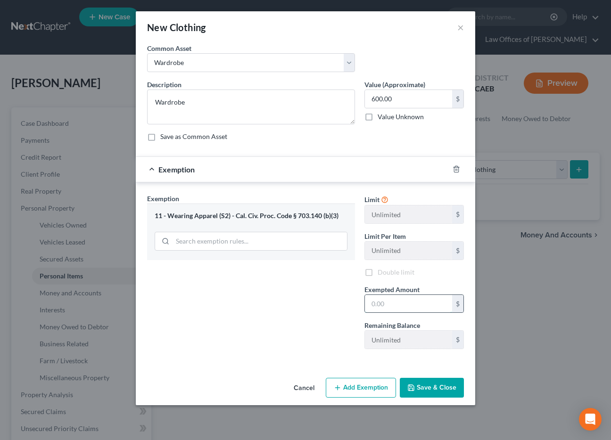
click at [376, 301] on input "text" at bounding box center [408, 304] width 87 height 18
type input "600"
drag, startPoint x: 346, startPoint y: 349, endPoint x: 437, endPoint y: 390, distance: 99.9
click at [346, 349] on div "Exemption Set must be selected for CA. Exemption * 11 - Wearing Apparel (S2) - …" at bounding box center [250, 275] width 217 height 163
drag, startPoint x: 437, startPoint y: 390, endPoint x: 521, endPoint y: 199, distance: 208.4
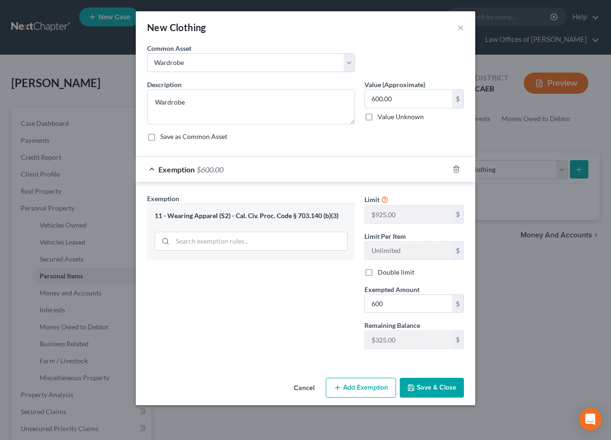
click at [437, 390] on button "Save & Close" at bounding box center [431, 388] width 64 height 20
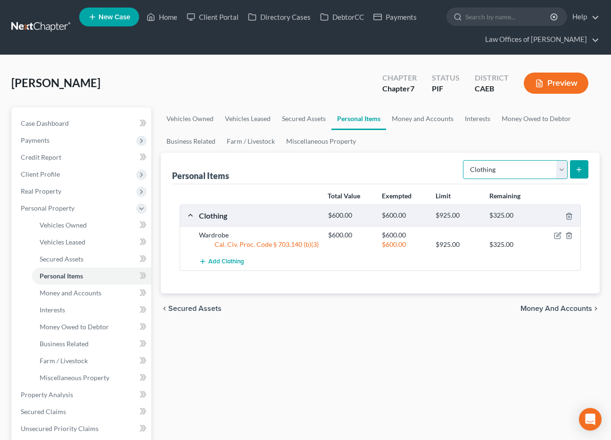
click at [484, 174] on select "Select Item Type Clothing Collectibles Of Value Electronics Firearms Household …" at bounding box center [515, 169] width 105 height 19
click at [577, 169] on icon "submit" at bounding box center [579, 170] width 8 height 8
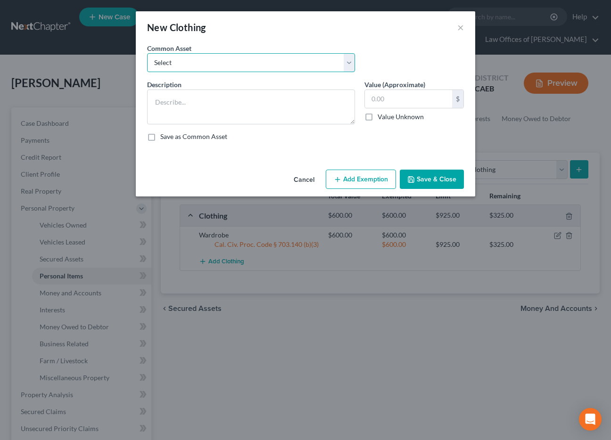
click at [301, 60] on select "Select Wardrobe" at bounding box center [251, 62] width 208 height 19
select select "0"
click at [147, 53] on select "Select Wardrobe" at bounding box center [251, 62] width 208 height 19
type textarea "Wardrobe"
type input "600.00"
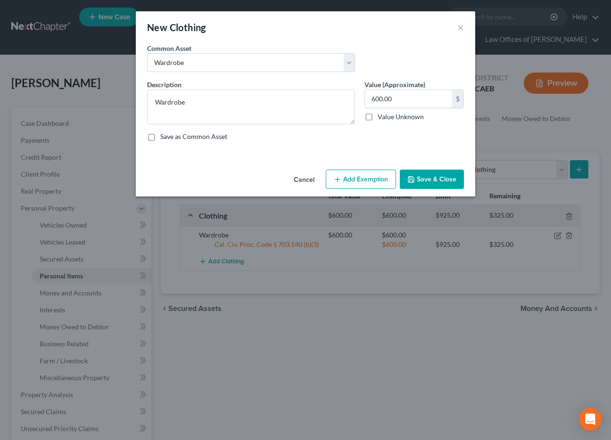
drag, startPoint x: 390, startPoint y: 102, endPoint x: 357, endPoint y: 161, distance: 67.3
click at [390, 102] on input "600.00" at bounding box center [408, 99] width 87 height 18
click at [359, 176] on button "Add Exemption" at bounding box center [361, 180] width 70 height 20
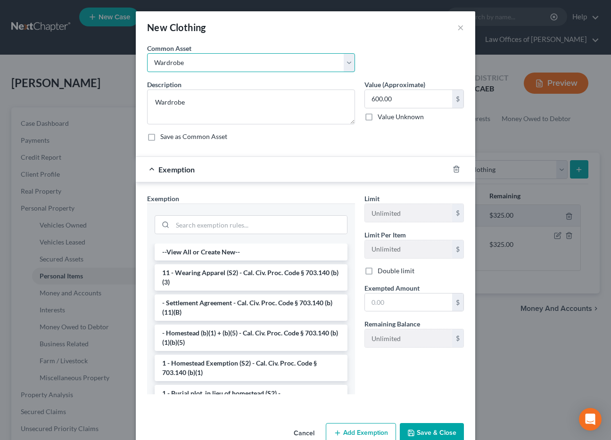
click at [230, 58] on select "Select Wardrobe" at bounding box center [251, 62] width 208 height 19
click at [456, 169] on line "button" at bounding box center [456, 170] width 0 height 2
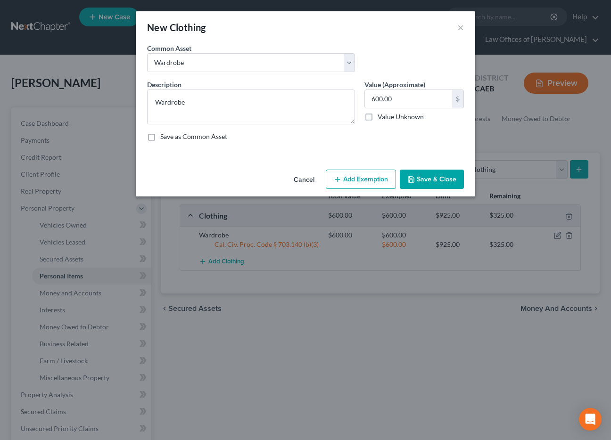
drag, startPoint x: 306, startPoint y: 181, endPoint x: 515, endPoint y: 182, distance: 208.7
click at [306, 181] on button "Cancel" at bounding box center [304, 180] width 36 height 19
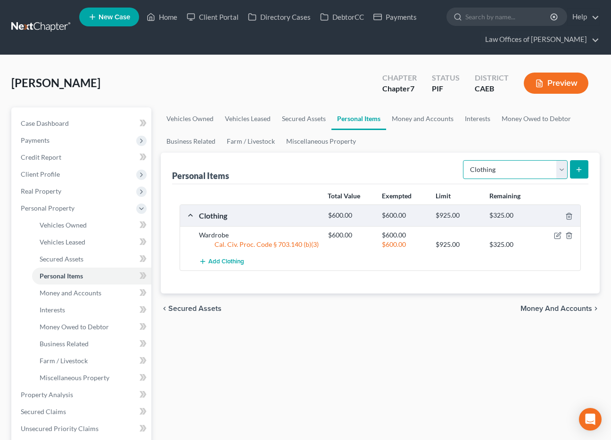
click at [503, 170] on select "Select Item Type Clothing Collectibles Of Value Electronics Firearms Household …" at bounding box center [515, 169] width 105 height 19
select select "electronics"
click at [464, 160] on select "Select Item Type Clothing Collectibles Of Value Electronics Firearms Household …" at bounding box center [515, 169] width 105 height 19
click at [581, 173] on icon "submit" at bounding box center [579, 170] width 8 height 8
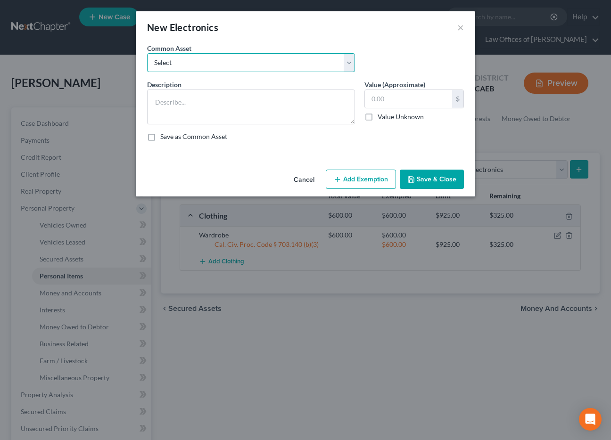
click at [243, 58] on select "Select Miscellaneous Electronic Items" at bounding box center [251, 62] width 208 height 19
select select "0"
click at [147, 53] on select "Select Miscellaneous Electronic Items" at bounding box center [251, 62] width 208 height 19
type textarea "Miscellaneous Electronic Items"
type input "700.00"
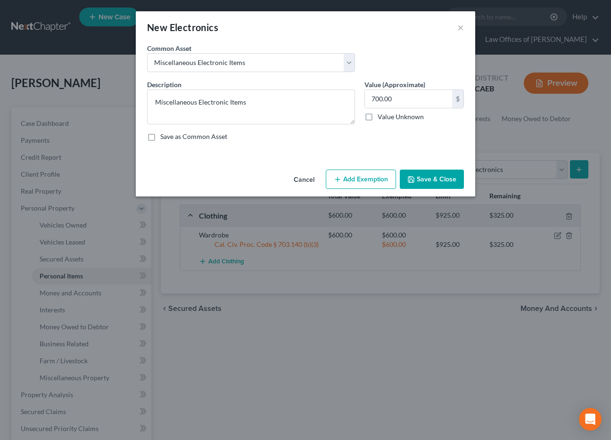
click at [381, 174] on button "Add Exemption" at bounding box center [361, 180] width 70 height 20
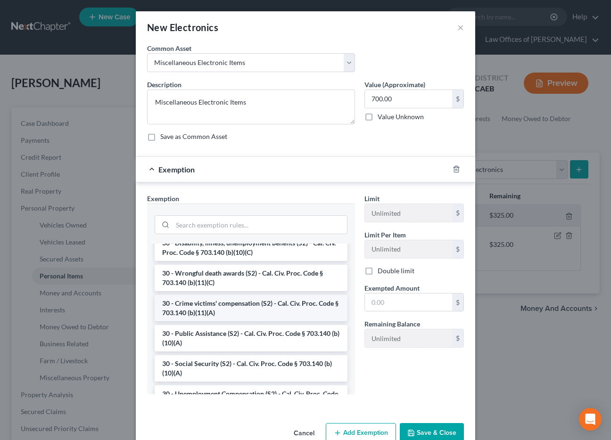
scroll to position [750, 0]
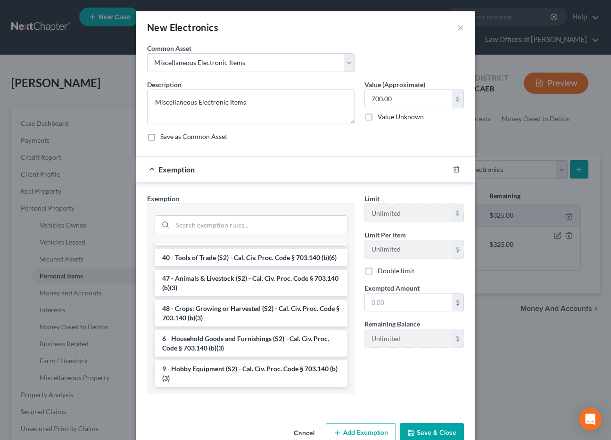
click at [236, 349] on li "6 - Household Goods and Furnishings (S2) - Cal. Civ. Proc. Code § 703.140 (b)(3)" at bounding box center [251, 343] width 193 height 26
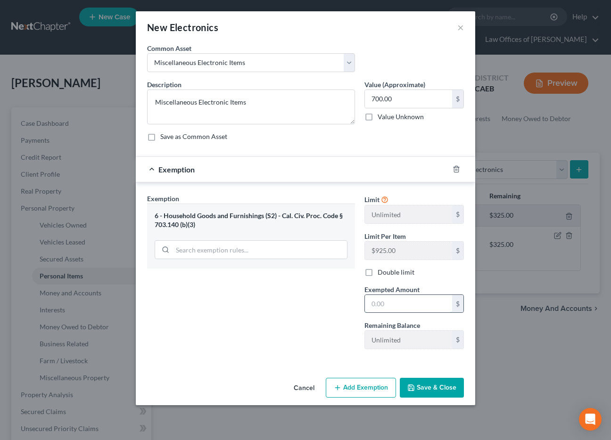
click at [396, 310] on input "text" at bounding box center [408, 304] width 87 height 18
type input "700"
drag, startPoint x: 318, startPoint y: 324, endPoint x: 446, endPoint y: 390, distance: 143.7
click at [318, 324] on div "Exemption Set must be selected for CA. Exemption * 6 - Household Goods and Furn…" at bounding box center [250, 275] width 217 height 163
drag, startPoint x: 446, startPoint y: 390, endPoint x: 499, endPoint y: 197, distance: 200.0
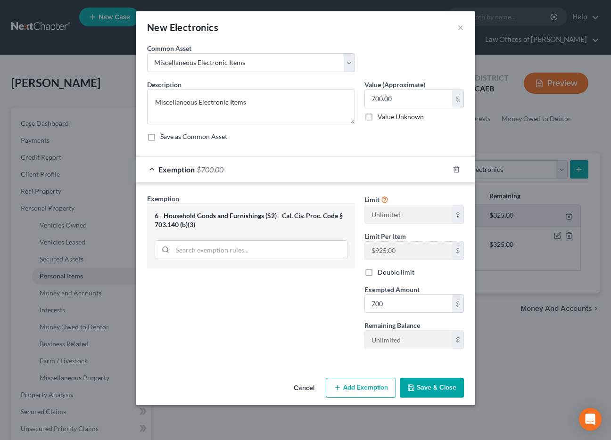
click at [446, 390] on button "Save & Close" at bounding box center [431, 388] width 64 height 20
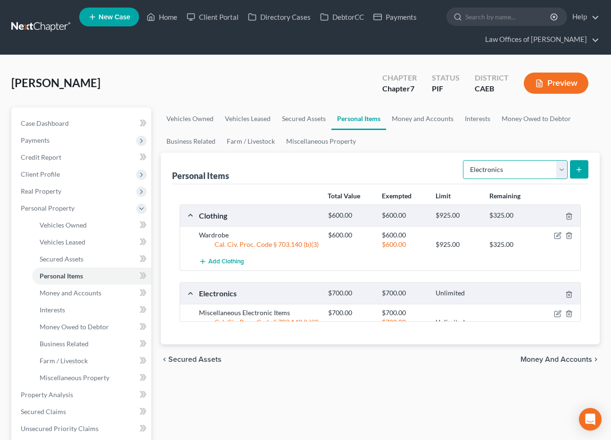
click at [498, 171] on select "Select Item Type Clothing Collectibles Of Value Electronics Firearms Household …" at bounding box center [515, 169] width 105 height 19
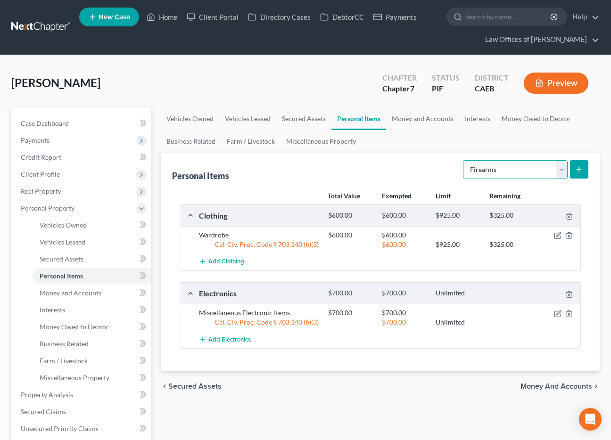
click at [464, 160] on select "Select Item Type Clothing Collectibles Of Value Electronics Firearms Household …" at bounding box center [515, 169] width 105 height 19
click at [479, 171] on select "Select Item Type Clothing Collectibles Of Value Electronics Firearms Household …" at bounding box center [515, 169] width 105 height 19
select select "household_goods"
click at [464, 160] on select "Select Item Type Clothing Collectibles Of Value Electronics Firearms Household …" at bounding box center [515, 169] width 105 height 19
click at [577, 171] on icon "submit" at bounding box center [579, 170] width 8 height 8
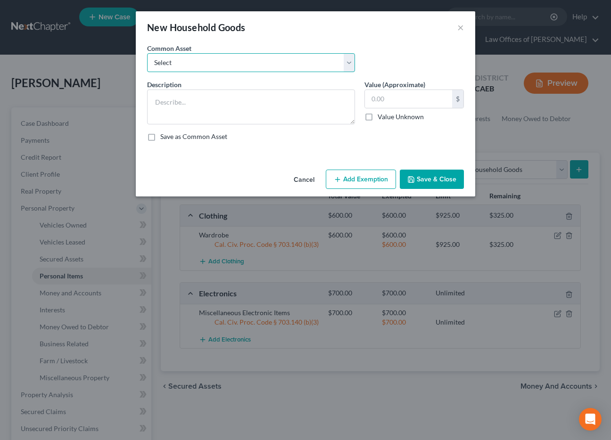
click at [227, 54] on select "Select Furniture and furnishings" at bounding box center [251, 62] width 208 height 19
select select "0"
click at [147, 53] on select "Select Furniture and furnishings" at bounding box center [251, 62] width 208 height 19
type textarea "Furniture and furnishings"
type input "1,200.00"
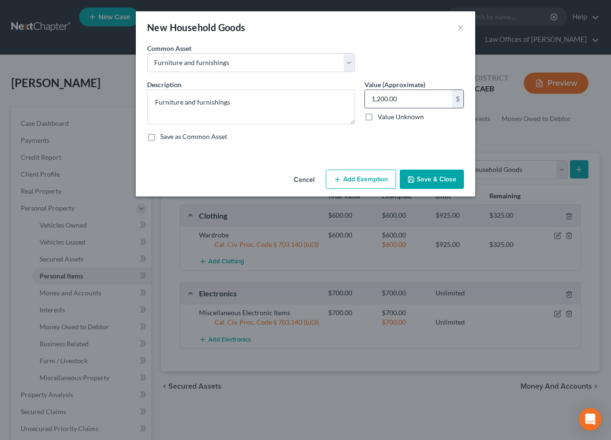
click at [380, 98] on input "1,200.00" at bounding box center [408, 99] width 87 height 18
drag, startPoint x: 355, startPoint y: 183, endPoint x: 195, endPoint y: 274, distance: 183.6
click at [355, 183] on button "Add Exemption" at bounding box center [361, 180] width 70 height 20
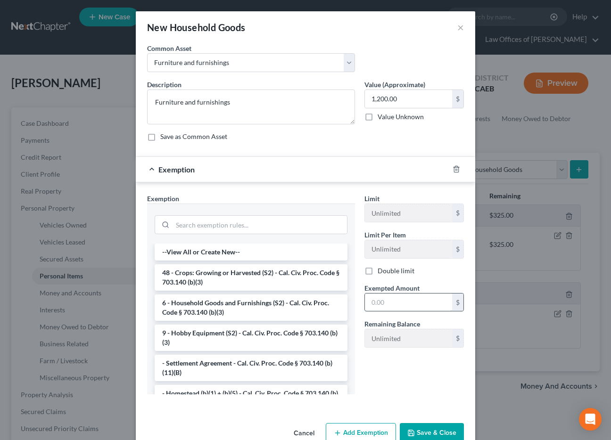
drag, startPoint x: 223, startPoint y: 305, endPoint x: 381, endPoint y: 304, distance: 157.3
click at [223, 305] on li "6 - Household Goods and Furnishings (S2) - Cal. Civ. Proc. Code § 703.140 (b)(3)" at bounding box center [251, 307] width 193 height 26
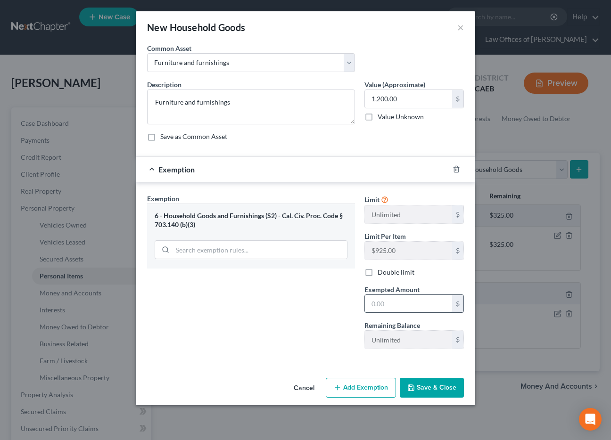
click at [381, 304] on input "text" at bounding box center [408, 304] width 87 height 18
type input "1,200"
drag, startPoint x: 291, startPoint y: 308, endPoint x: 432, endPoint y: 391, distance: 162.8
click at [291, 308] on div "Exemption Set must be selected for CA. Exemption * 6 - Household Goods and Furn…" at bounding box center [250, 275] width 217 height 163
drag, startPoint x: 431, startPoint y: 391, endPoint x: 539, endPoint y: 231, distance: 192.7
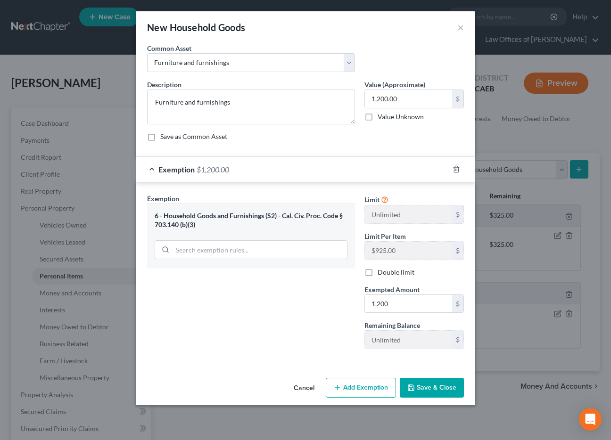
click at [431, 391] on button "Save & Close" at bounding box center [431, 388] width 64 height 20
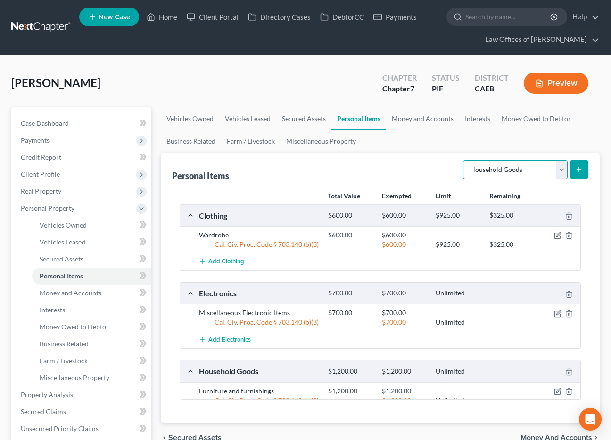
click at [504, 176] on select "Select Item Type Clothing Collectibles Of Value Electronics Firearms Household …" at bounding box center [515, 169] width 105 height 19
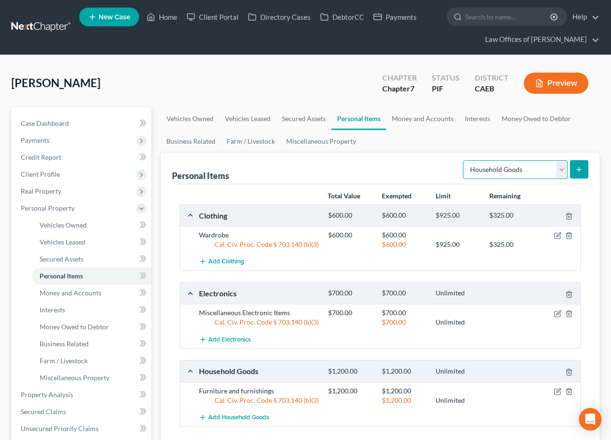
select select "jewelry"
click at [464, 160] on select "Select Item Type Clothing Collectibles Of Value Electronics Firearms Household …" at bounding box center [515, 169] width 105 height 19
click at [582, 167] on icon "submit" at bounding box center [579, 170] width 8 height 8
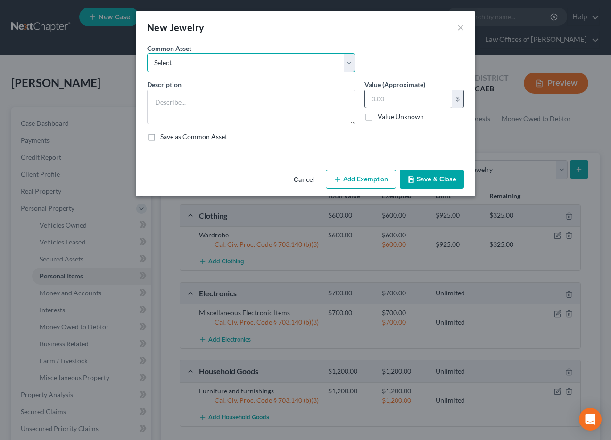
click at [177, 54] on select "Select Miscellaneous Jewelry" at bounding box center [251, 62] width 208 height 19
select select "0"
click at [147, 53] on select "Select Miscellaneous Jewelry" at bounding box center [251, 62] width 208 height 19
type textarea "Miscellaneous Jewelry"
type input "100.00"
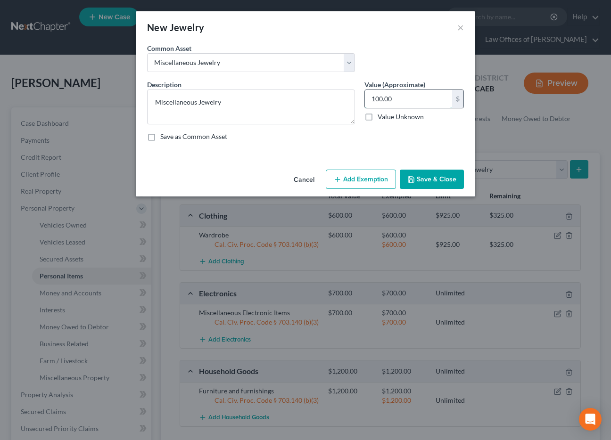
click at [378, 101] on input "100.00" at bounding box center [408, 99] width 87 height 18
drag, startPoint x: 381, startPoint y: 178, endPoint x: 247, endPoint y: 316, distance: 192.6
click at [381, 178] on button "Add Exemption" at bounding box center [361, 180] width 70 height 20
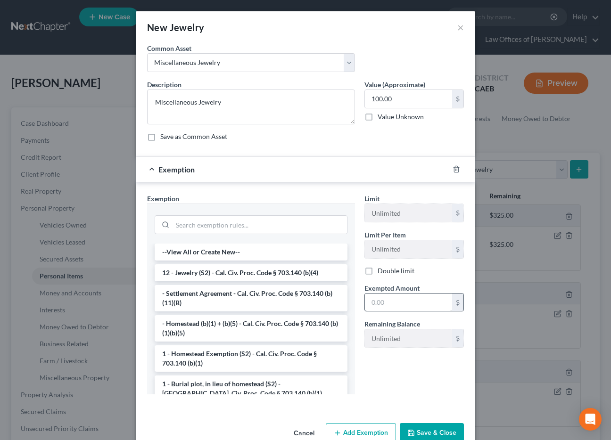
drag, startPoint x: 188, startPoint y: 277, endPoint x: 374, endPoint y: 306, distance: 188.2
click at [188, 277] on li "12 - Jewelry (S2) - Cal. Civ. Proc. Code § 703.140 (b)(4)" at bounding box center [251, 272] width 193 height 17
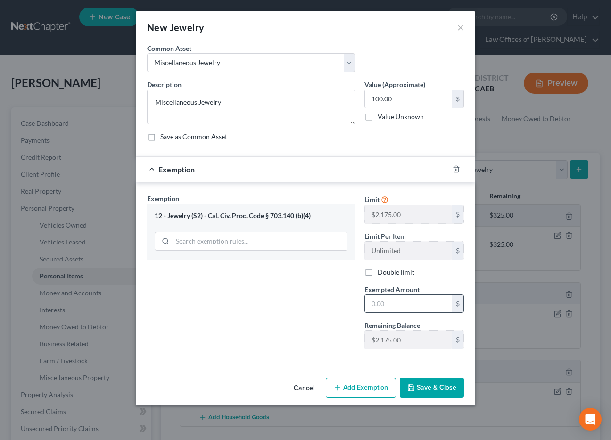
click at [381, 308] on input "text" at bounding box center [408, 304] width 87 height 18
type input "100"
drag, startPoint x: 290, startPoint y: 320, endPoint x: 425, endPoint y: 391, distance: 152.1
click at [291, 320] on div "Exemption Set must be selected for CA. Exemption * 12 - Jewelry (S2) - Cal. Civ…" at bounding box center [250, 275] width 217 height 163
drag, startPoint x: 425, startPoint y: 391, endPoint x: 11, endPoint y: 250, distance: 436.9
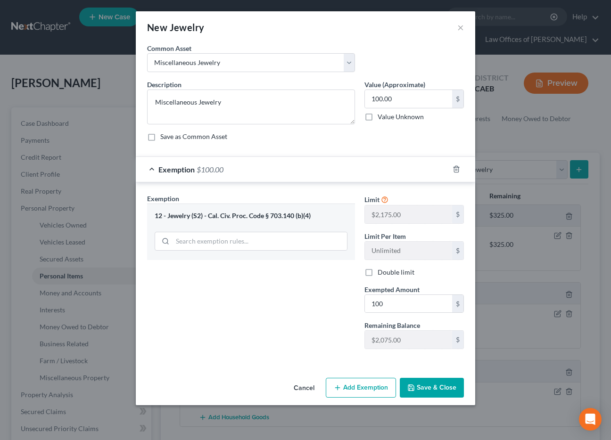
click at [425, 391] on button "Save & Close" at bounding box center [431, 388] width 64 height 20
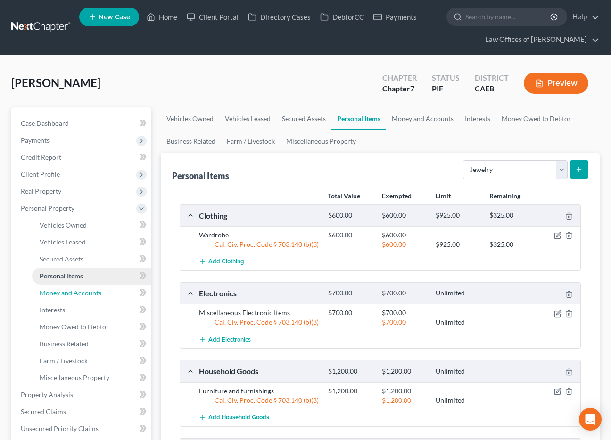
drag, startPoint x: 88, startPoint y: 294, endPoint x: 121, endPoint y: 277, distance: 36.9
click at [88, 294] on span "Money and Accounts" at bounding box center [71, 293] width 62 height 8
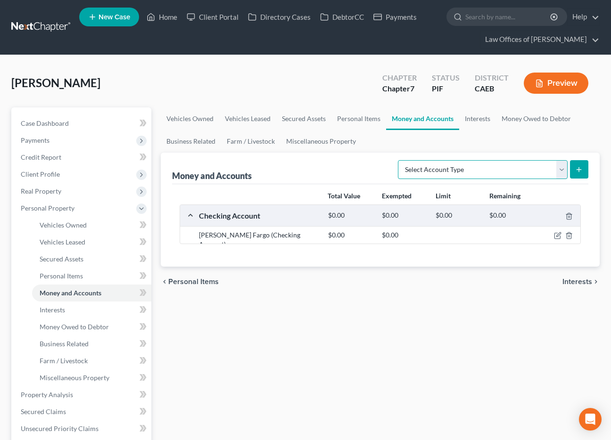
click at [498, 165] on select "Select Account Type Brokerage Cash on Hand Certificates of Deposit Checking Acc…" at bounding box center [483, 169] width 170 height 19
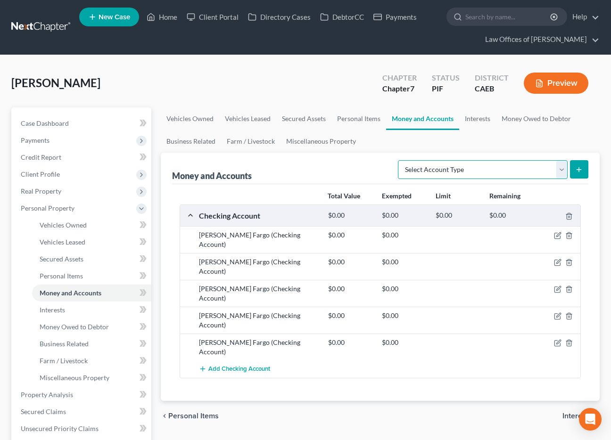
select select "cash_on_hand"
click at [399, 160] on select "Select Account Type Brokerage Cash on Hand Certificates of Deposit Checking Acc…" at bounding box center [483, 169] width 170 height 19
click at [578, 166] on icon "submit" at bounding box center [579, 170] width 8 height 8
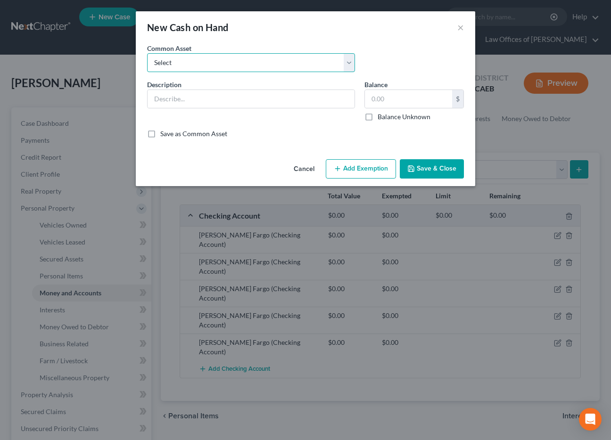
click at [198, 58] on select "Select Cash on Hand" at bounding box center [251, 62] width 208 height 19
select select "0"
click at [147, 53] on select "Select Cash on Hand" at bounding box center [251, 62] width 208 height 19
type input "Cash on Hand"
click at [380, 100] on input "200.00" at bounding box center [408, 99] width 87 height 18
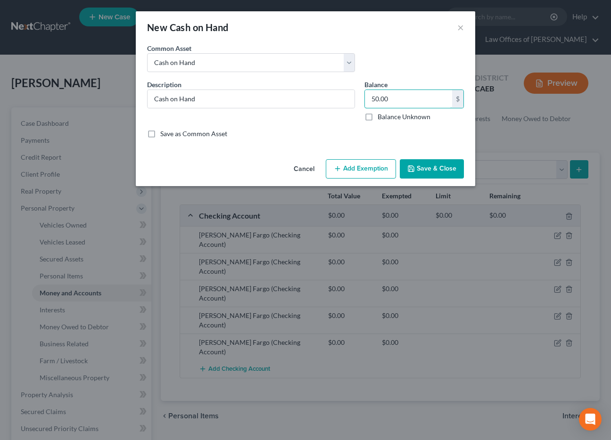
type input "50.00"
click at [357, 168] on button "Add Exemption" at bounding box center [361, 169] width 70 height 20
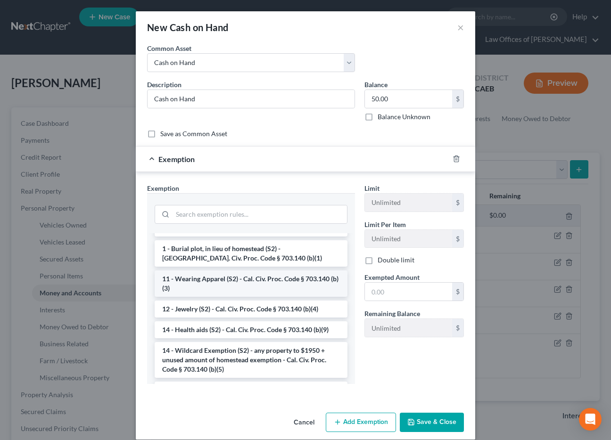
scroll to position [106, 0]
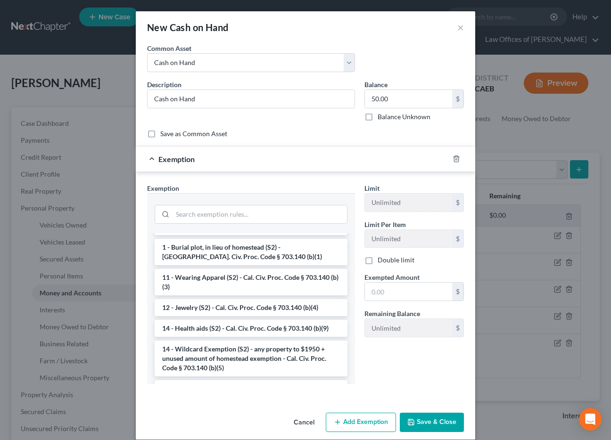
drag, startPoint x: 224, startPoint y: 355, endPoint x: 397, endPoint y: 310, distance: 178.9
click at [224, 355] on li "14 - Wildcard Exemption (S2) - any property to $1950 + unused amount of homeste…" at bounding box center [251, 359] width 193 height 36
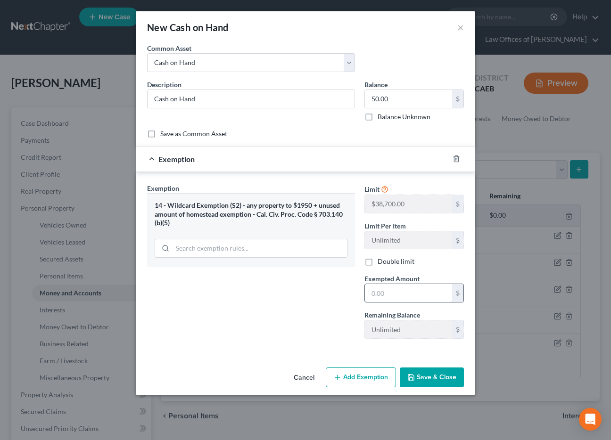
click at [383, 294] on input "text" at bounding box center [408, 293] width 87 height 18
type input "50"
drag, startPoint x: 349, startPoint y: 307, endPoint x: 422, endPoint y: 385, distance: 107.0
click at [349, 307] on div "Exemption Set must be selected for CA. Exemption * 14 - Wildcard Exemption (S2)…" at bounding box center [250, 264] width 217 height 163
drag, startPoint x: 422, startPoint y: 385, endPoint x: 151, endPoint y: 157, distance: 354.1
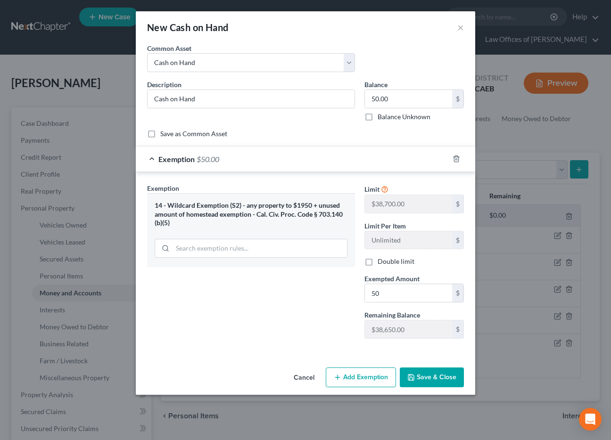
click at [422, 385] on button "Save & Close" at bounding box center [431, 377] width 64 height 20
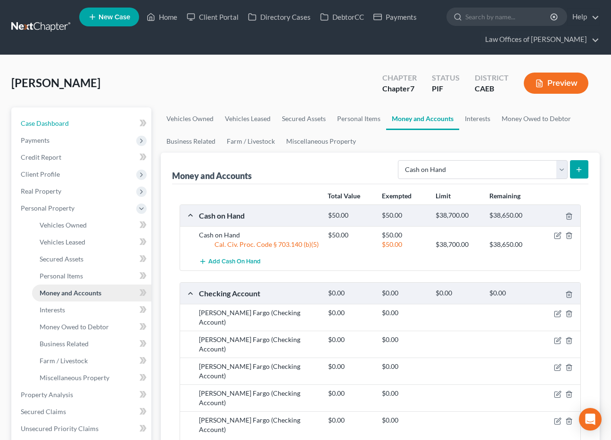
drag, startPoint x: 52, startPoint y: 121, endPoint x: 97, endPoint y: 299, distance: 183.1
click at [52, 121] on span "Case Dashboard" at bounding box center [45, 123] width 48 height 8
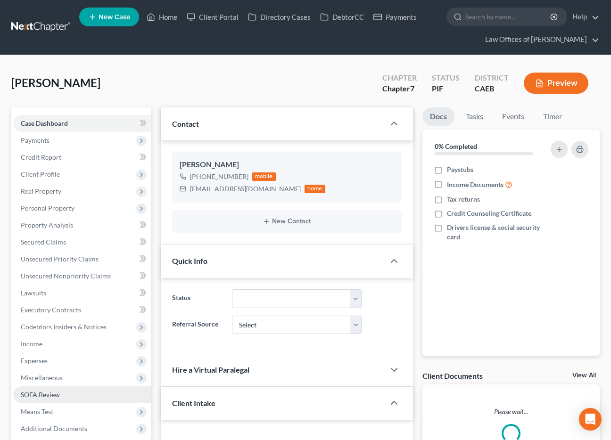
click at [63, 389] on div "Case Dashboard Payments Invoices Payments Payments Credit Report Client Profile…" at bounding box center [81, 275] width 140 height 337
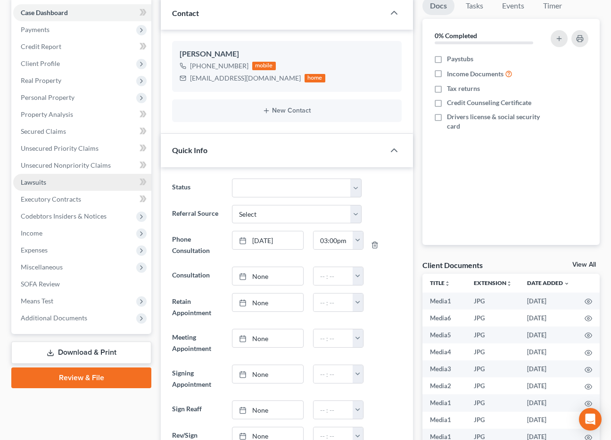
scroll to position [261, 0]
click at [76, 162] on span "Unsecured Nonpriority Claims" at bounding box center [66, 165] width 90 height 8
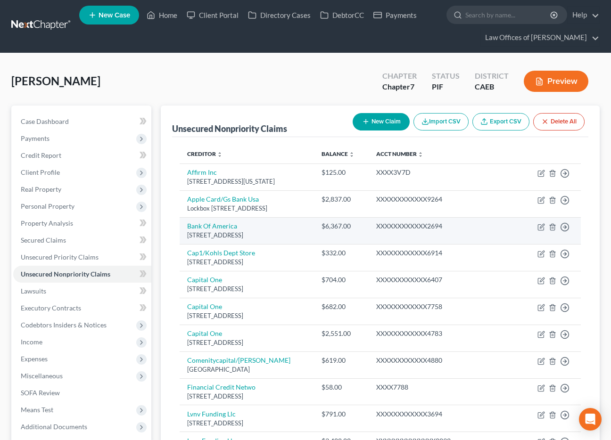
scroll to position [3, 0]
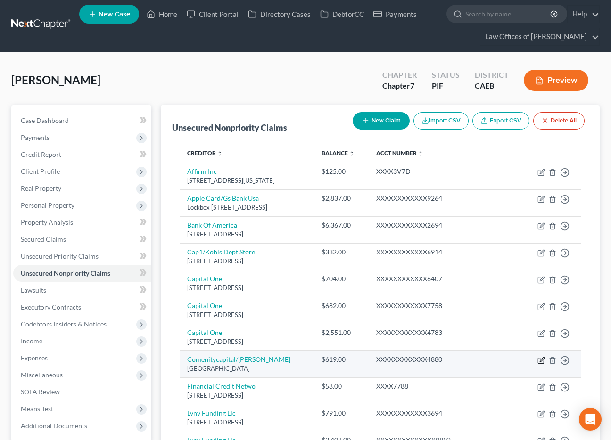
click at [541, 361] on icon "button" at bounding box center [541, 361] width 8 height 8
select select "36"
select select "1"
select select "0"
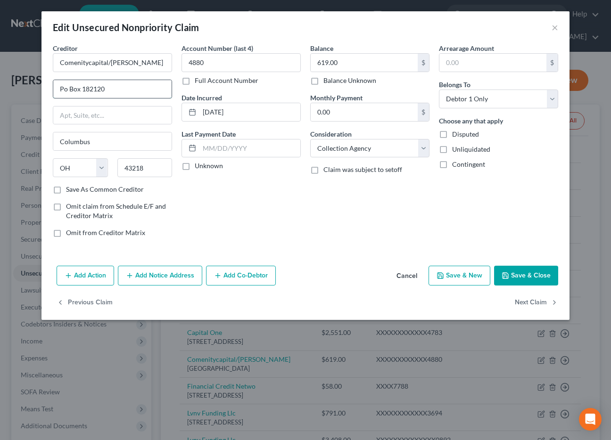
click at [122, 94] on input "Po Box 182120" at bounding box center [112, 89] width 118 height 18
type input "Po Box 183003"
click at [529, 280] on button "Save & Close" at bounding box center [526, 276] width 64 height 20
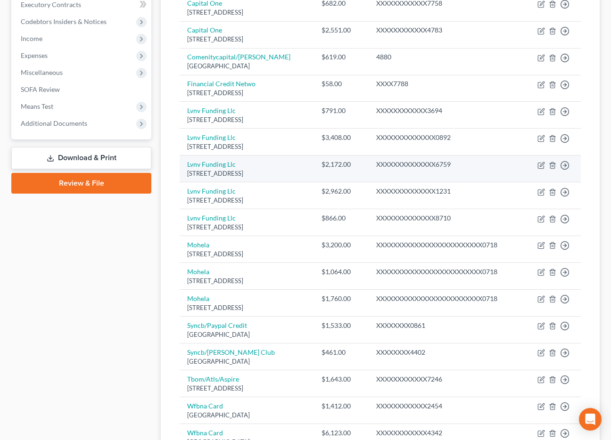
scroll to position [311, 0]
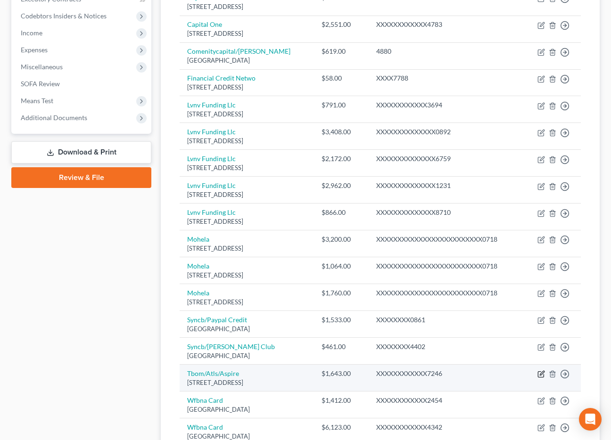
click at [541, 377] on icon "button" at bounding box center [541, 374] width 8 height 8
select select "10"
select select "2"
select select "0"
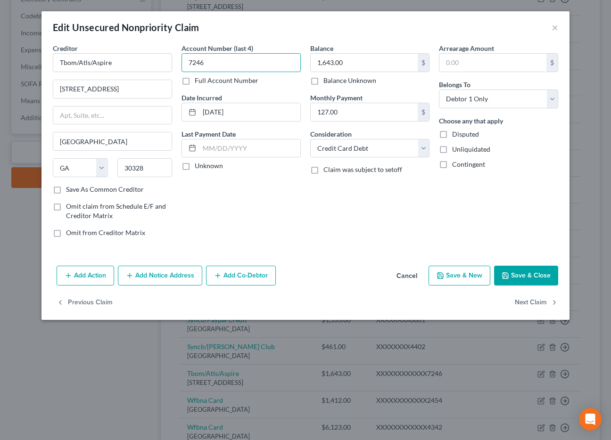
drag, startPoint x: 223, startPoint y: 67, endPoint x: 134, endPoint y: 100, distance: 94.9
click at [223, 67] on input "7246" at bounding box center [240, 62] width 119 height 19
click at [151, 92] on input "5 Concourse Pkwy Ste 400" at bounding box center [112, 89] width 118 height 18
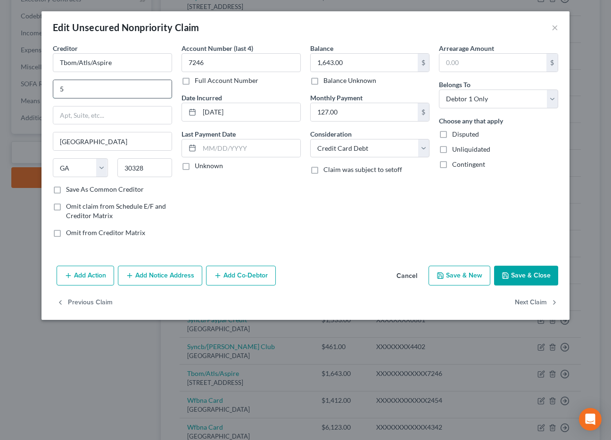
type input "5"
type input "3455 Peachtree Rd NE"
click at [128, 116] on input "text" at bounding box center [112, 115] width 118 height 18
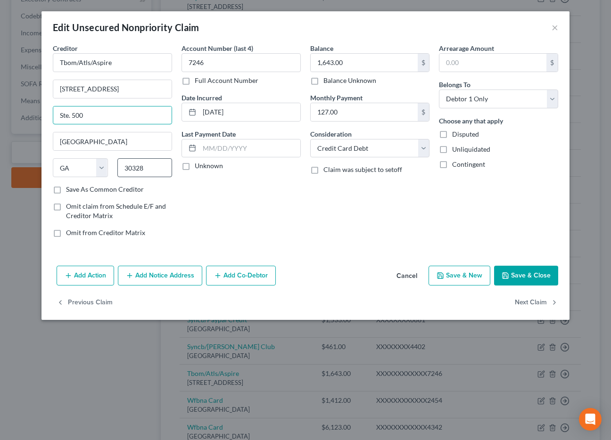
type input "Ste. 500"
click at [150, 171] on input "30328" at bounding box center [144, 167] width 55 height 19
type input "30326"
drag, startPoint x: 539, startPoint y: 272, endPoint x: 18, endPoint y: 259, distance: 520.7
click at [539, 272] on button "Save & Close" at bounding box center [526, 276] width 64 height 20
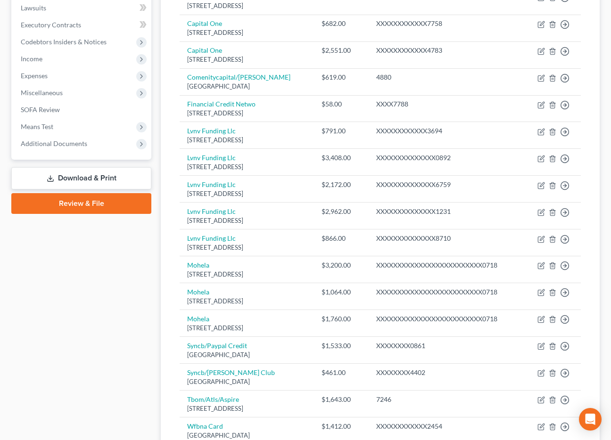
scroll to position [0, 0]
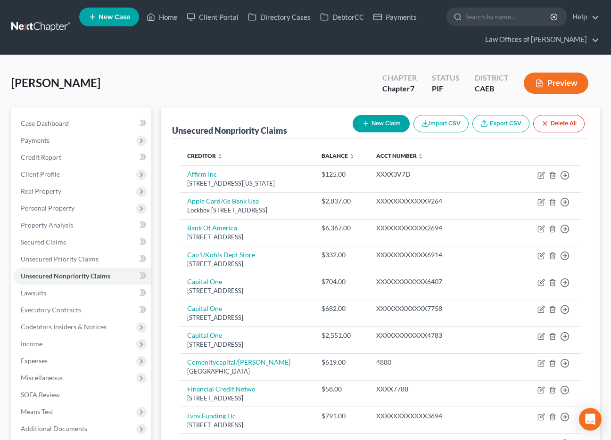
click at [559, 85] on button "Preview" at bounding box center [555, 83] width 65 height 21
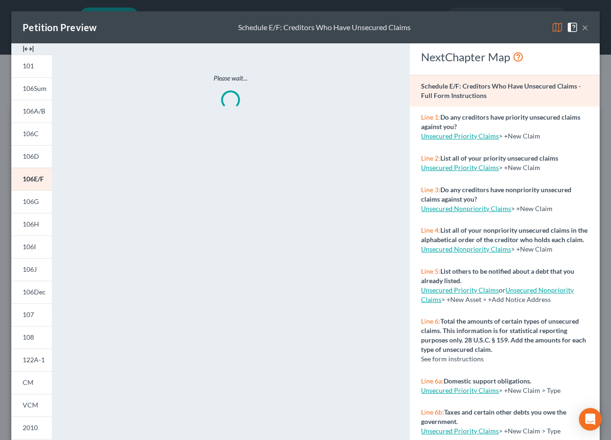
drag, startPoint x: 550, startPoint y: 57, endPoint x: 585, endPoint y: 27, distance: 45.5
click at [550, 57] on div "NextChapter Map" at bounding box center [504, 56] width 167 height 15
click at [584, 27] on button "×" at bounding box center [584, 27] width 7 height 11
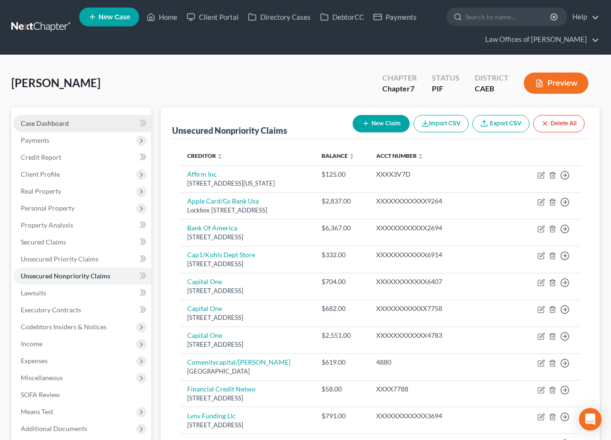
click at [57, 121] on span "Case Dashboard" at bounding box center [45, 123] width 48 height 8
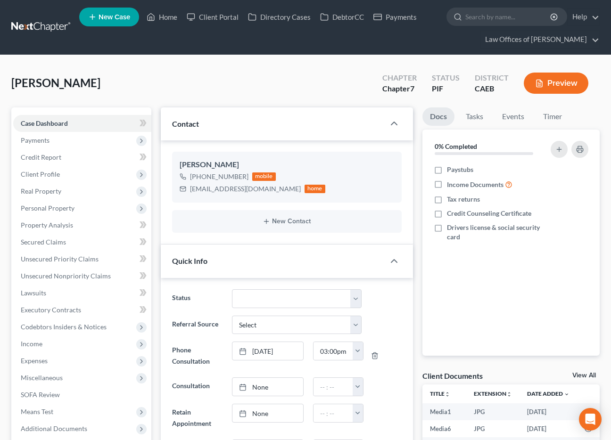
scroll to position [3070, 0]
click at [46, 175] on span "Client Profile" at bounding box center [40, 174] width 39 height 8
click at [49, 173] on span "Client Profile" at bounding box center [40, 174] width 39 height 8
click at [162, 85] on div "Navarro-Felix, Yesenia Upgraded Chapter Chapter 7 Status PIF District CAEB Prev…" at bounding box center [305, 86] width 588 height 41
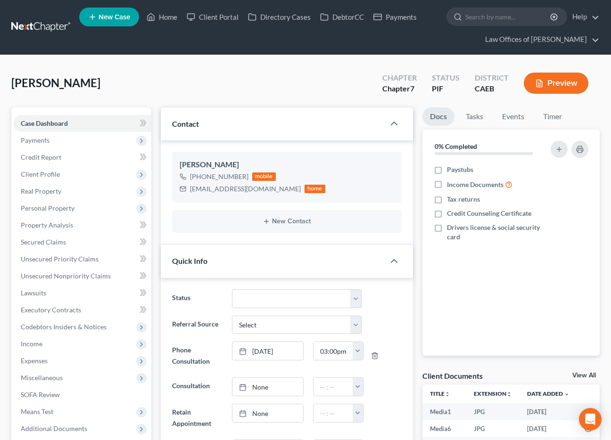
click at [158, 92] on div "Navarro-Felix, Yesenia Upgraded Chapter Chapter 7 Status PIF District CAEB Prev…" at bounding box center [305, 86] width 588 height 41
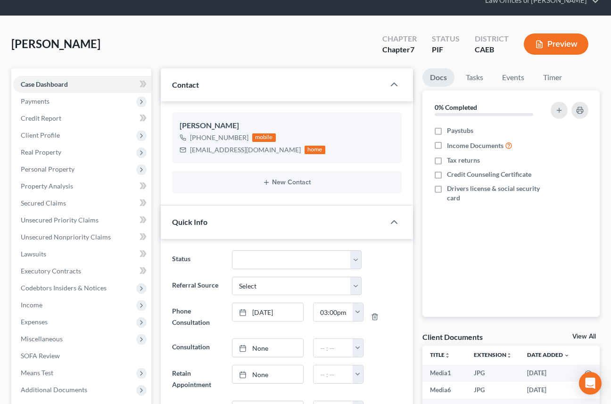
scroll to position [3070, 0]
click at [153, 61] on div "Navarro-Felix, Yesenia Upgraded Chapter Chapter 7 Status PIF District CAEB Prev…" at bounding box center [305, 47] width 588 height 41
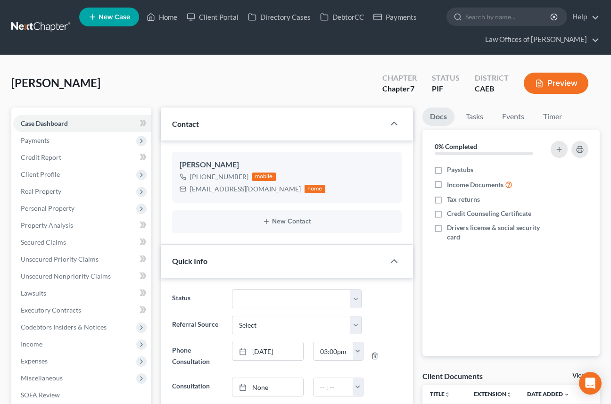
click at [156, 99] on div "Navarro-Felix, Yesenia Upgraded Chapter Chapter 7 Status PIF District CAEB Prev…" at bounding box center [305, 86] width 588 height 41
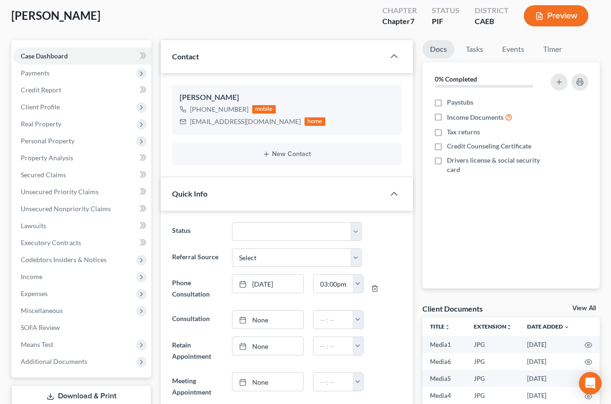
scroll to position [65, 0]
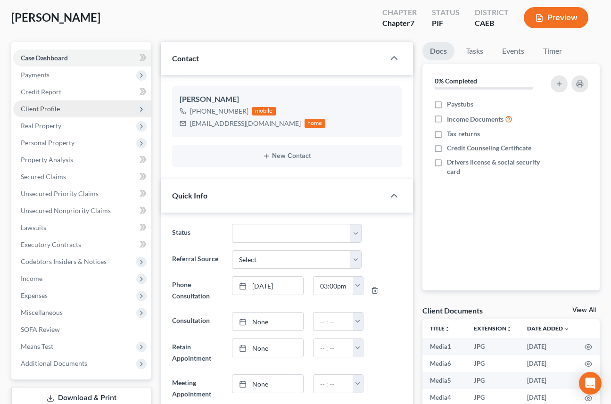
click at [48, 112] on span "Client Profile" at bounding box center [40, 109] width 39 height 8
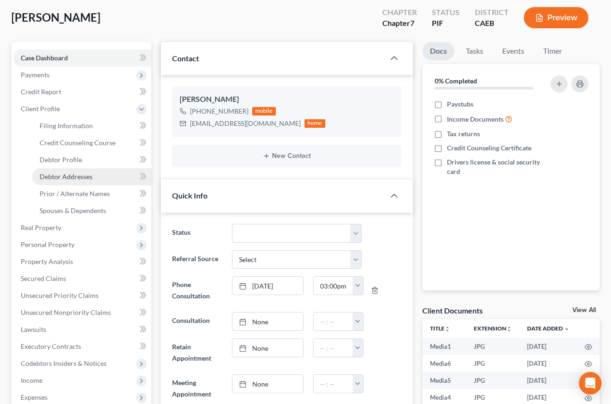
click at [77, 171] on link "Debtor Addresses" at bounding box center [91, 176] width 119 height 17
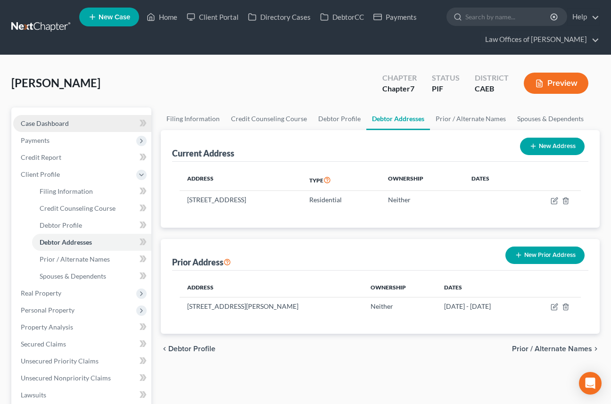
click at [59, 121] on span "Case Dashboard" at bounding box center [45, 123] width 48 height 8
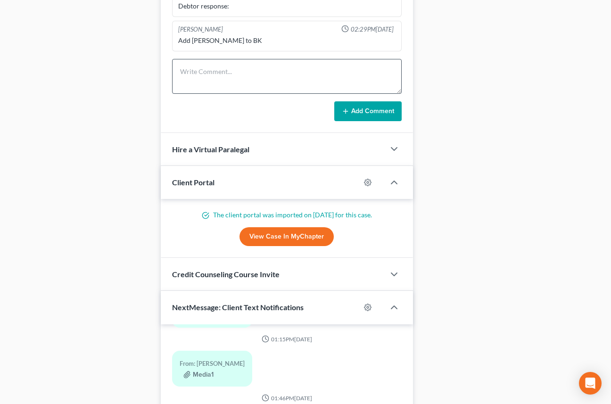
scroll to position [754, 0]
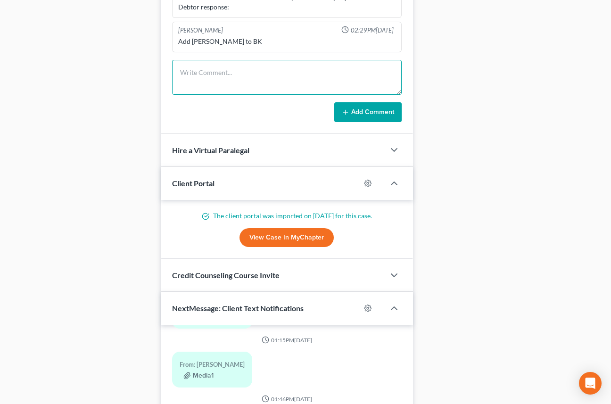
click at [230, 76] on textarea at bounding box center [286, 77] width 229 height 35
type textarea "Pre-petition complete."
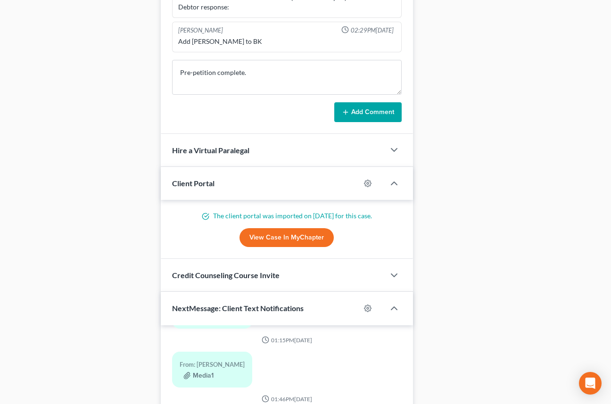
click at [356, 105] on button "Add Comment" at bounding box center [367, 112] width 67 height 20
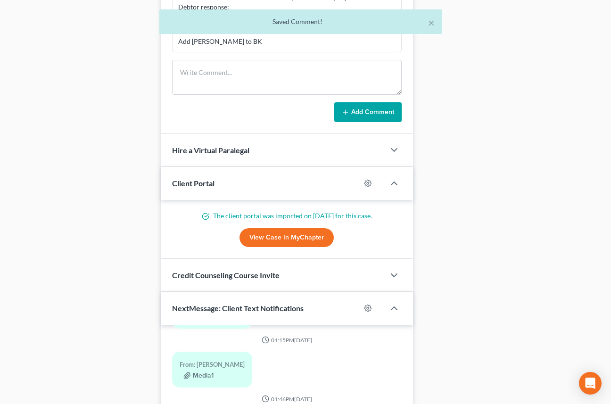
scroll to position [295, 0]
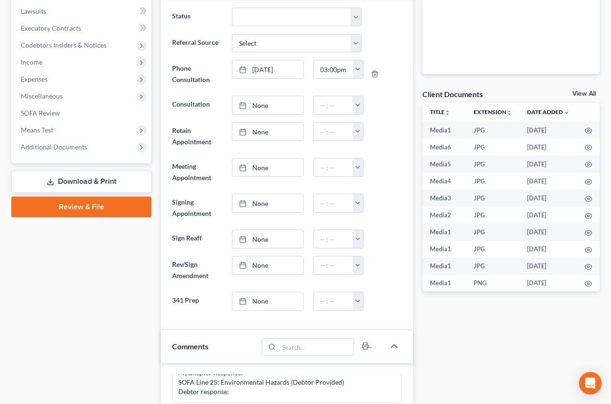
scroll to position [0, 0]
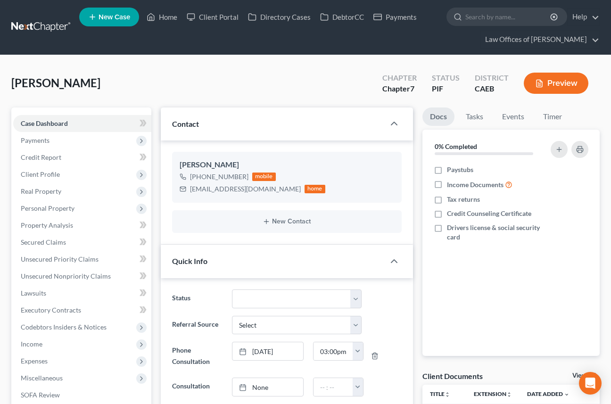
click at [110, 12] on link "New Case" at bounding box center [109, 17] width 60 height 19
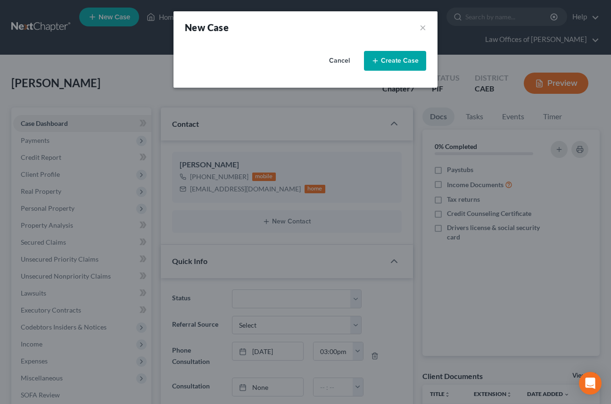
select select "8"
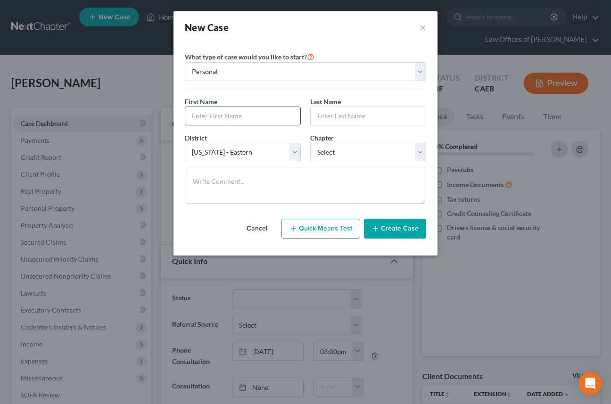
click at [216, 118] on input "text" at bounding box center [242, 116] width 115 height 18
type input "Robert"
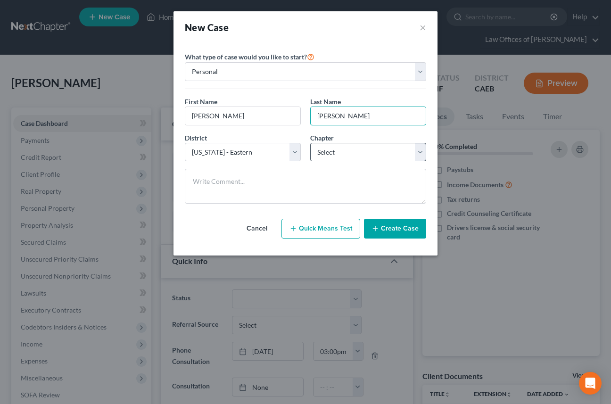
type input "Wyatt"
click at [342, 155] on select "Select 7 11 12 13" at bounding box center [368, 152] width 116 height 19
select select "0"
click at [310, 143] on select "Select 7 11 12 13" at bounding box center [368, 152] width 116 height 19
drag, startPoint x: 391, startPoint y: 231, endPoint x: 390, endPoint y: 226, distance: 5.3
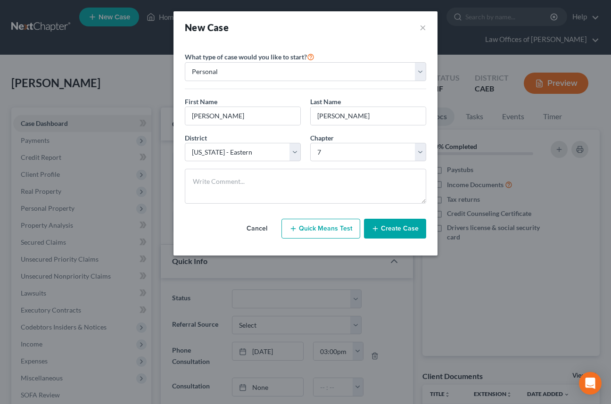
click at [391, 231] on button "Create Case" at bounding box center [395, 229] width 62 height 20
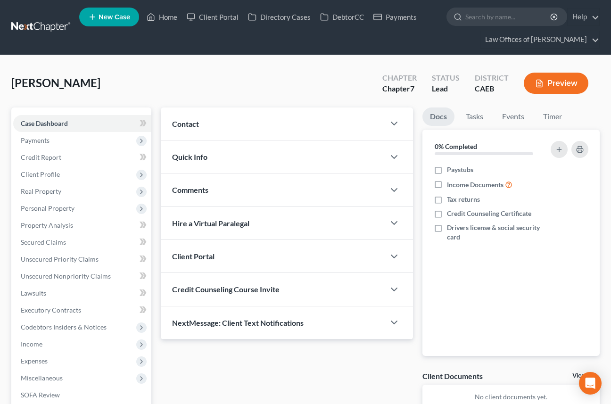
click at [212, 113] on div "Contact" at bounding box center [273, 123] width 224 height 33
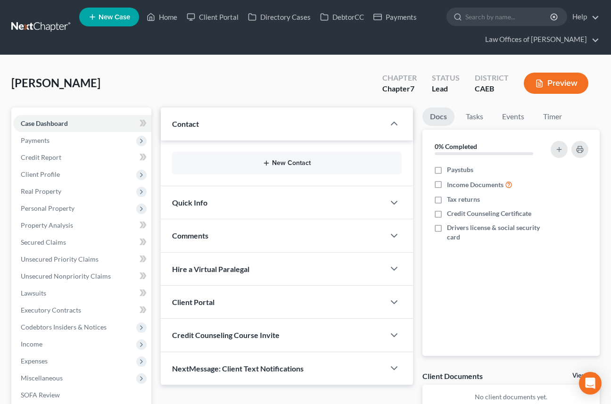
click at [275, 163] on button "New Contact" at bounding box center [286, 163] width 214 height 8
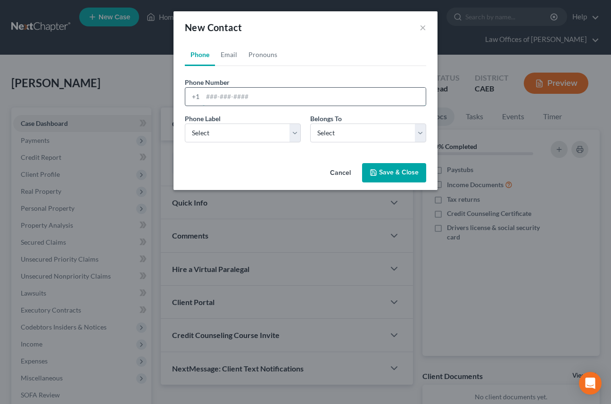
click at [252, 97] on input "tel" at bounding box center [314, 97] width 223 height 18
type input "6616586687"
click at [219, 135] on select "Select Mobile Home Work Other" at bounding box center [243, 132] width 116 height 19
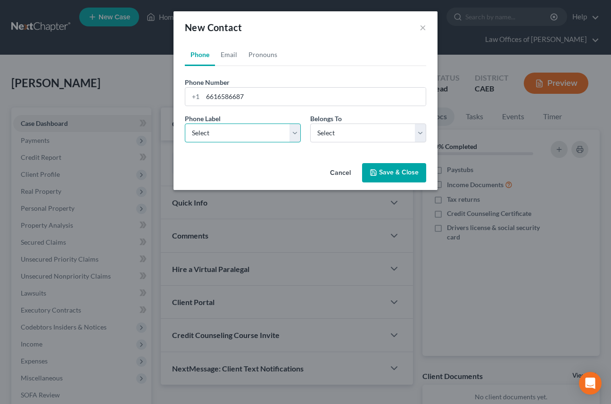
select select "0"
click at [185, 123] on select "Select Mobile Home Work Other" at bounding box center [243, 132] width 116 height 19
click at [355, 136] on select "Select Client Other" at bounding box center [368, 132] width 116 height 19
select select "0"
click at [310, 123] on select "Select Client Other" at bounding box center [368, 132] width 116 height 19
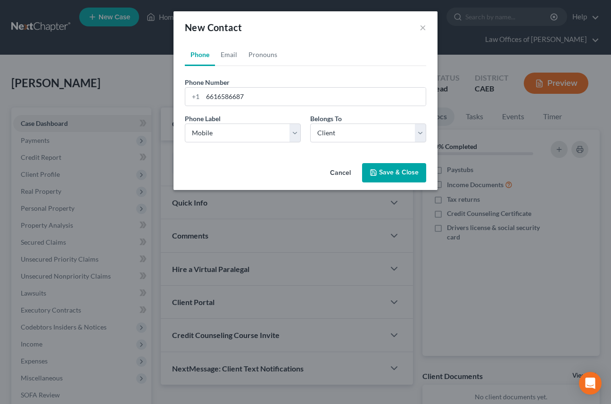
click at [400, 164] on button "Save & Close" at bounding box center [394, 173] width 64 height 20
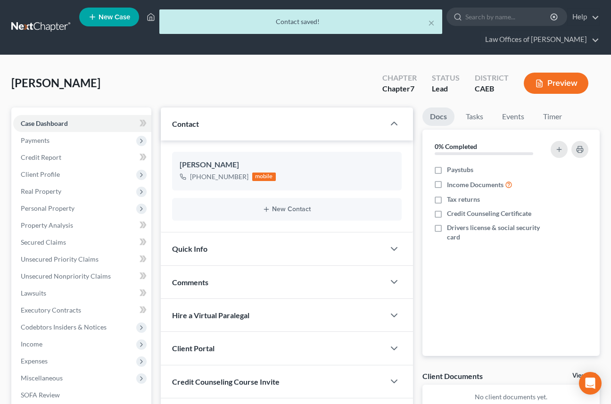
click at [255, 258] on div "Quick Info" at bounding box center [273, 248] width 224 height 33
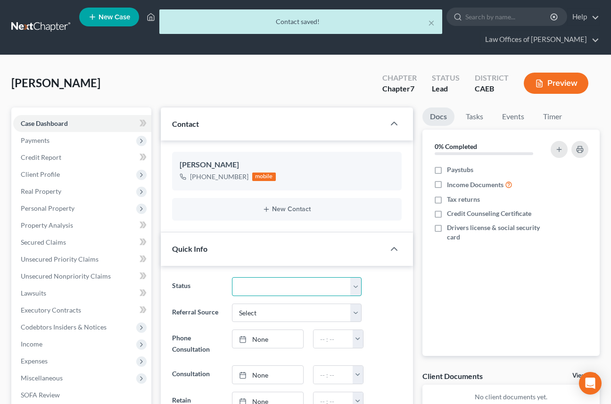
click at [256, 280] on select "Cancelled/Refund Closed Consultation Declined Discharged Filed Income Check In …" at bounding box center [297, 286] width 130 height 19
select select "2"
click at [232, 277] on select "Cancelled/Refund Closed Consultation Declined Discharged Filed Income Check In …" at bounding box center [297, 286] width 130 height 19
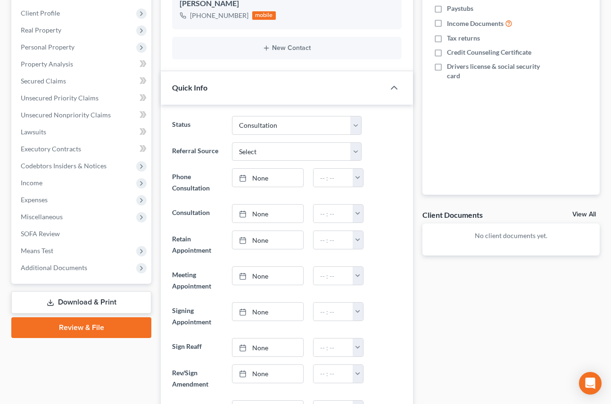
scroll to position [162, 0]
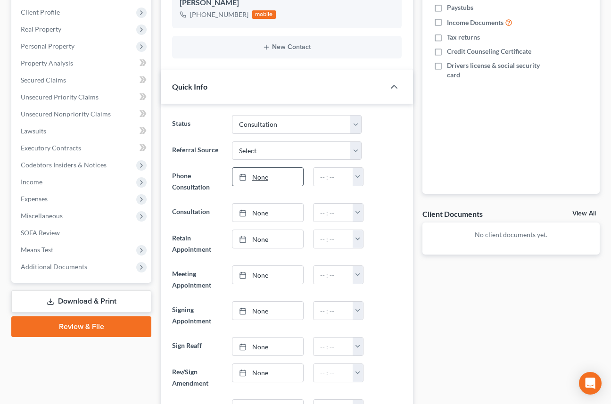
click at [271, 177] on link "None" at bounding box center [267, 177] width 71 height 18
type input "[DATE]"
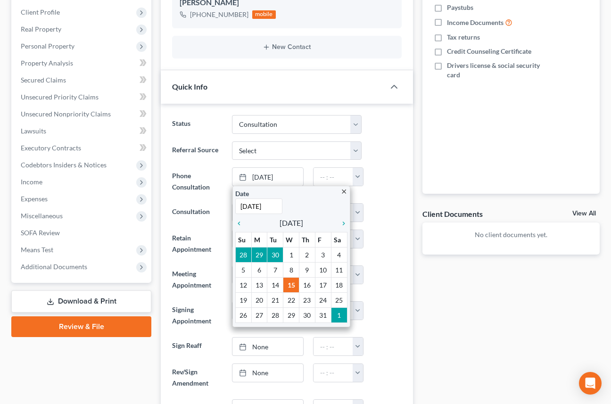
drag, startPoint x: 323, startPoint y: 282, endPoint x: 329, endPoint y: 264, distance: 19.4
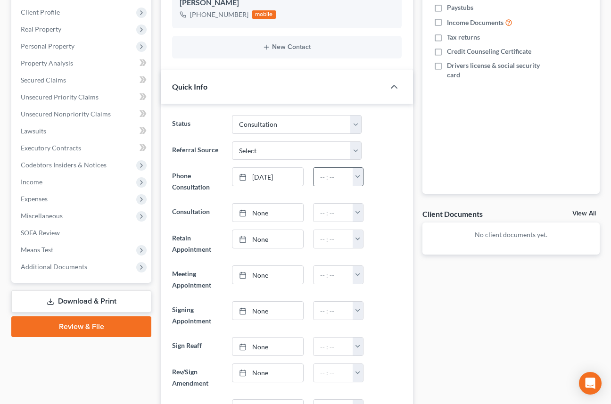
click at [357, 171] on button "button" at bounding box center [357, 177] width 10 height 18
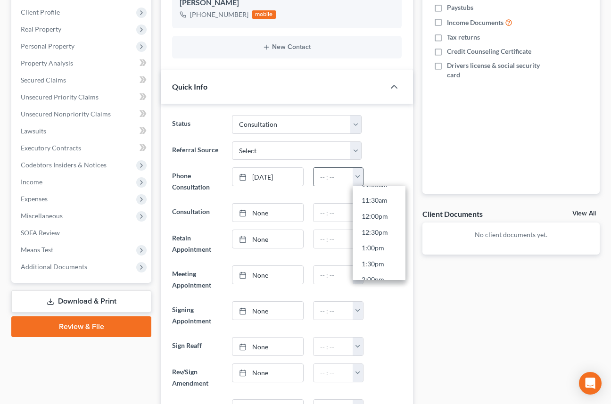
scroll to position [360, 0]
click at [370, 218] on link "12:00pm" at bounding box center [378, 217] width 53 height 16
type input "12:00pm"
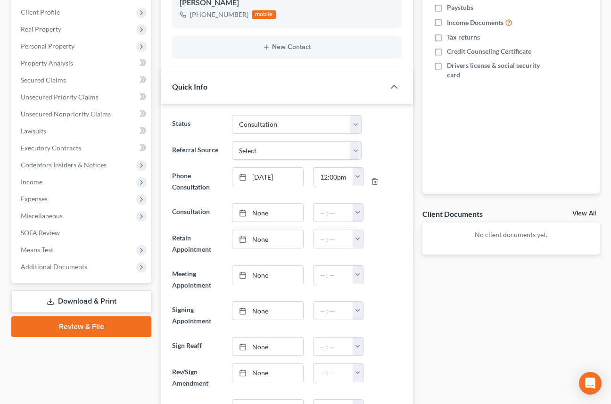
click at [390, 227] on ng-include "Status Cancelled/Refund Closed Consultation Declined Discharged Filed Income Ch…" at bounding box center [286, 266] width 229 height 303
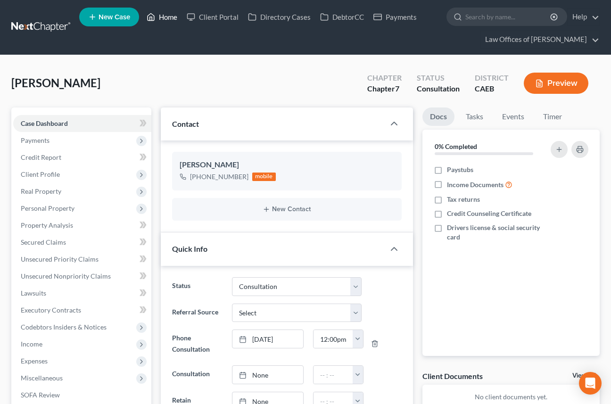
click at [163, 19] on link "Home" at bounding box center [162, 16] width 40 height 17
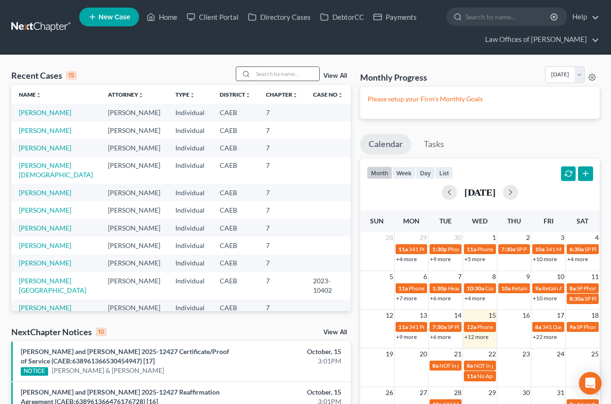
click at [277, 77] on input "search" at bounding box center [286, 74] width 66 height 14
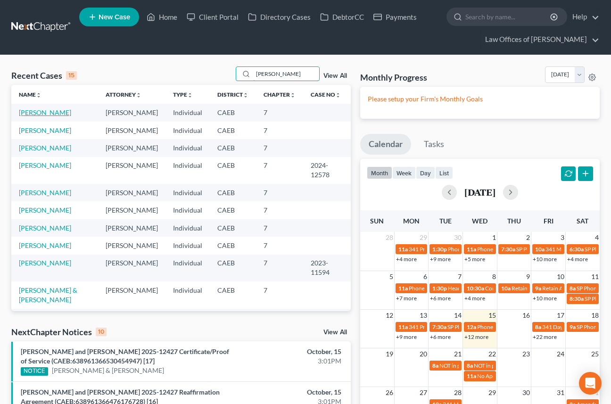
type input "salazar"
click at [51, 115] on link "Salazar, Carlos" at bounding box center [45, 112] width 52 height 8
select select "11"
select select "0"
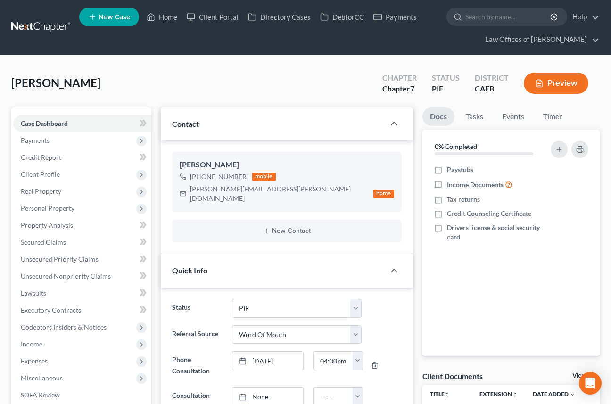
scroll to position [1485, 0]
click at [163, 22] on link "Home" at bounding box center [162, 16] width 40 height 17
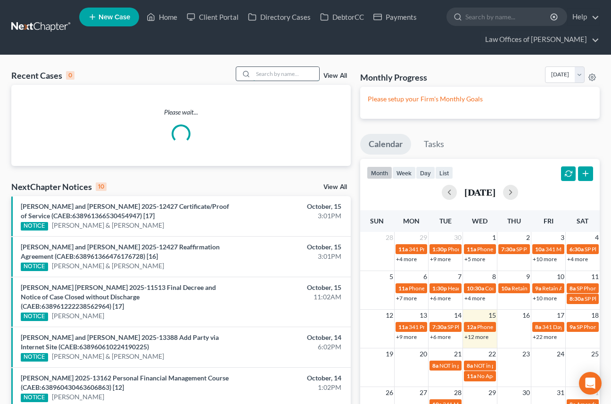
click at [298, 74] on input "search" at bounding box center [286, 74] width 66 height 14
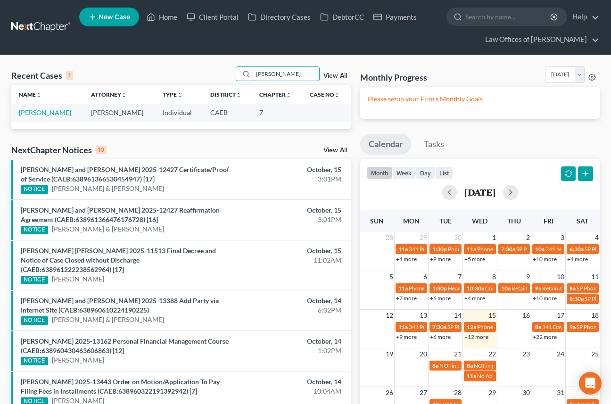
type input "mario martinez"
click at [57, 116] on td "Martinez, Mario" at bounding box center [47, 112] width 72 height 17
click at [55, 112] on link "Martinez, Mario" at bounding box center [45, 112] width 52 height 8
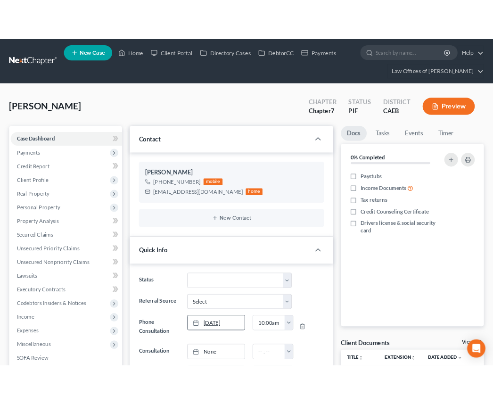
scroll to position [780, 0]
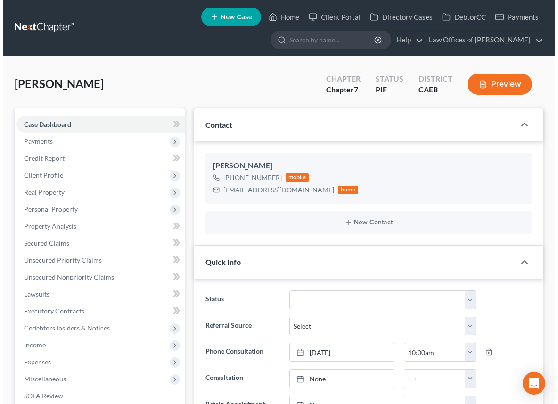
scroll to position [676, 0]
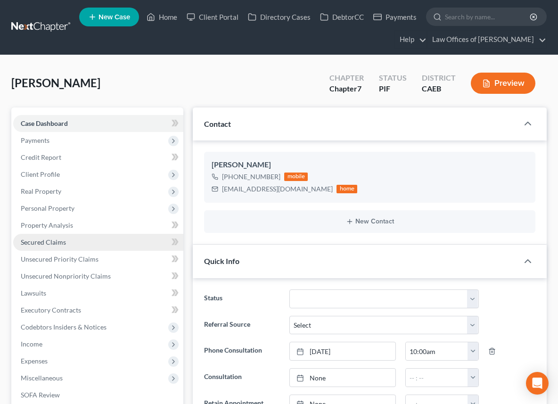
click at [50, 240] on span "Secured Claims" at bounding box center [43, 242] width 45 height 8
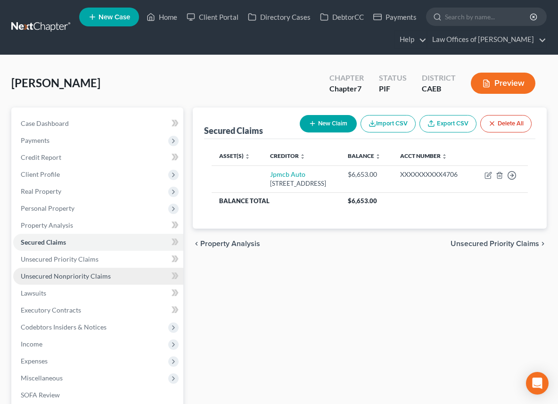
click at [70, 270] on link "Unsecured Nonpriority Claims" at bounding box center [98, 276] width 170 height 17
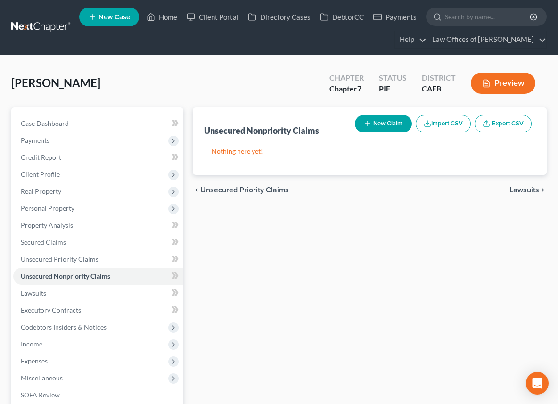
click at [388, 123] on button "New Claim" at bounding box center [383, 123] width 57 height 17
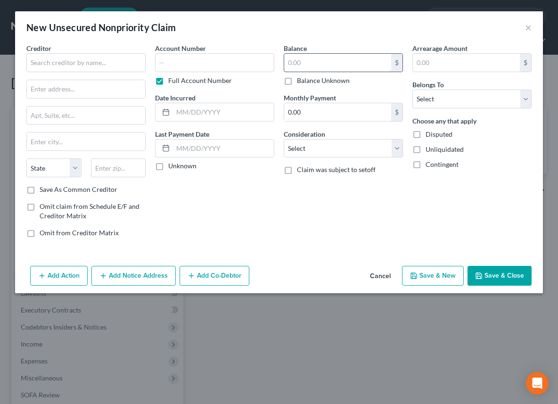
click at [306, 65] on input "text" at bounding box center [337, 63] width 107 height 18
click at [323, 64] on input "2,726" at bounding box center [337, 63] width 107 height 18
type input "2,726.66"
click at [96, 64] on input "text" at bounding box center [85, 62] width 119 height 19
click at [98, 63] on input "text" at bounding box center [85, 62] width 119 height 19
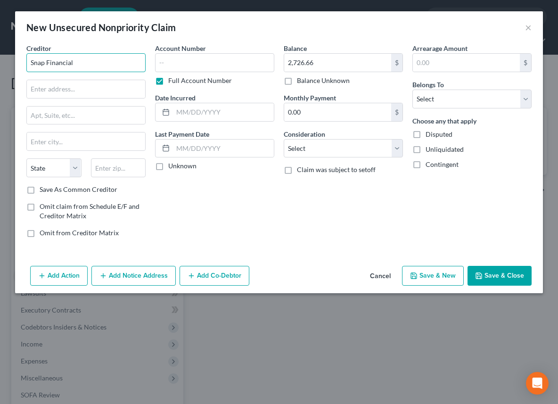
click at [90, 65] on input "Snap Financial" at bounding box center [85, 62] width 119 height 19
click at [45, 62] on input "True Accord" at bounding box center [85, 62] width 119 height 19
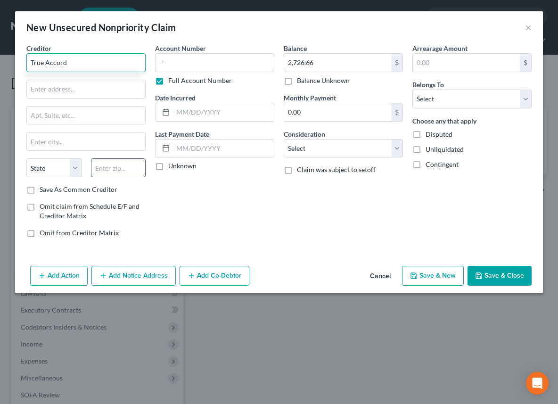
type input "True Accord"
click at [118, 168] on input "text" at bounding box center [118, 167] width 55 height 19
type input "66219"
click at [93, 90] on input "text" at bounding box center [86, 89] width 118 height 18
type input "Shawnee Mission"
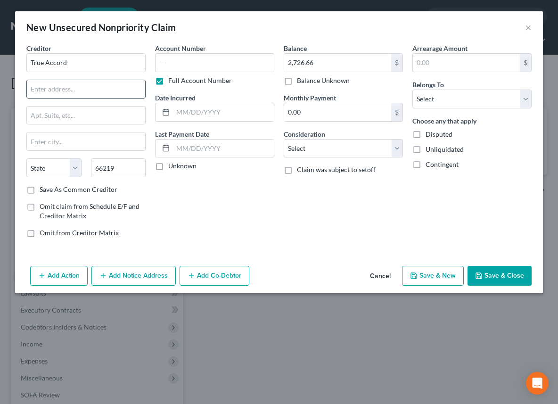
select select "17"
click at [102, 143] on input "Shawnee Mission" at bounding box center [86, 141] width 118 height 18
click at [102, 144] on input "Shawnee Mission" at bounding box center [86, 141] width 118 height 18
click at [101, 144] on input "Shawnee Mission" at bounding box center [86, 141] width 118 height 18
type input "Lenexa"
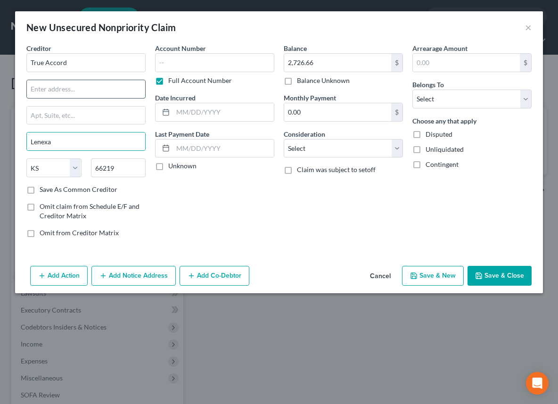
click at [74, 88] on input "text" at bounding box center [86, 89] width 118 height 18
type input "16011 College Blvd"
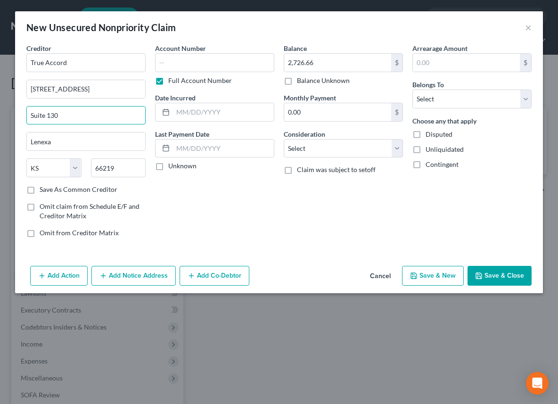
type input "Suite 130"
click at [171, 60] on input "text" at bounding box center [214, 62] width 119 height 19
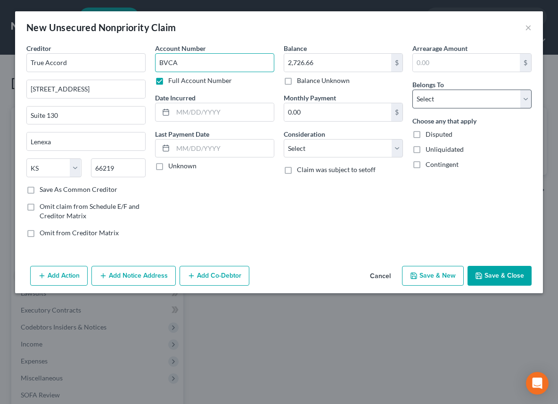
type input "BVCA"
click at [447, 100] on select "Select Debtor 1 Only Debtor 2 Only Debtor 1 And Debtor 2 Only At Least One Of T…" at bounding box center [471, 99] width 119 height 19
select select "0"
click at [412, 90] on select "Select Debtor 1 Only Debtor 2 Only Debtor 1 And Debtor 2 Only At Least One Of T…" at bounding box center [471, 99] width 119 height 19
click at [488, 278] on button "Save & Close" at bounding box center [499, 276] width 64 height 20
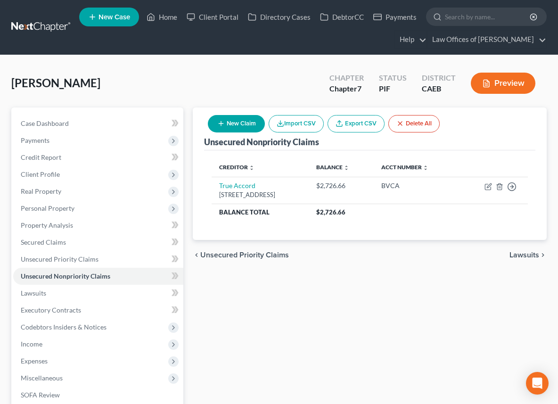
click at [239, 128] on button "New Claim" at bounding box center [236, 123] width 57 height 17
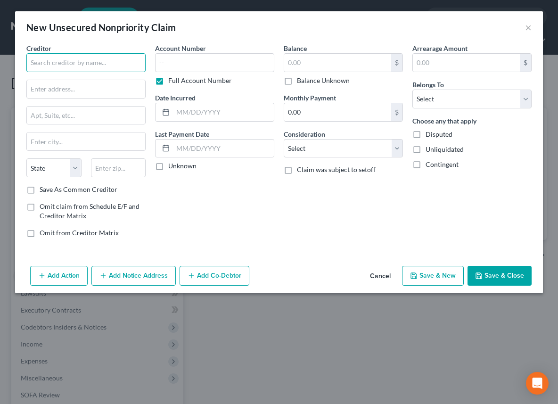
click at [56, 64] on input "text" at bounding box center [85, 62] width 119 height 19
type input "Iver Capital Corporation"
click at [317, 62] on input "text" at bounding box center [337, 63] width 107 height 18
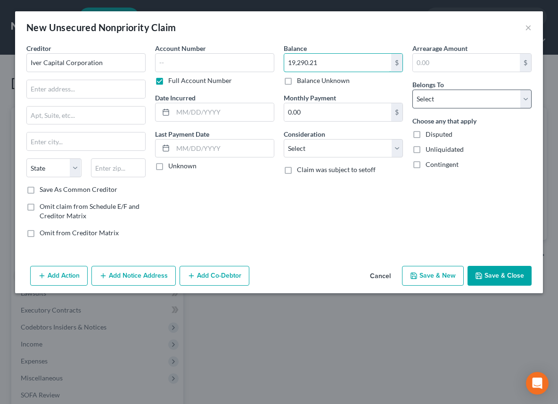
type input "19,290.21"
click at [428, 95] on select "Select Debtor 1 Only Debtor 2 Only Debtor 1 And Debtor 2 Only At Least One Of T…" at bounding box center [471, 99] width 119 height 19
select select "0"
click at [412, 90] on select "Select Debtor 1 Only Debtor 2 Only Debtor 1 And Debtor 2 Only At Least One Of T…" at bounding box center [471, 99] width 119 height 19
click at [516, 275] on button "Save & Close" at bounding box center [499, 276] width 64 height 20
